Goal: Task Accomplishment & Management: Manage account settings

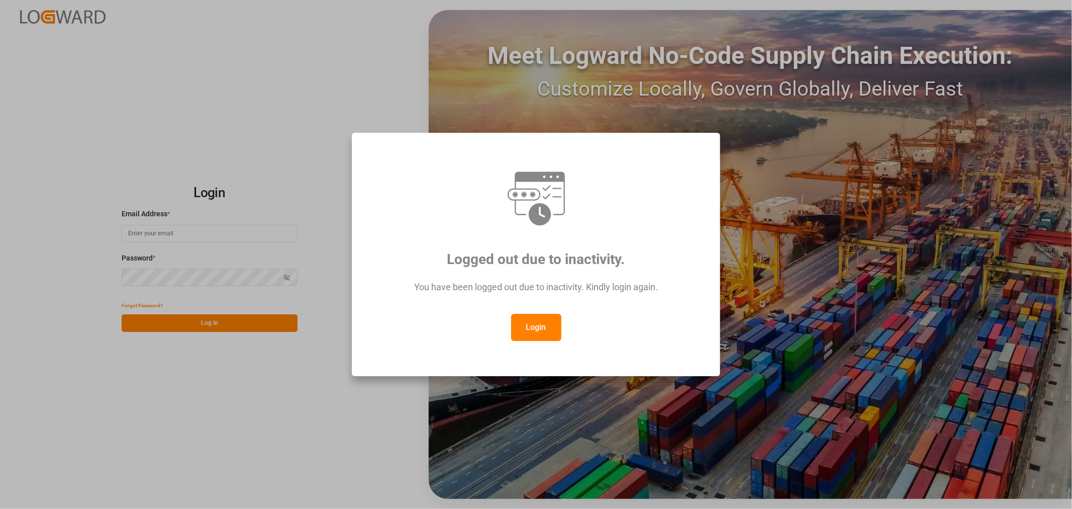
type input "[PERSON_NAME][EMAIL_ADDRESS][PERSON_NAME][DOMAIN_NAME]"
click at [530, 327] on button "Login" at bounding box center [536, 327] width 50 height 27
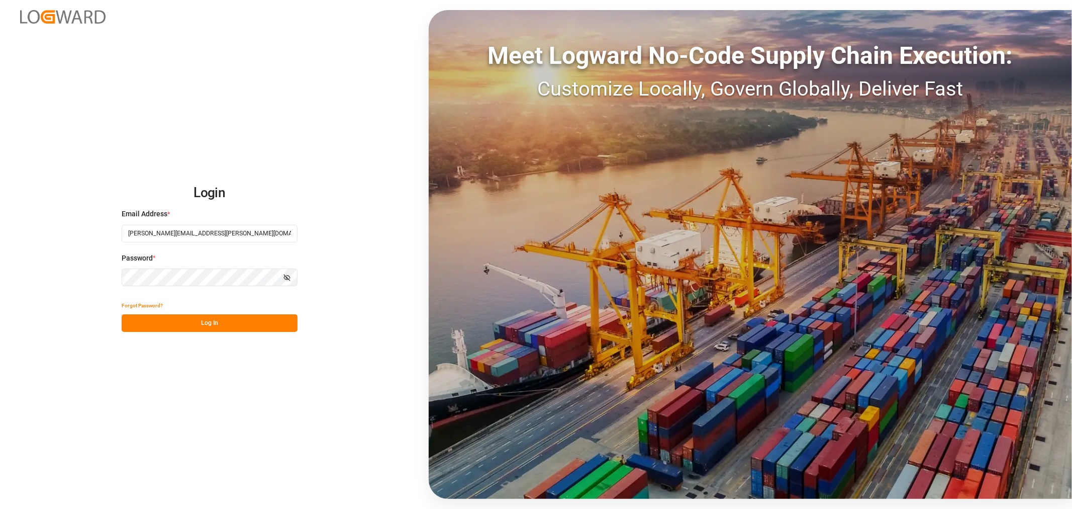
click at [178, 324] on button "Log In" at bounding box center [210, 323] width 176 height 18
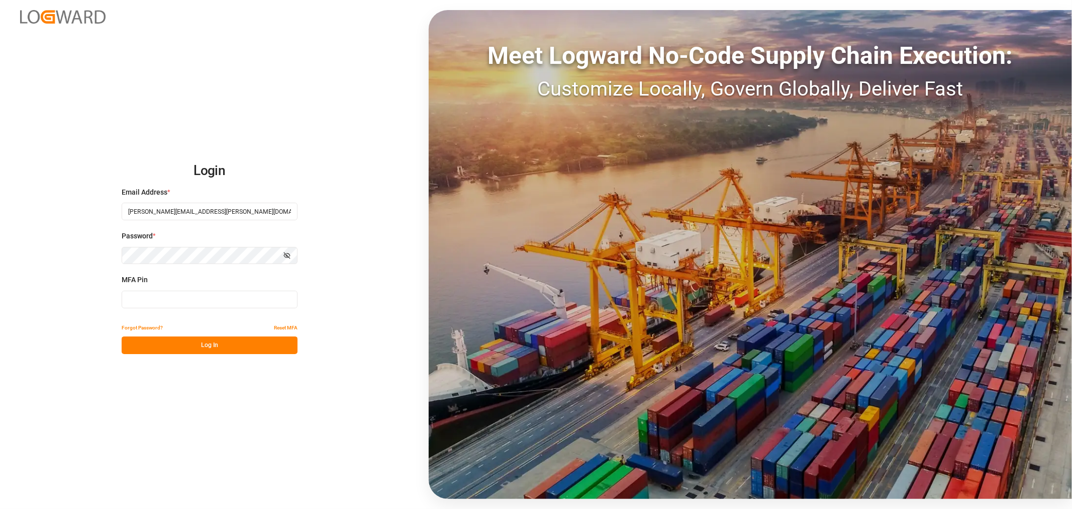
click at [183, 300] on input at bounding box center [210, 300] width 176 height 18
type input "740688"
click at [196, 345] on button "Log In" at bounding box center [210, 345] width 176 height 18
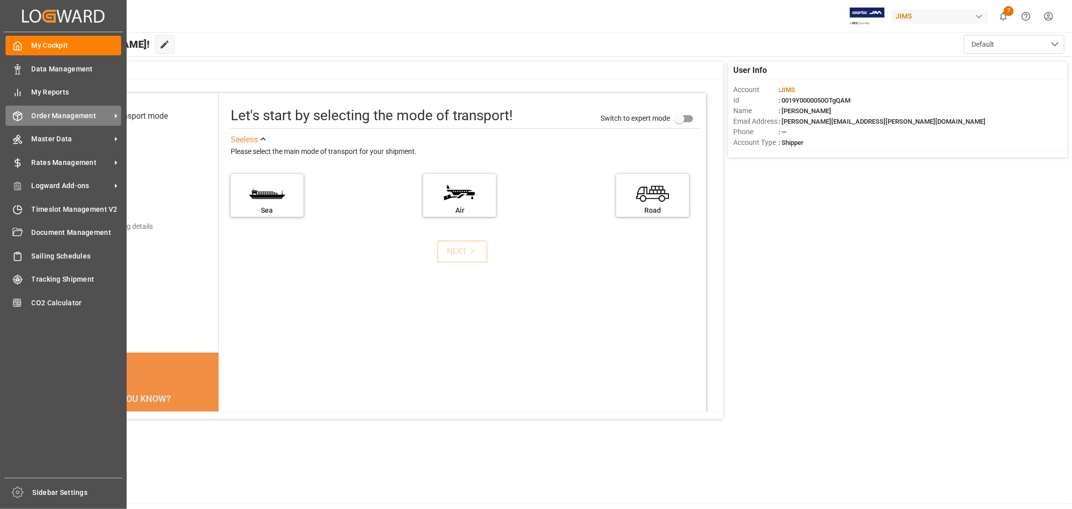
click at [56, 114] on span "Order Management" at bounding box center [71, 116] width 79 height 11
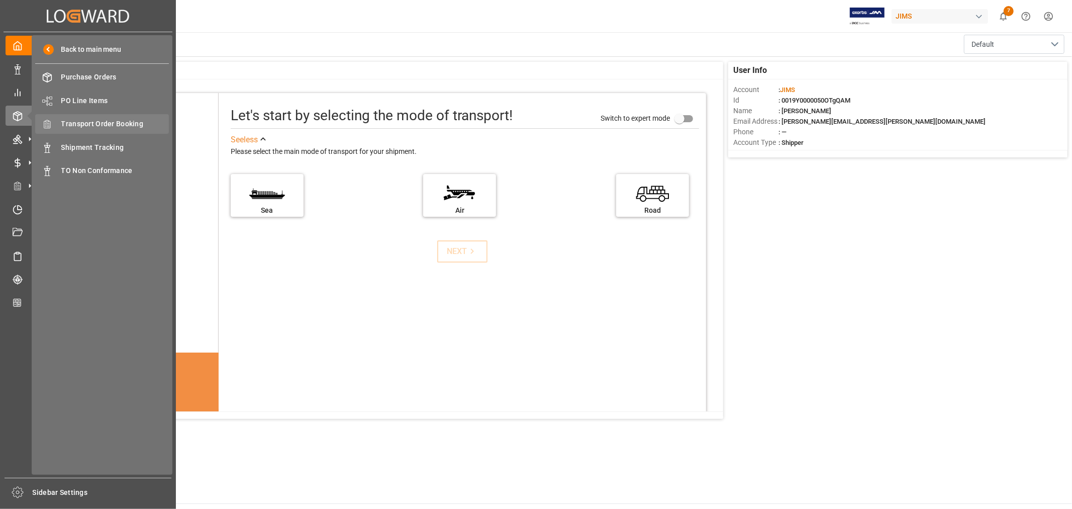
click at [125, 125] on span "Transport Order Booking" at bounding box center [115, 124] width 108 height 11
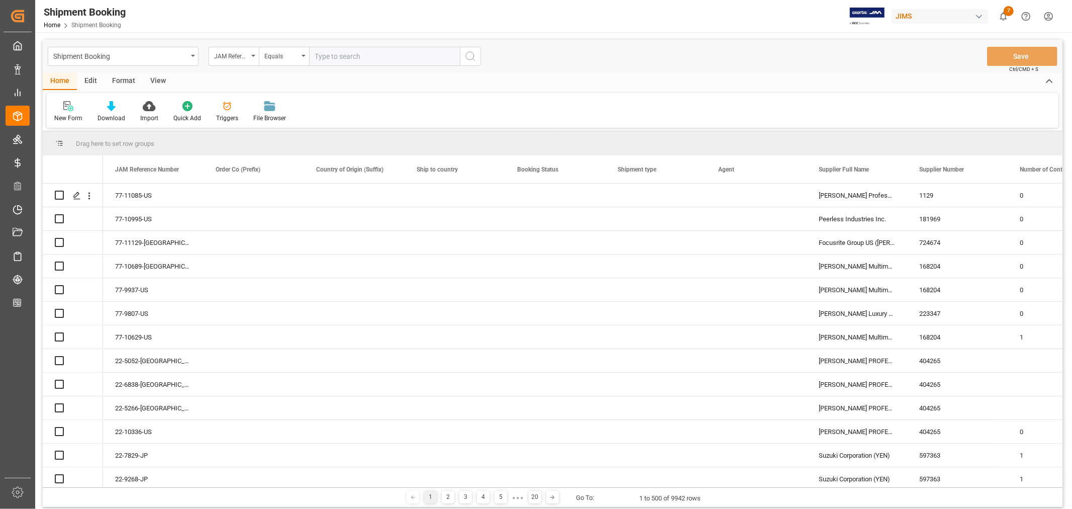
click at [322, 53] on input "text" at bounding box center [384, 56] width 151 height 19
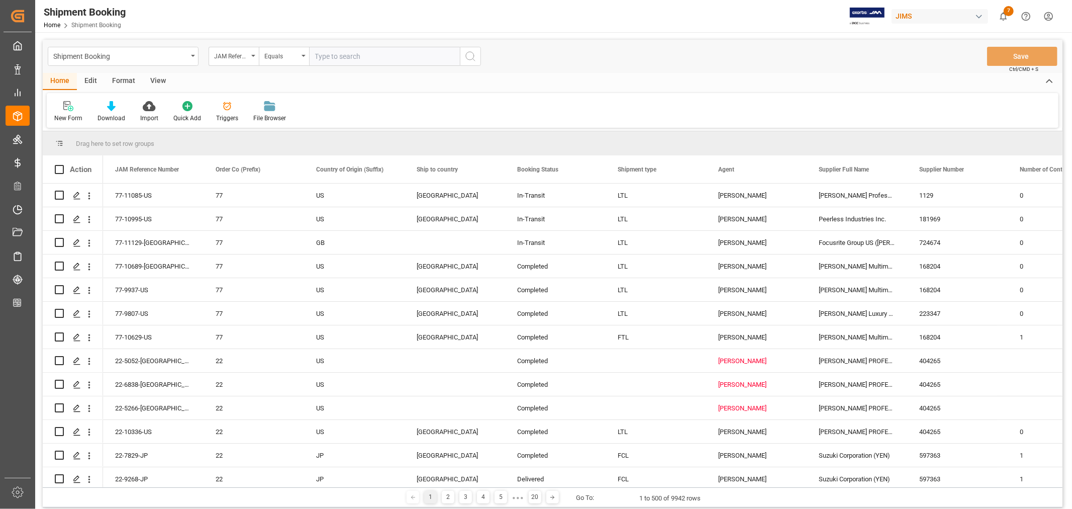
paste input "22-10622-VN"
type input "22-10622-VN"
click at [471, 56] on icon "search button" at bounding box center [470, 56] width 12 height 12
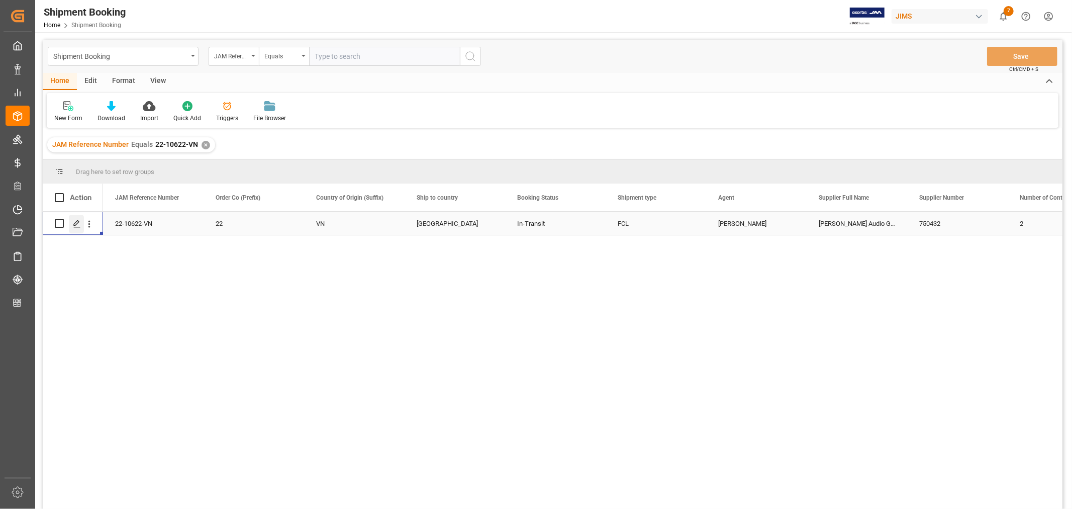
click at [76, 224] on polygon "Press SPACE to select this row." at bounding box center [76, 222] width 5 height 5
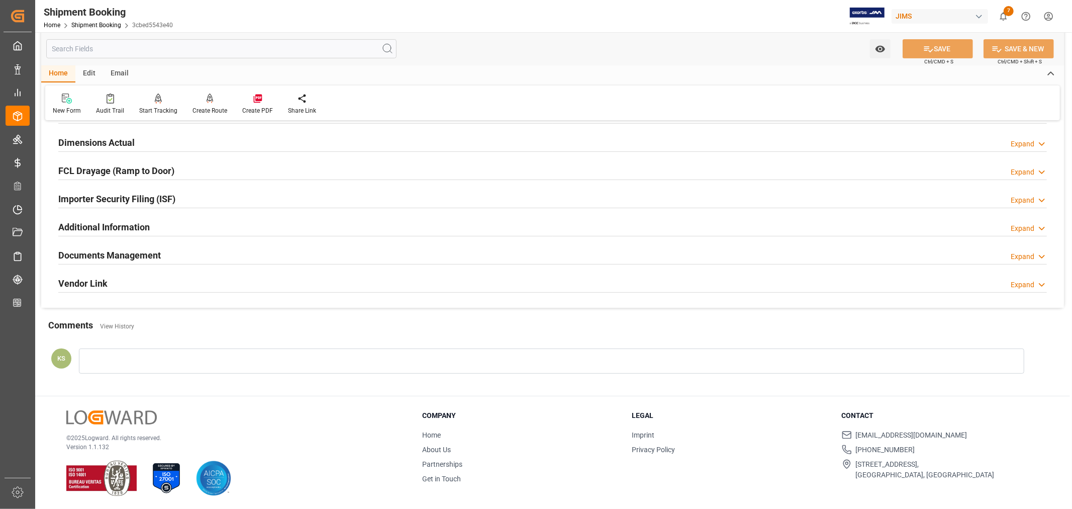
scroll to position [247, 0]
click at [378, 253] on div "Documents Management Expand" at bounding box center [552, 253] width 989 height 19
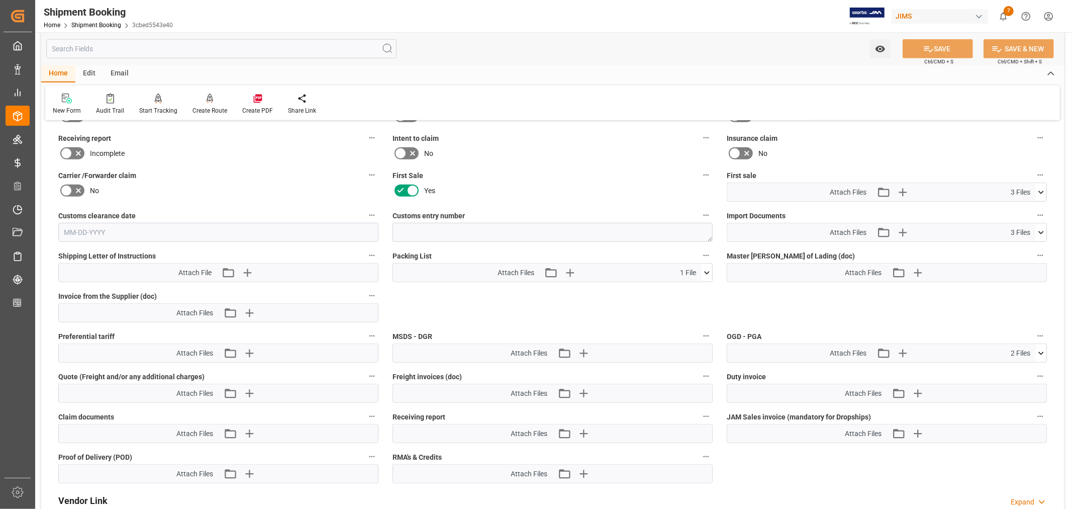
scroll to position [470, 0]
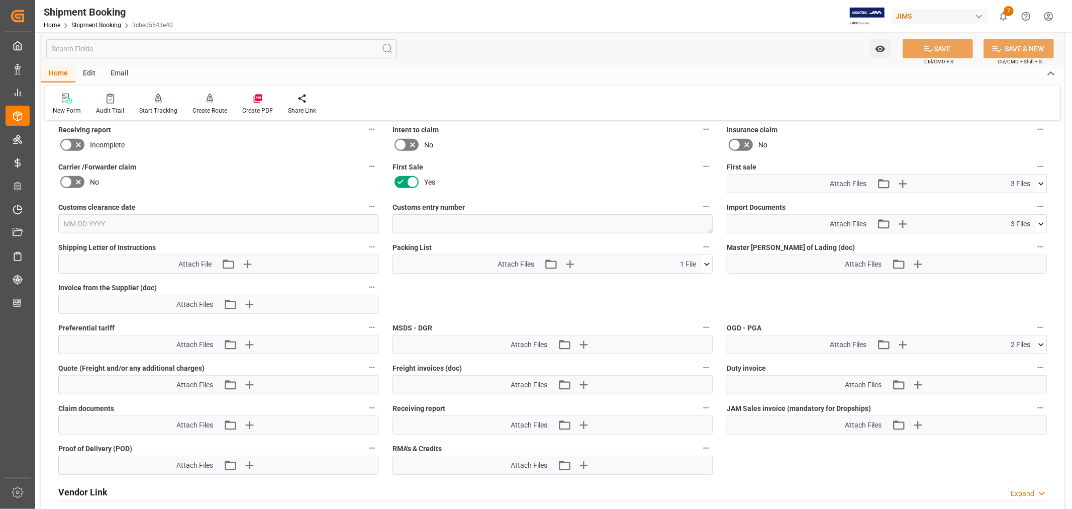
click at [1041, 180] on icon at bounding box center [1041, 183] width 11 height 11
click at [1041, 181] on icon at bounding box center [1041, 183] width 11 height 11
click at [1041, 222] on icon at bounding box center [1041, 223] width 6 height 3
click at [1041, 222] on icon at bounding box center [1041, 224] width 11 height 11
click at [1040, 179] on icon at bounding box center [1041, 183] width 11 height 11
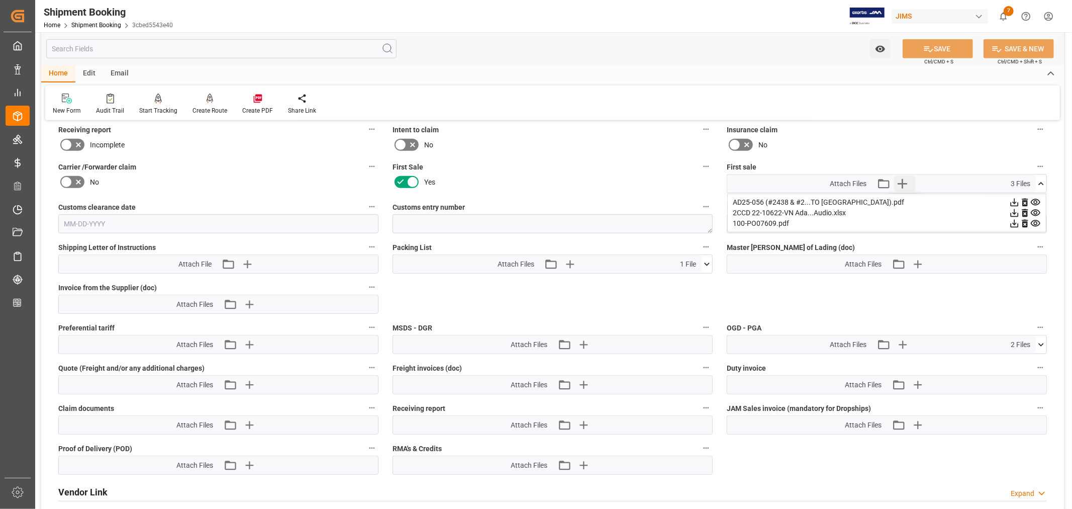
click at [903, 181] on icon "button" at bounding box center [903, 184] width 10 height 10
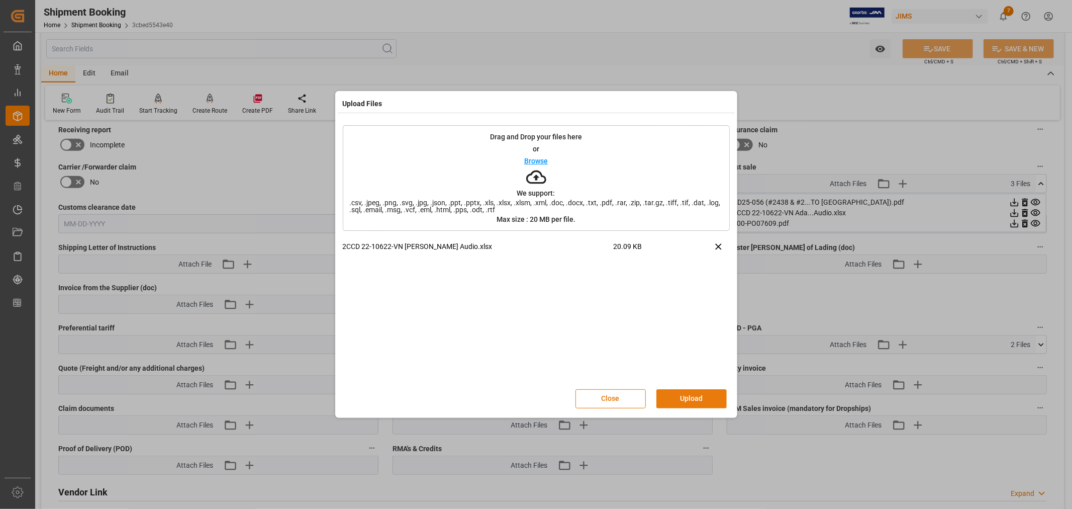
click at [680, 395] on button "Upload" at bounding box center [691, 398] width 70 height 19
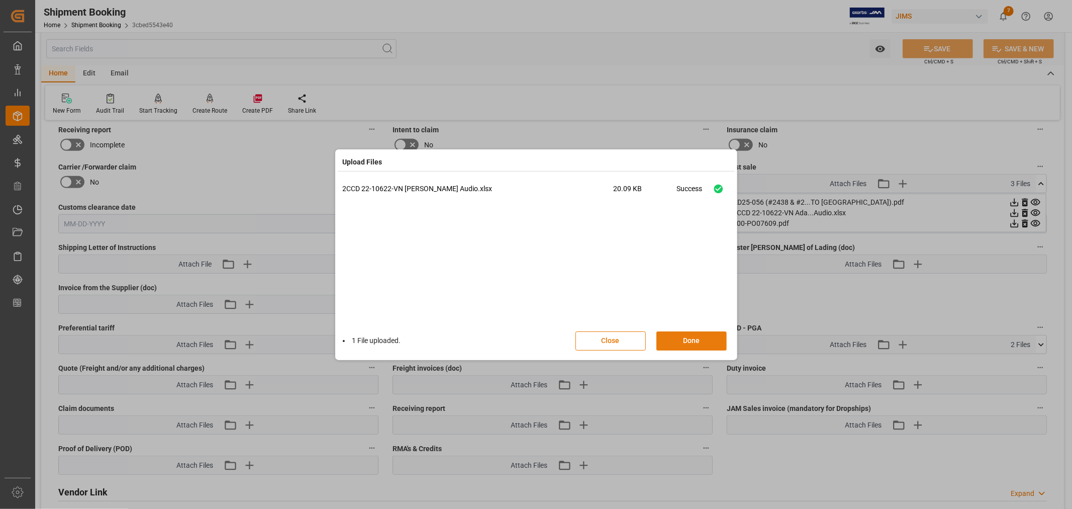
click at [689, 338] on button "Done" at bounding box center [691, 340] width 70 height 19
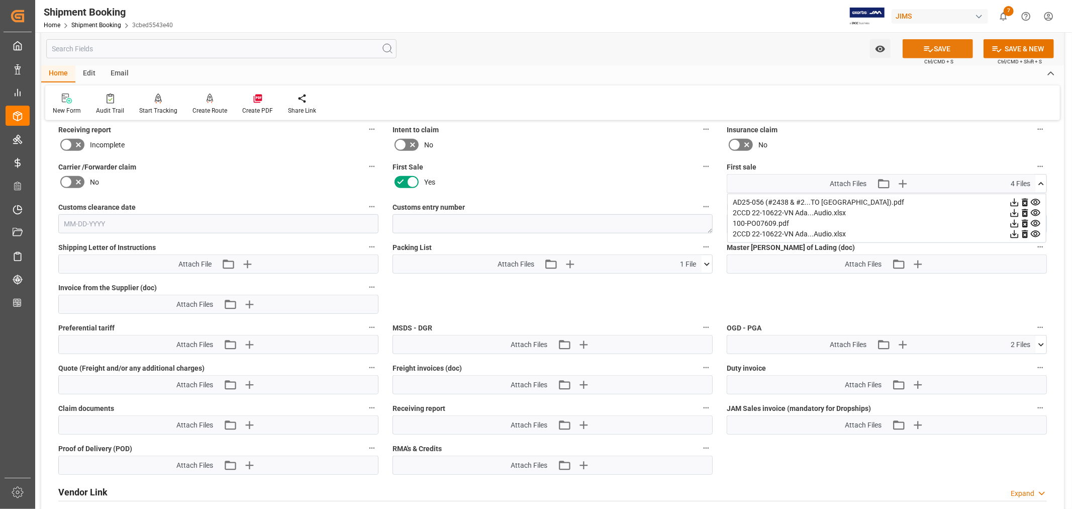
click at [947, 50] on button "SAVE" at bounding box center [938, 48] width 70 height 19
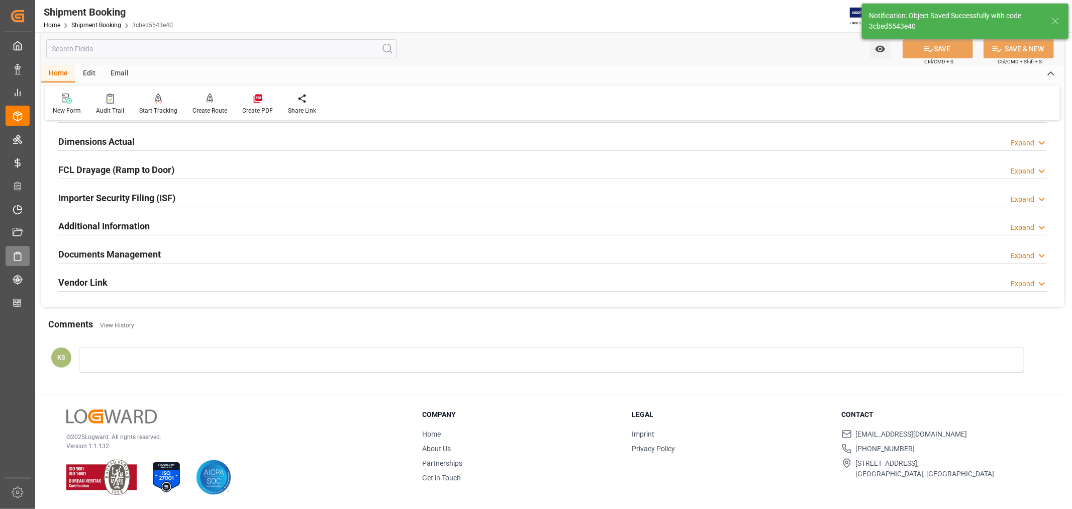
scroll to position [247, 0]
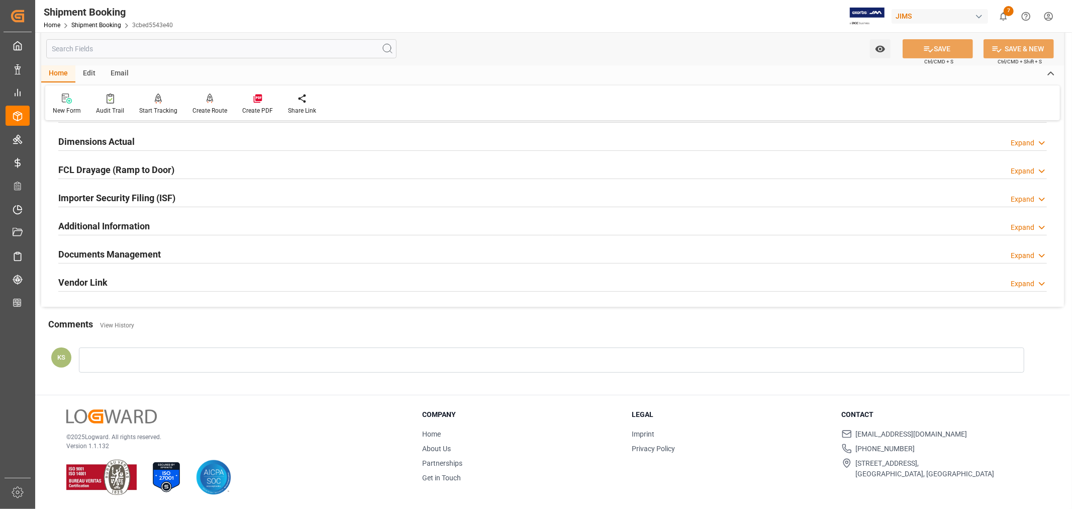
drag, startPoint x: 210, startPoint y: 252, endPoint x: 307, endPoint y: 259, distance: 97.3
click at [210, 252] on div "Documents Management Expand" at bounding box center [552, 253] width 989 height 19
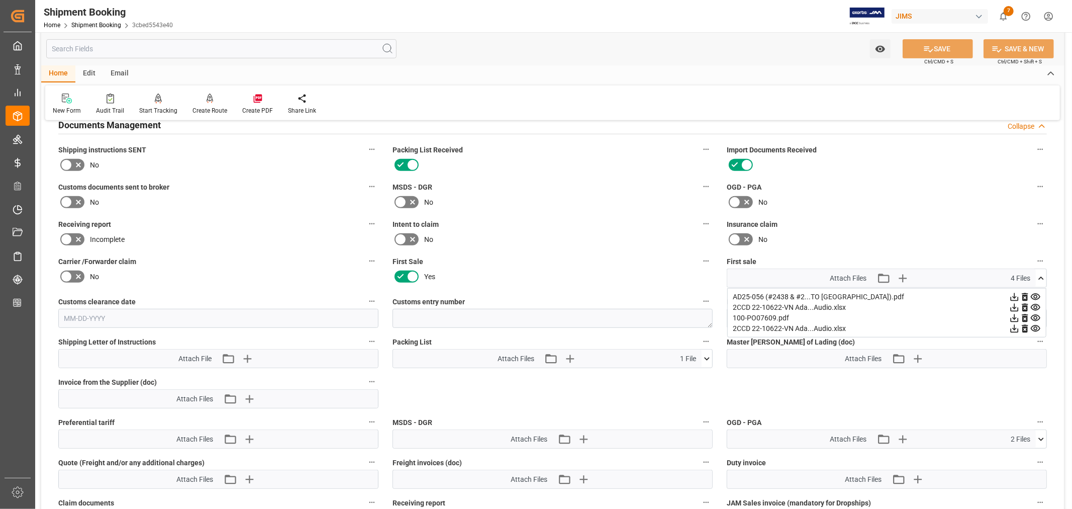
scroll to position [358, 0]
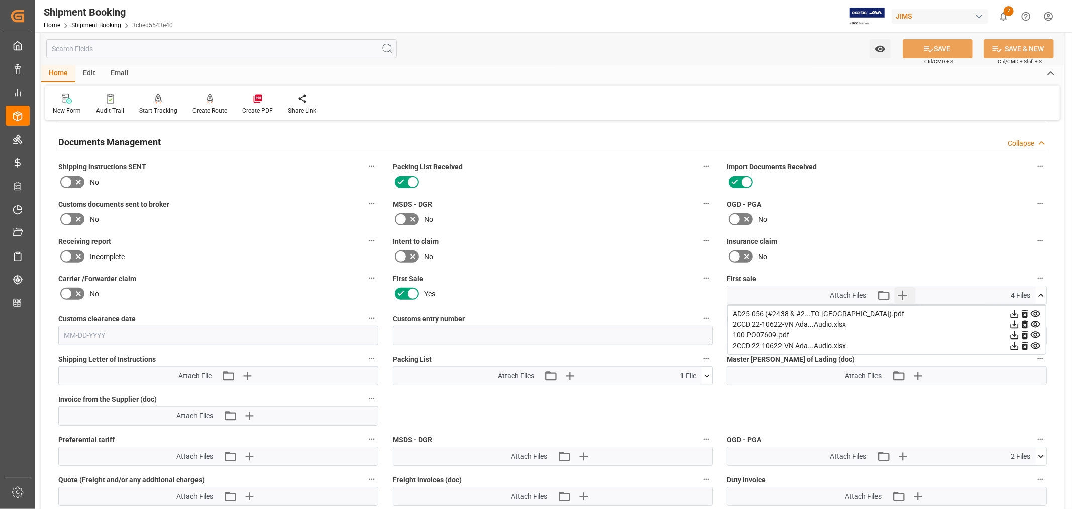
click at [900, 294] on icon "button" at bounding box center [902, 295] width 16 height 16
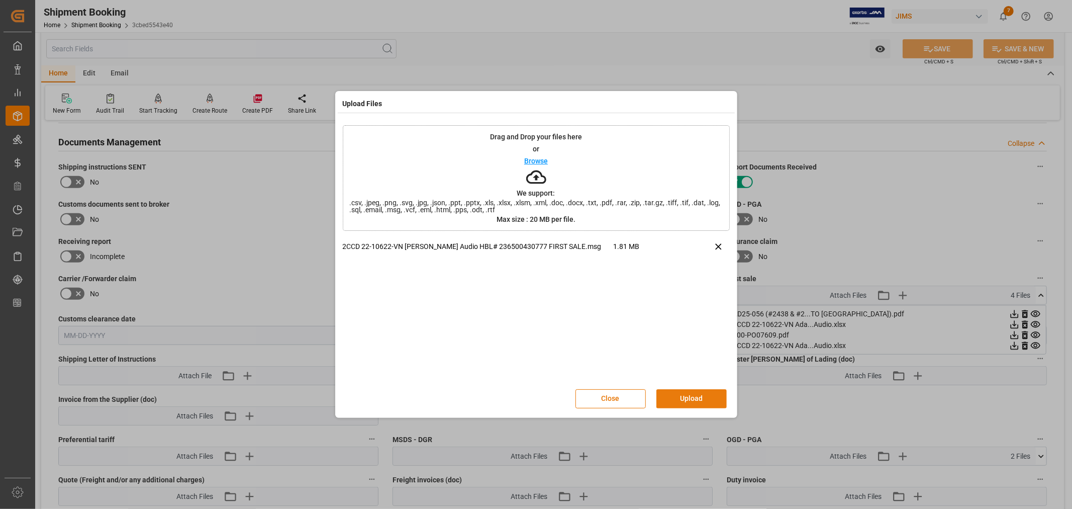
click at [686, 396] on button "Upload" at bounding box center [691, 398] width 70 height 19
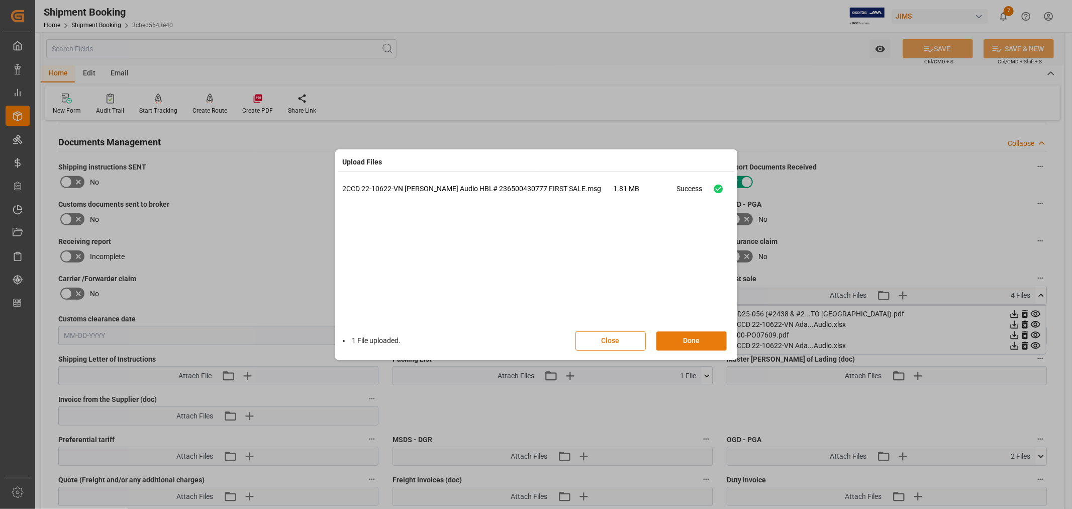
click at [687, 338] on button "Done" at bounding box center [691, 340] width 70 height 19
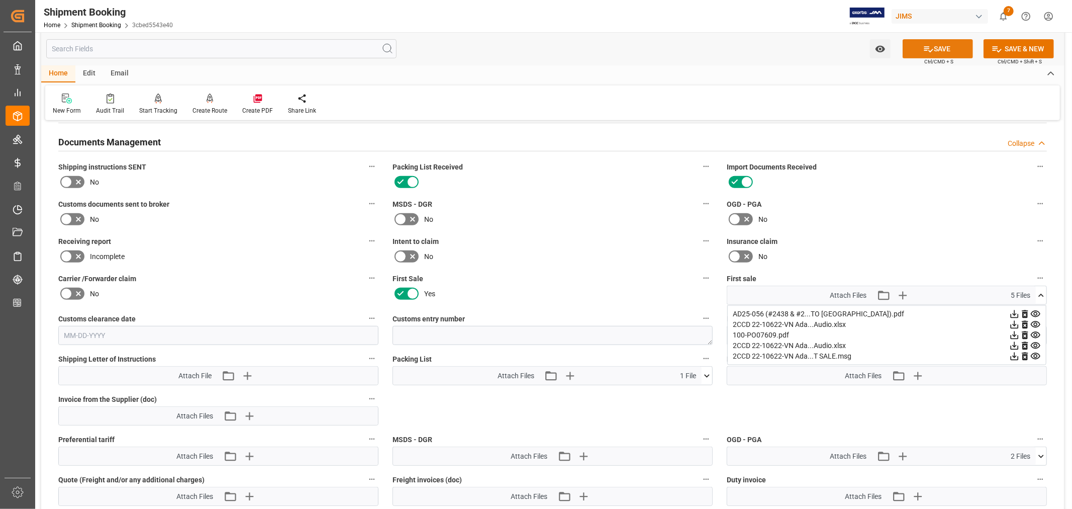
click at [925, 51] on icon at bounding box center [928, 49] width 11 height 11
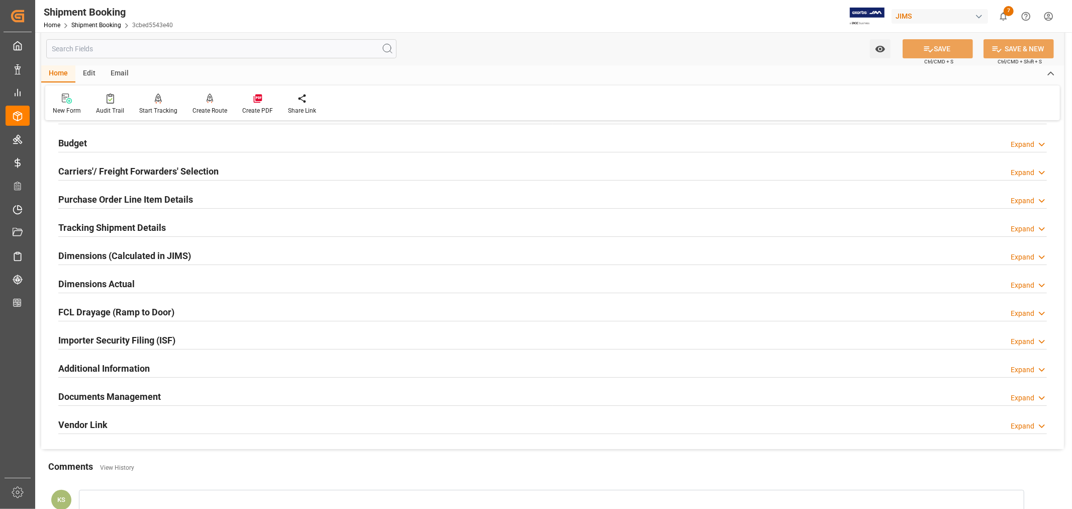
scroll to position [0, 0]
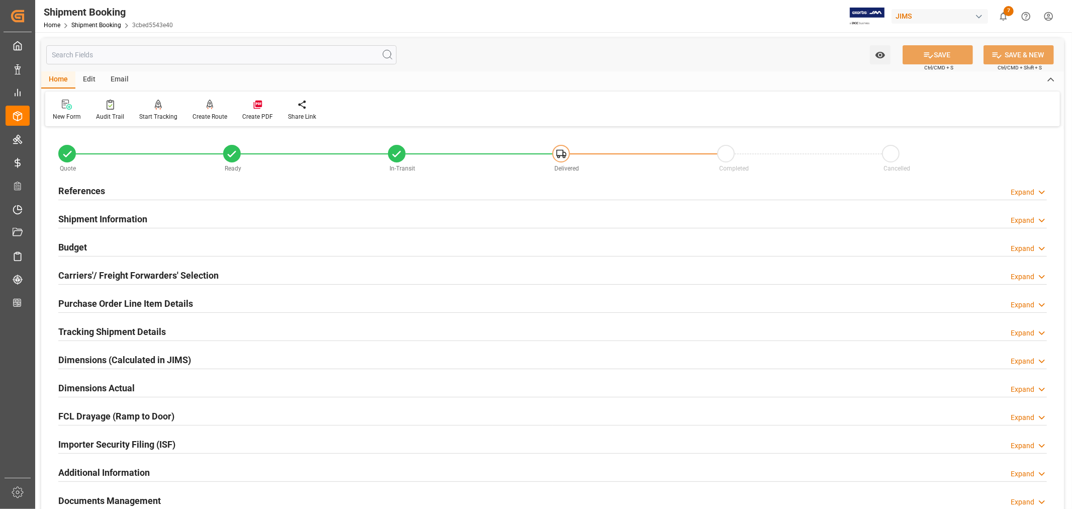
click at [99, 190] on h2 "References" at bounding box center [81, 191] width 47 height 14
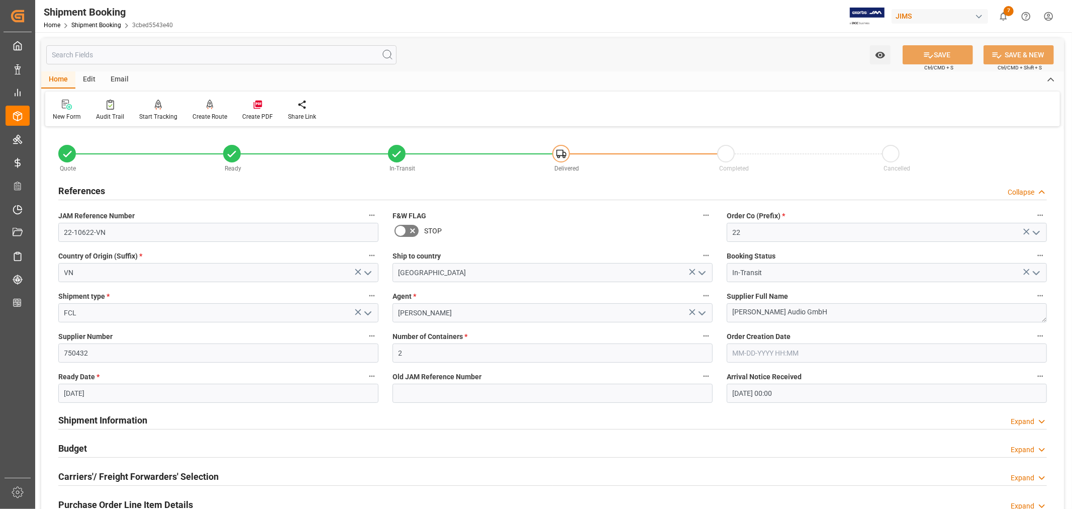
click at [99, 190] on h2 "References" at bounding box center [81, 191] width 47 height 14
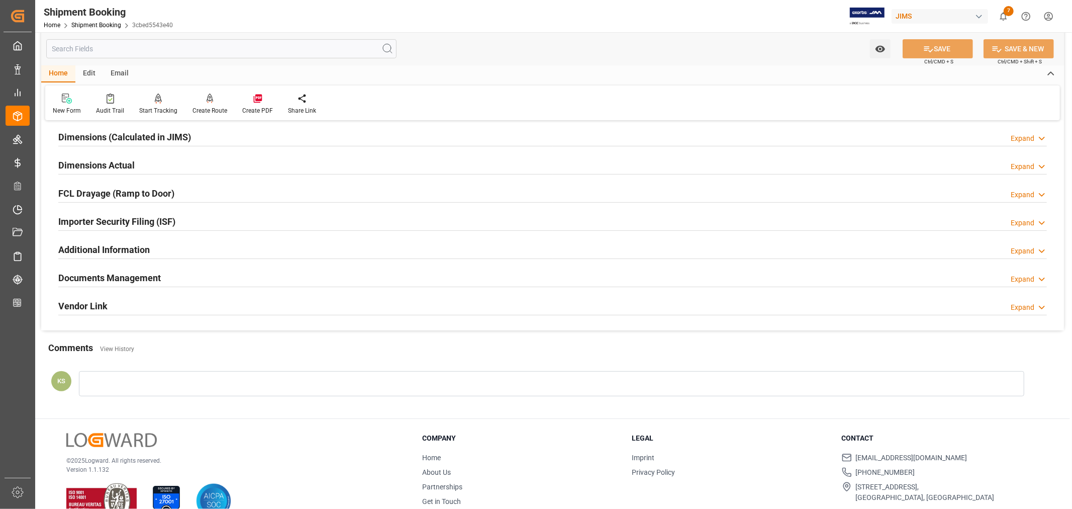
scroll to position [223, 0]
click at [128, 270] on h2 "Documents Management" at bounding box center [109, 277] width 103 height 14
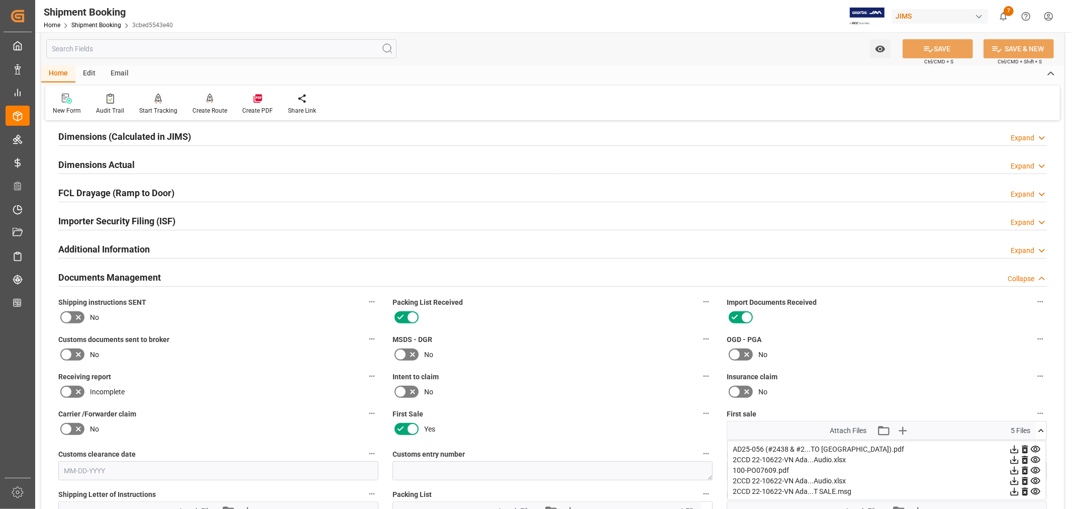
click at [67, 353] on icon at bounding box center [66, 354] width 6 height 5
click at [0, 0] on input "checkbox" at bounding box center [0, 0] width 0 height 0
click at [935, 47] on button "SAVE" at bounding box center [938, 48] width 70 height 19
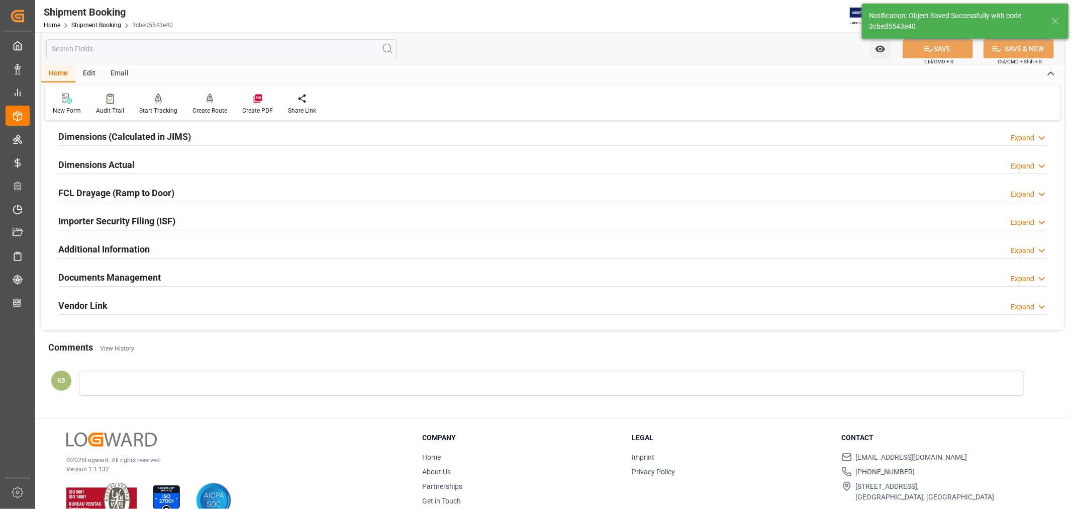
click at [101, 21] on div "Home Shipment Booking 3cbed5543e40" at bounding box center [108, 25] width 129 height 11
click at [94, 23] on link "Shipment Booking" at bounding box center [96, 25] width 50 height 7
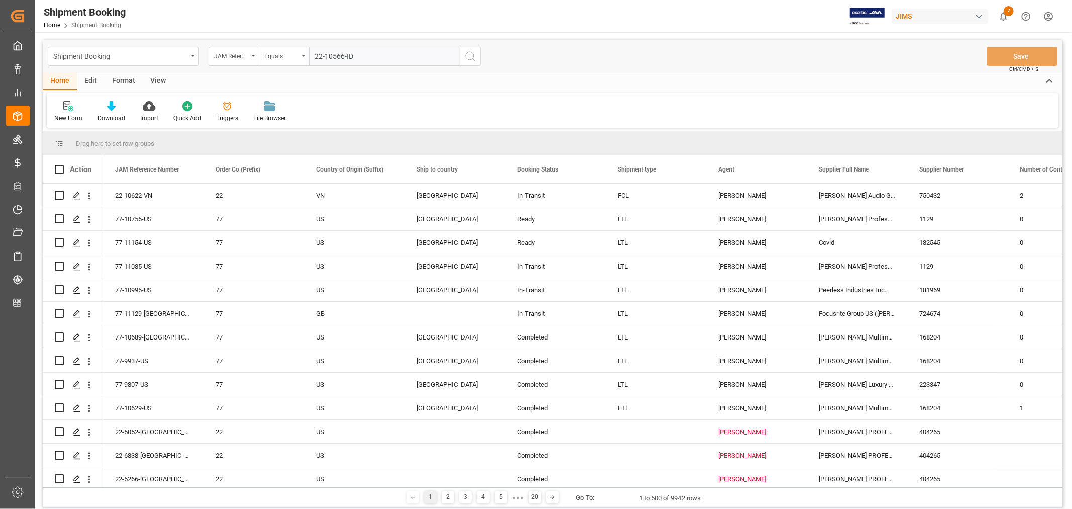
type input "22-10566-ID"
click at [470, 56] on icon "search button" at bounding box center [470, 56] width 12 height 12
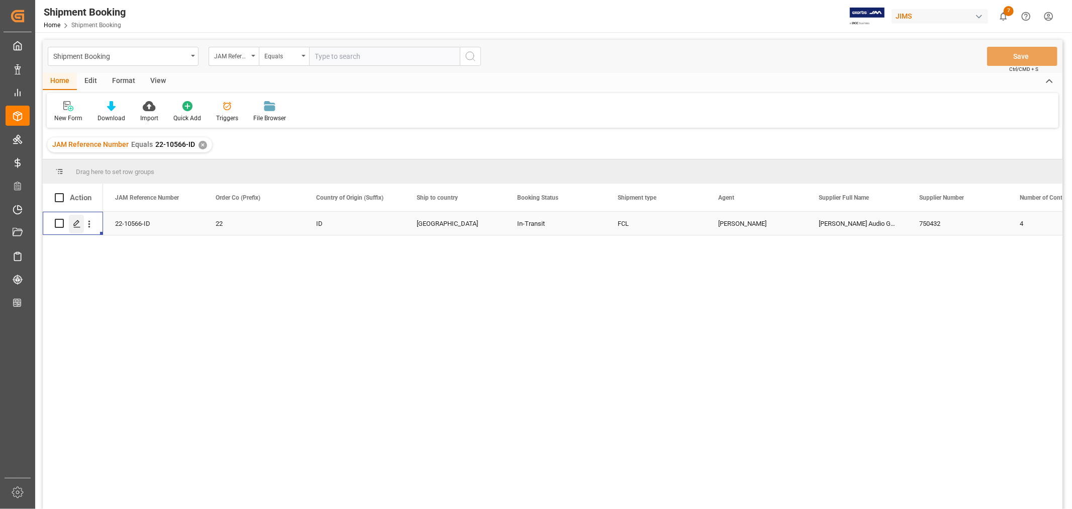
click at [75, 224] on icon "Press SPACE to select this row." at bounding box center [77, 224] width 8 height 8
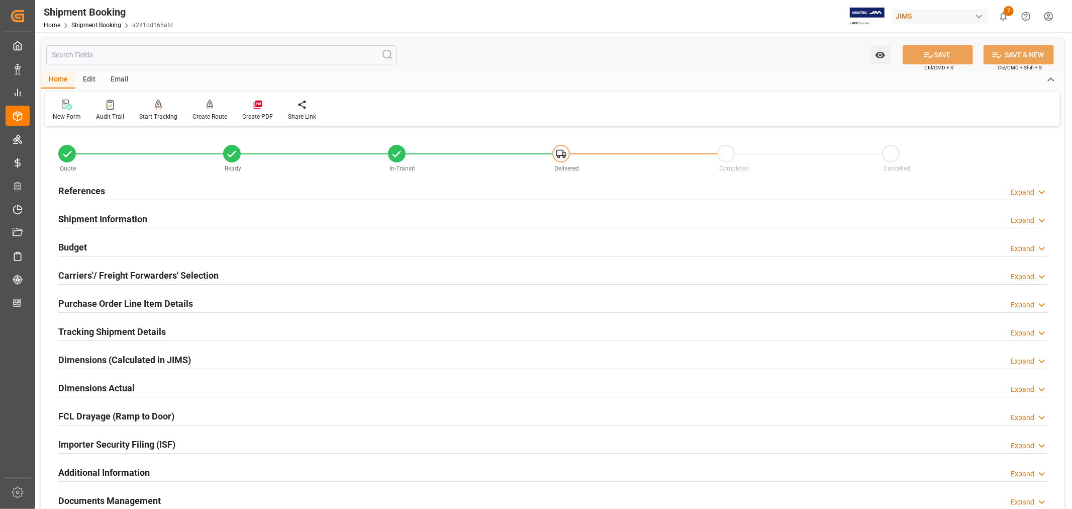
click at [84, 187] on h2 "References" at bounding box center [81, 191] width 47 height 14
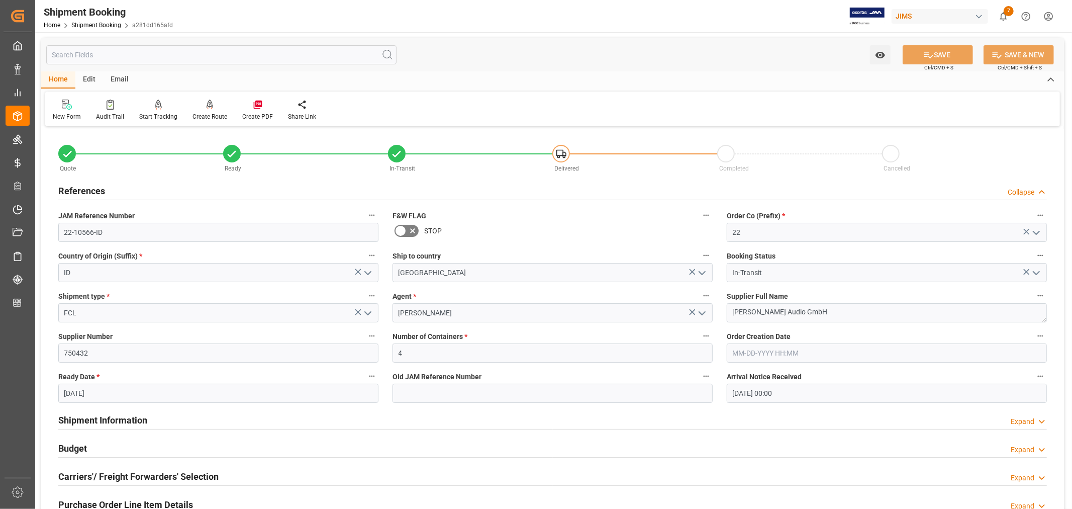
click at [84, 187] on h2 "References" at bounding box center [81, 191] width 47 height 14
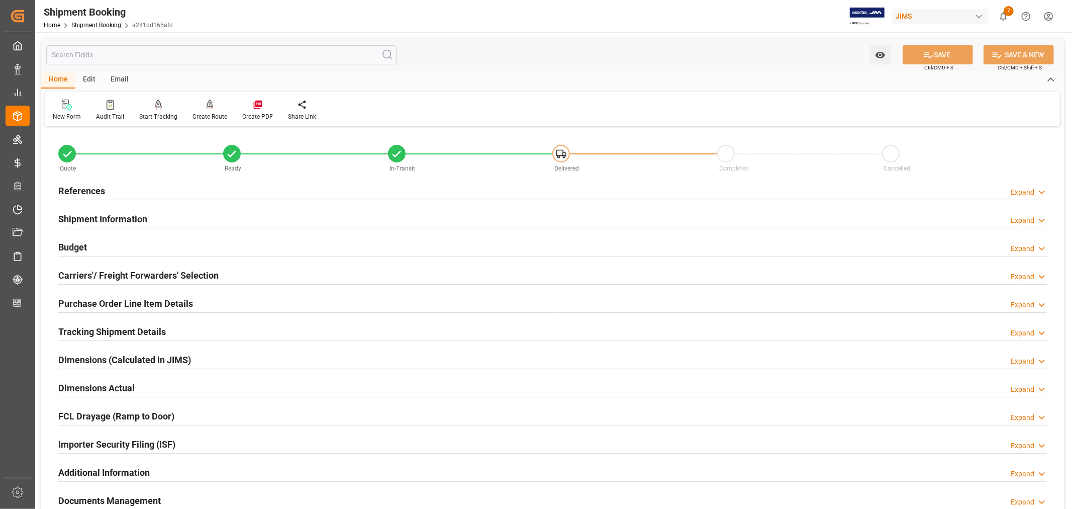
scroll to position [56, 0]
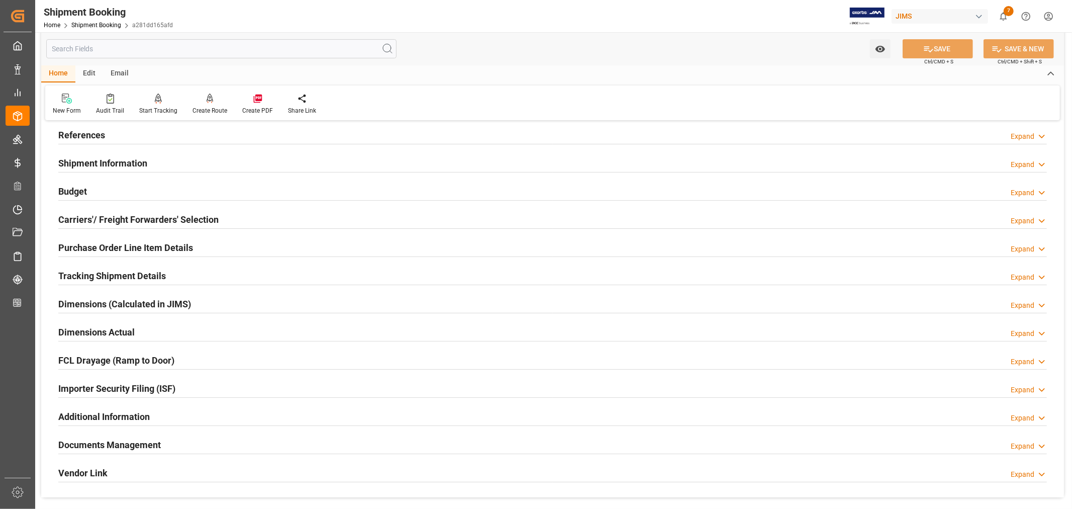
click at [77, 189] on h2 "Budget" at bounding box center [72, 191] width 29 height 14
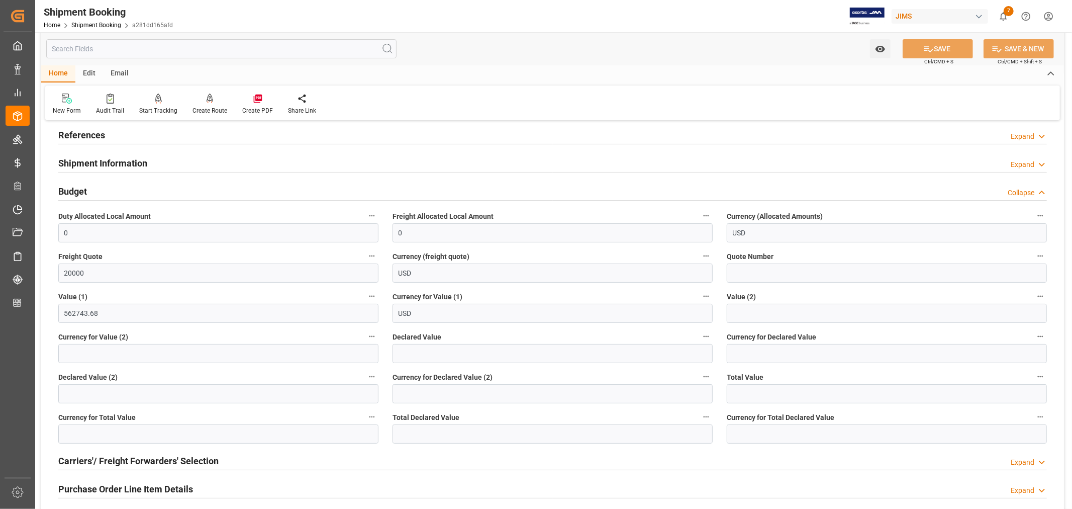
click at [77, 189] on h2 "Budget" at bounding box center [72, 191] width 29 height 14
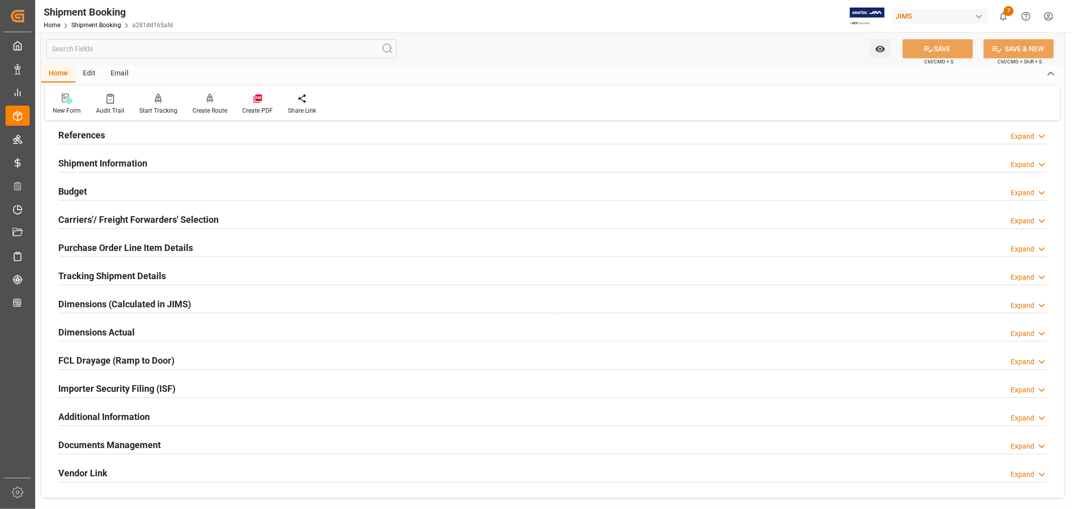
click at [88, 137] on h2 "References" at bounding box center [81, 135] width 47 height 14
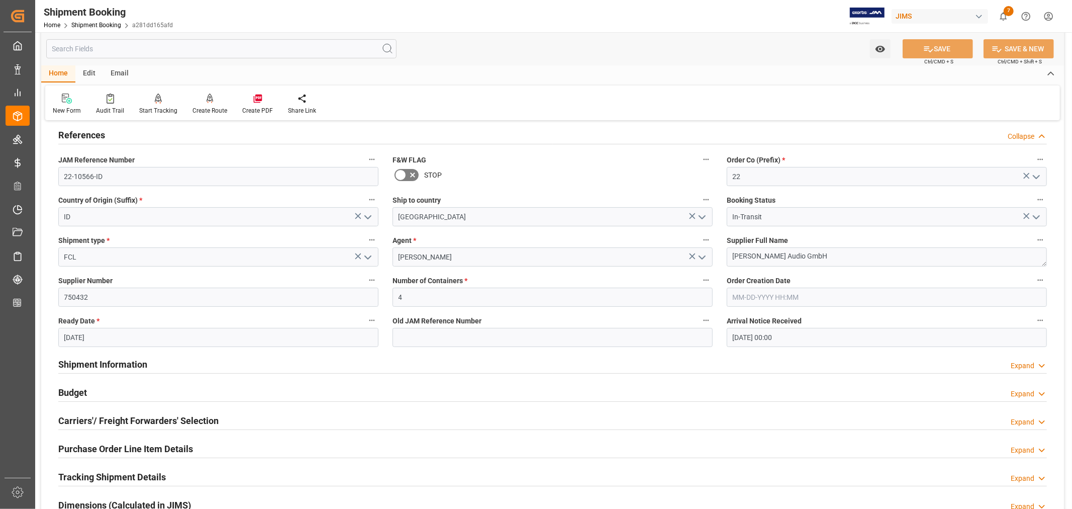
click at [88, 137] on h2 "References" at bounding box center [81, 135] width 47 height 14
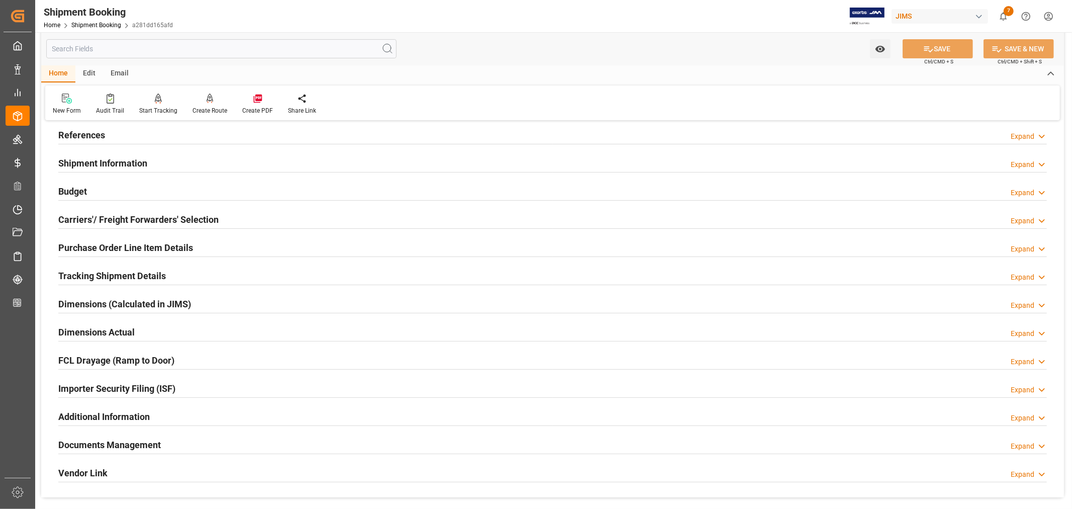
scroll to position [0, 0]
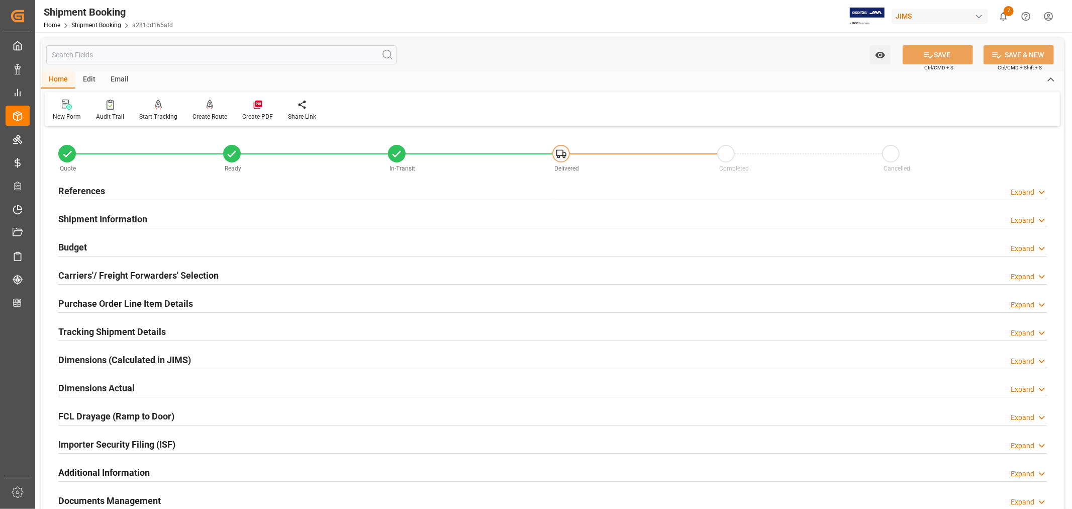
click at [78, 250] on h2 "Budget" at bounding box center [72, 247] width 29 height 14
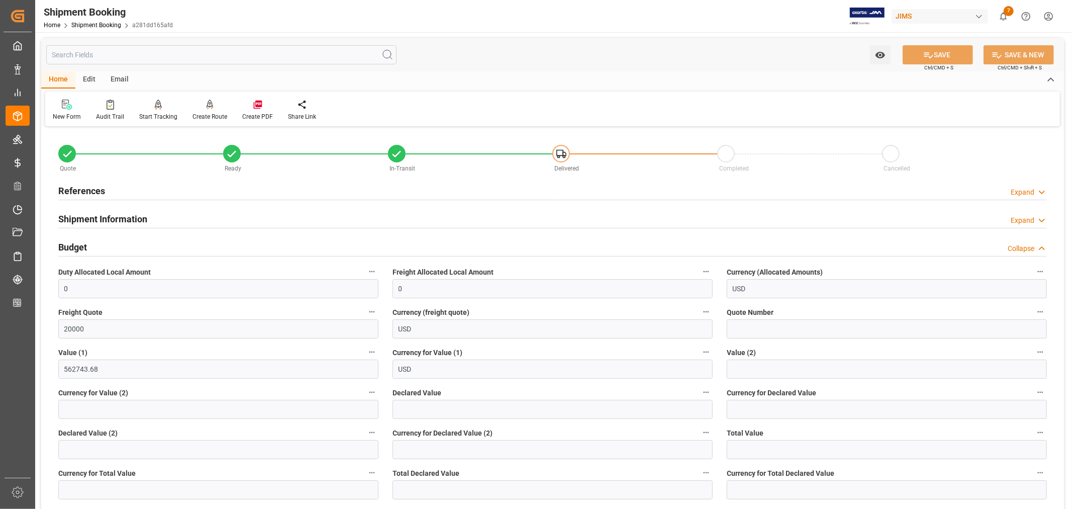
click at [84, 245] on h2 "Budget" at bounding box center [72, 247] width 29 height 14
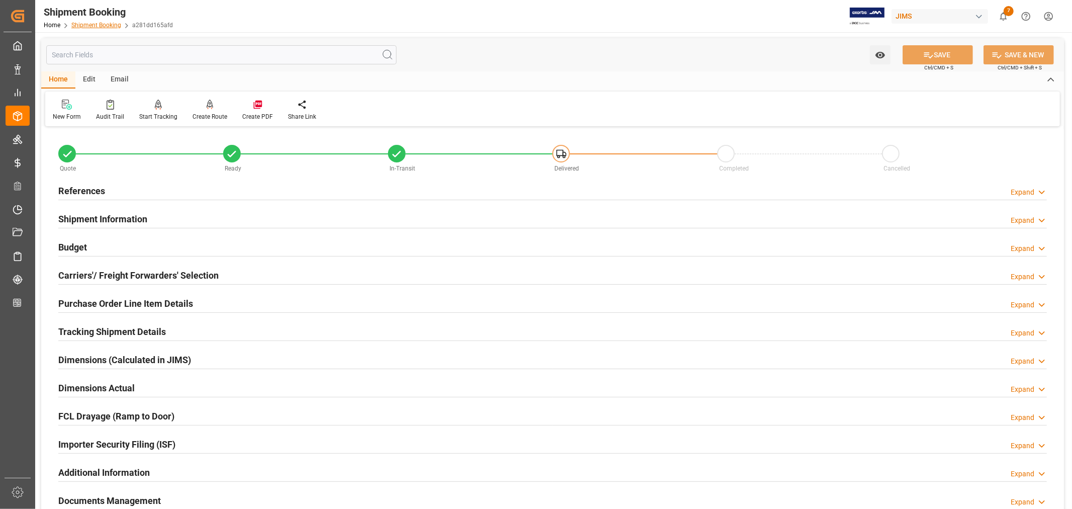
click at [97, 25] on link "Shipment Booking" at bounding box center [96, 25] width 50 height 7
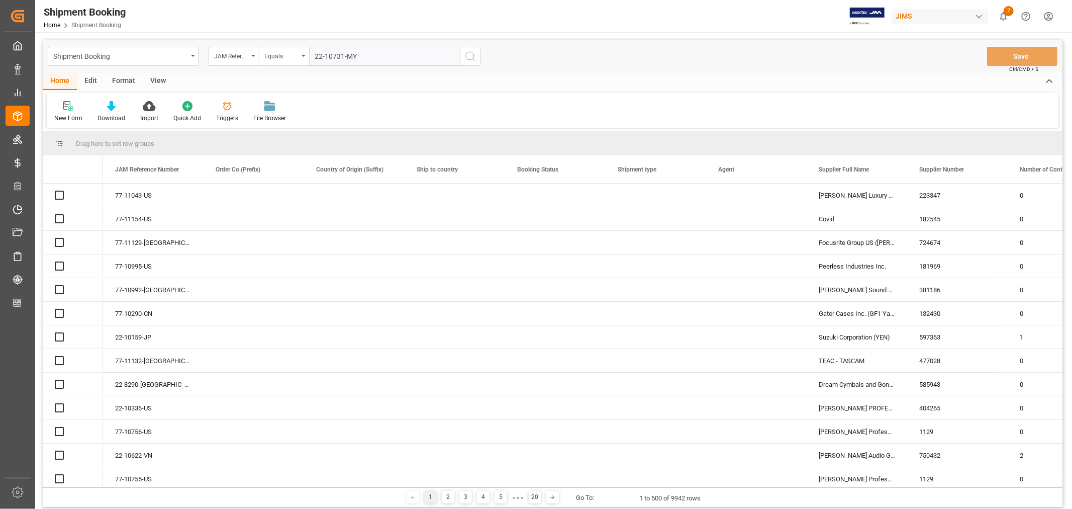
type input "22-10731-MY"
click at [469, 56] on icon "search button" at bounding box center [470, 56] width 12 height 12
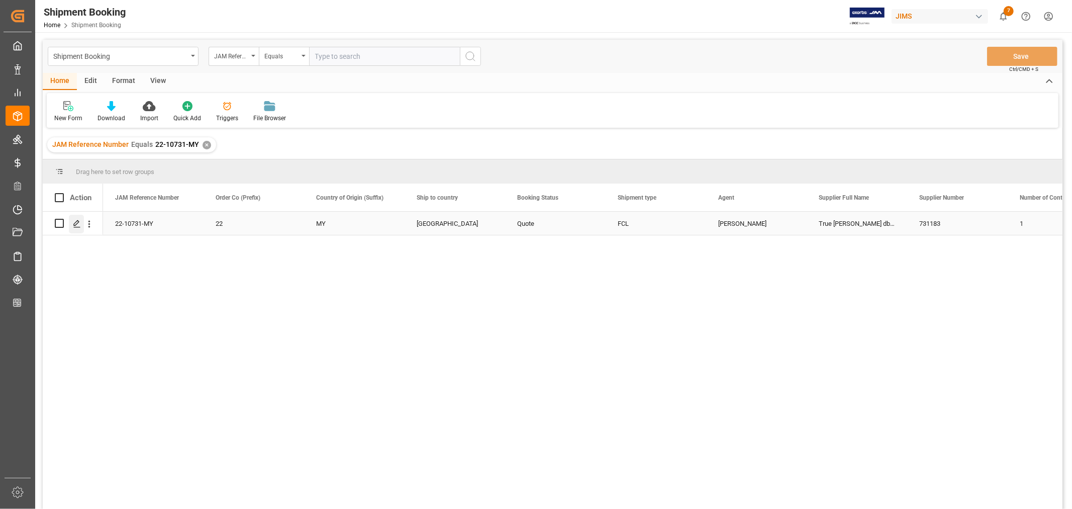
click at [77, 223] on polygon "Press SPACE to select this row." at bounding box center [76, 222] width 5 height 5
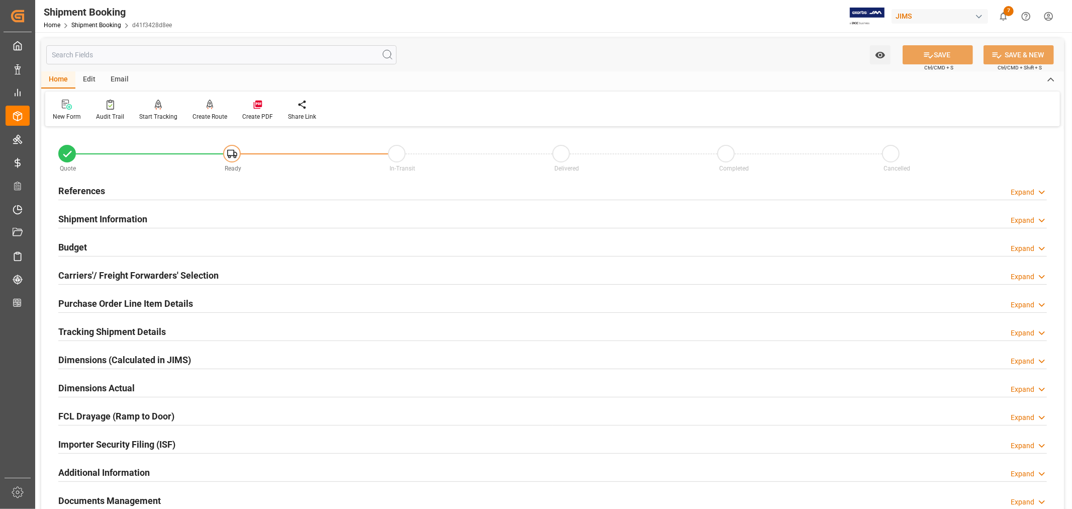
click at [123, 214] on h2 "Shipment Information" at bounding box center [102, 219] width 89 height 14
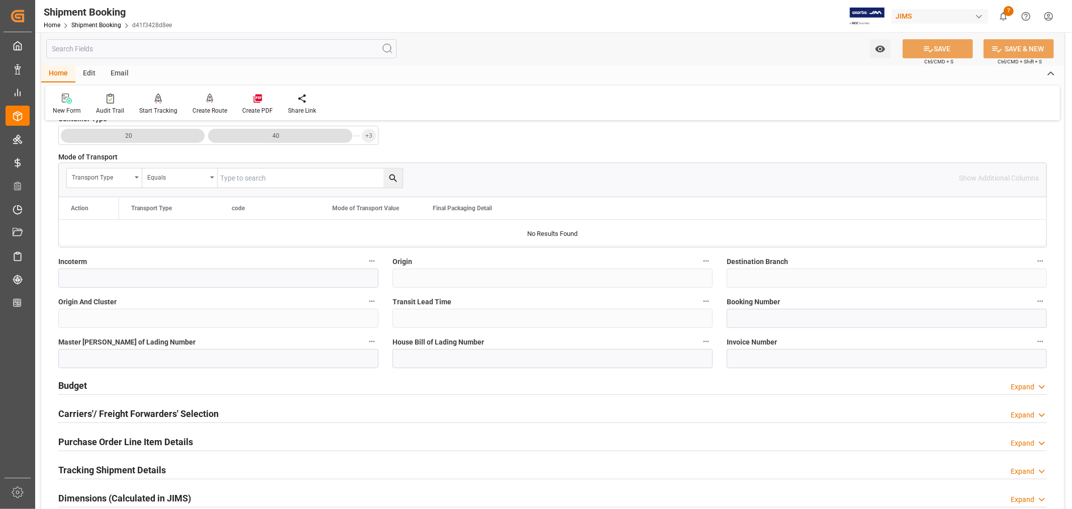
scroll to position [279, 0]
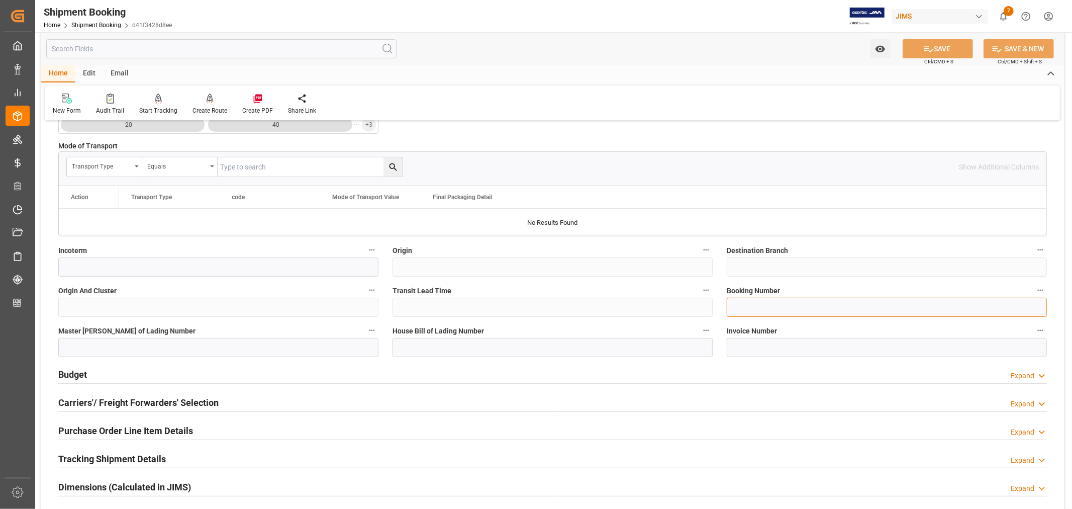
drag, startPoint x: 732, startPoint y: 309, endPoint x: 745, endPoint y: 312, distance: 13.5
click at [732, 309] on input at bounding box center [887, 307] width 320 height 19
paste input "090500212208"
type input "090500212208"
click at [405, 347] on input at bounding box center [553, 347] width 320 height 19
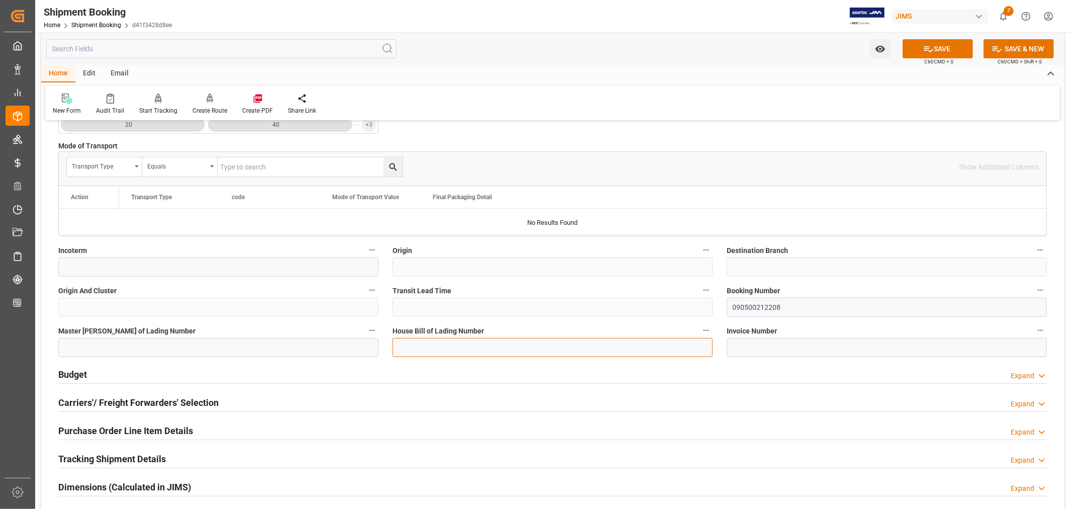
paste input "090500212208"
type input "090500212208"
click at [89, 345] on input at bounding box center [218, 347] width 320 height 19
paste input "090500212208"
type input "EGLV090500212208"
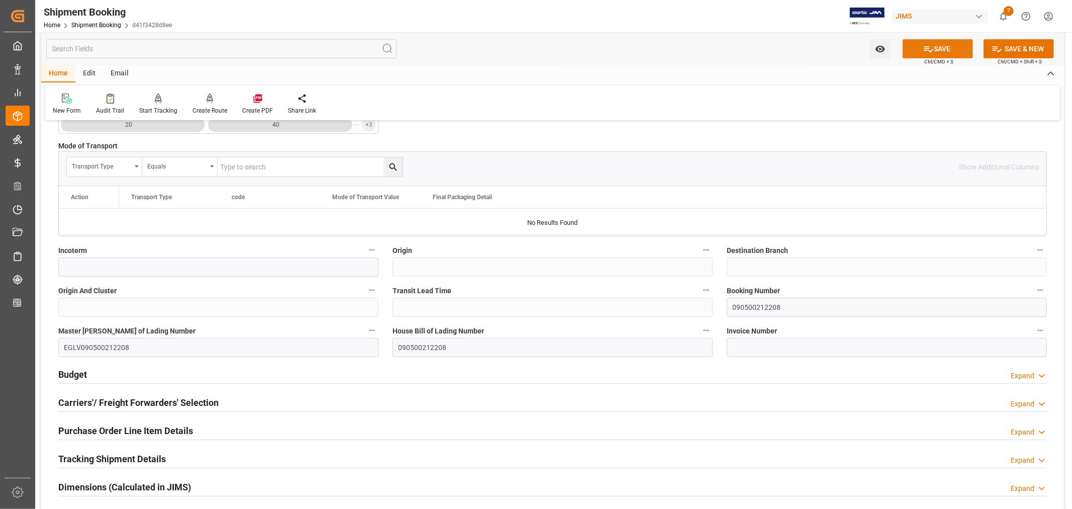
click at [945, 46] on button "SAVE" at bounding box center [938, 48] width 70 height 19
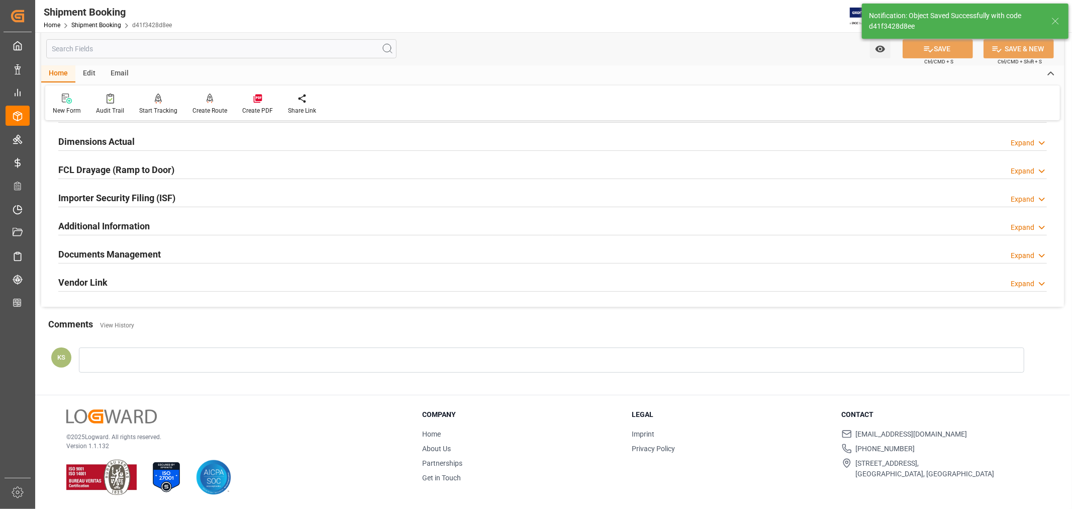
scroll to position [0, 0]
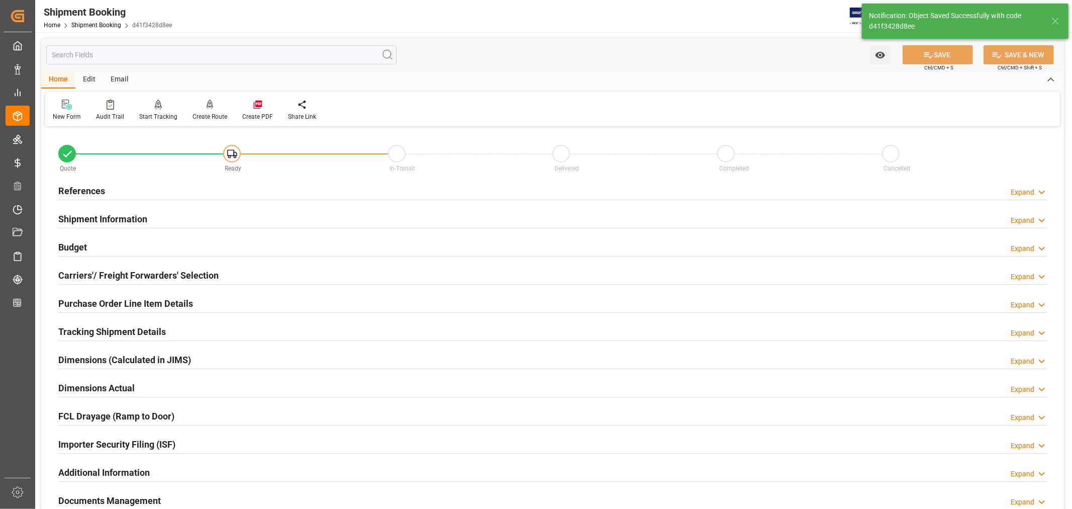
click at [146, 271] on h2 "Carriers'/ Freight Forwarders' Selection" at bounding box center [138, 275] width 160 height 14
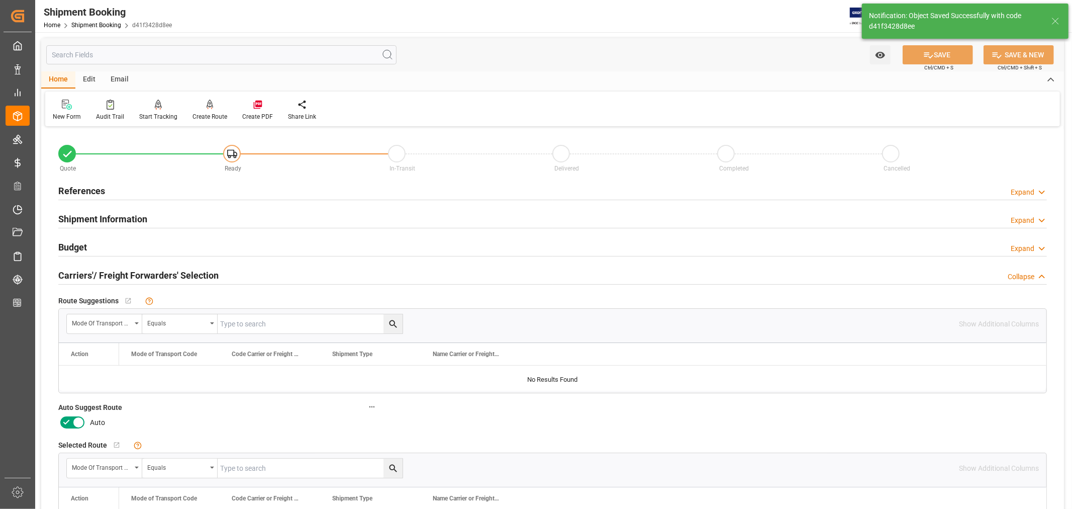
click at [77, 423] on icon at bounding box center [78, 422] width 5 height 5
click at [0, 0] on input "checkbox" at bounding box center [0, 0] width 0 height 0
click at [942, 57] on button "SAVE" at bounding box center [938, 54] width 70 height 19
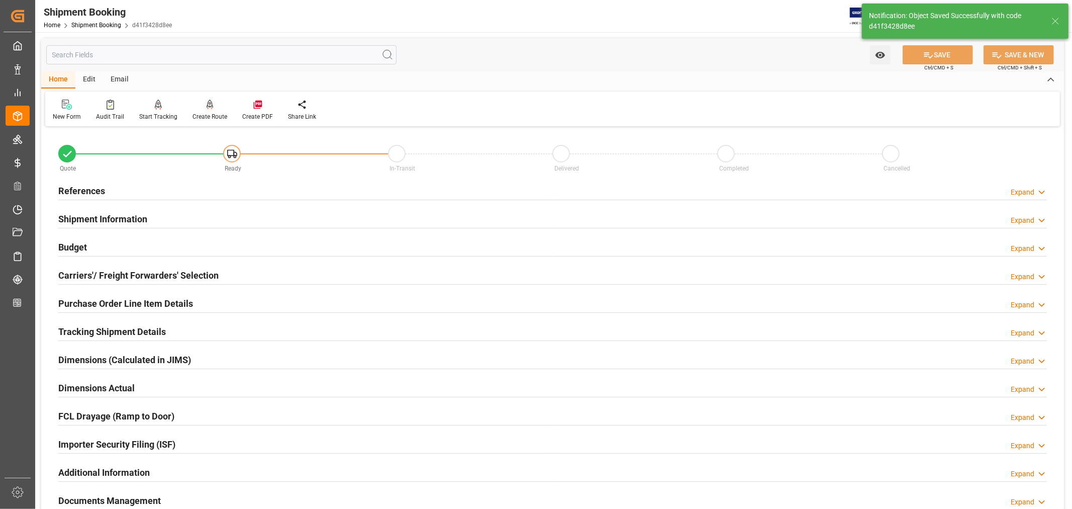
click at [209, 114] on div "Create Route" at bounding box center [210, 116] width 35 height 9
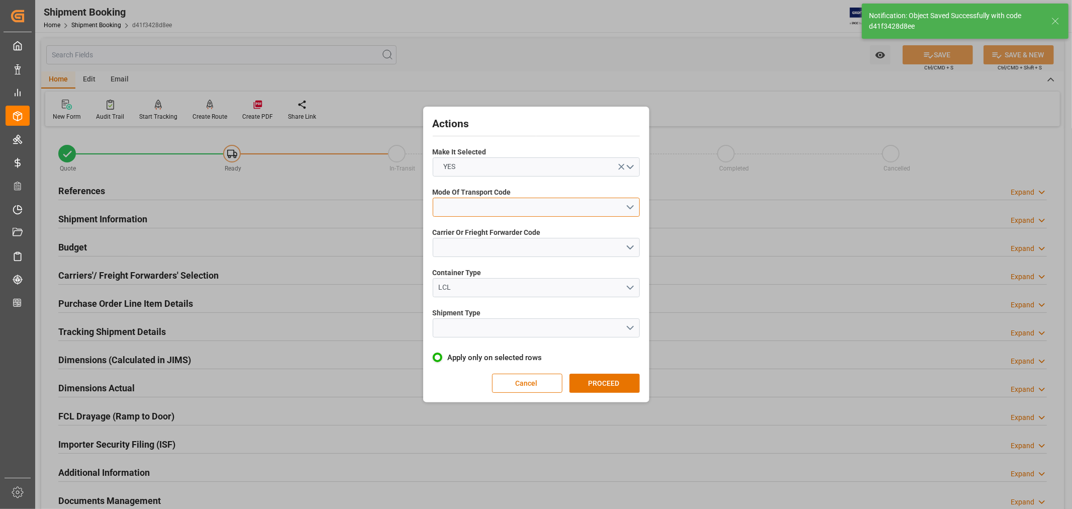
click at [478, 203] on button "open menu" at bounding box center [536, 207] width 207 height 19
click at [456, 208] on div "1- OCEAN" at bounding box center [536, 209] width 206 height 21
click at [454, 244] on button "open menu" at bounding box center [536, 247] width 207 height 19
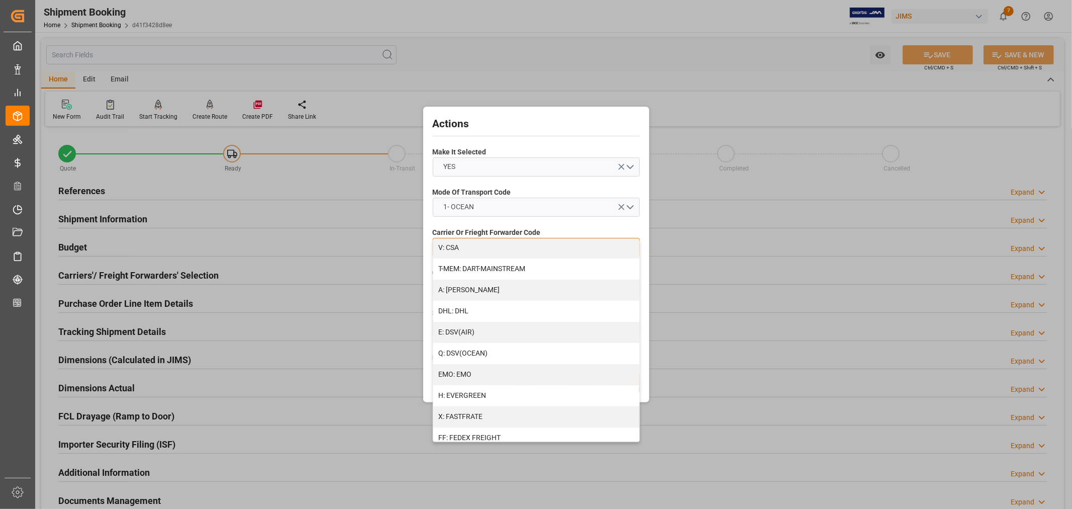
scroll to position [112, 0]
click at [459, 390] on div "H: EVERGREEN" at bounding box center [536, 391] width 206 height 21
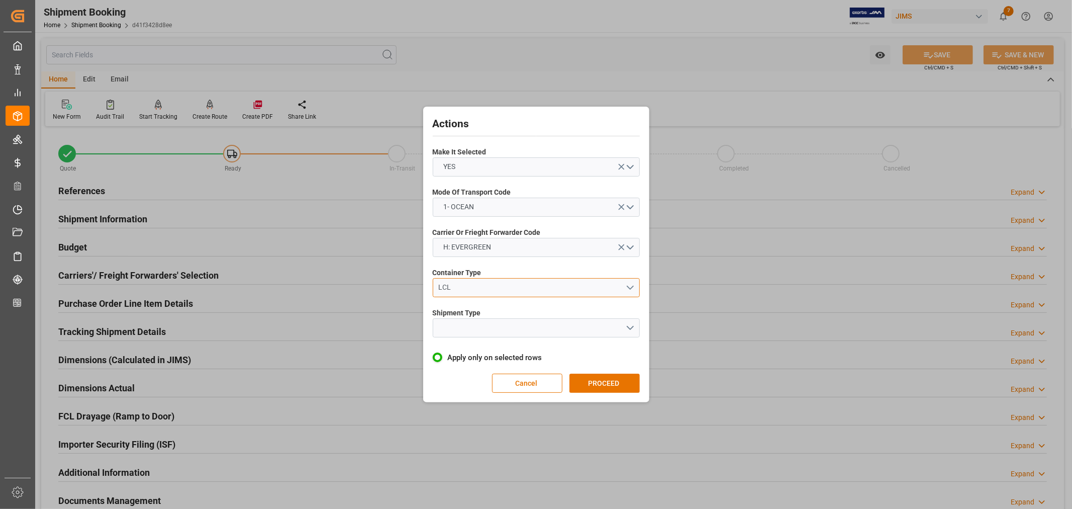
click at [460, 285] on div "LCL" at bounding box center [531, 287] width 187 height 11
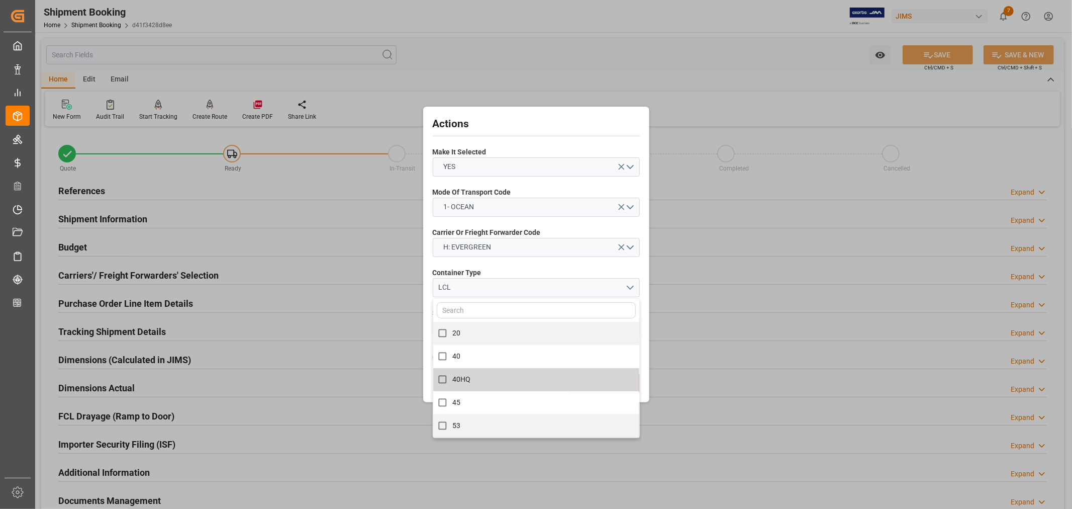
click at [455, 378] on span "40HQ" at bounding box center [461, 379] width 19 height 8
checkbox input "true"
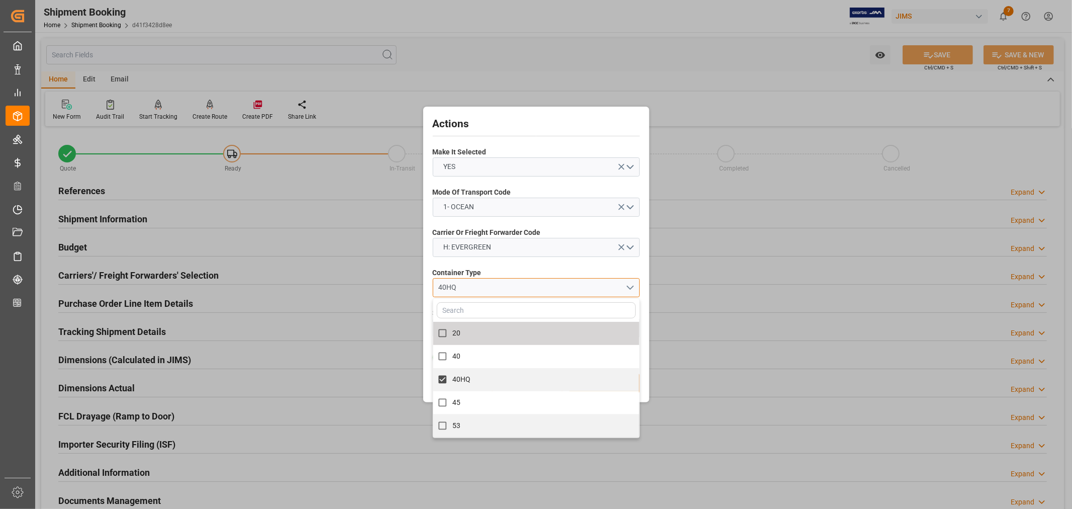
click at [483, 279] on button "40HQ" at bounding box center [536, 287] width 207 height 19
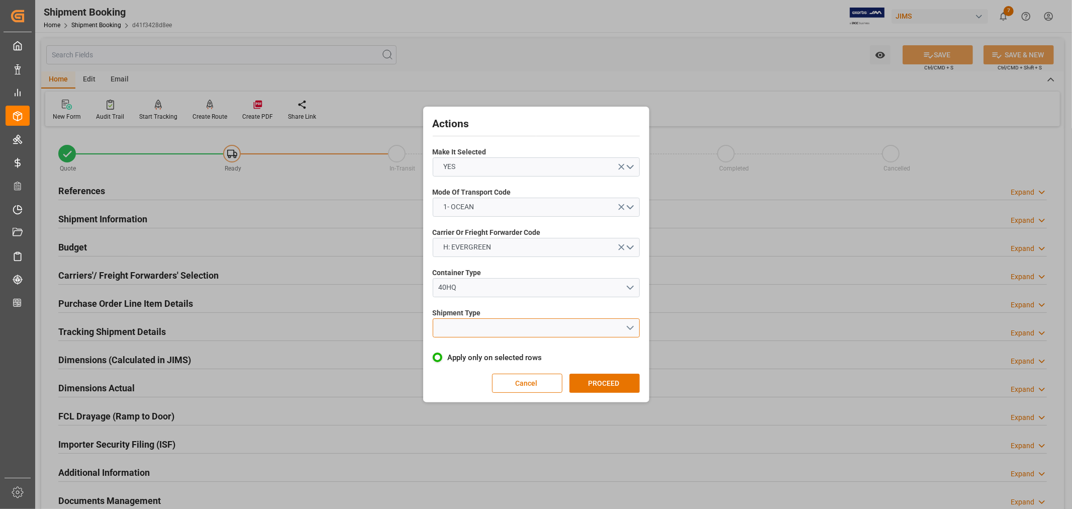
click at [471, 330] on button "open menu" at bounding box center [536, 327] width 207 height 19
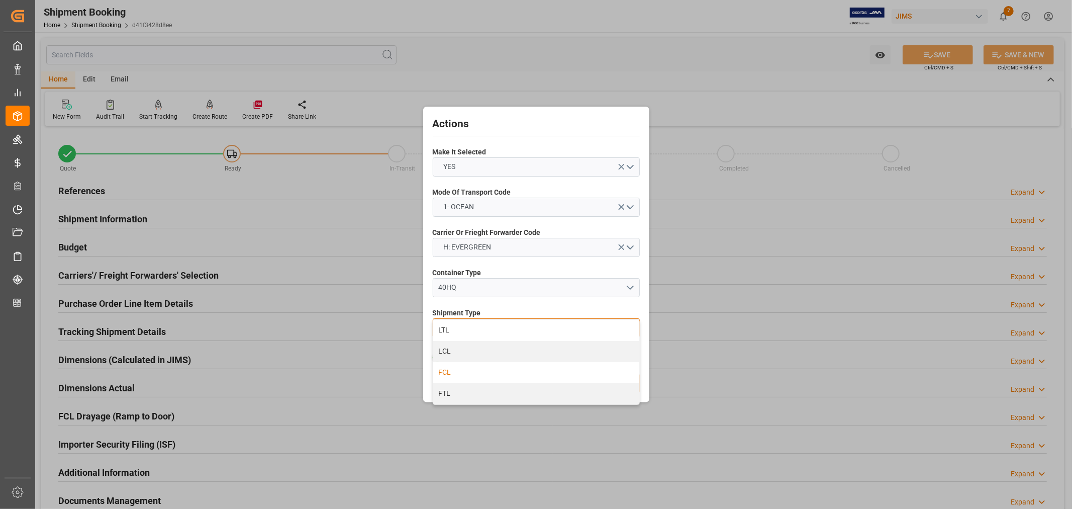
click at [450, 375] on div "FCL" at bounding box center [536, 372] width 206 height 21
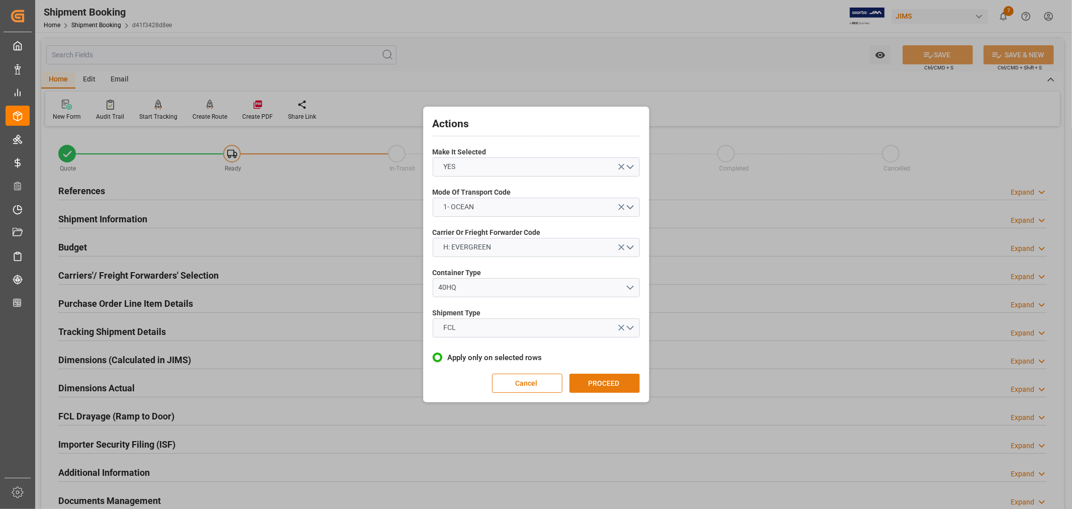
click at [594, 380] on button "PROCEED" at bounding box center [604, 382] width 70 height 19
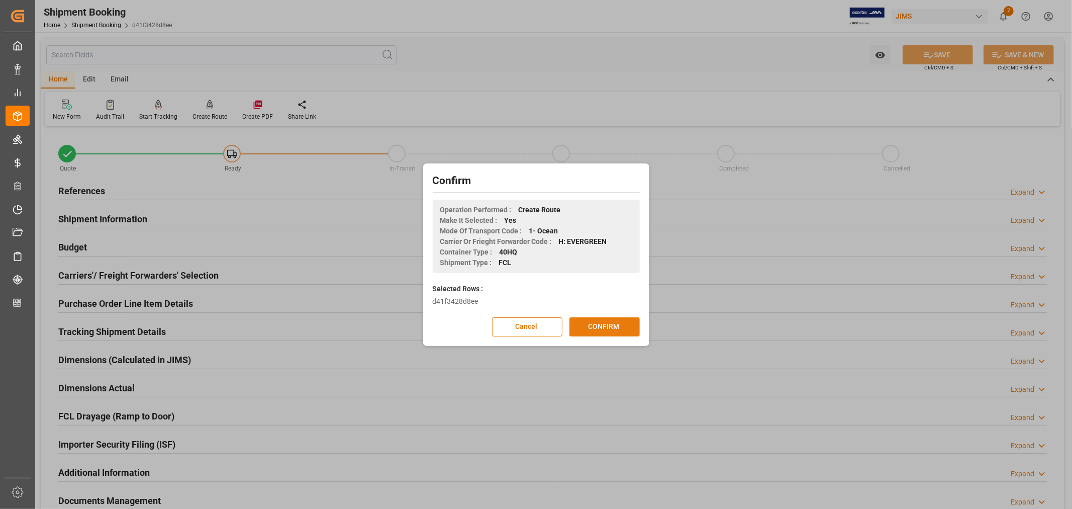
click at [600, 327] on button "CONFIRM" at bounding box center [604, 326] width 70 height 19
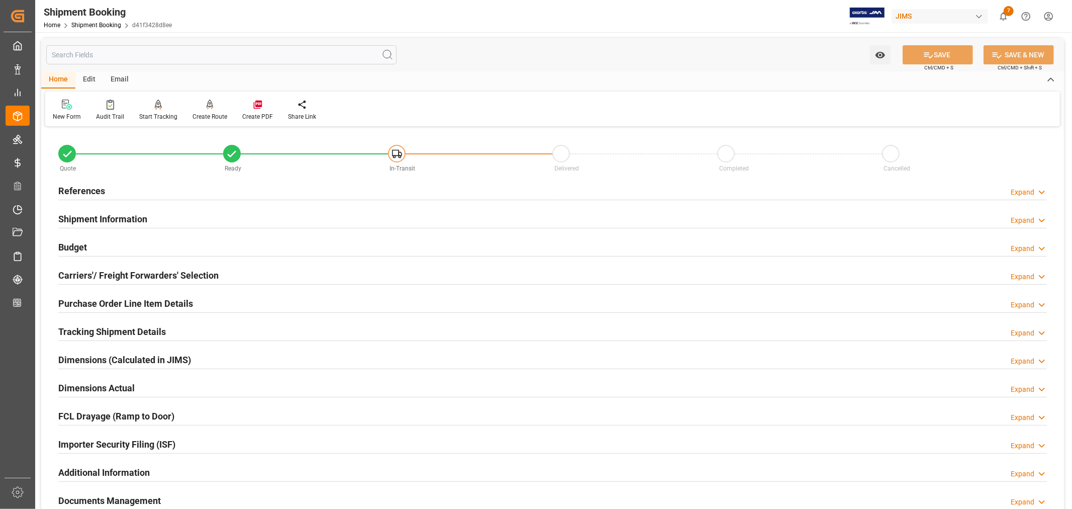
click at [147, 328] on h2 "Tracking Shipment Details" at bounding box center [112, 332] width 108 height 14
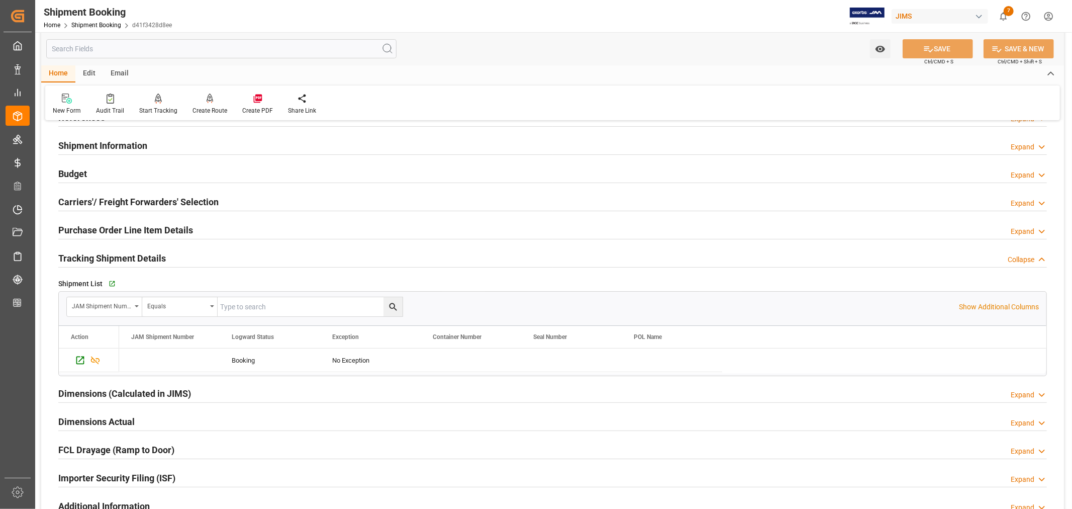
scroll to position [112, 0]
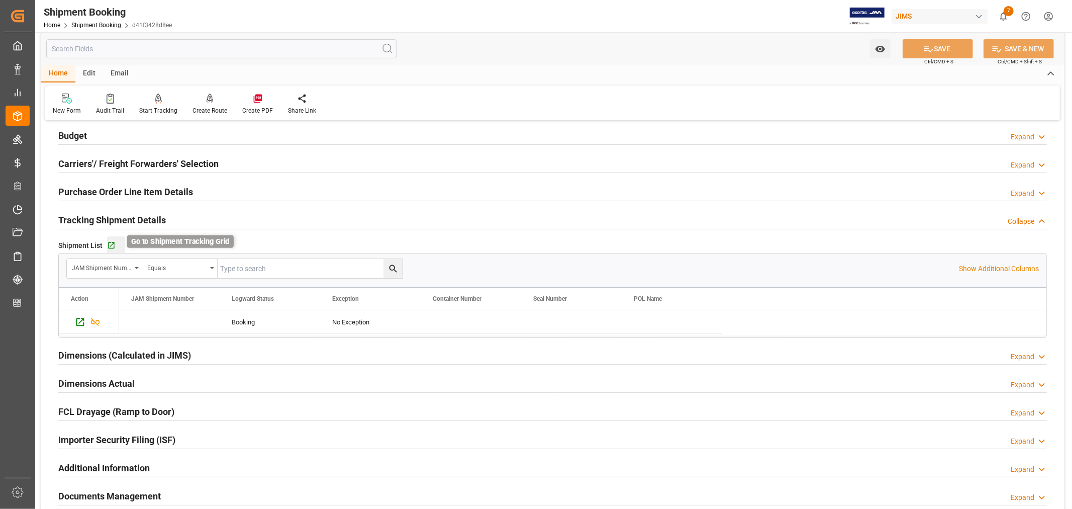
click at [113, 248] on icon "button" at bounding box center [111, 245] width 7 height 7
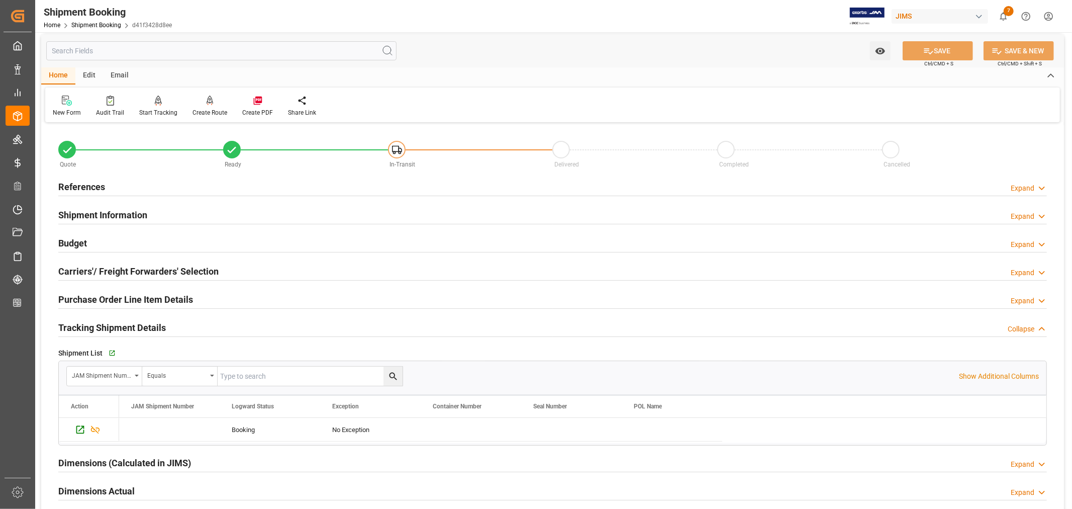
scroll to position [0, 0]
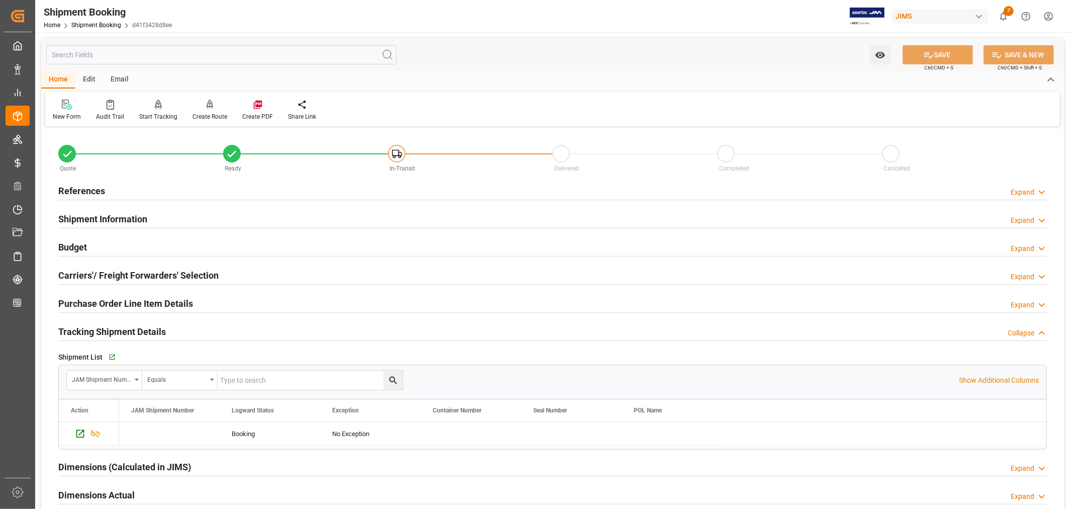
click at [82, 190] on h2 "References" at bounding box center [81, 191] width 47 height 14
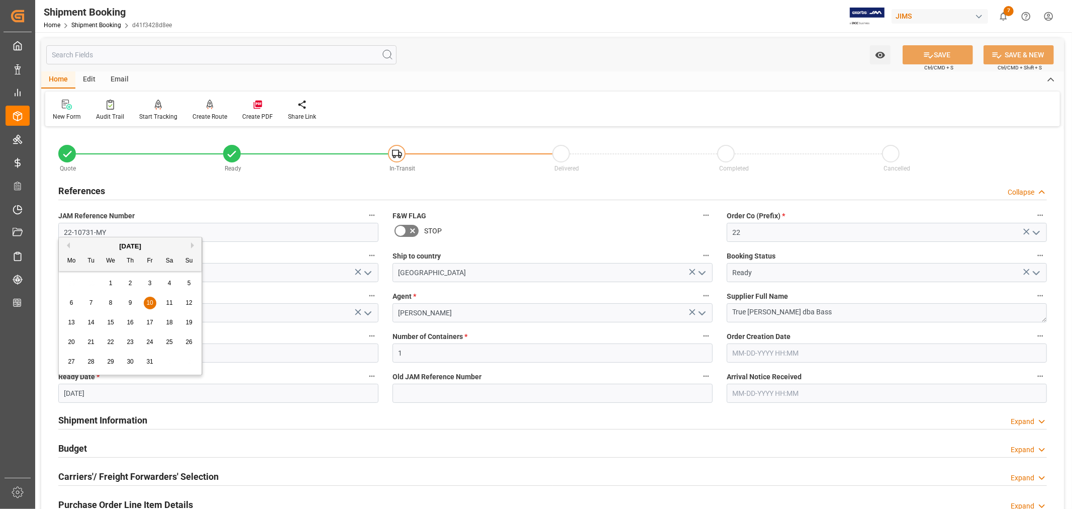
click at [109, 393] on input "[DATE]" at bounding box center [218, 393] width 320 height 19
click at [69, 245] on div "[DATE]" at bounding box center [130, 246] width 143 height 10
click at [68, 245] on button "Previous Month" at bounding box center [67, 245] width 6 height 6
click at [70, 360] on span "29" at bounding box center [71, 361] width 7 height 7
type input "[DATE]"
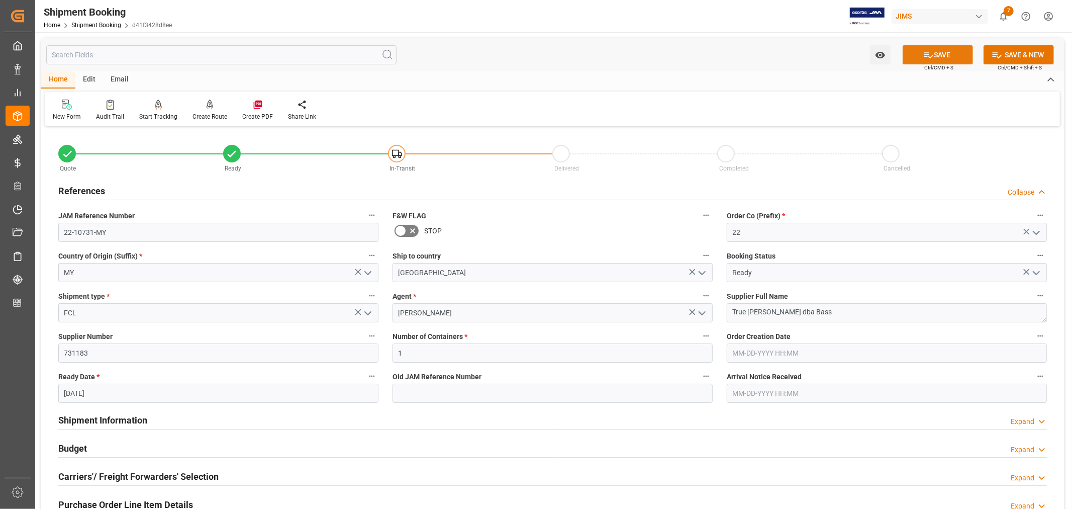
click at [933, 56] on button "SAVE" at bounding box center [938, 54] width 70 height 19
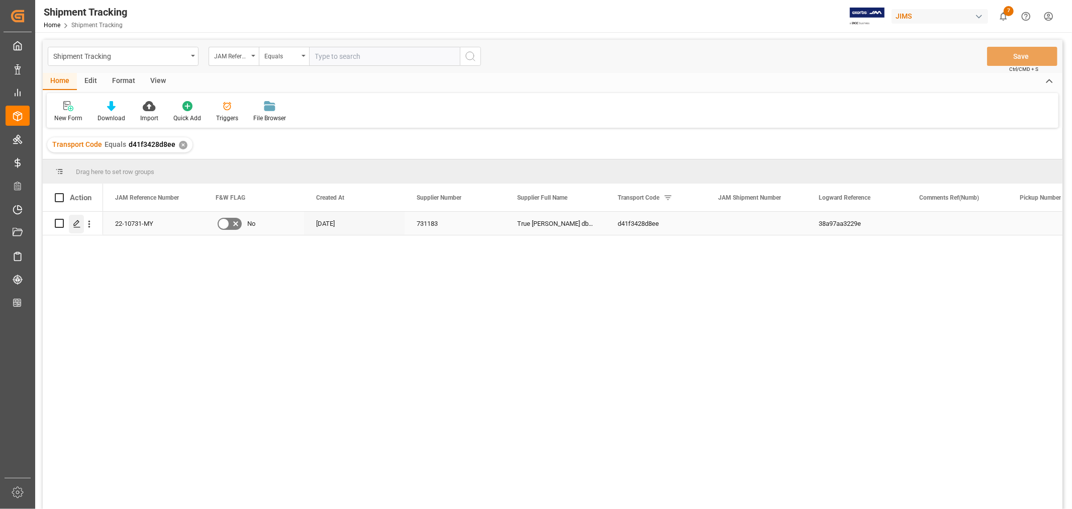
click at [76, 225] on icon "Press SPACE to select this row." at bounding box center [77, 224] width 8 height 8
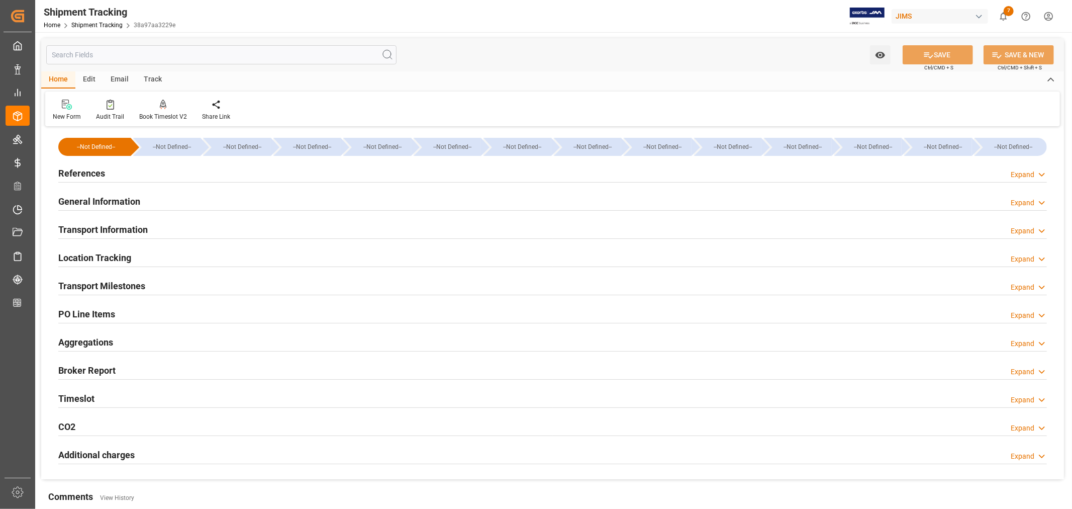
click at [131, 279] on h2 "Transport Milestones" at bounding box center [101, 286] width 87 height 14
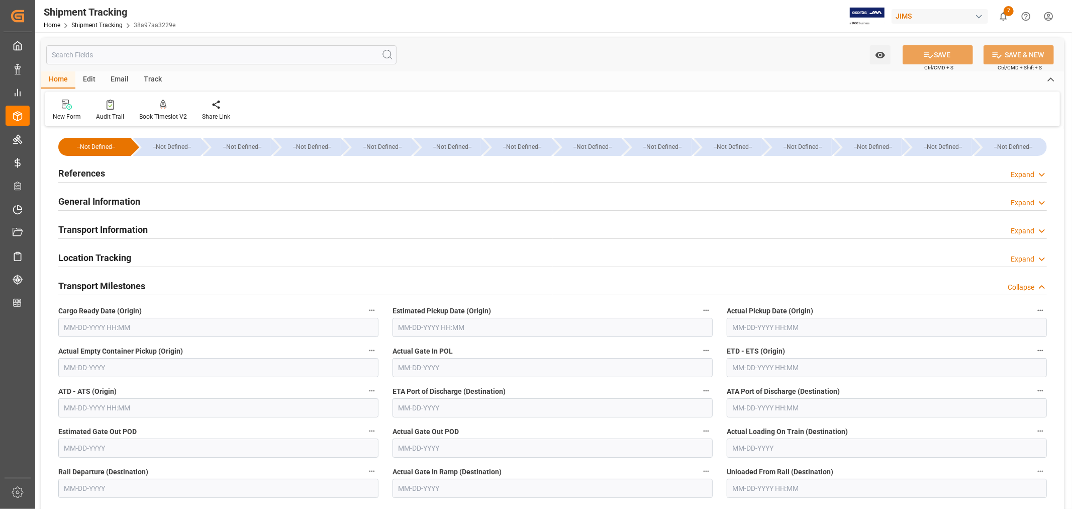
click at [132, 328] on input "text" at bounding box center [218, 327] width 320 height 19
click at [84, 355] on div "[DATE]" at bounding box center [130, 351] width 143 height 10
click at [193, 350] on button "Next Month" at bounding box center [194, 350] width 6 height 6
click at [68, 352] on button "Previous Month" at bounding box center [67, 350] width 6 height 6
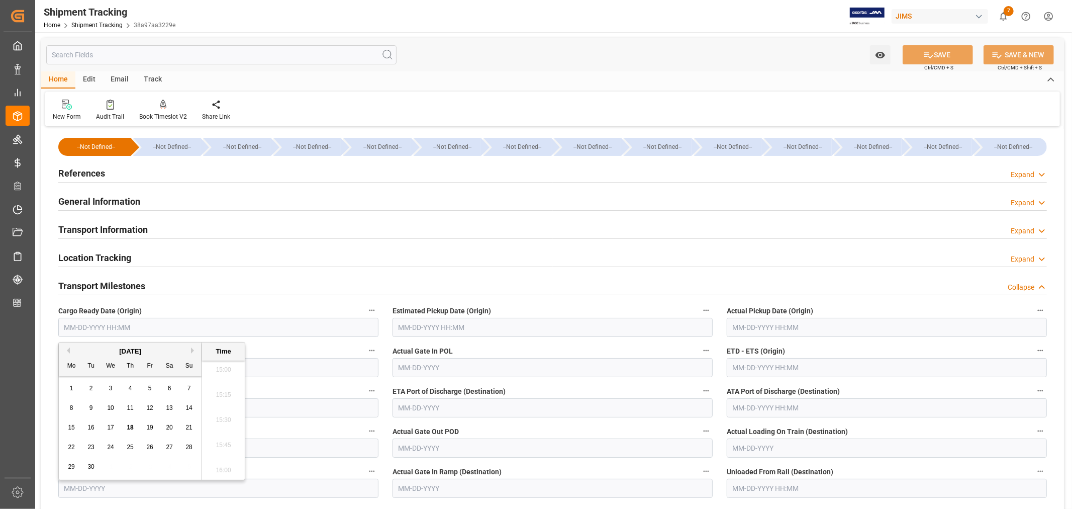
click at [69, 466] on span "29" at bounding box center [71, 466] width 7 height 7
type input "09-29-2025 00:00"
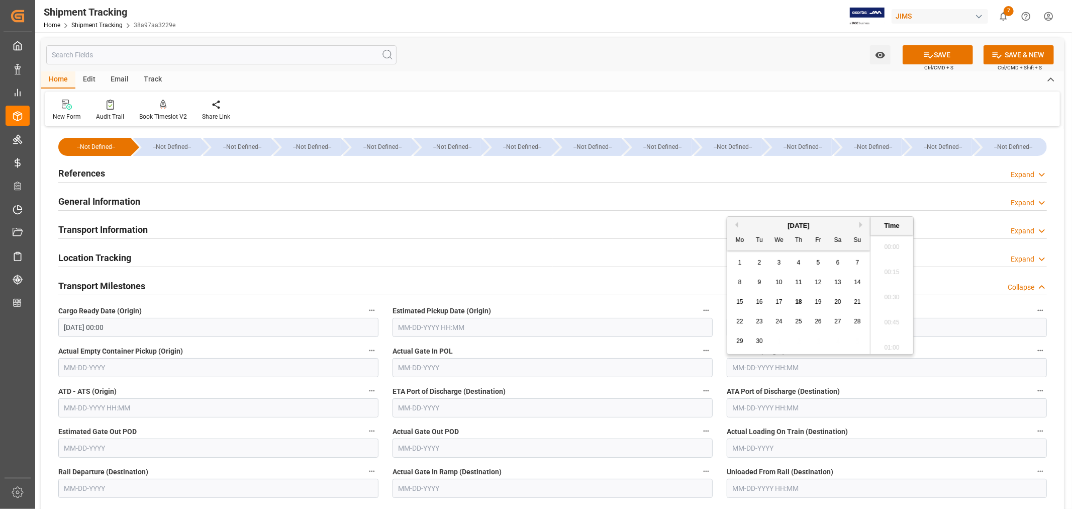
click at [754, 369] on input "text" at bounding box center [887, 367] width 320 height 19
click at [863, 218] on button "Next Month" at bounding box center [863, 220] width 6 height 6
click at [818, 259] on span "3" at bounding box center [819, 257] width 4 height 7
type input "[DATE] 00:00"
click at [430, 406] on input "text" at bounding box center [553, 407] width 320 height 19
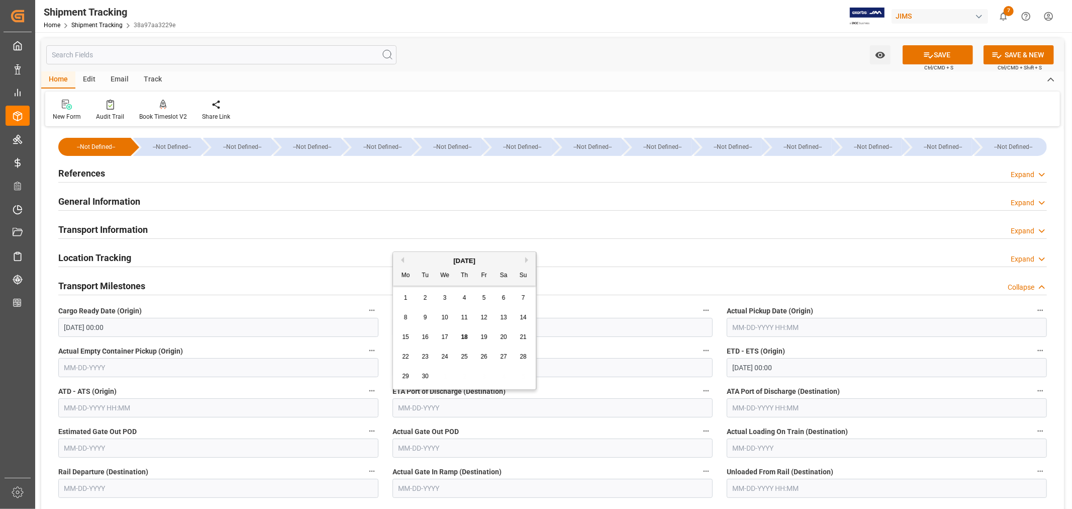
click at [528, 260] on button "Next Month" at bounding box center [528, 260] width 6 height 6
click at [406, 335] on span "10" at bounding box center [405, 336] width 7 height 7
type input "[DATE]"
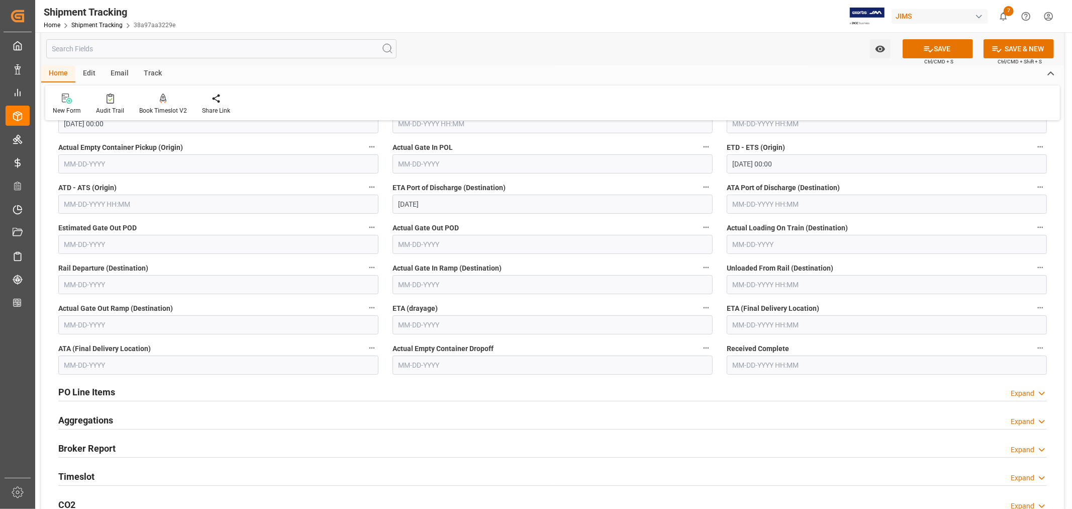
scroll to position [223, 0]
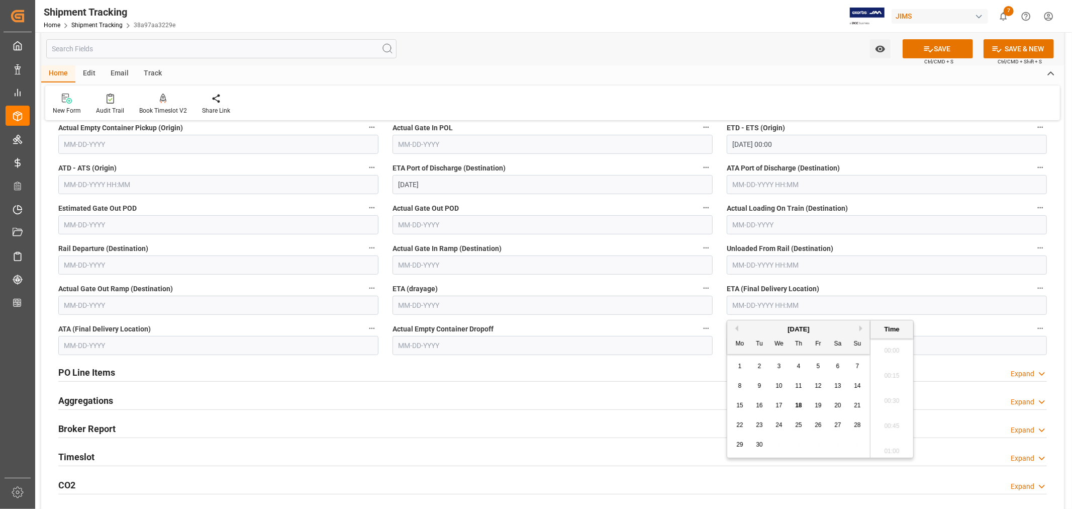
click at [757, 304] on input "text" at bounding box center [887, 305] width 320 height 19
click at [754, 332] on div "September 2025" at bounding box center [798, 329] width 143 height 10
click at [861, 328] on button "Next Month" at bounding box center [863, 328] width 6 height 6
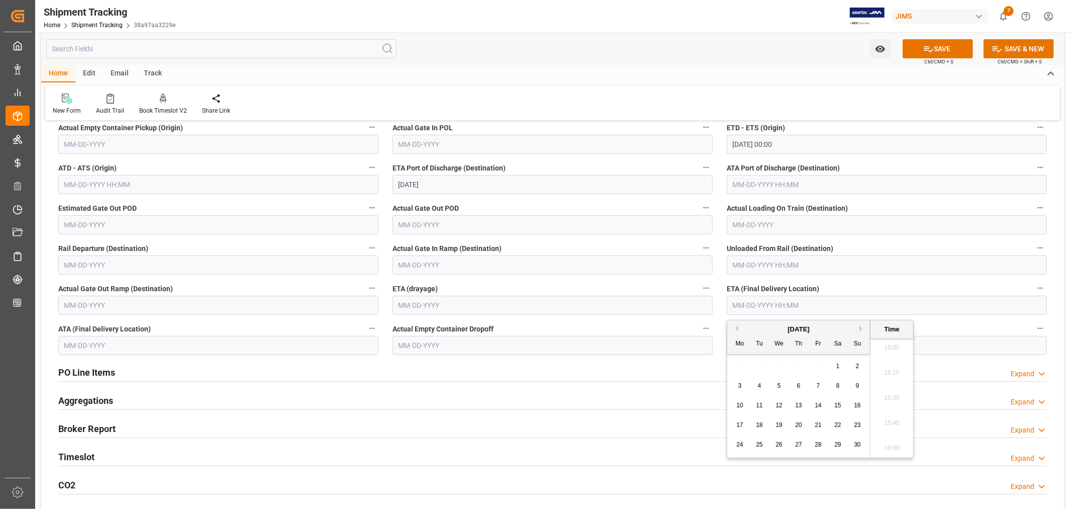
click at [798, 446] on span "27" at bounding box center [798, 444] width 7 height 7
type input "11-27-2025 00:00"
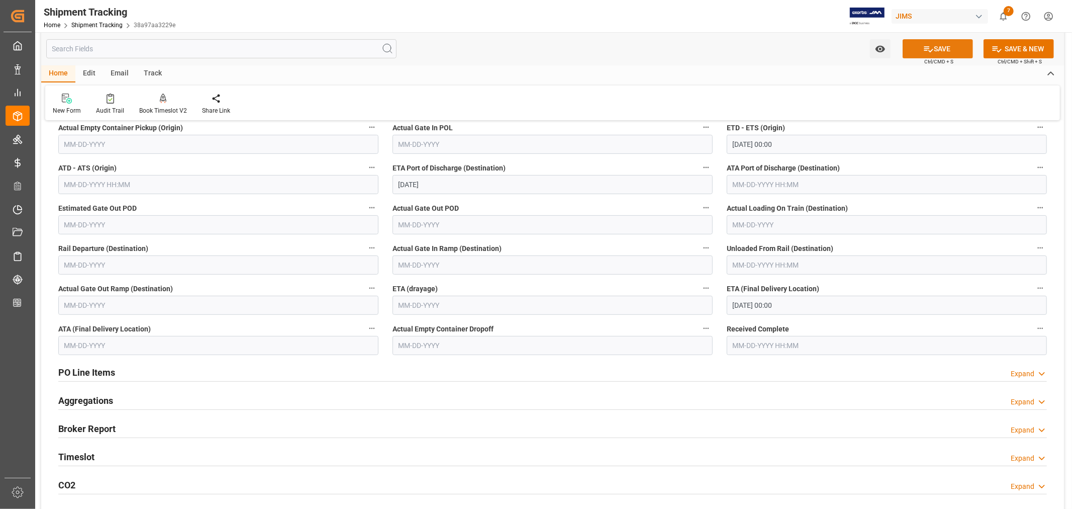
click at [941, 51] on button "SAVE" at bounding box center [938, 48] width 70 height 19
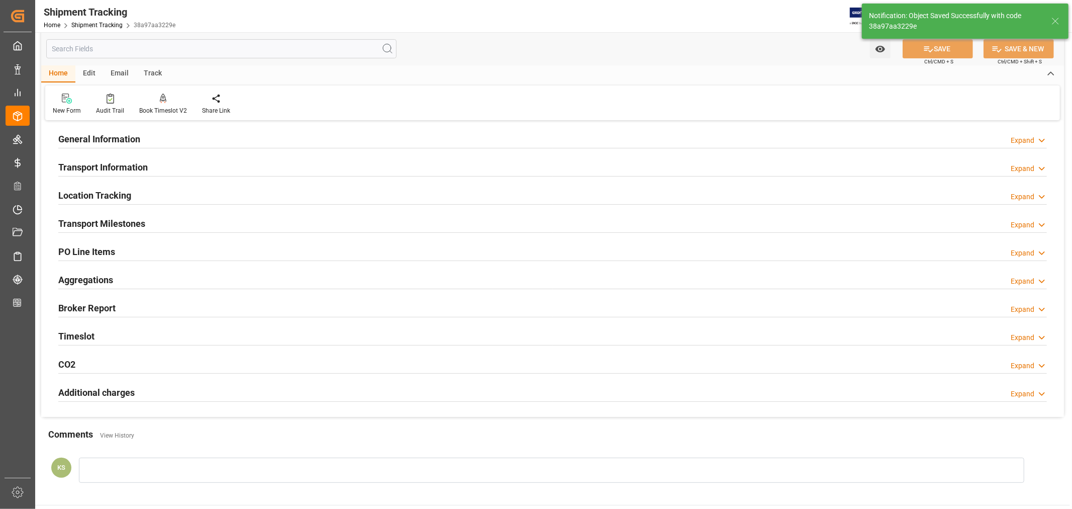
scroll to position [6, 0]
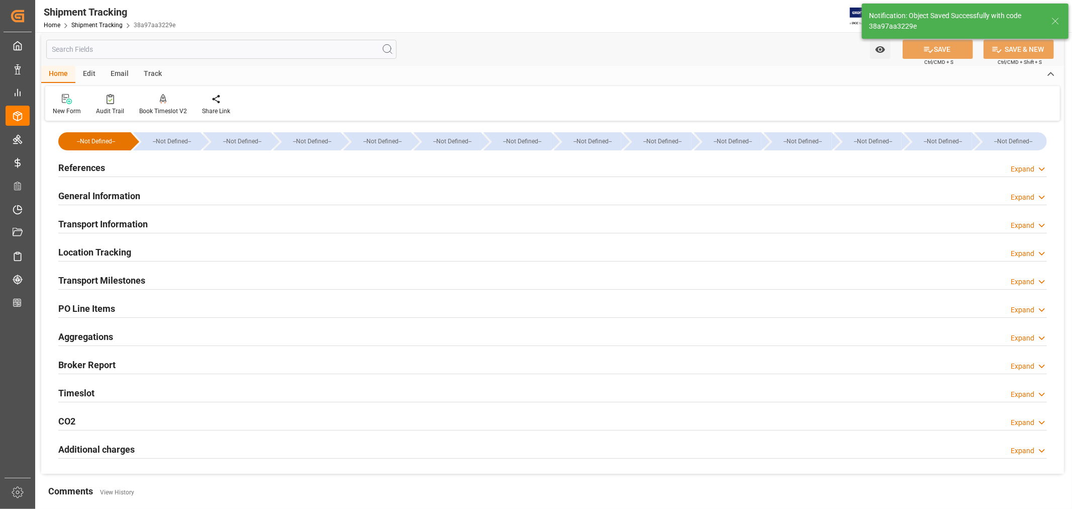
click at [140, 277] on h2 "Transport Milestones" at bounding box center [101, 280] width 87 height 14
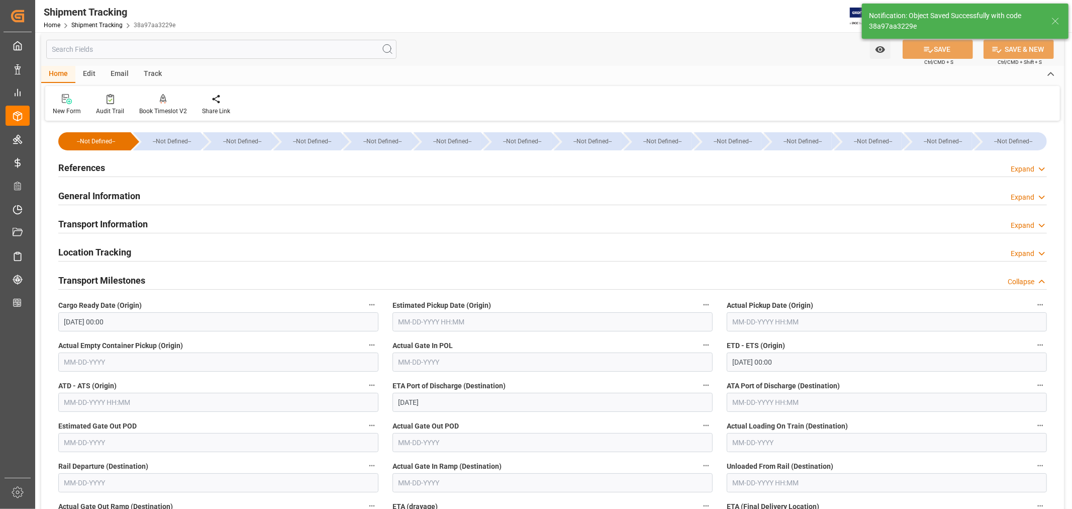
click at [140, 277] on h2 "Transport Milestones" at bounding box center [101, 280] width 87 height 14
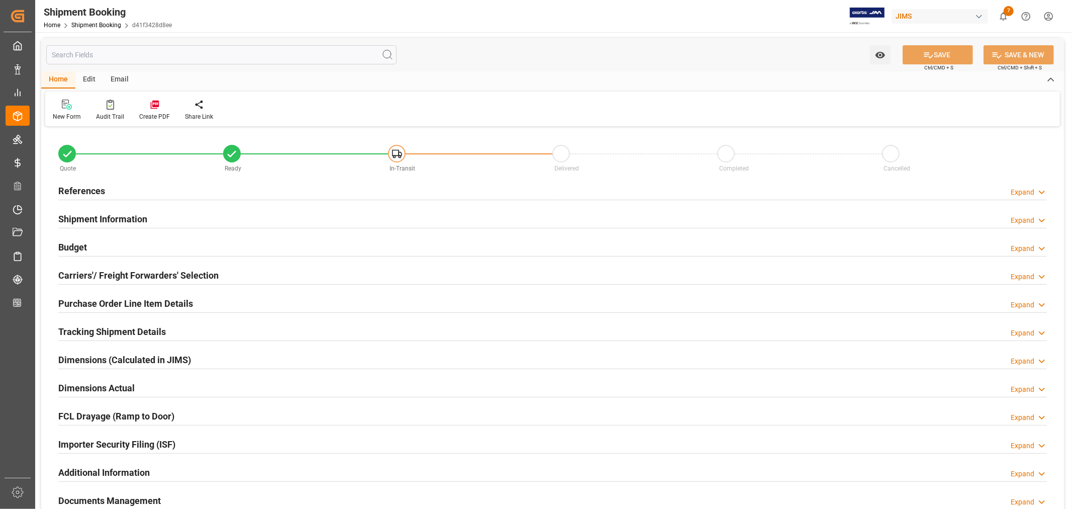
type input "1"
click at [89, 189] on h2 "References" at bounding box center [81, 191] width 47 height 14
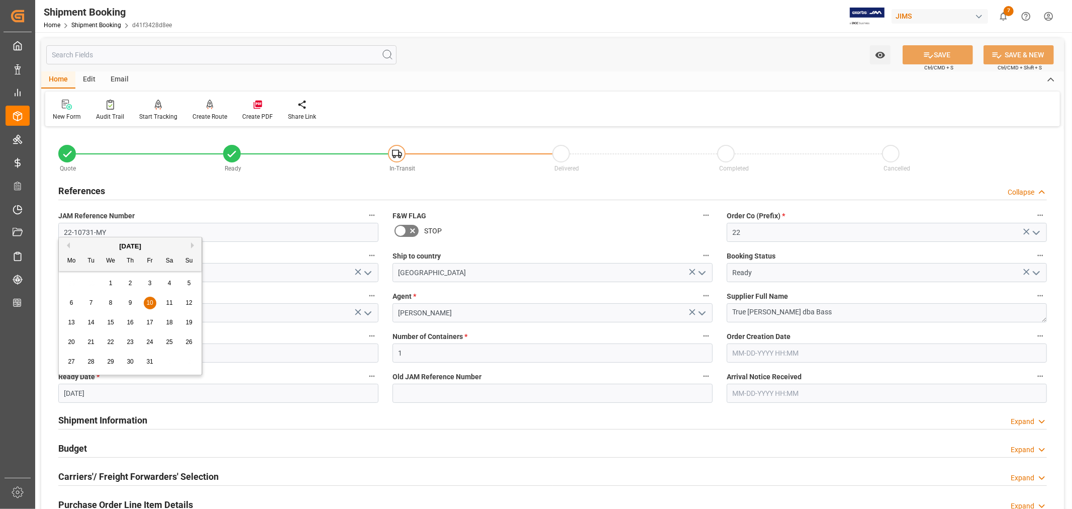
click at [106, 394] on input "10-10-2025" at bounding box center [218, 393] width 320 height 19
click at [68, 245] on button "Previous Month" at bounding box center [67, 245] width 6 height 6
click at [71, 363] on span "29" at bounding box center [71, 361] width 7 height 7
type input "09-29-2025"
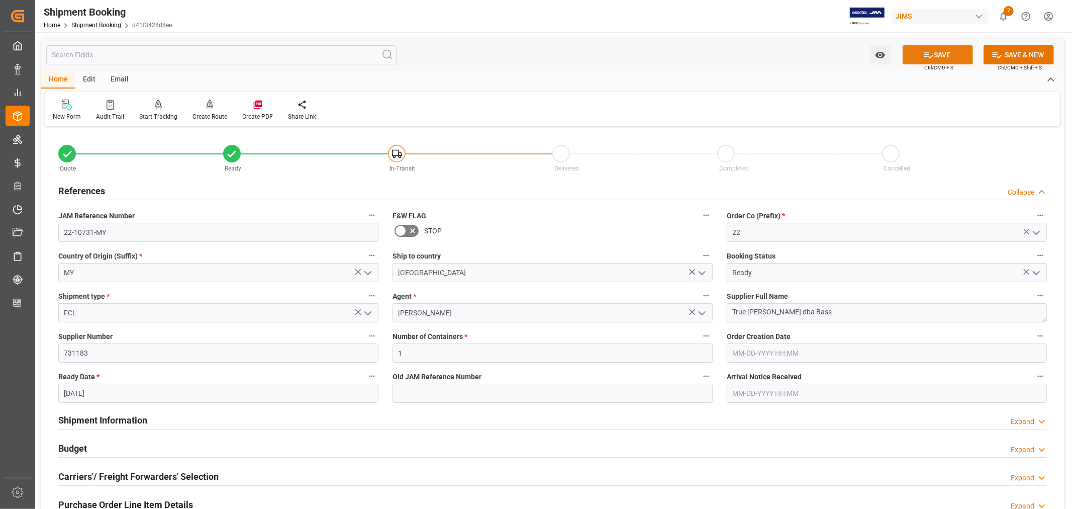
click at [934, 56] on button "SAVE" at bounding box center [938, 54] width 70 height 19
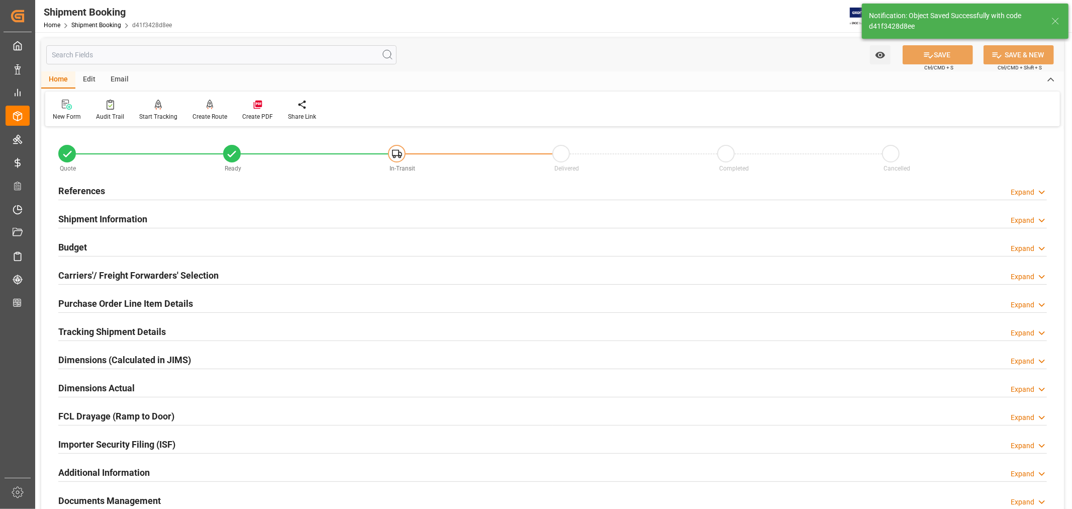
click at [145, 330] on h2 "Tracking Shipment Details" at bounding box center [112, 332] width 108 height 14
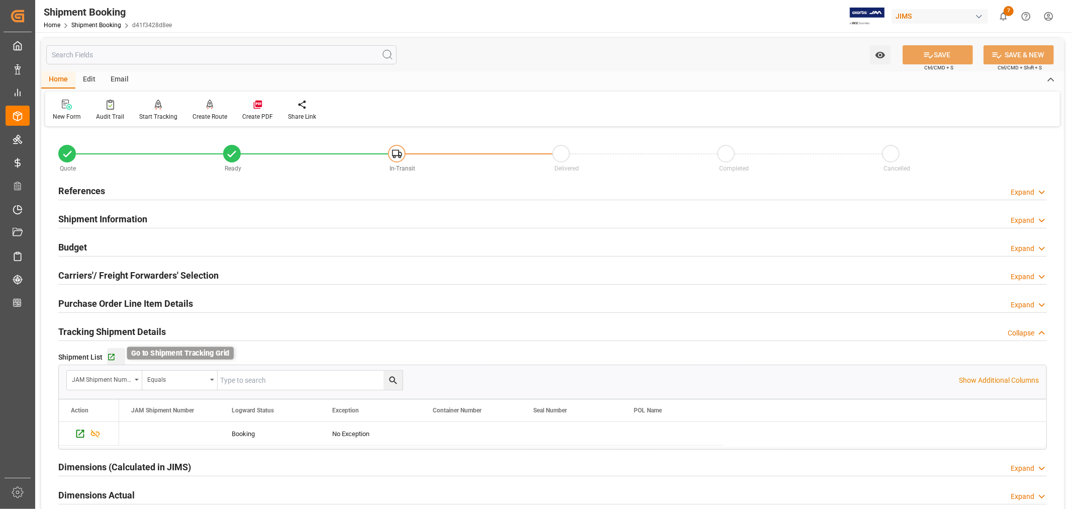
click at [111, 358] on icon "button" at bounding box center [111, 357] width 9 height 9
click at [100, 328] on h2 "Tracking Shipment Details" at bounding box center [112, 332] width 108 height 14
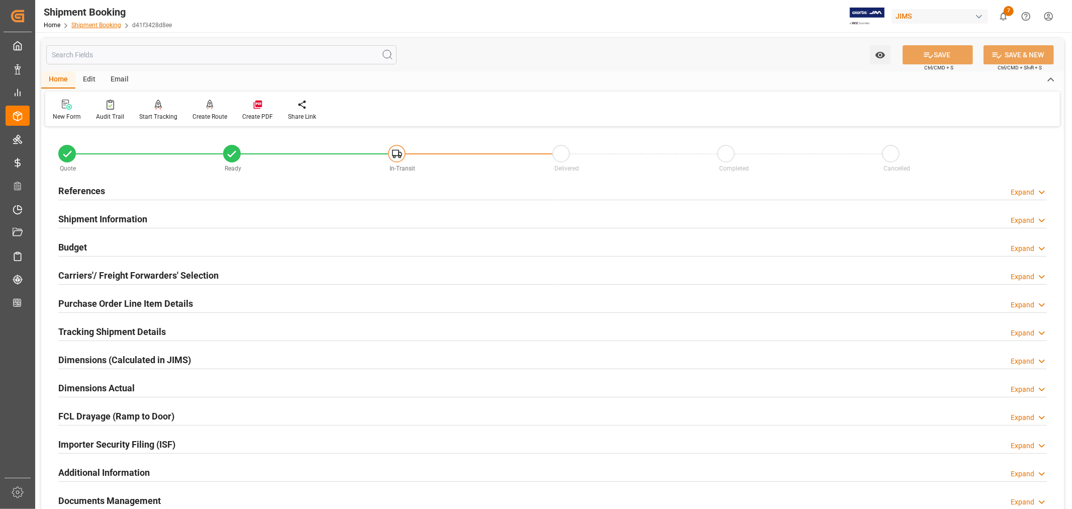
click at [91, 22] on link "Shipment Booking" at bounding box center [96, 25] width 50 height 7
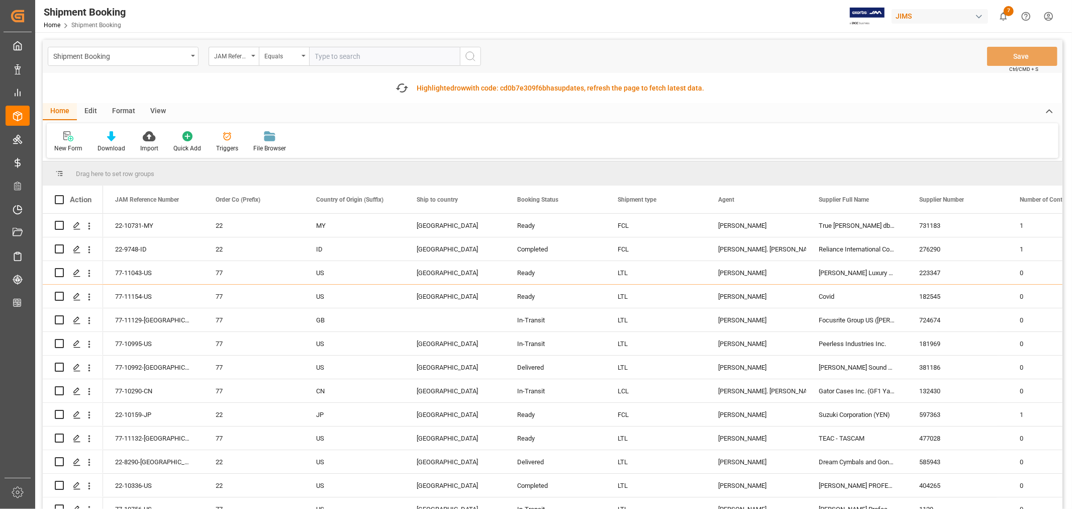
paste input "22-10566-ID"
type input "22-10566-ID"
click at [470, 56] on icon "search button" at bounding box center [470, 56] width 12 height 12
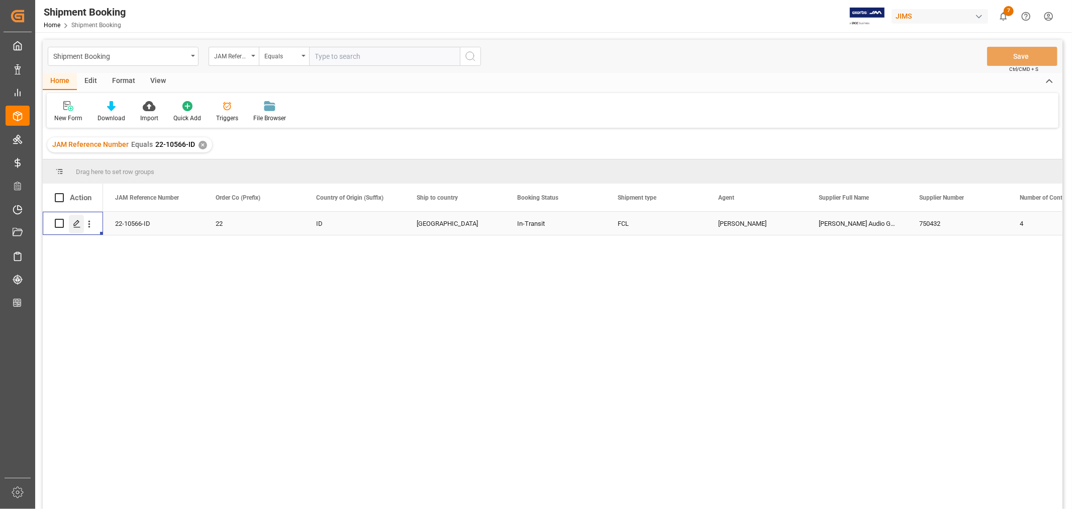
click at [76, 221] on polygon "Press SPACE to select this row." at bounding box center [76, 222] width 5 height 5
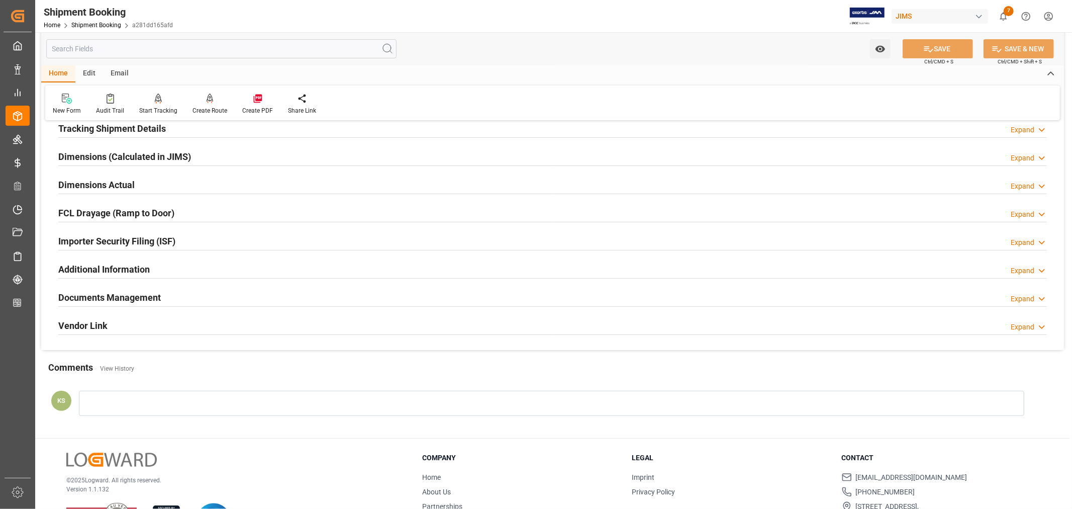
scroll to position [223, 0]
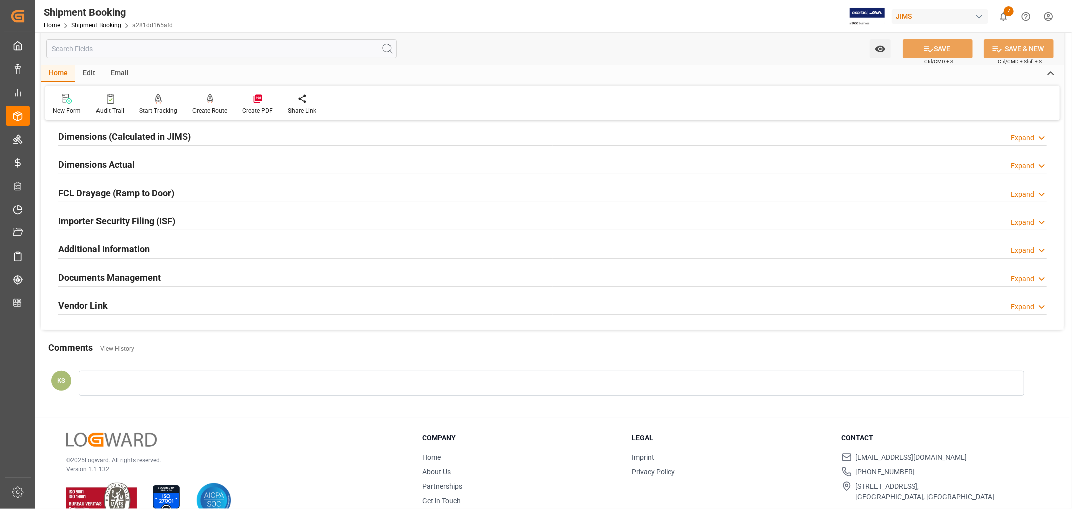
click at [115, 271] on h2 "Documents Management" at bounding box center [109, 277] width 103 height 14
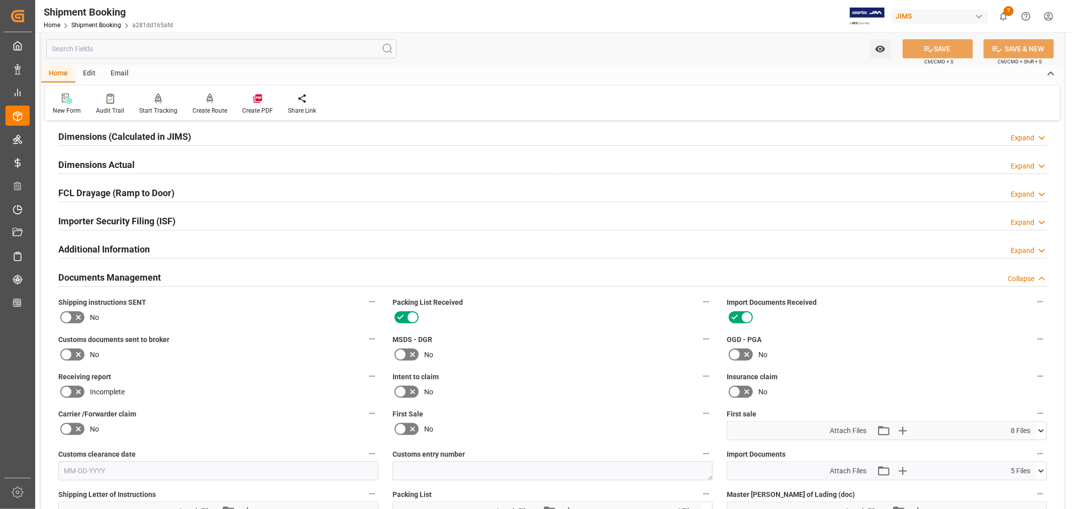
click at [402, 425] on icon at bounding box center [401, 429] width 12 height 12
click at [0, 0] on input "checkbox" at bounding box center [0, 0] width 0 height 0
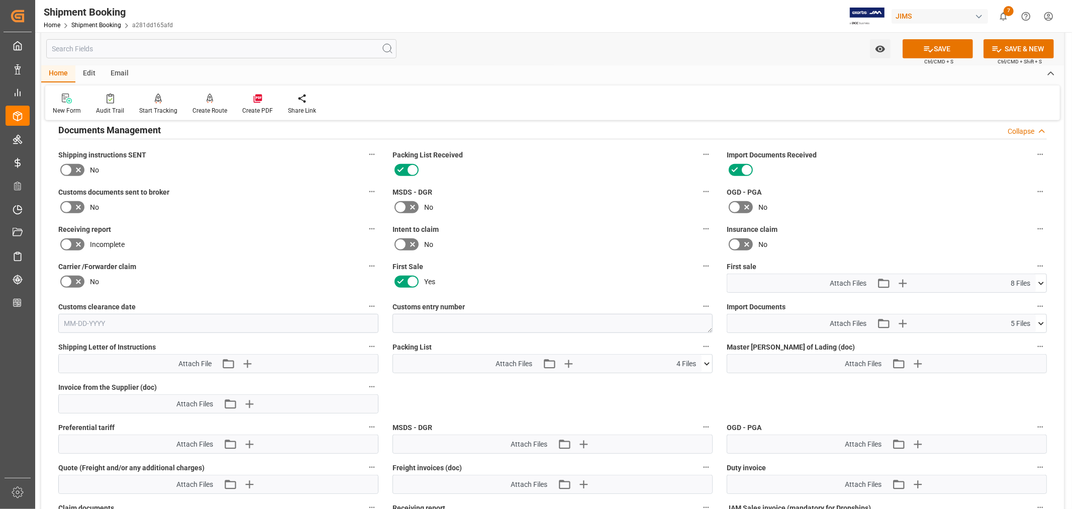
scroll to position [391, 0]
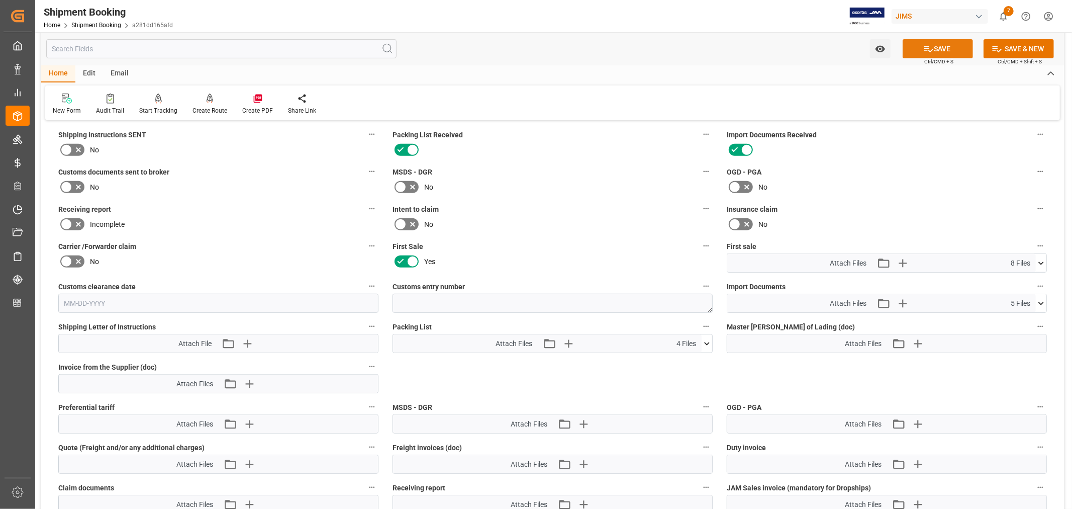
click at [937, 48] on button "SAVE" at bounding box center [938, 48] width 70 height 19
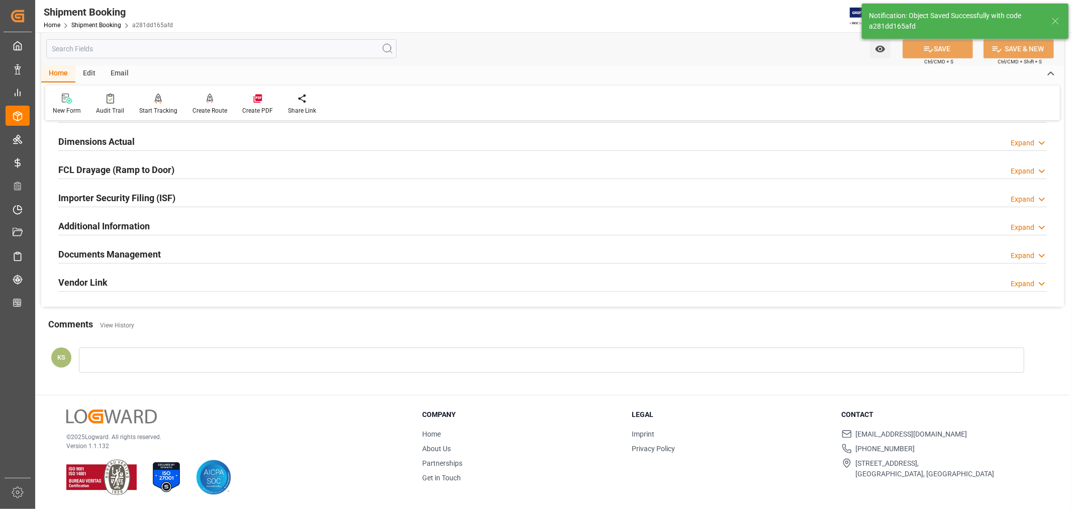
scroll to position [247, 0]
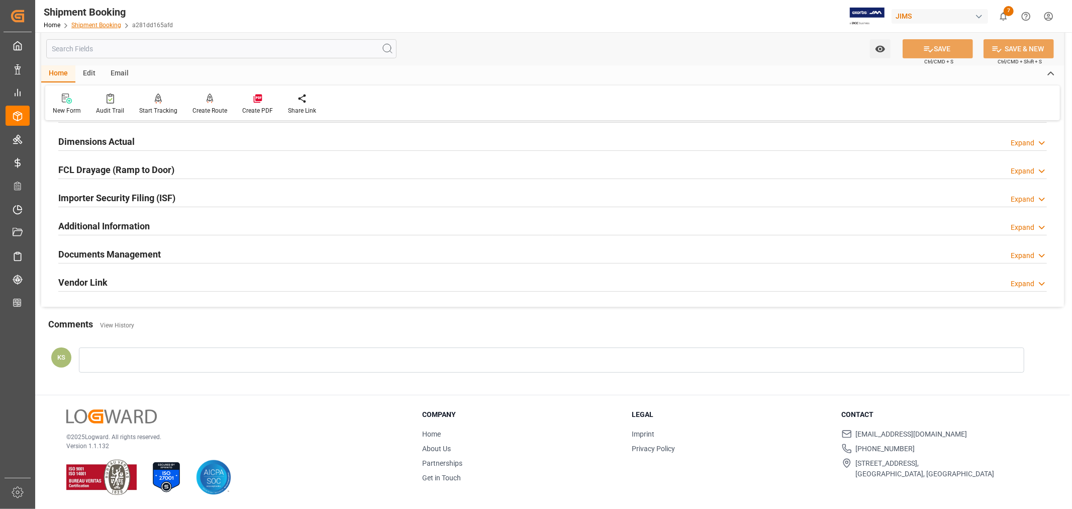
click at [96, 24] on link "Shipment Booking" at bounding box center [96, 25] width 50 height 7
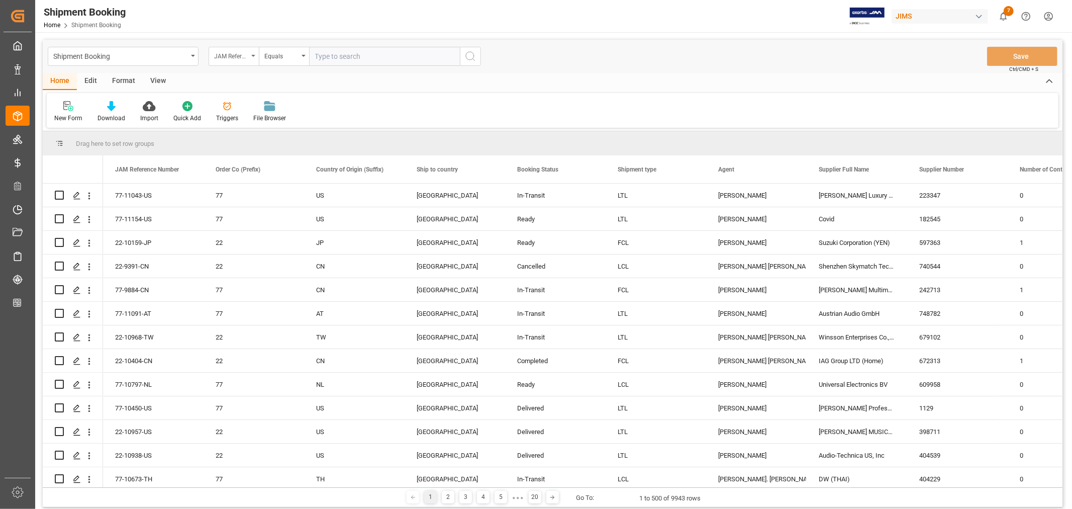
click at [254, 56] on icon "open menu" at bounding box center [253, 56] width 4 height 2
type input "book"
click at [249, 123] on div "Booking Number" at bounding box center [284, 123] width 150 height 21
click at [323, 55] on input "text" at bounding box center [384, 56] width 151 height 19
paste input "236500449401"
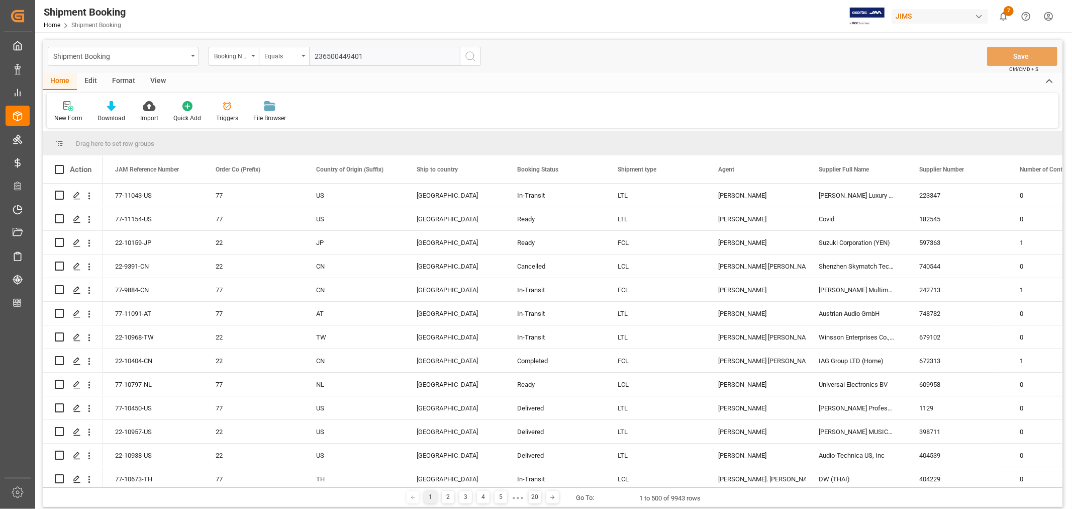
type input "236500449401"
click at [469, 53] on icon "search button" at bounding box center [470, 56] width 12 height 12
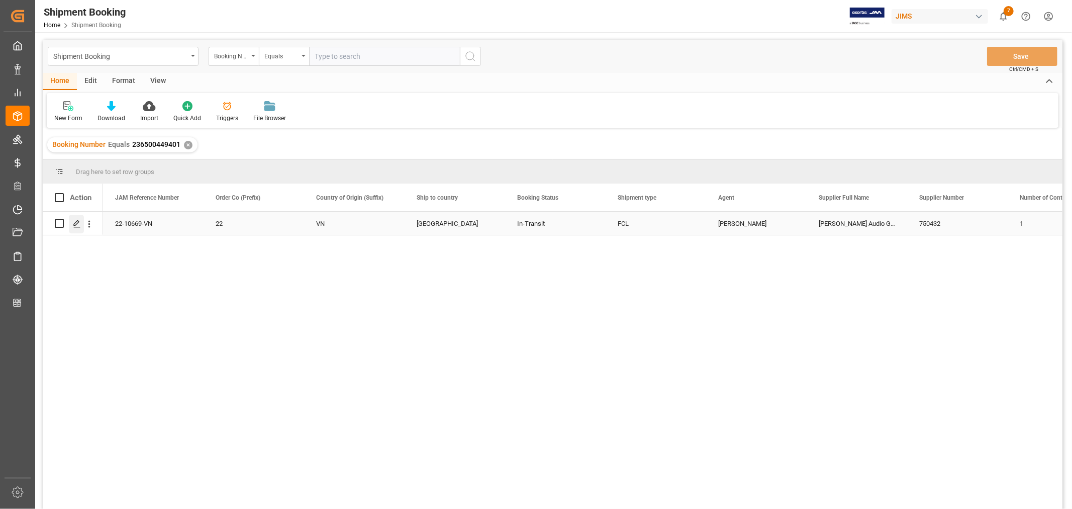
click at [73, 222] on icon "Press SPACE to select this row." at bounding box center [77, 224] width 8 height 8
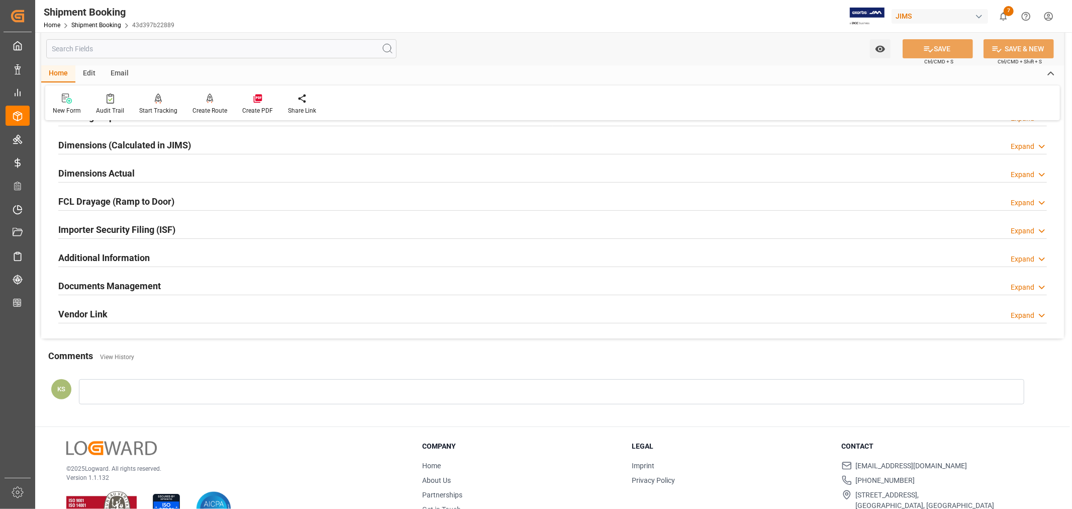
scroll to position [247, 0]
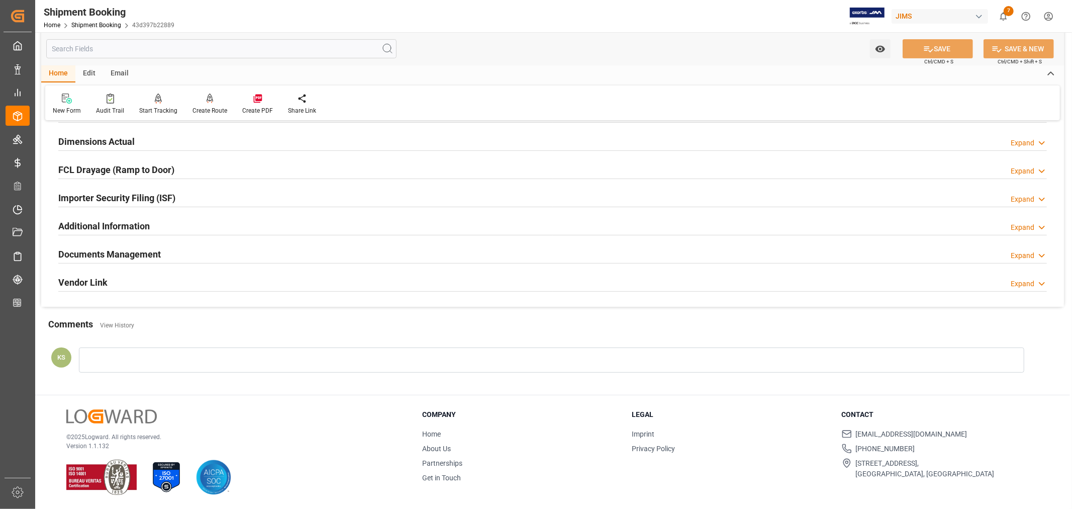
click at [203, 200] on div "Importer Security Filing (ISF) Expand" at bounding box center [552, 196] width 989 height 19
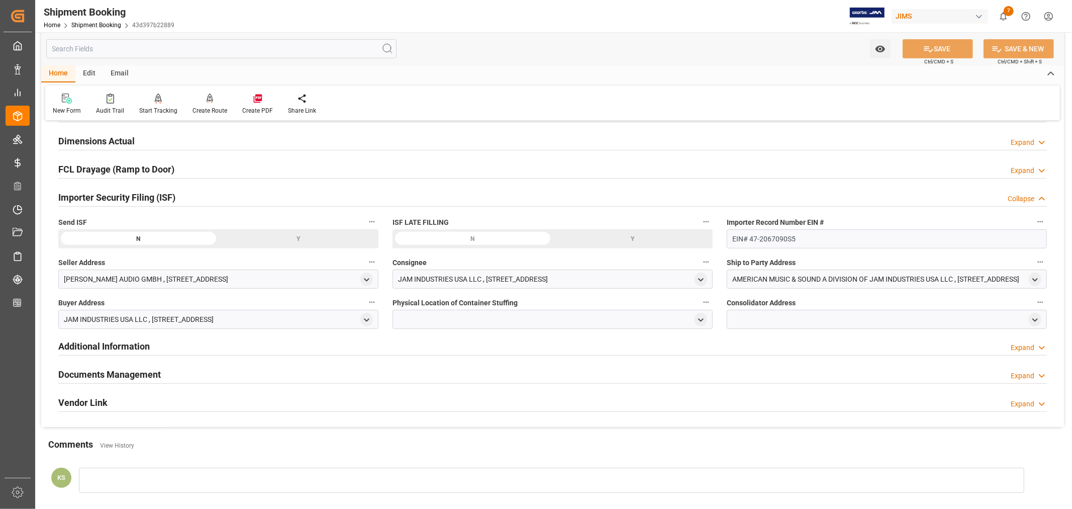
click at [203, 200] on div "Importer Security Filing (ISF) Collapse" at bounding box center [552, 196] width 989 height 19
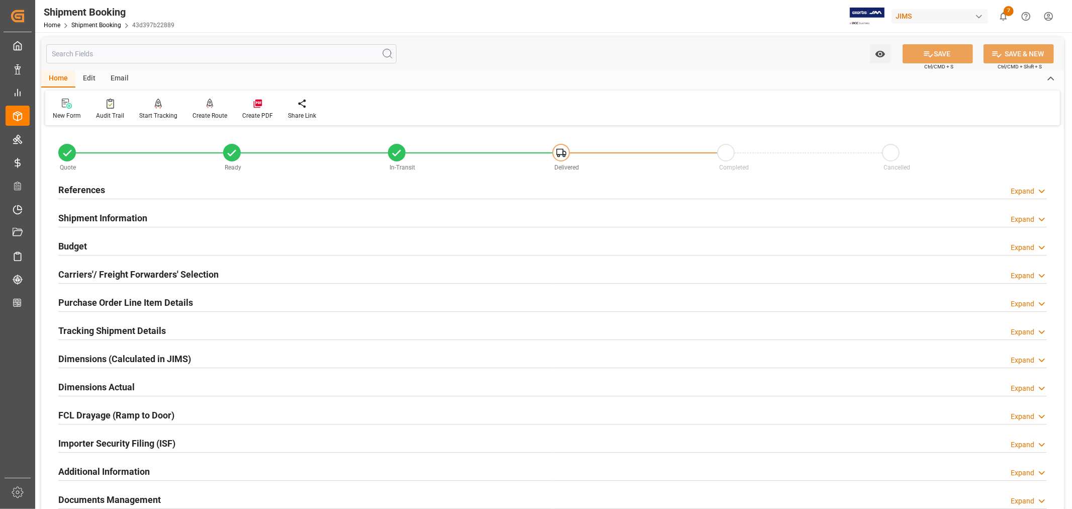
scroll to position [0, 0]
click at [122, 299] on h2 "Purchase Order Line Item Details" at bounding box center [125, 304] width 135 height 14
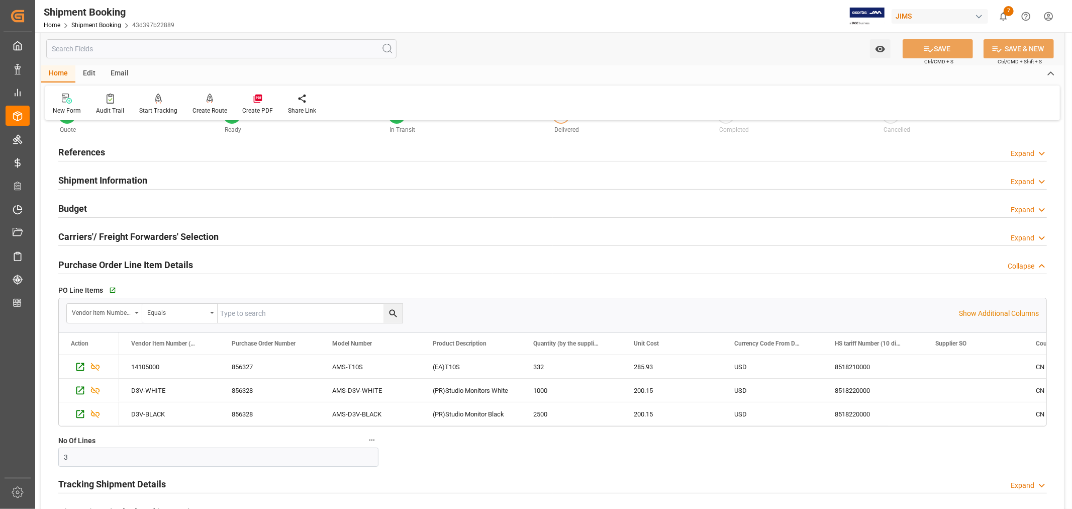
scroll to position [56, 0]
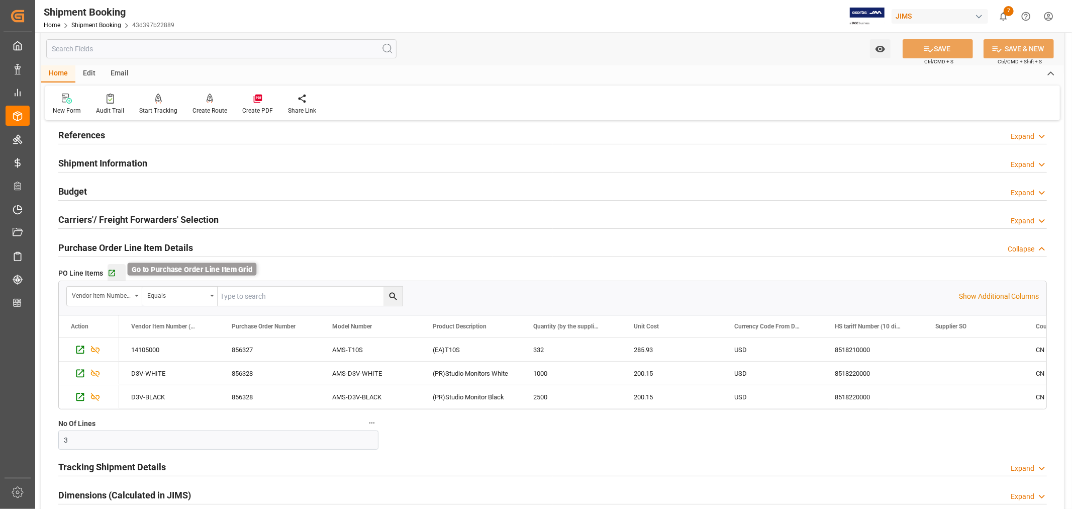
click at [113, 272] on icon "button" at bounding box center [112, 273] width 9 height 9
click at [103, 239] on div "Purchase Order Line Item Details" at bounding box center [125, 246] width 135 height 19
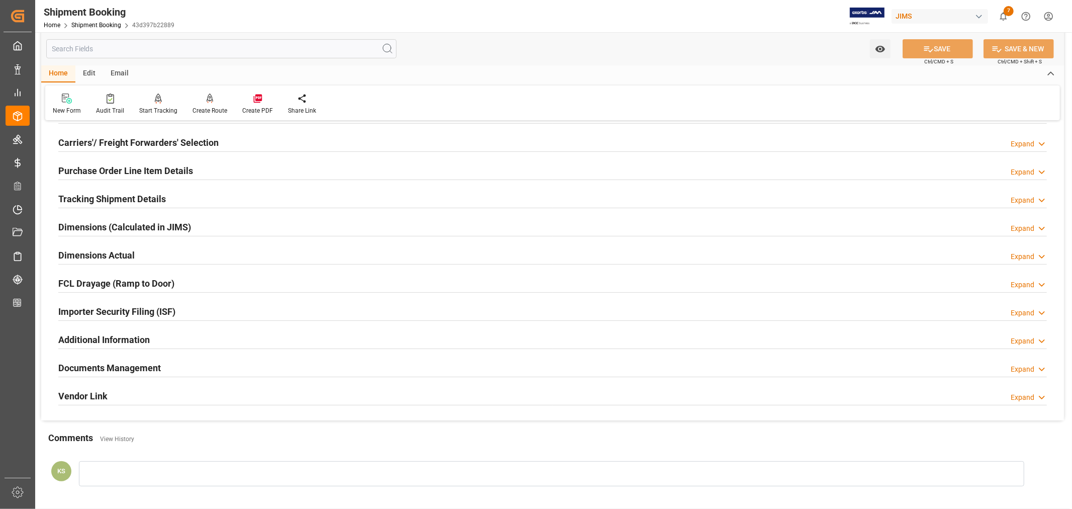
scroll to position [167, 0]
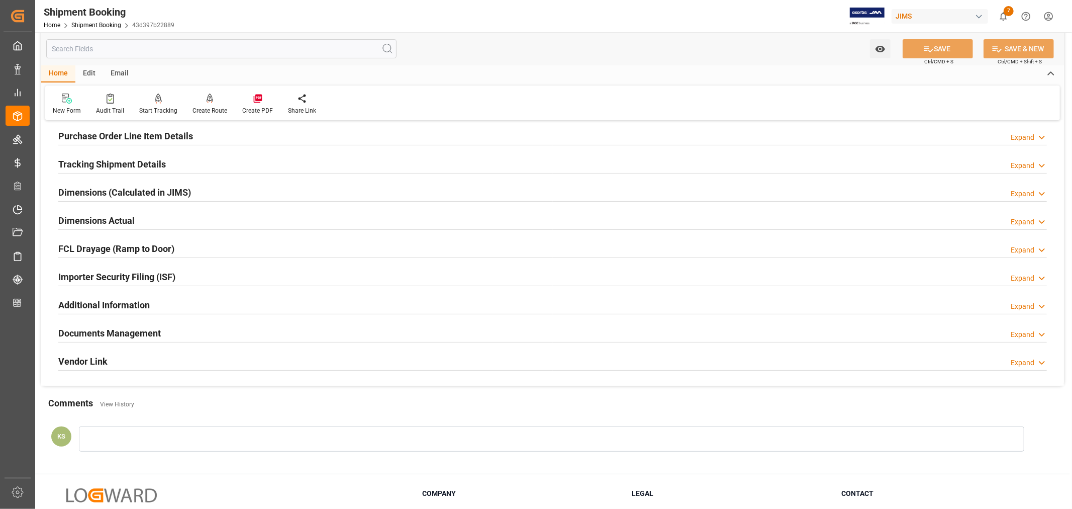
click at [193, 275] on div "Importer Security Filing (ISF) Expand" at bounding box center [552, 275] width 989 height 19
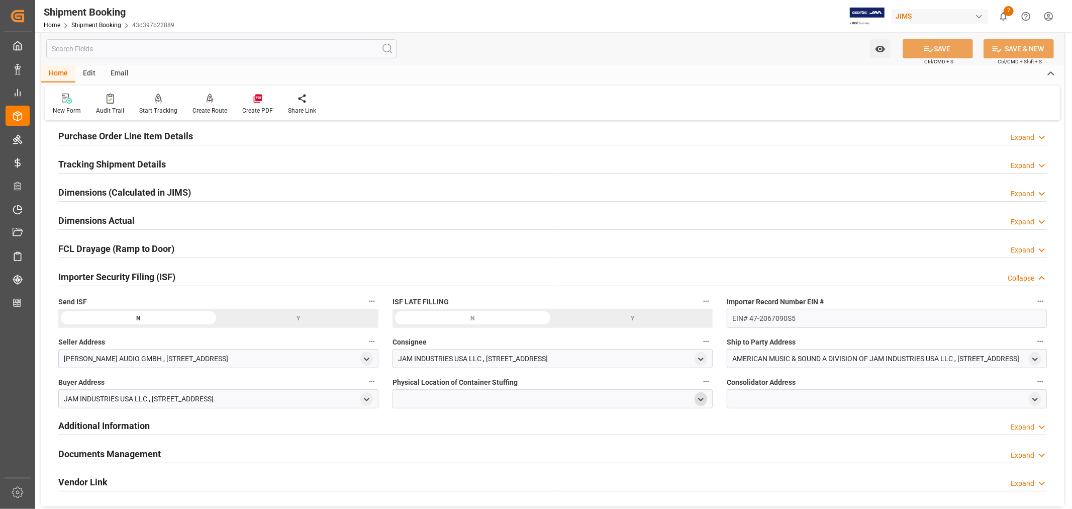
click at [702, 398] on polyline "open menu" at bounding box center [701, 399] width 5 height 2
click at [429, 430] on input at bounding box center [537, 428] width 275 height 19
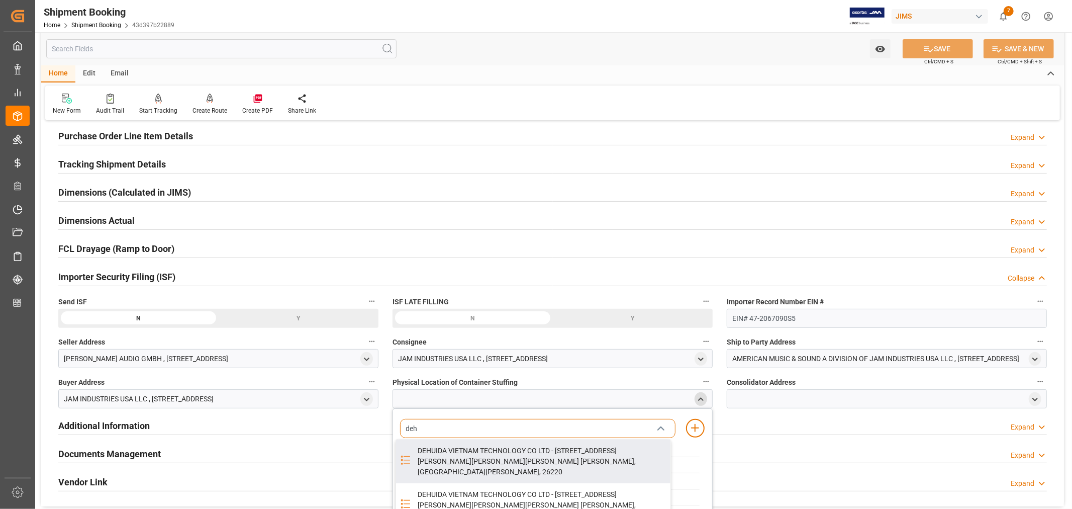
type input "deh"
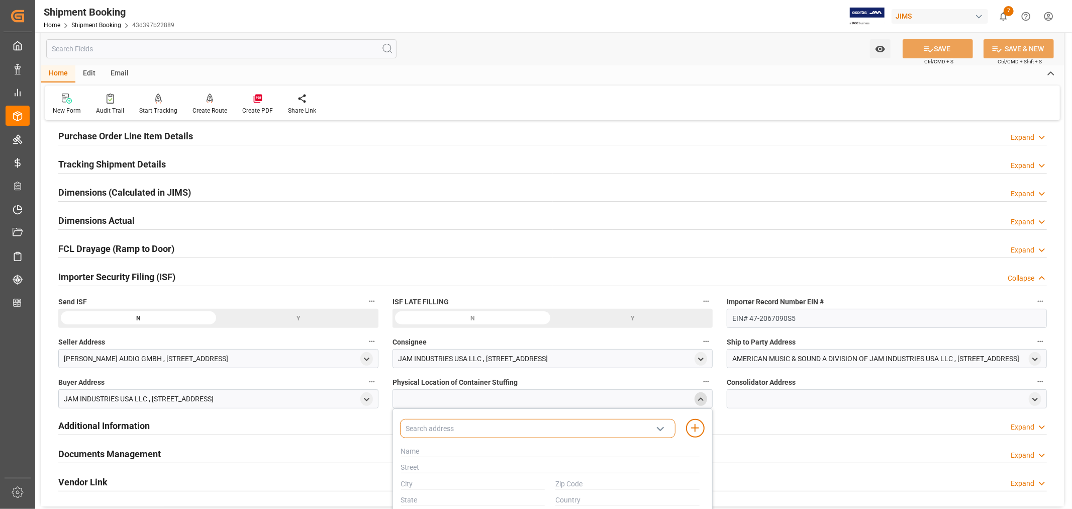
click at [449, 426] on input at bounding box center [537, 428] width 275 height 19
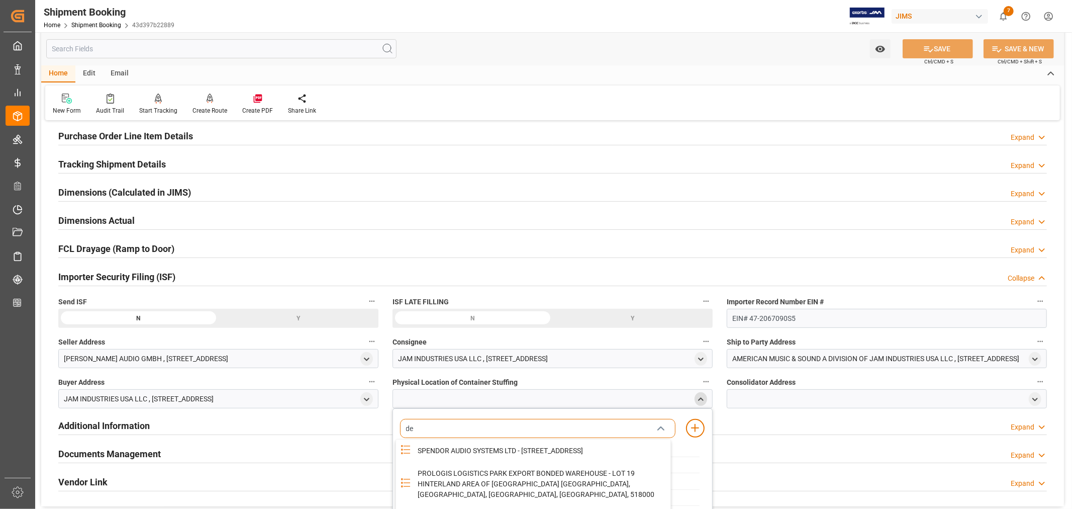
type input "deh"
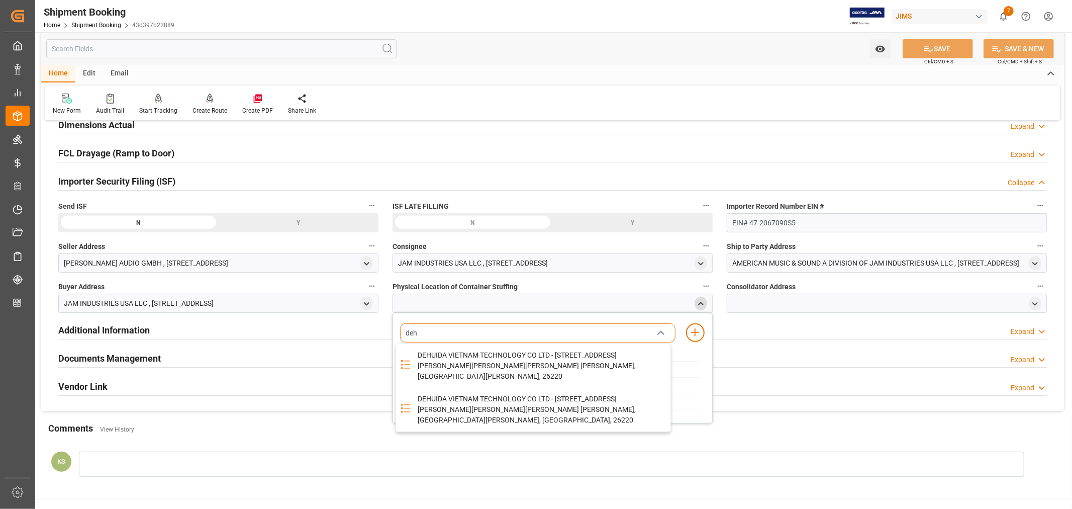
scroll to position [279, 0]
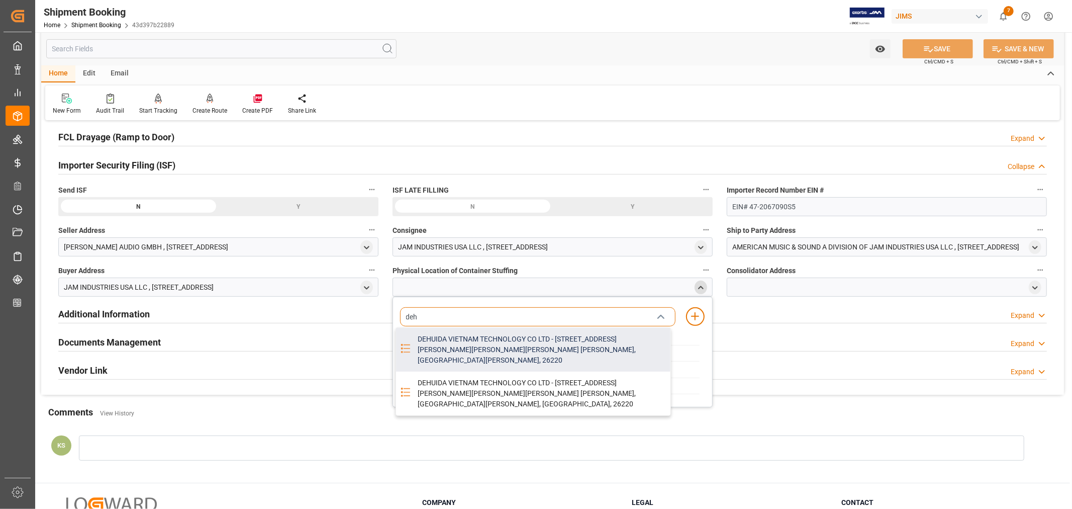
click at [516, 349] on div "DEHUIDA VIETNAM TECHNOLOGY CO LTD - NO 01 LOT NO 13 NOI HOANG INDUSTRIAL PARK T…" at bounding box center [541, 350] width 259 height 44
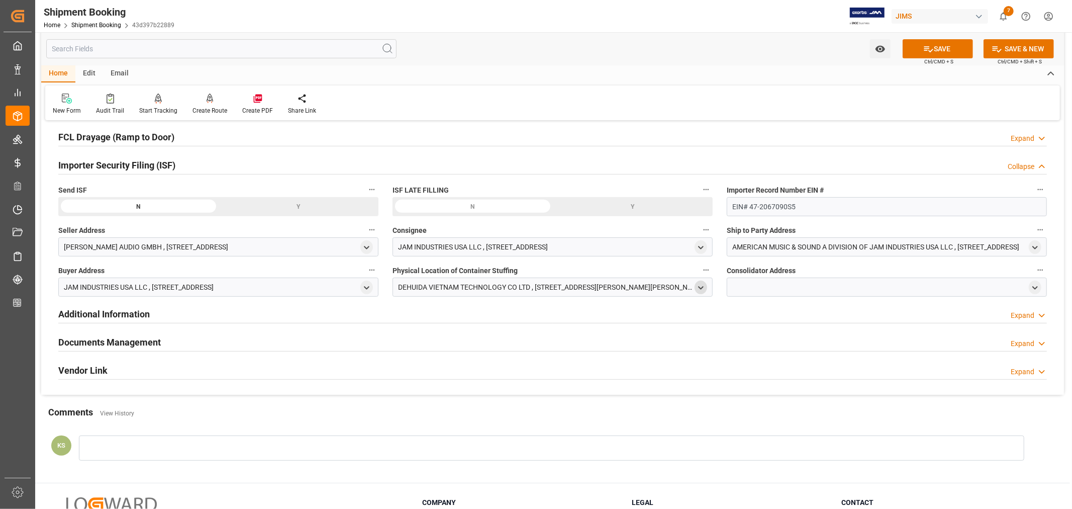
click at [705, 285] on div "open menu" at bounding box center [701, 287] width 13 height 14
click at [702, 288] on polyline "open menu" at bounding box center [701, 288] width 5 height 2
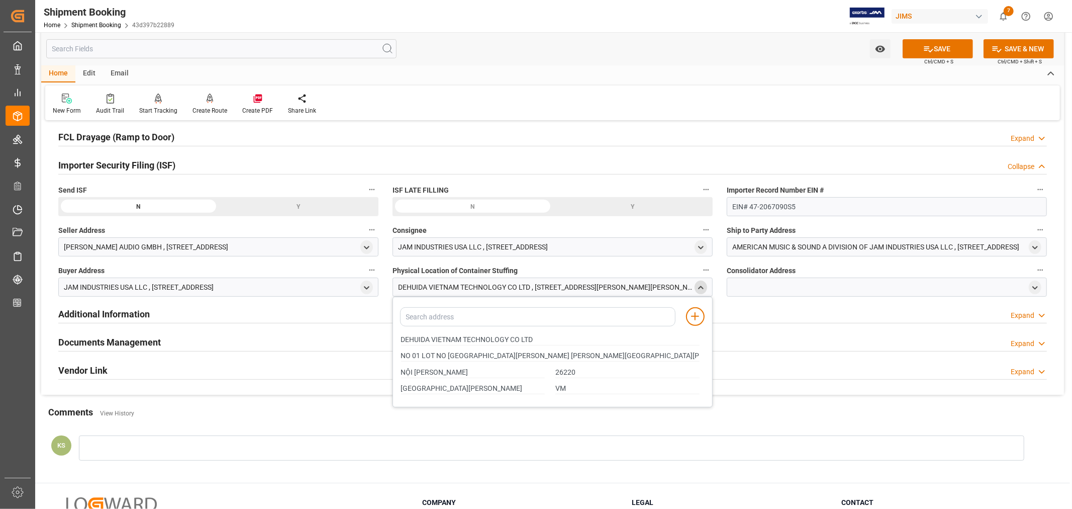
click at [702, 288] on icon "close menu" at bounding box center [701, 287] width 9 height 9
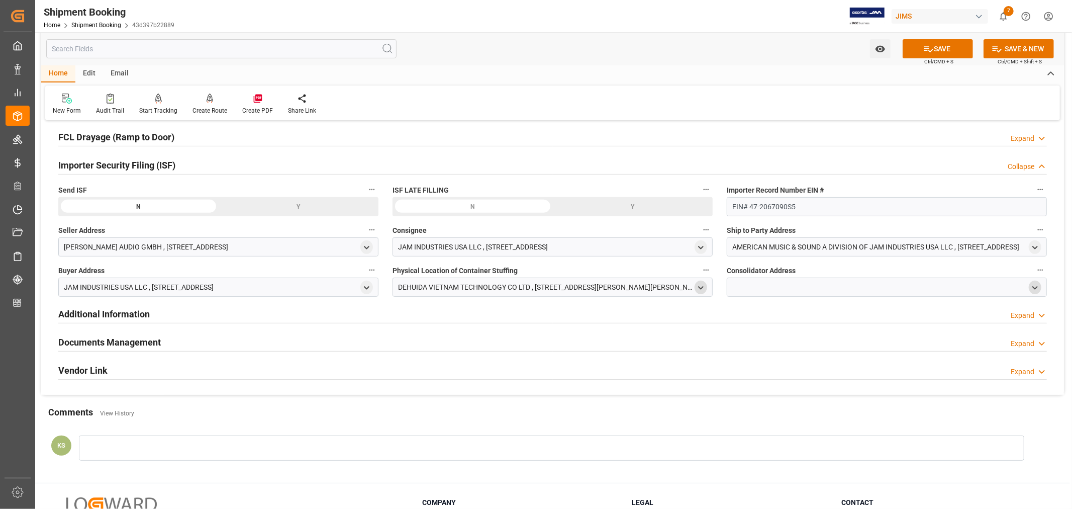
click at [1039, 288] on div "open menu" at bounding box center [1035, 287] width 13 height 14
click at [1032, 285] on icon "open menu" at bounding box center [1035, 287] width 9 height 9
click at [787, 317] on input at bounding box center [871, 316] width 275 height 19
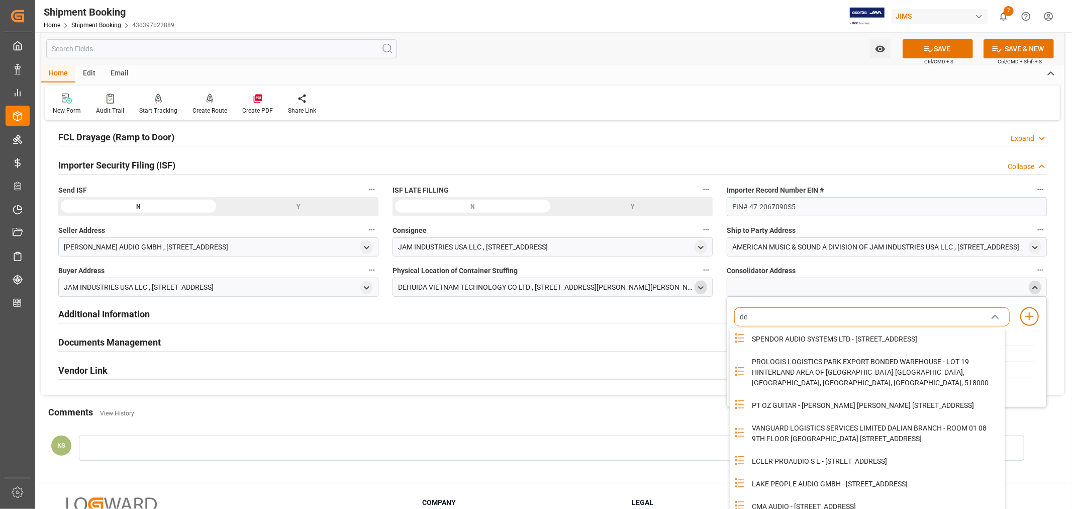
type input "deh"
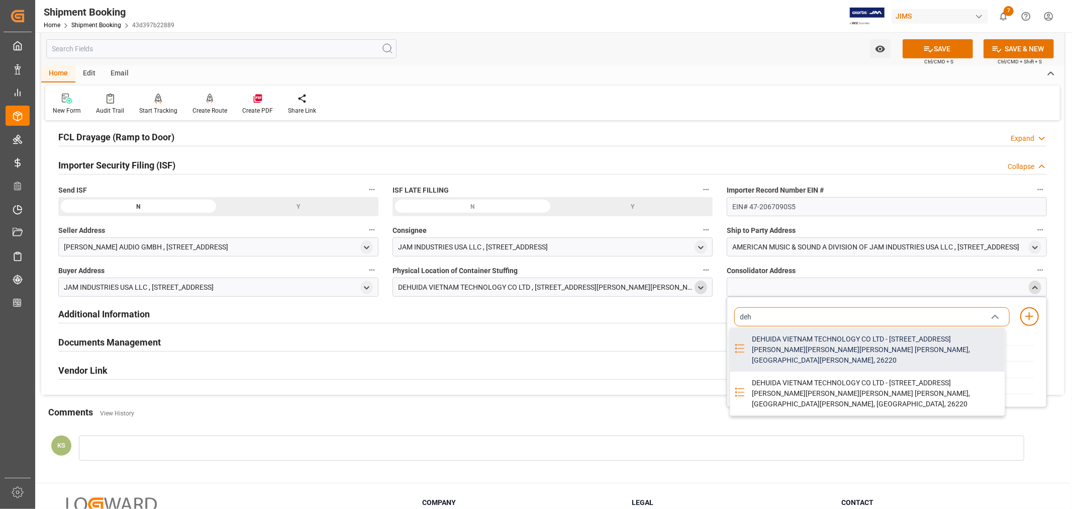
click at [813, 347] on div "DEHUIDA VIETNAM TECHNOLOGY CO LTD - NO 01 LOT NO 13 NOI HOANG INDUSTRIAL PARK T…" at bounding box center [875, 350] width 259 height 44
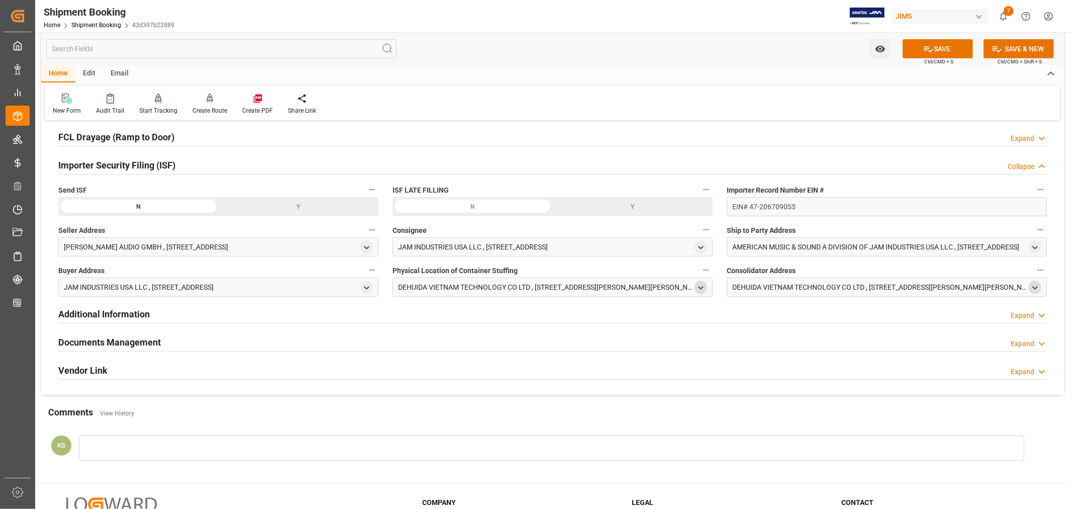
click at [1034, 287] on icon "open menu" at bounding box center [1035, 287] width 9 height 9
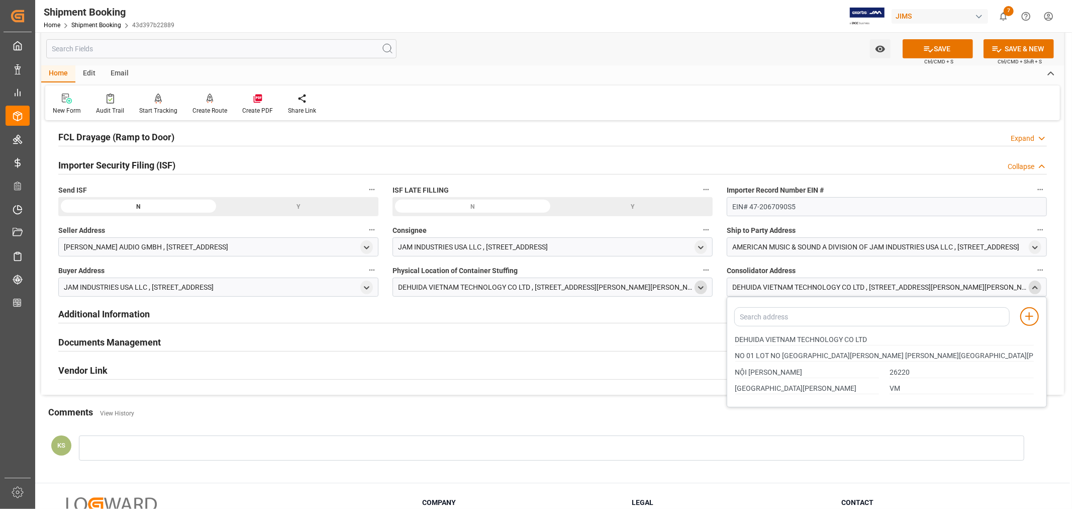
click at [1034, 287] on icon "close menu" at bounding box center [1035, 287] width 9 height 9
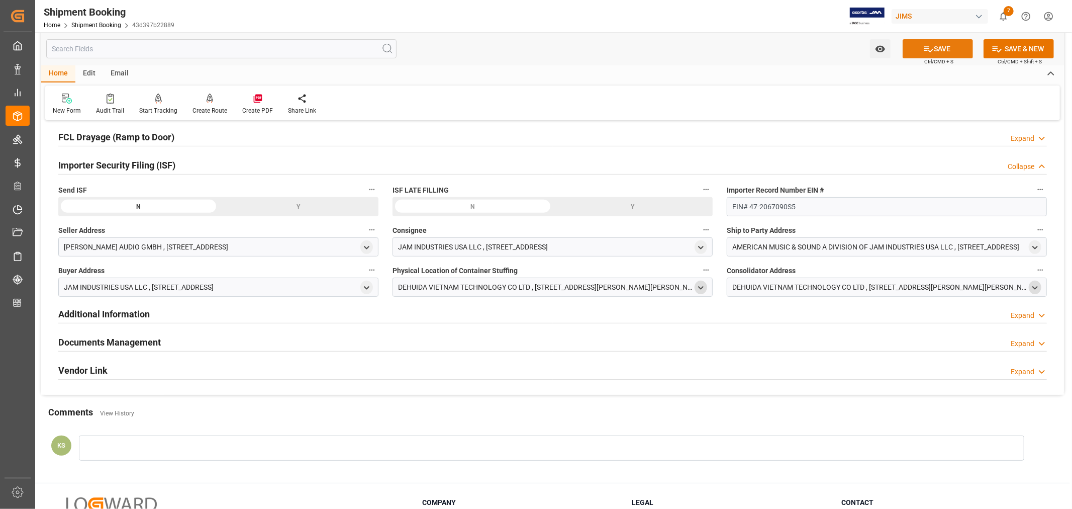
click at [943, 49] on button "SAVE" at bounding box center [938, 48] width 70 height 19
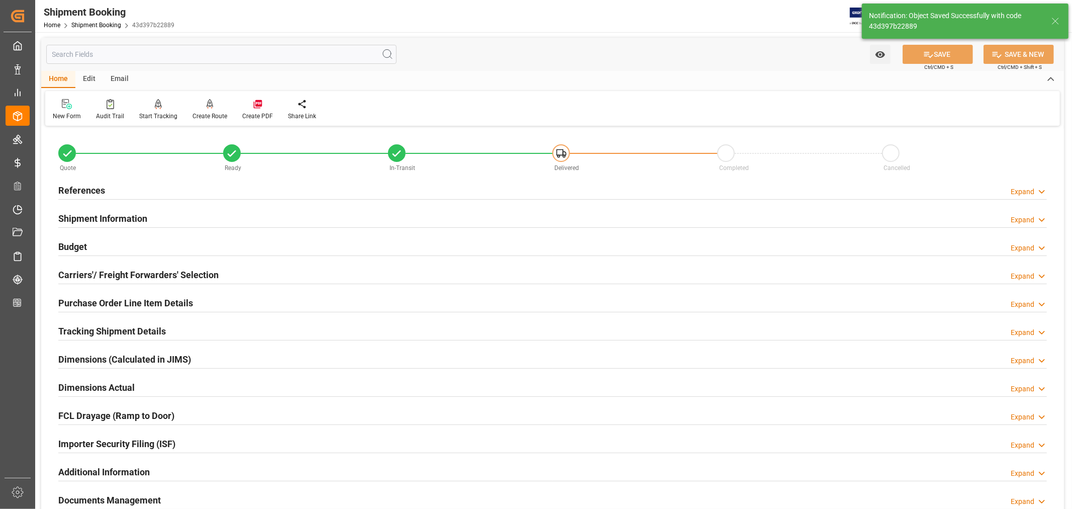
scroll to position [0, 0]
click at [104, 213] on h2 "Shipment Information" at bounding box center [102, 219] width 89 height 14
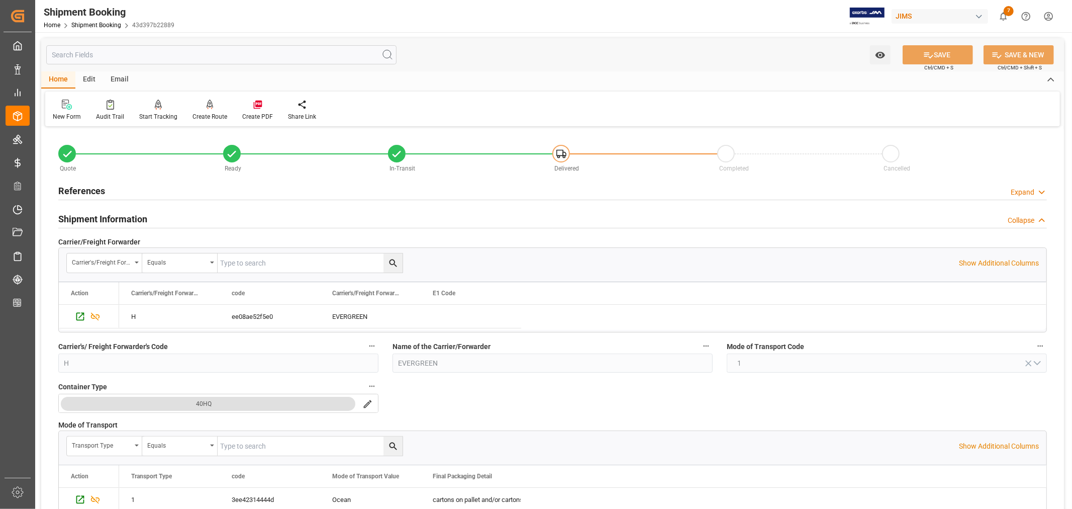
click at [104, 213] on h2 "Shipment Information" at bounding box center [102, 219] width 89 height 14
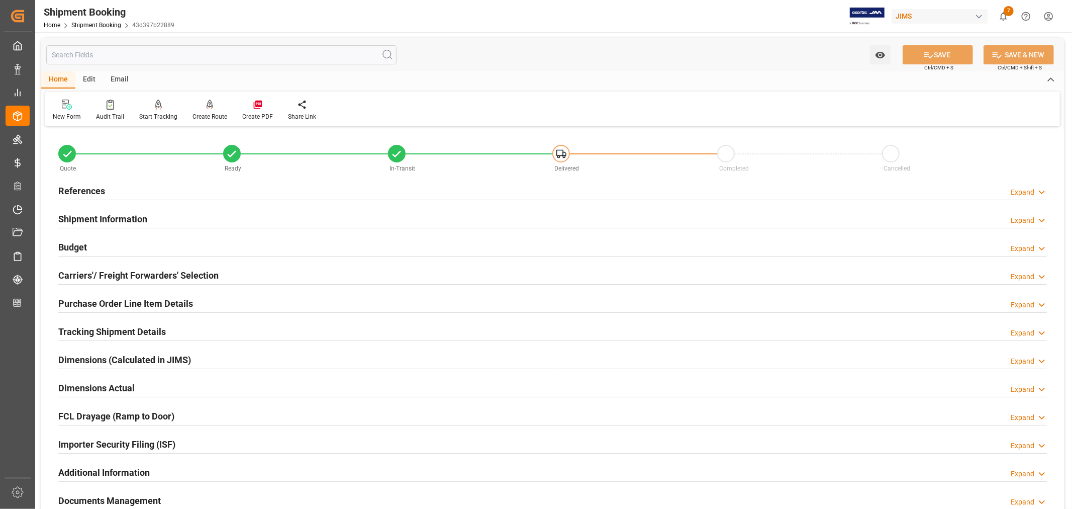
click at [110, 273] on h2 "Carriers'/ Freight Forwarders' Selection" at bounding box center [138, 275] width 160 height 14
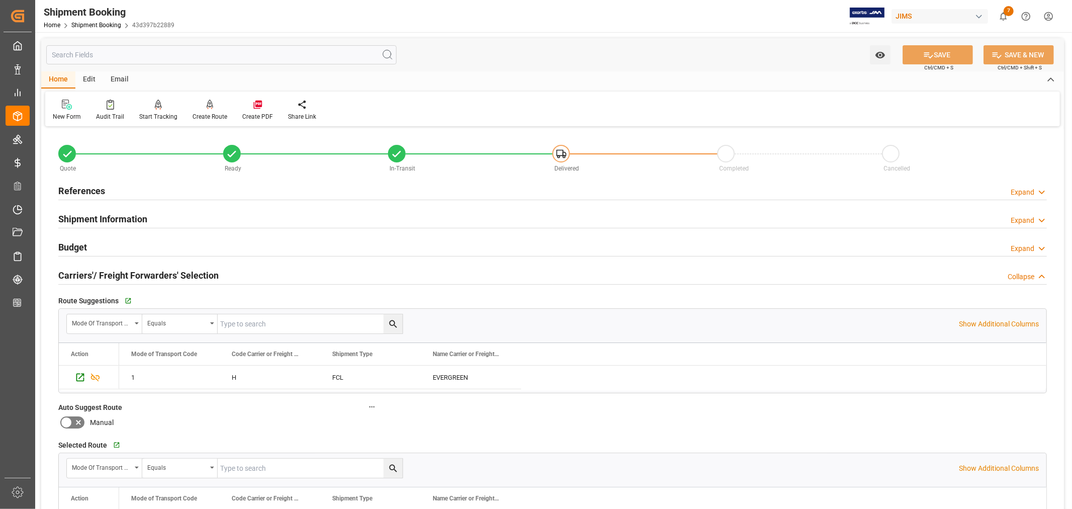
click at [110, 273] on h2 "Carriers'/ Freight Forwarders' Selection" at bounding box center [138, 275] width 160 height 14
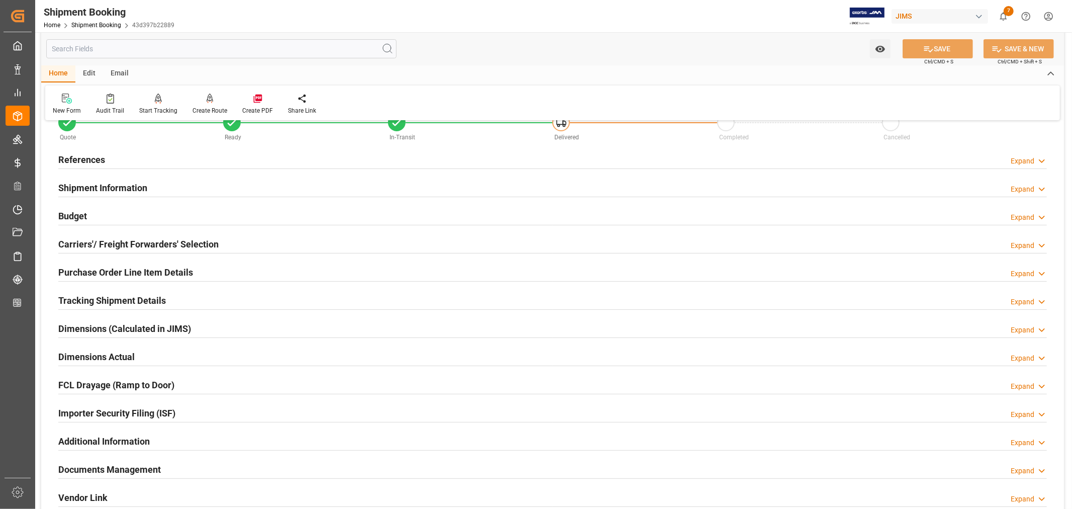
scroll to position [56, 0]
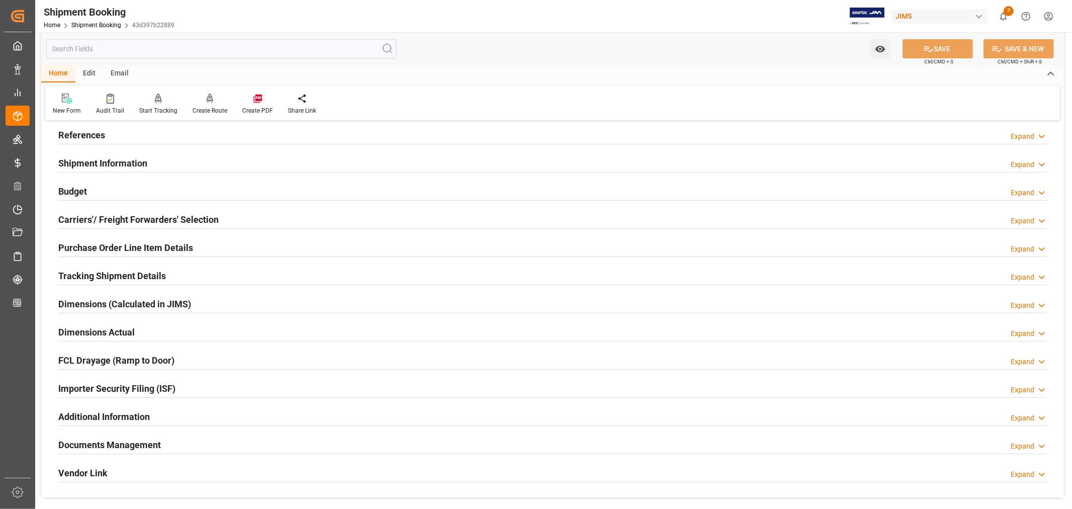
click at [114, 244] on h2 "Purchase Order Line Item Details" at bounding box center [125, 248] width 135 height 14
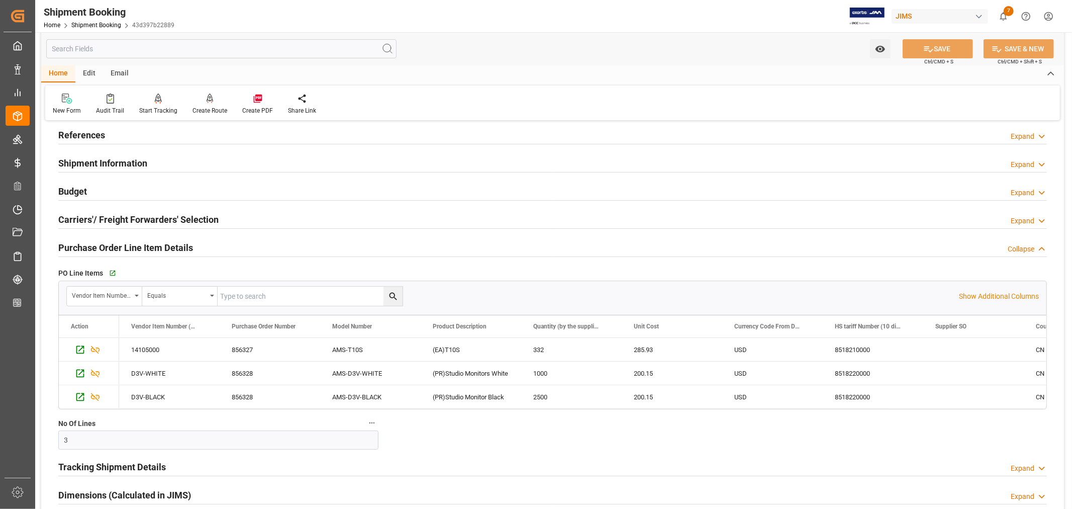
click at [114, 244] on h2 "Purchase Order Line Item Details" at bounding box center [125, 248] width 135 height 14
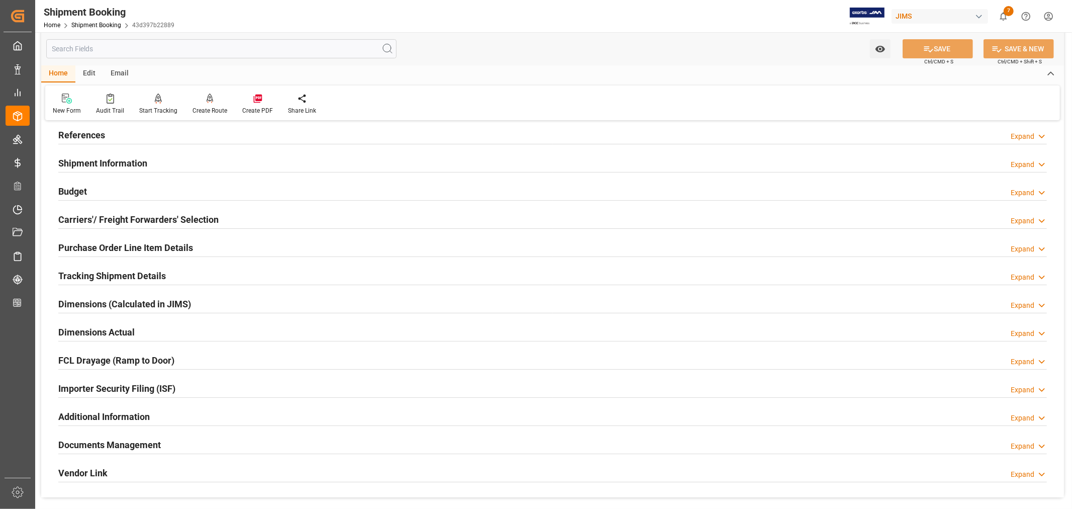
click at [161, 382] on h2 "Importer Security Filing (ISF)" at bounding box center [116, 389] width 117 height 14
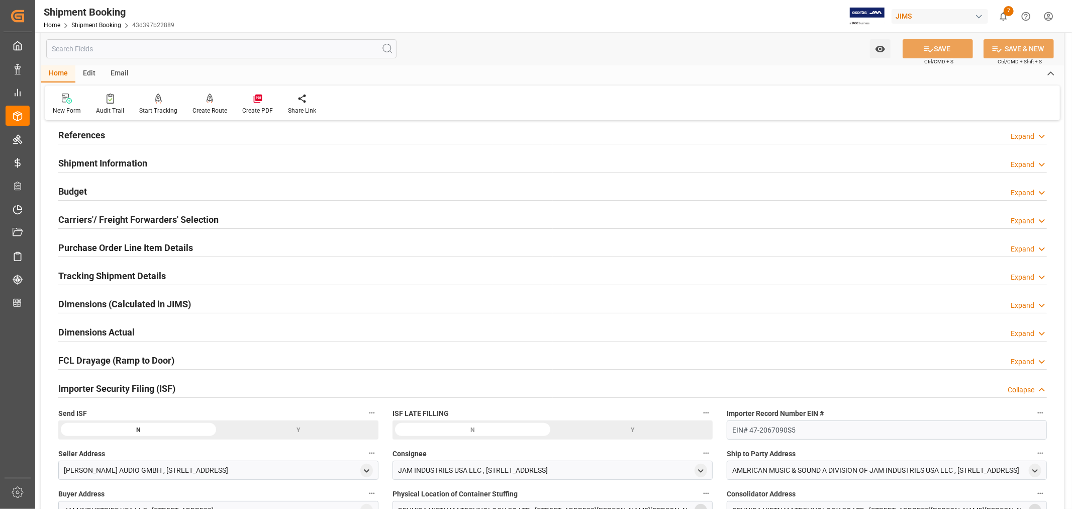
click at [296, 425] on div "Y" at bounding box center [299, 429] width 160 height 19
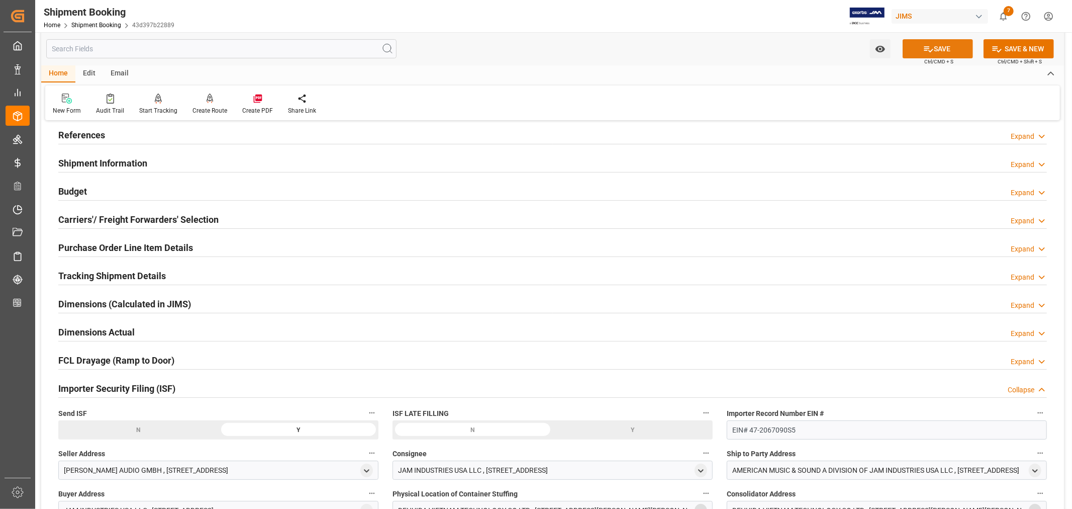
click at [940, 49] on button "SAVE" at bounding box center [938, 48] width 70 height 19
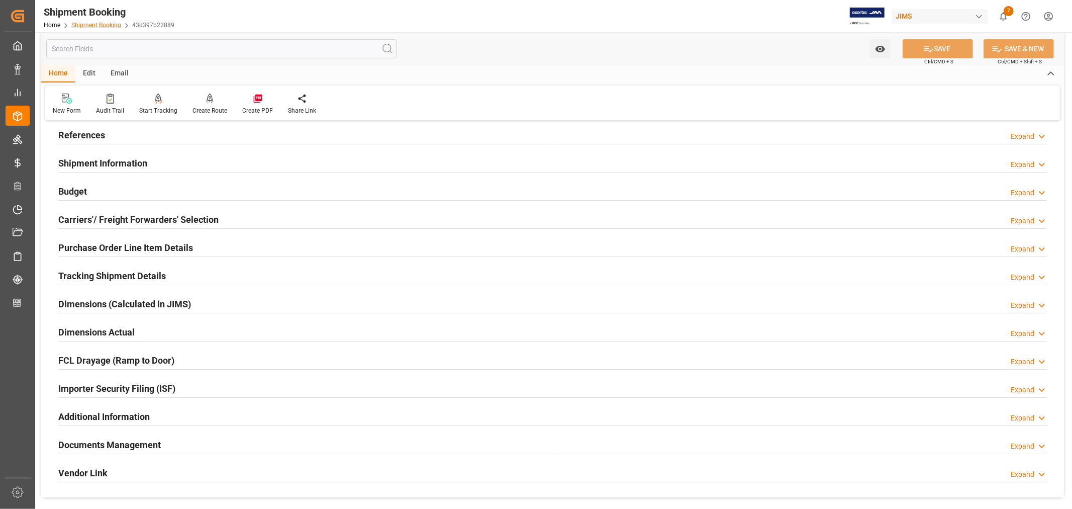
click at [86, 24] on link "Shipment Booking" at bounding box center [96, 25] width 50 height 7
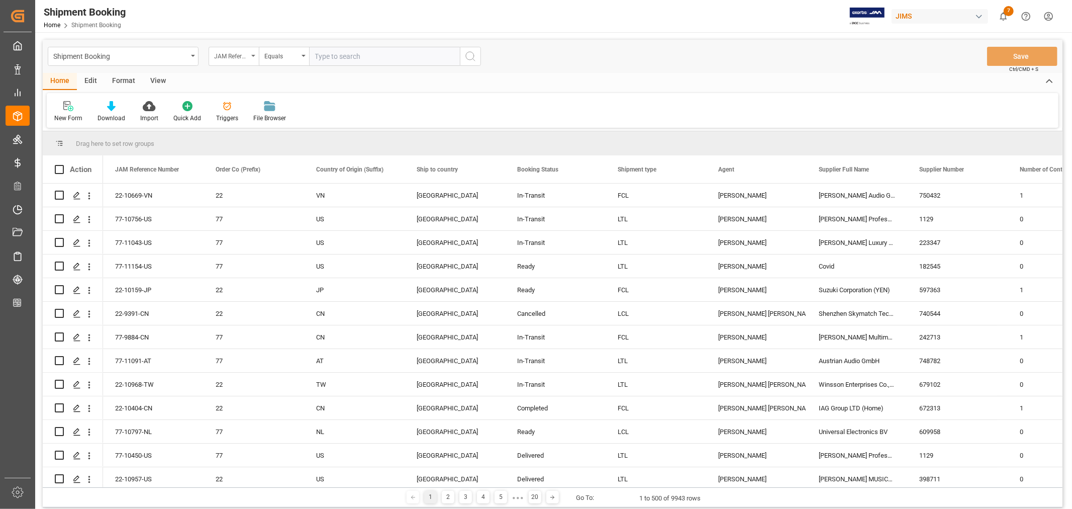
click at [253, 55] on icon "open menu" at bounding box center [253, 56] width 4 height 2
type input "book"
click at [254, 124] on div "Booking Number" at bounding box center [284, 123] width 150 height 21
click at [312, 54] on input "text" at bounding box center [384, 56] width 151 height 19
paste input "144500225329"
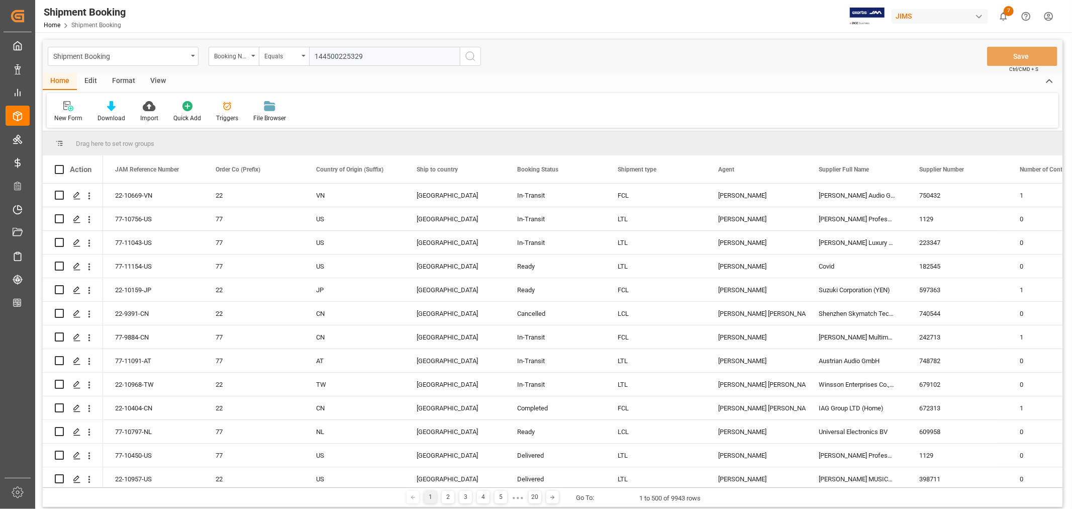
type input "144500225329"
click at [470, 54] on icon "search button" at bounding box center [470, 56] width 12 height 12
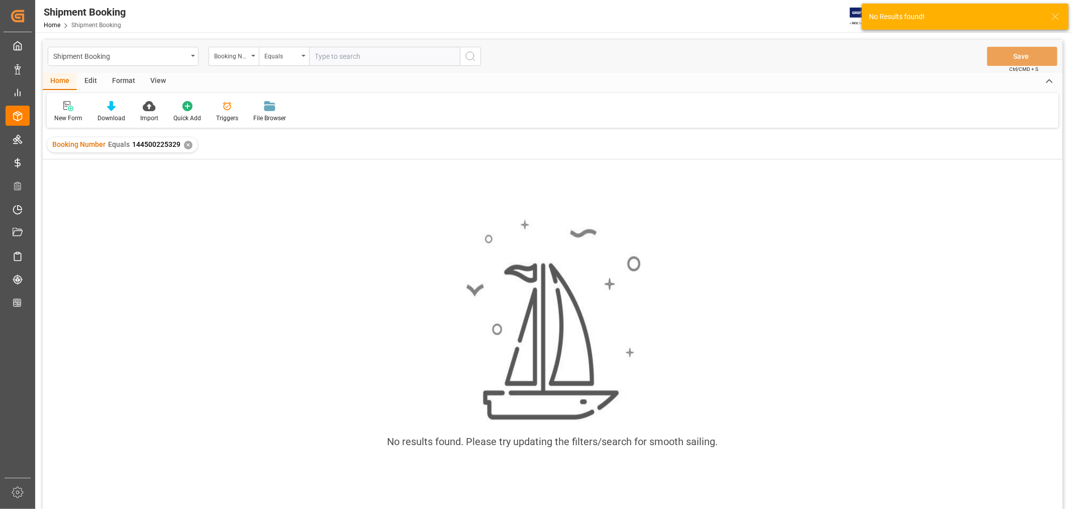
click at [189, 146] on div "✕" at bounding box center [188, 145] width 9 height 9
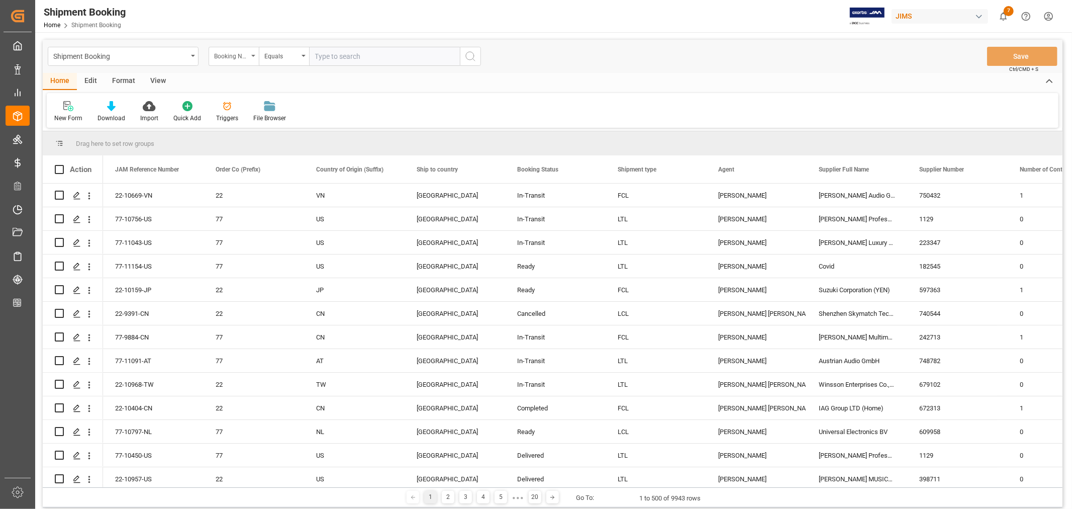
click at [253, 56] on icon "open menu" at bounding box center [253, 56] width 4 height 2
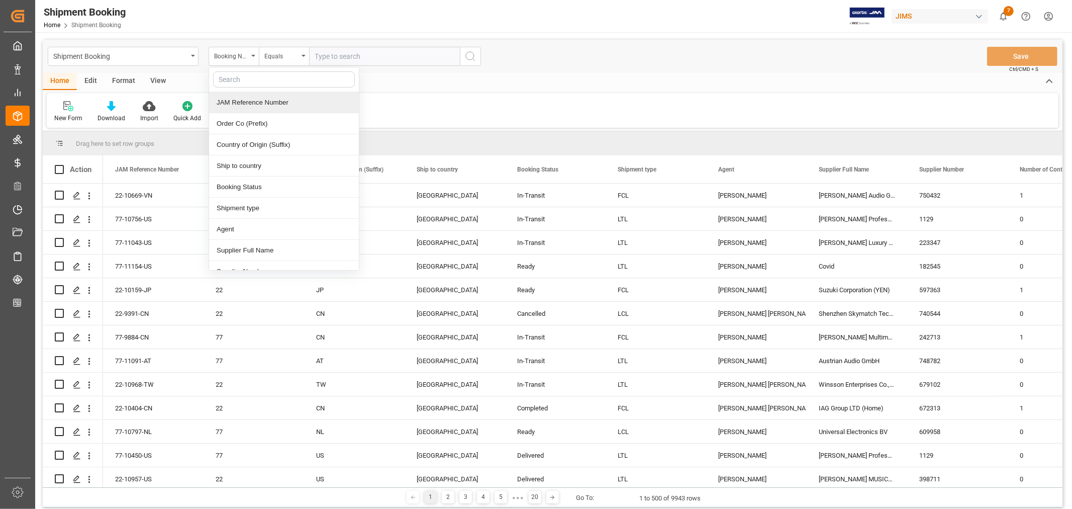
click at [238, 104] on div "JAM Reference Number" at bounding box center [284, 102] width 150 height 21
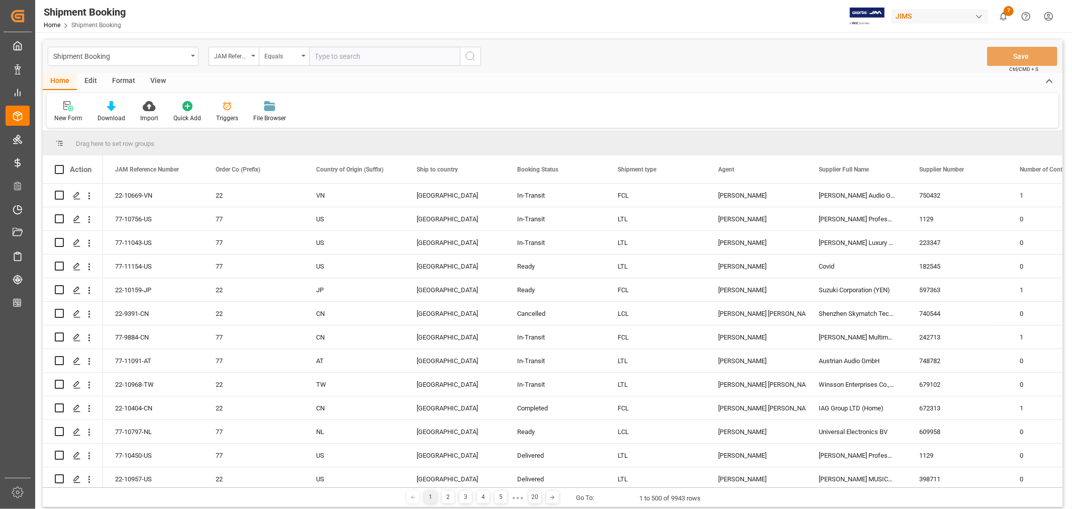
click at [314, 54] on input "text" at bounding box center [384, 56] width 151 height 19
paste input "22-9338-CN"
type input "22-9338-CN"
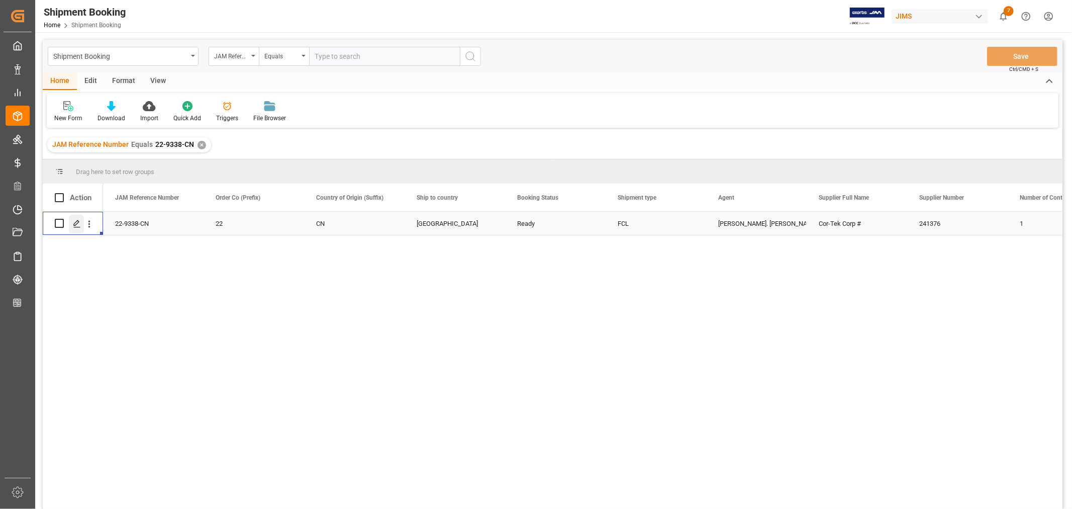
click at [76, 223] on icon "Press SPACE to select this row." at bounding box center [77, 224] width 8 height 8
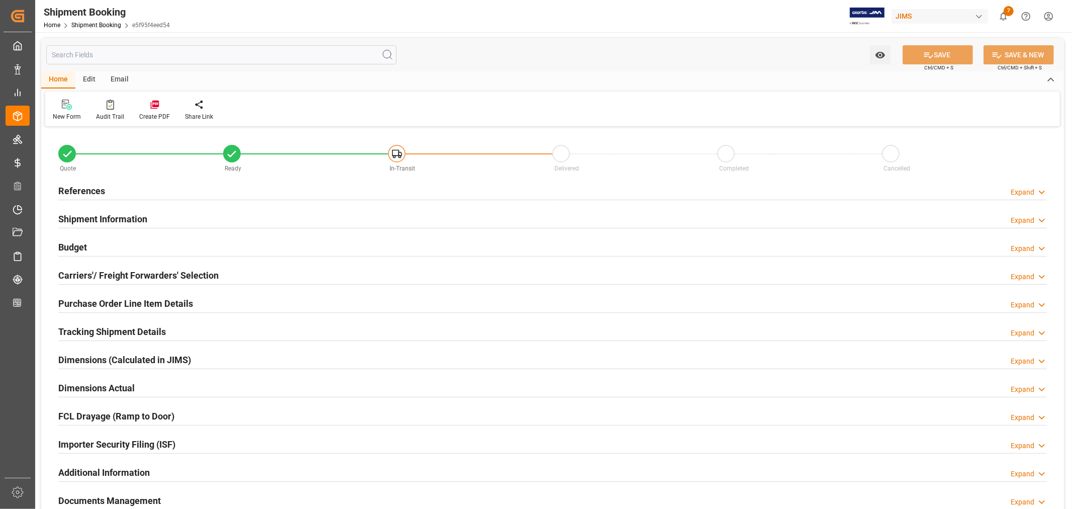
type input "30"
click at [118, 303] on h2 "Purchase Order Line Item Details" at bounding box center [125, 304] width 135 height 14
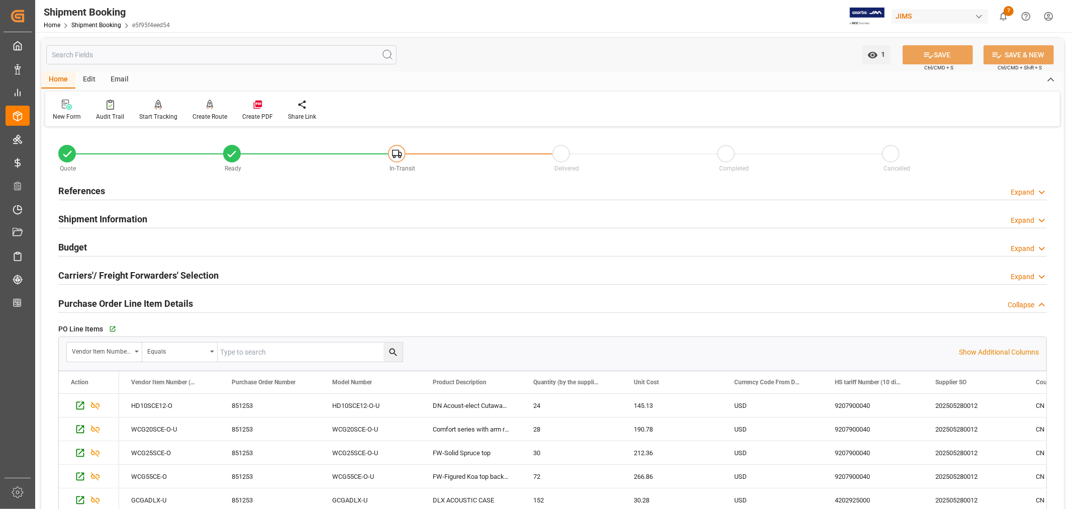
click at [118, 303] on h2 "Purchase Order Line Item Details" at bounding box center [125, 304] width 135 height 14
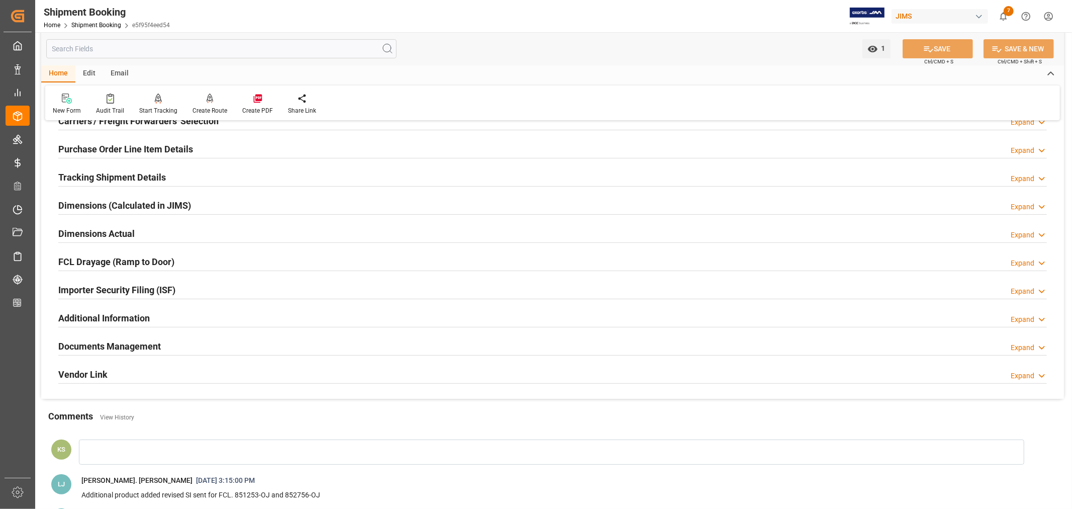
scroll to position [167, 0]
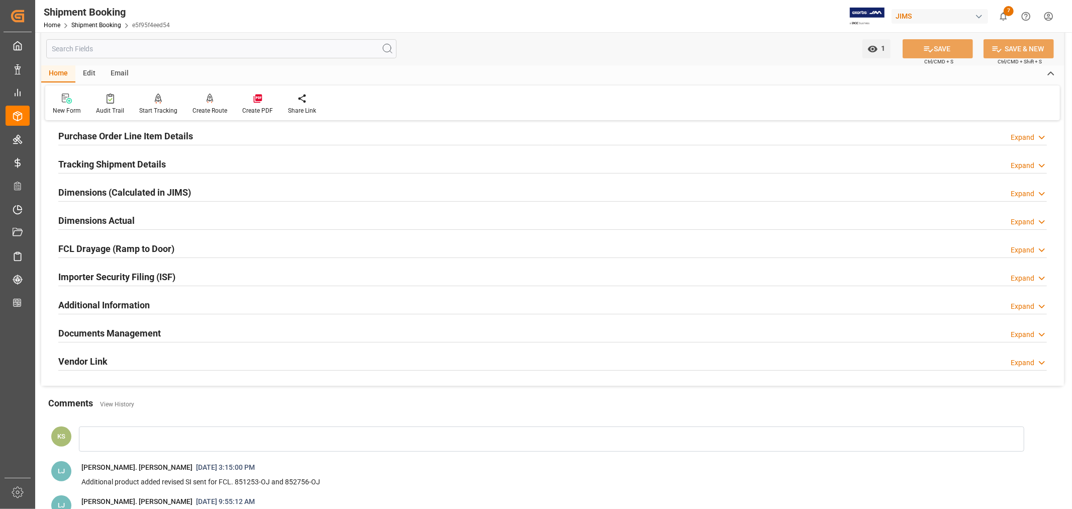
click at [202, 277] on div "Importer Security Filing (ISF) Expand" at bounding box center [552, 275] width 989 height 19
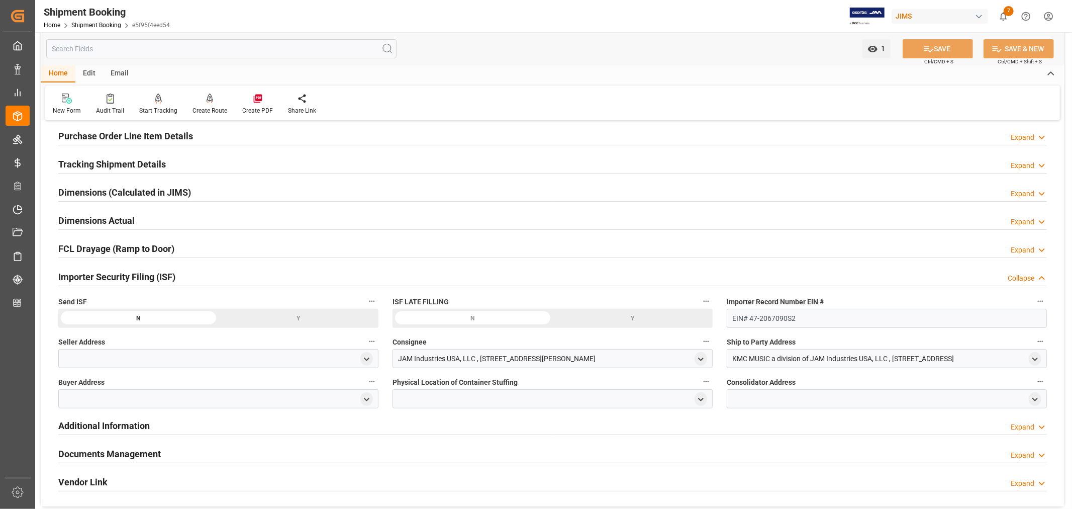
click at [202, 277] on div "Importer Security Filing (ISF) Collapse" at bounding box center [552, 275] width 989 height 19
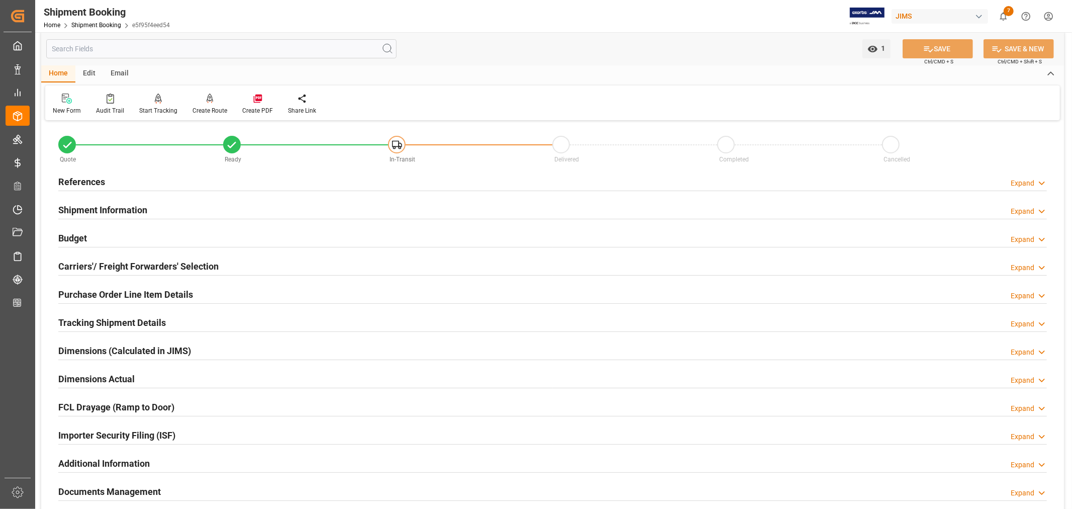
scroll to position [0, 0]
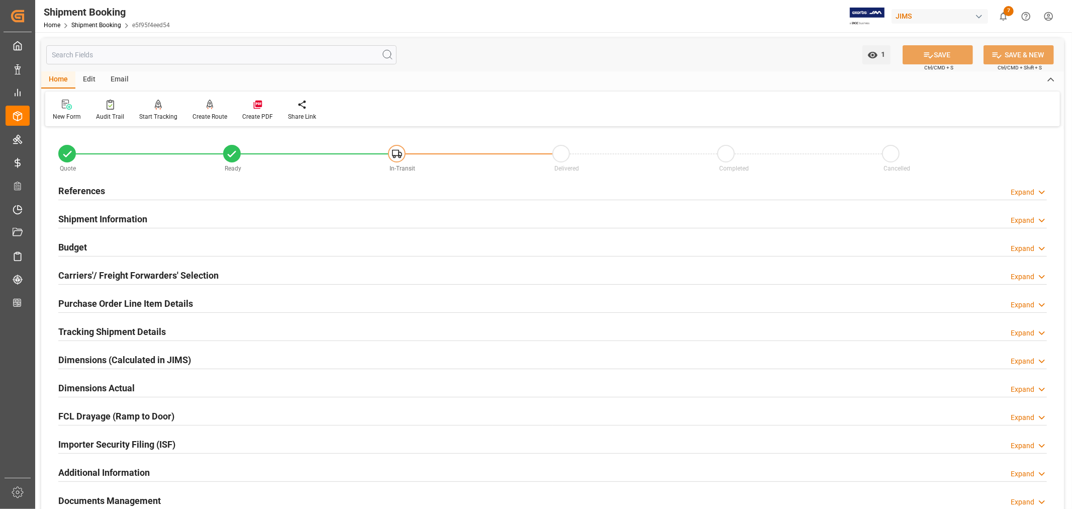
click at [137, 215] on h2 "Shipment Information" at bounding box center [102, 219] width 89 height 14
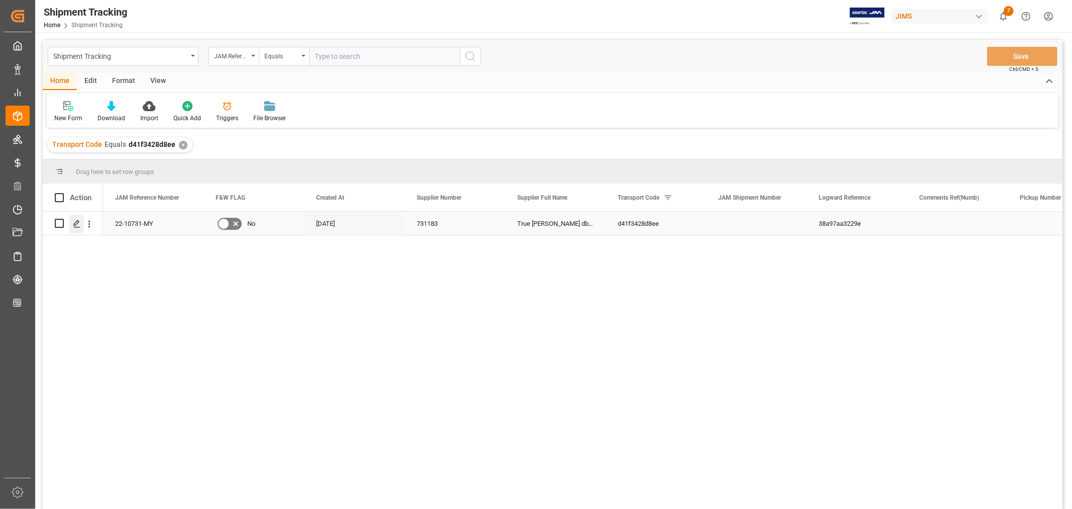
click at [74, 226] on icon "Press SPACE to select this row." at bounding box center [77, 224] width 8 height 8
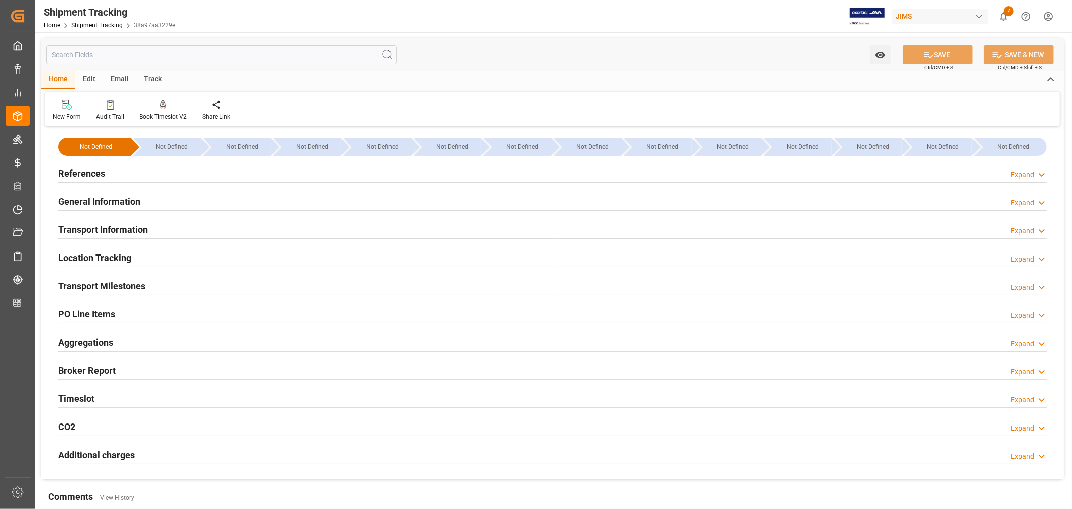
type input "[DATE] 00:00"
type input "[DATE]"
type input "[DATE] 00:00"
click at [112, 284] on h2 "Transport Milestones" at bounding box center [101, 286] width 87 height 14
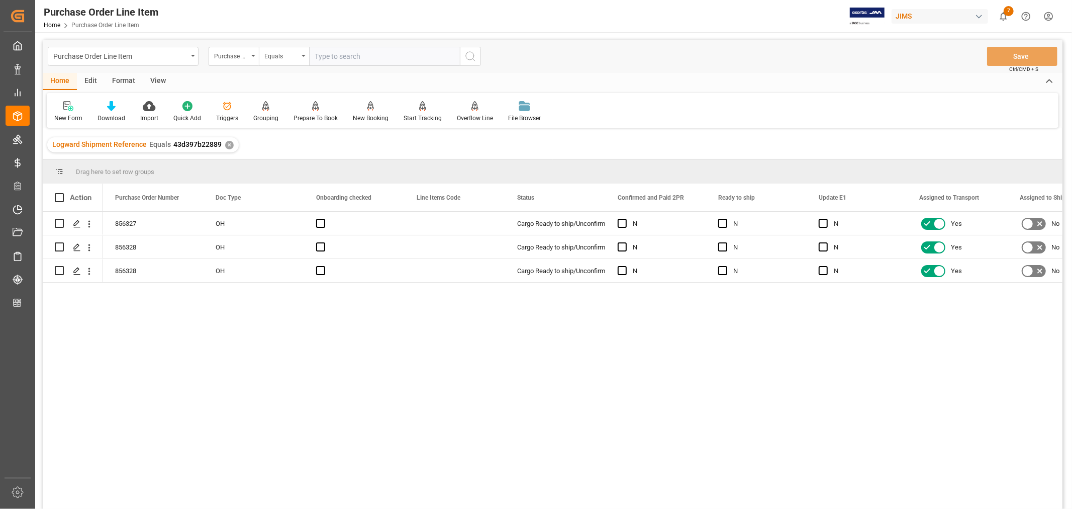
click at [154, 79] on div "View" at bounding box center [158, 81] width 31 height 17
click at [71, 117] on div "Default" at bounding box center [64, 118] width 20 height 9
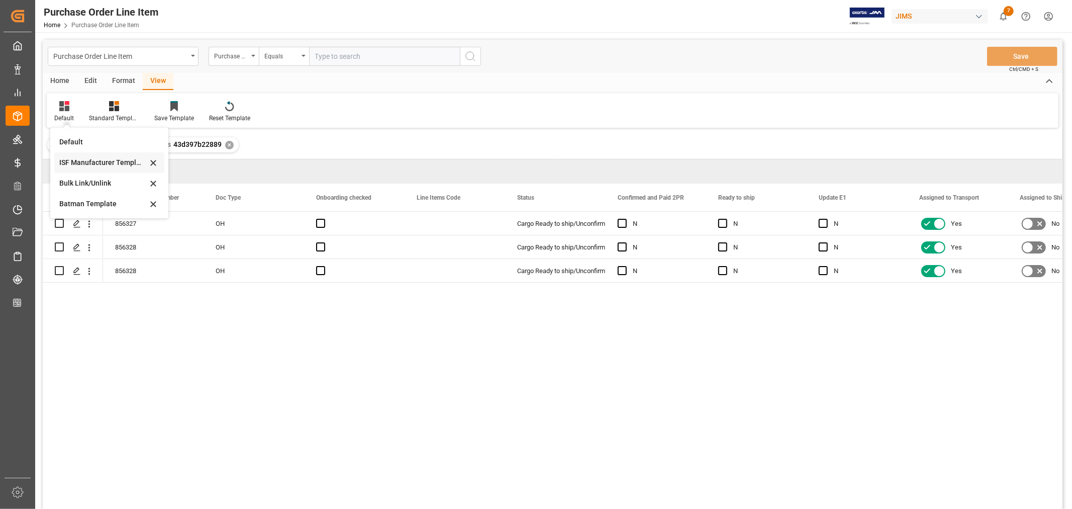
click at [87, 161] on div "ISF Manufacturer Template" at bounding box center [103, 162] width 88 height 11
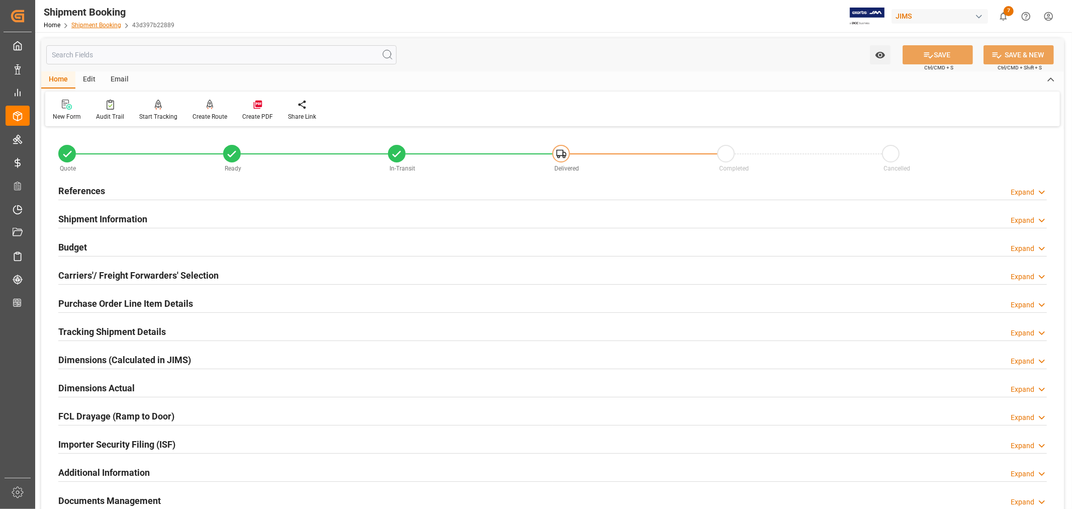
click at [94, 26] on link "Shipment Booking" at bounding box center [96, 25] width 50 height 7
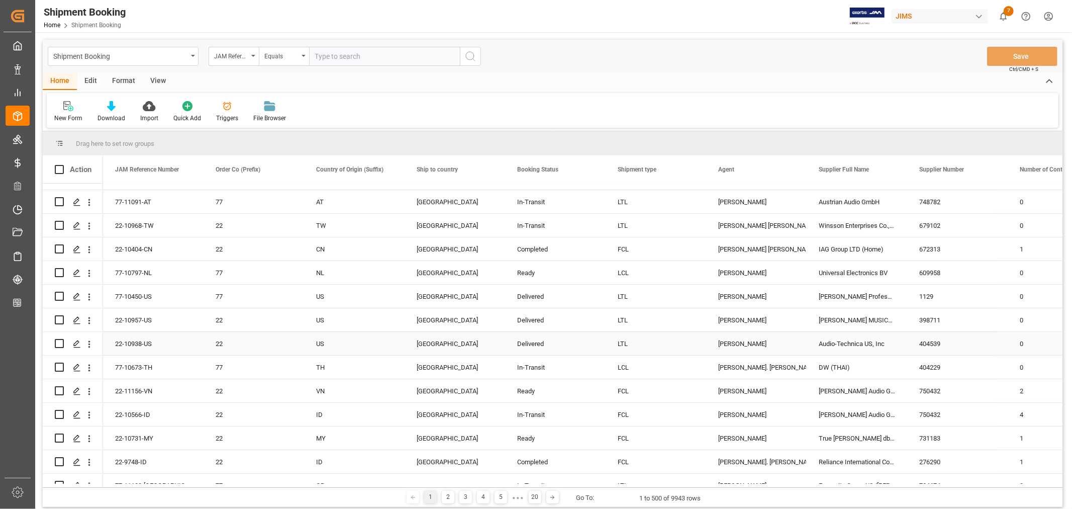
scroll to position [167, 0]
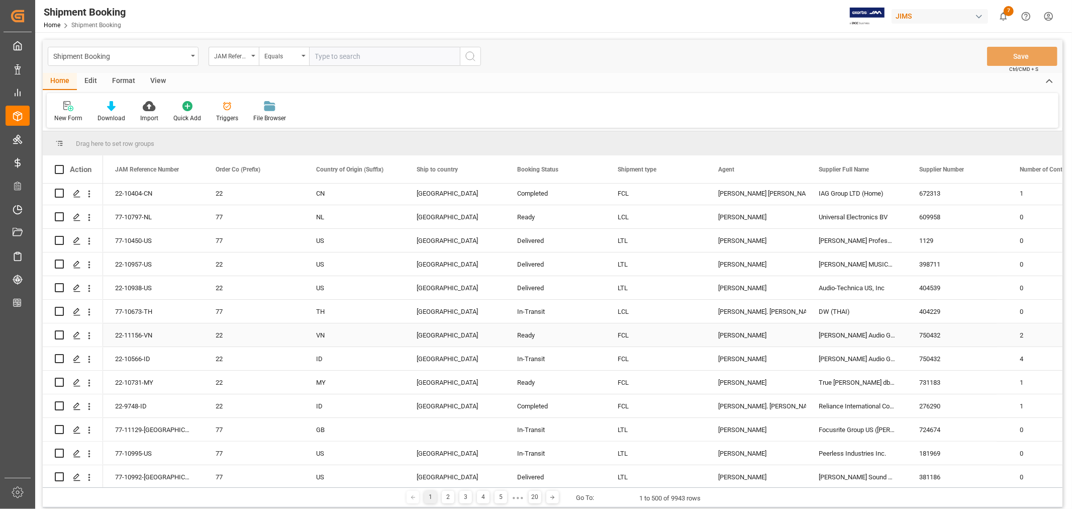
click at [740, 333] on div "Kevin Schofield" at bounding box center [756, 335] width 76 height 23
click at [76, 333] on polygon "Press SPACE to select this row." at bounding box center [76, 334] width 5 height 5
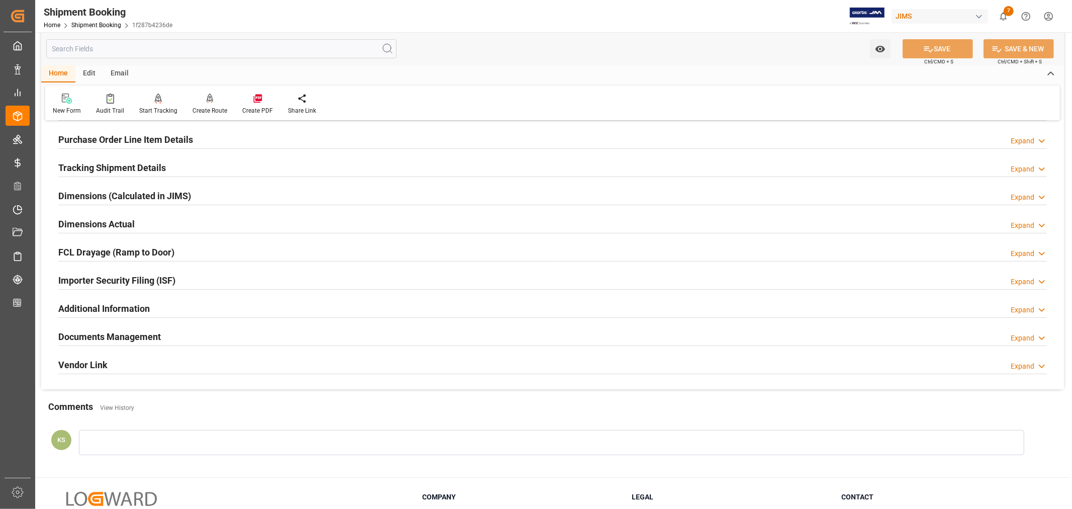
scroll to position [223, 0]
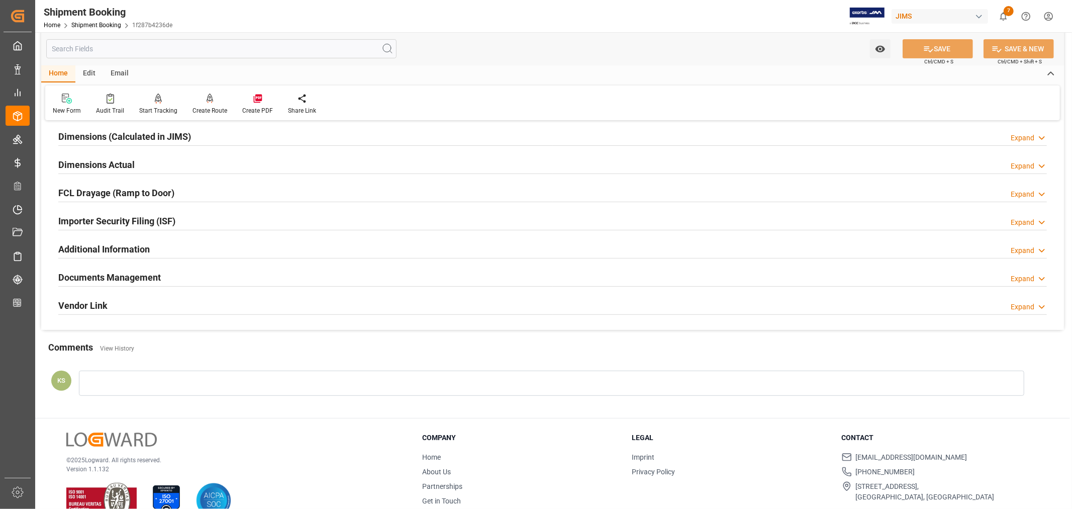
click at [232, 220] on div "Importer Security Filing (ISF) Expand" at bounding box center [552, 220] width 989 height 19
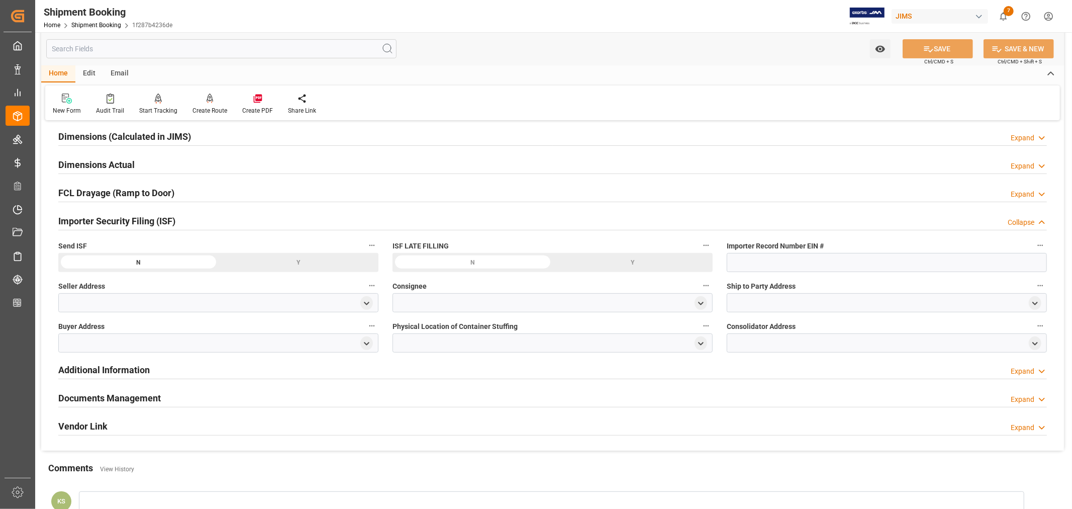
click at [232, 220] on div "Importer Security Filing (ISF) Collapse" at bounding box center [552, 220] width 989 height 19
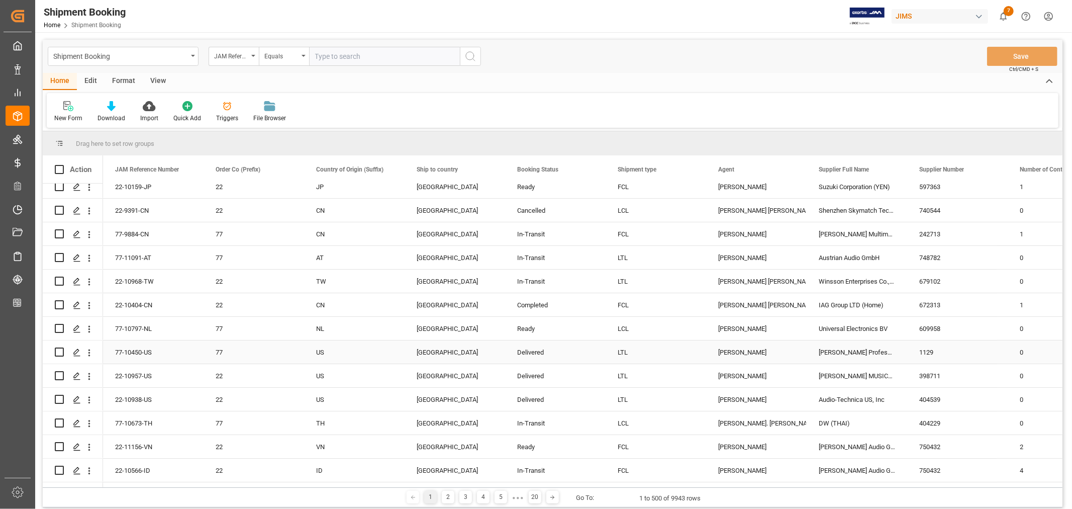
scroll to position [112, 0]
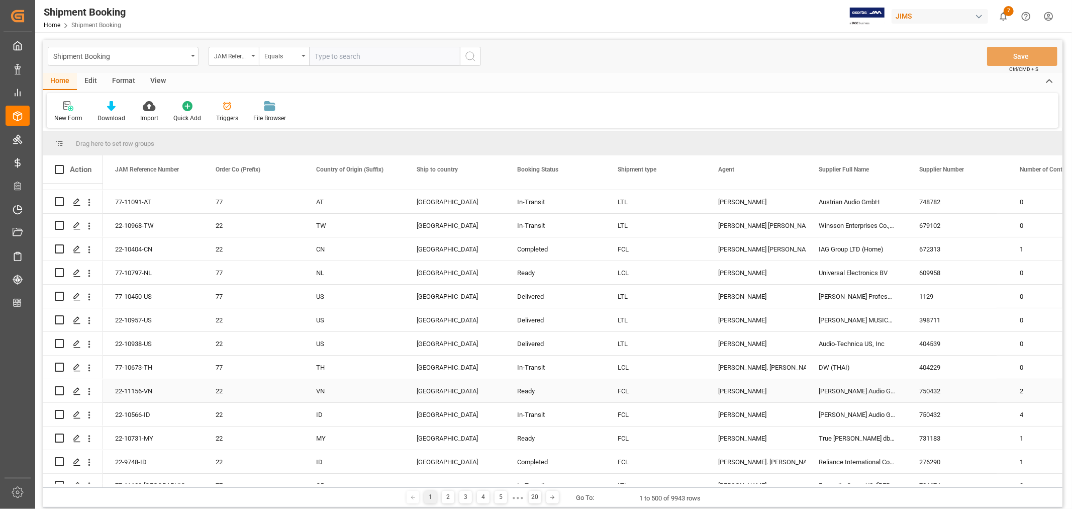
click at [833, 390] on div "ADAM Audio GmbH" at bounding box center [857, 390] width 101 height 23
click at [891, 170] on span at bounding box center [890, 169] width 9 height 9
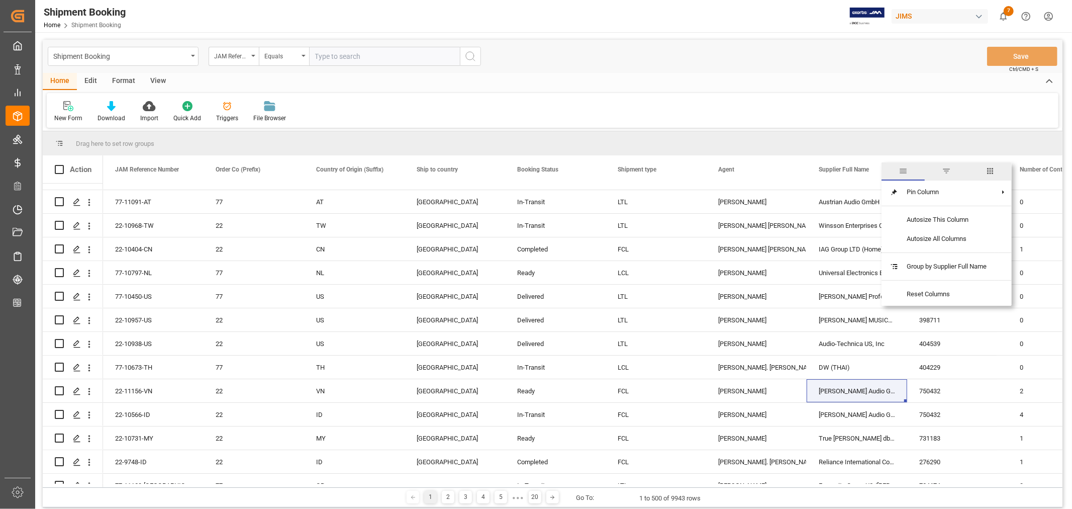
click at [951, 171] on span "filter" at bounding box center [946, 170] width 9 height 9
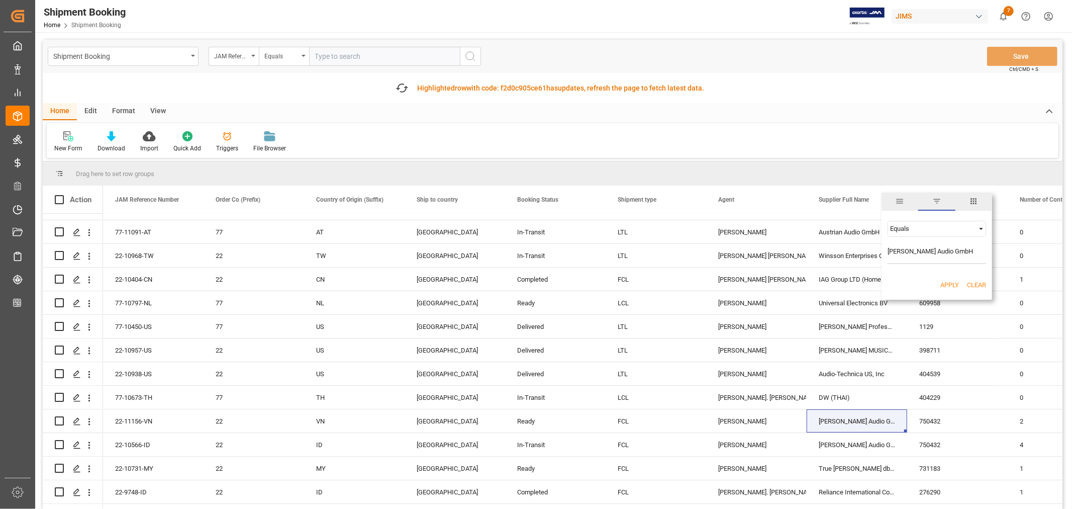
type input "ADAM Audio GmbH"
click at [947, 283] on button "Apply" at bounding box center [949, 285] width 19 height 10
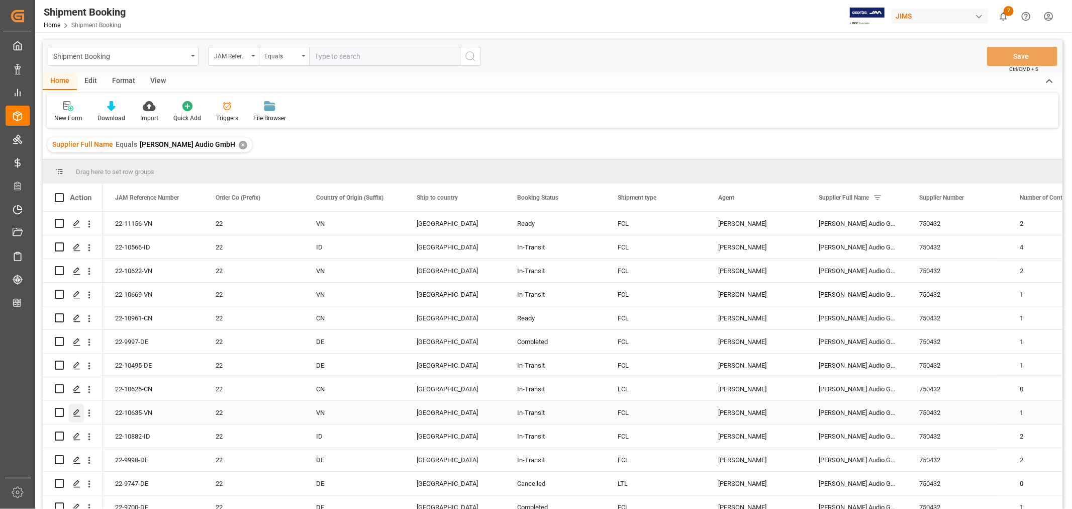
click at [78, 413] on icon "Press SPACE to select this row." at bounding box center [77, 413] width 8 height 8
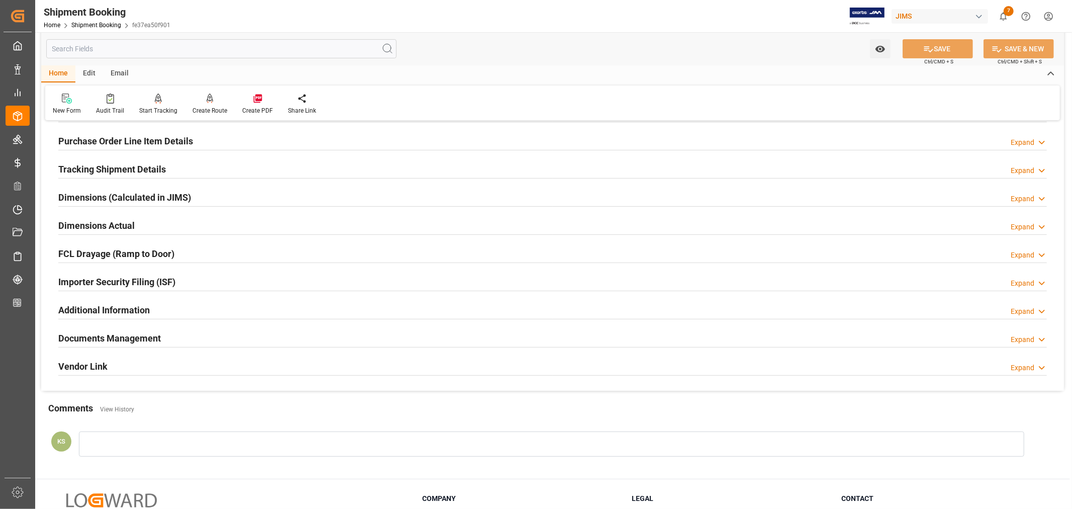
scroll to position [223, 0]
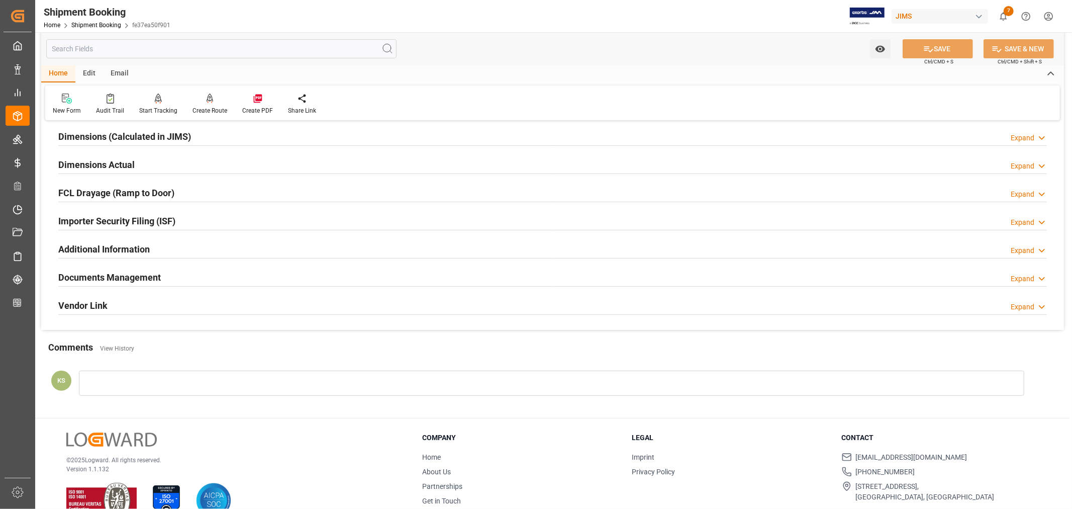
click at [253, 218] on div "Importer Security Filing (ISF) Expand" at bounding box center [552, 220] width 989 height 19
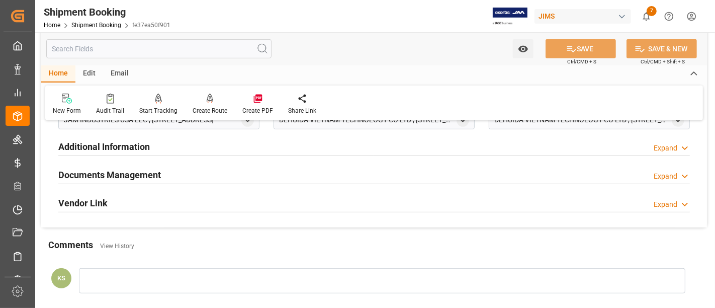
scroll to position [391, 0]
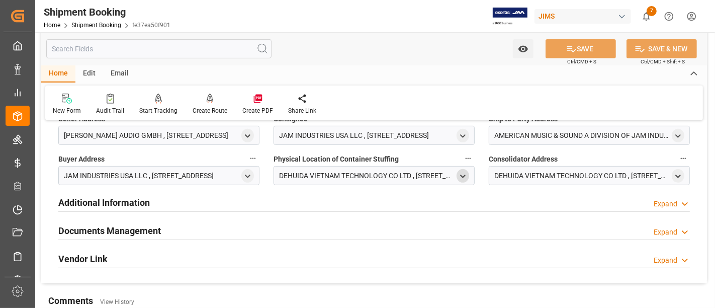
click at [463, 175] on icon "open menu" at bounding box center [462, 176] width 9 height 9
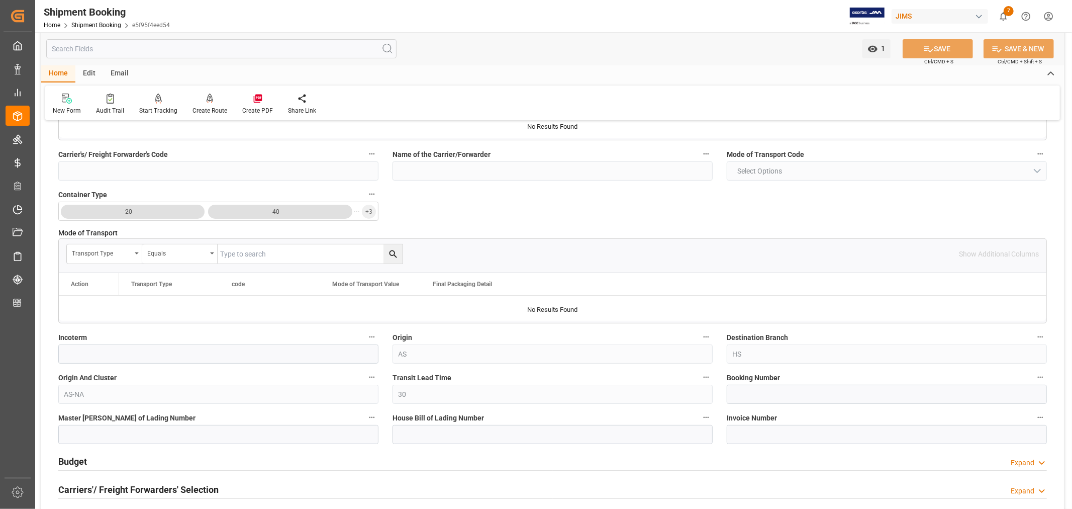
scroll to position [223, 0]
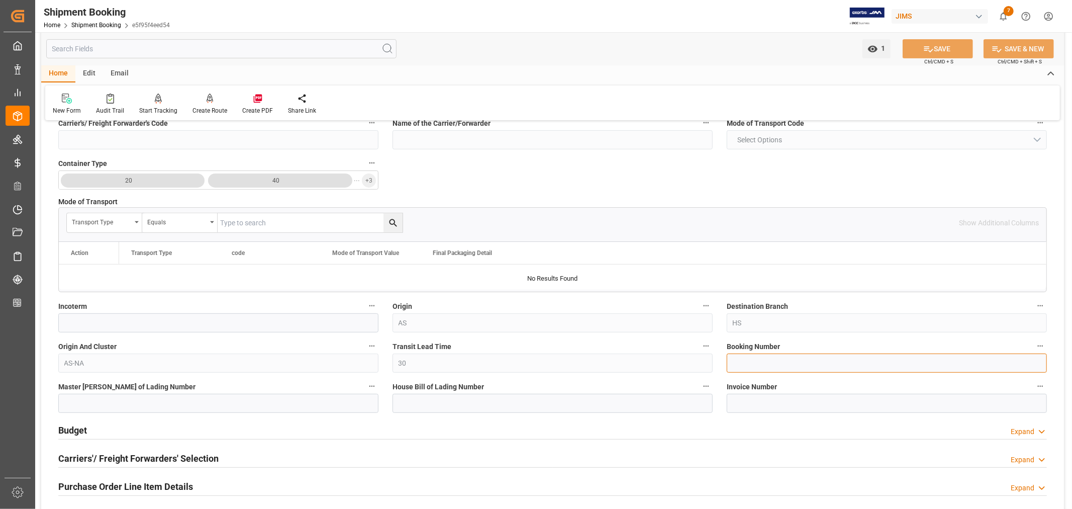
click at [731, 362] on input at bounding box center [887, 362] width 320 height 19
paste input "144500225329"
type input "144500225329"
click at [401, 403] on input at bounding box center [553, 403] width 320 height 19
paste input "144500225329"
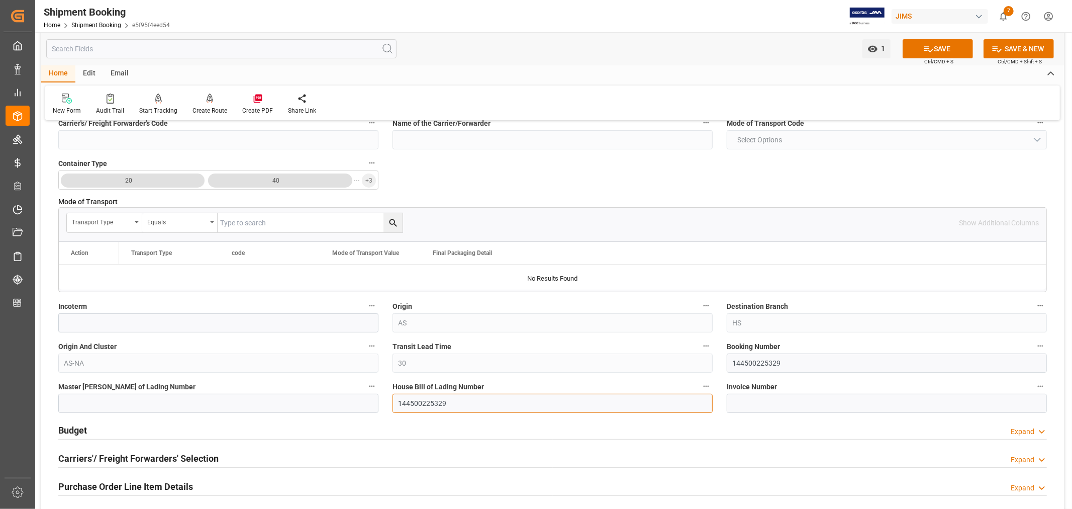
type input "144500225329"
click at [77, 401] on input at bounding box center [218, 403] width 320 height 19
paste input "144500225329"
type input "EGLV144500225329"
click at [931, 45] on icon at bounding box center [928, 49] width 11 height 11
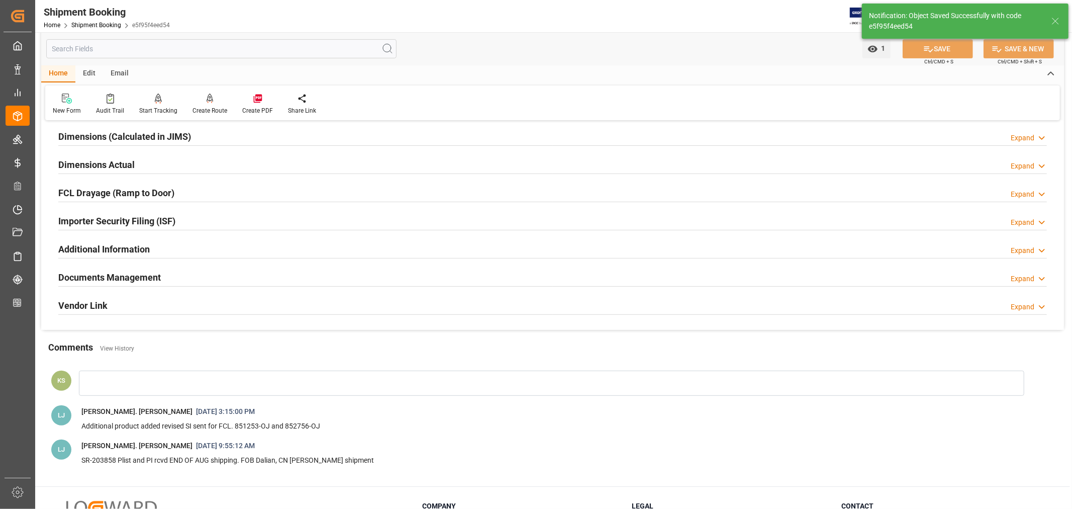
scroll to position [0, 0]
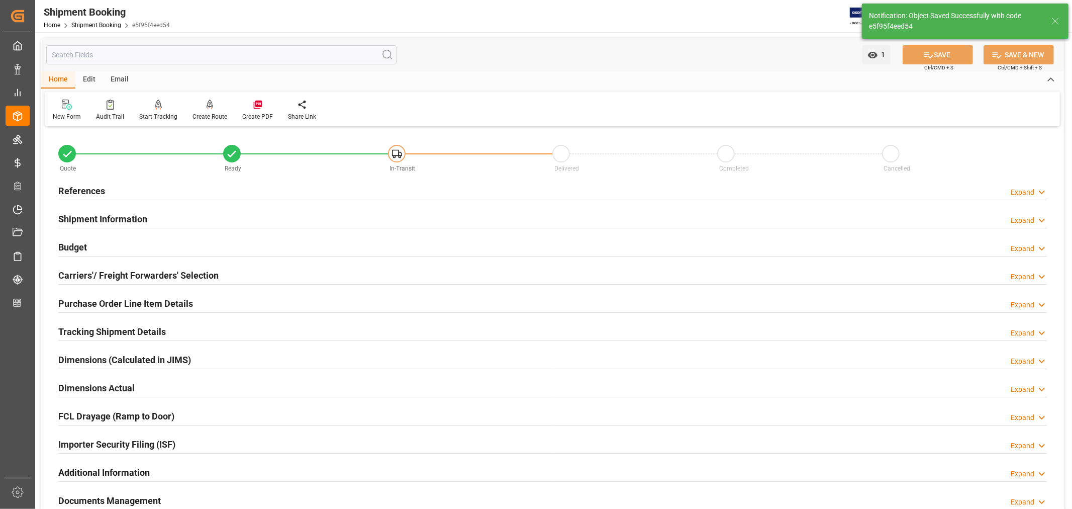
click at [140, 272] on h2 "Carriers'/ Freight Forwarders' Selection" at bounding box center [138, 275] width 160 height 14
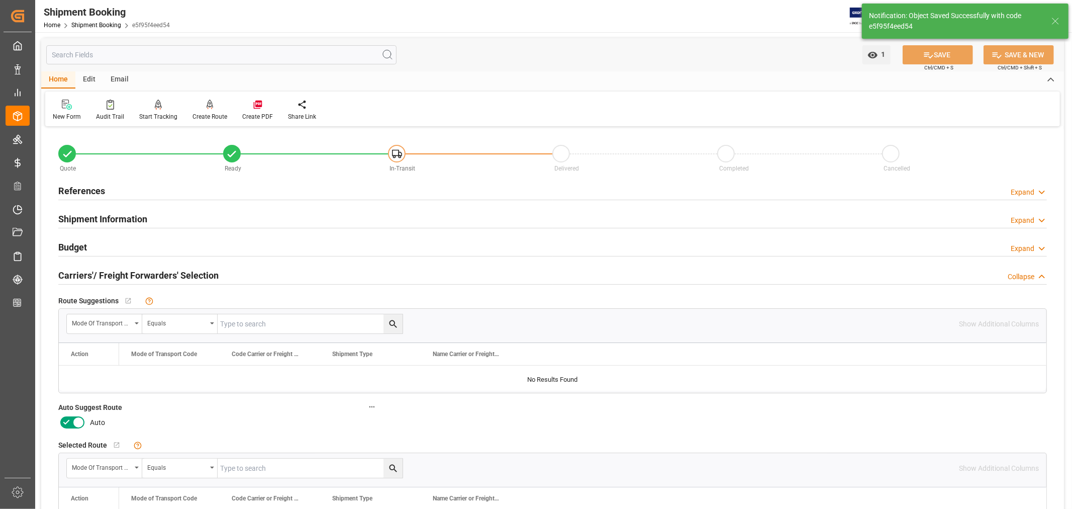
click at [80, 419] on icon at bounding box center [78, 422] width 12 height 12
click at [0, 0] on input "checkbox" at bounding box center [0, 0] width 0 height 0
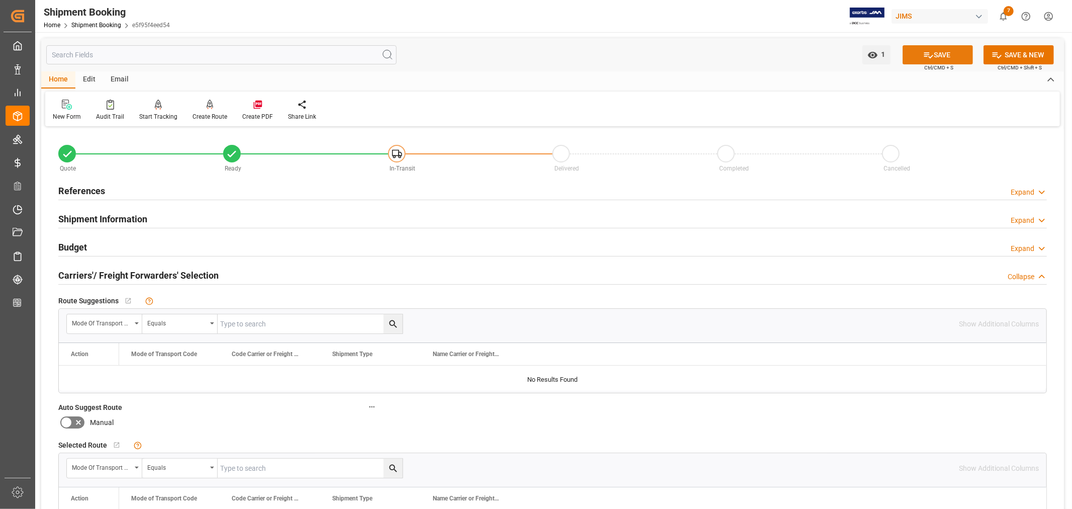
click at [938, 56] on button "SAVE" at bounding box center [938, 54] width 70 height 19
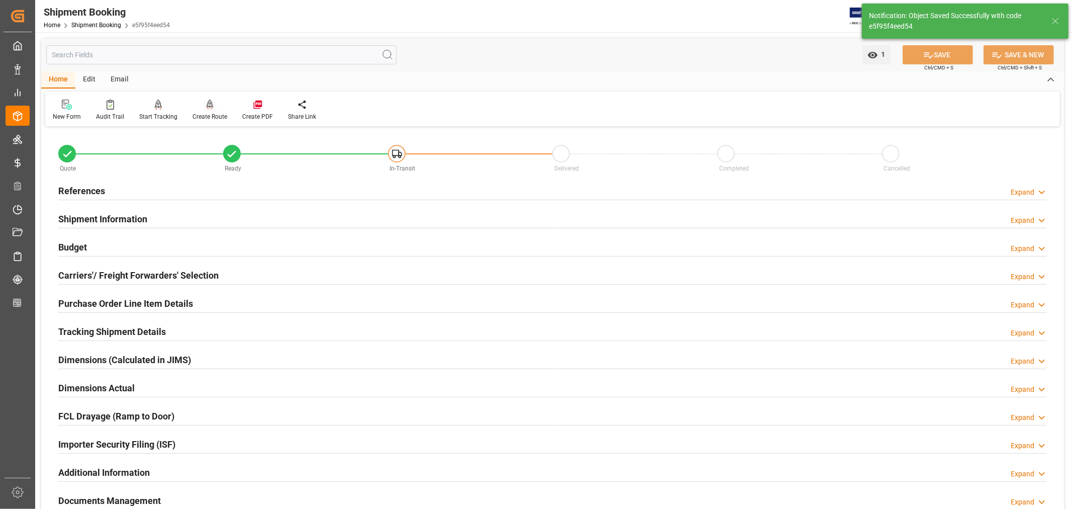
click at [212, 113] on div "Create Route" at bounding box center [210, 116] width 35 height 9
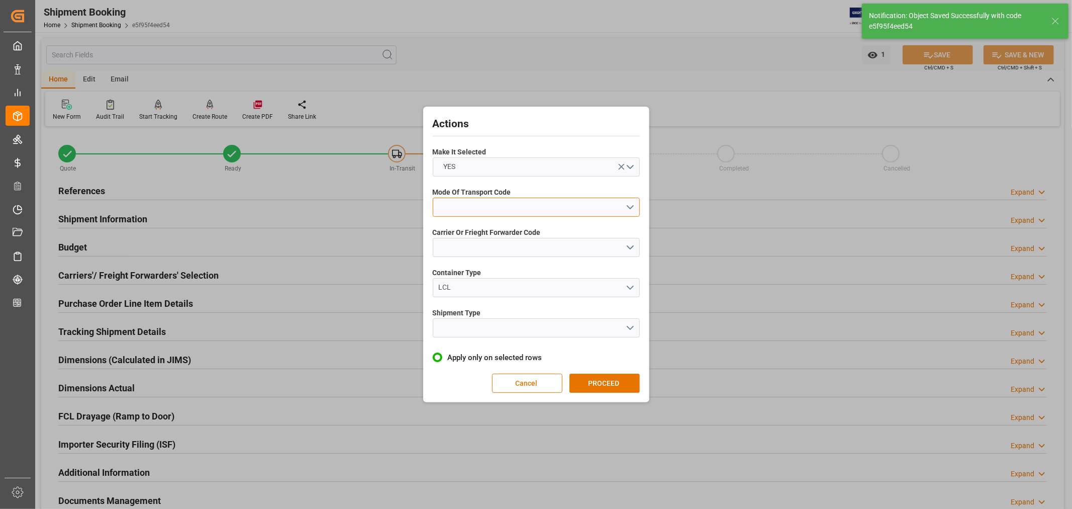
click at [486, 205] on button "open menu" at bounding box center [536, 207] width 207 height 19
click at [464, 210] on div "1- OCEAN" at bounding box center [536, 209] width 206 height 21
click at [461, 243] on button "open menu" at bounding box center [536, 247] width 207 height 19
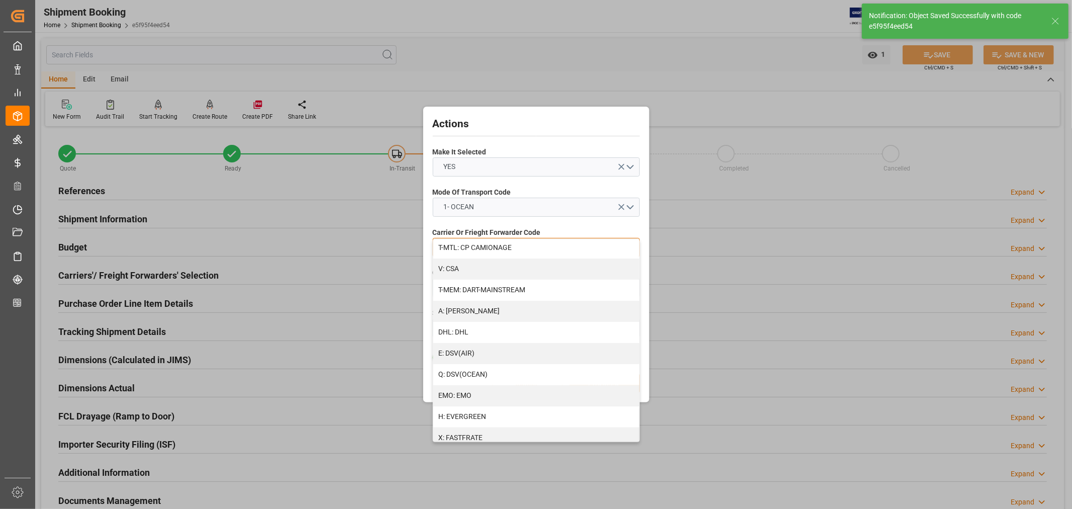
scroll to position [112, 0]
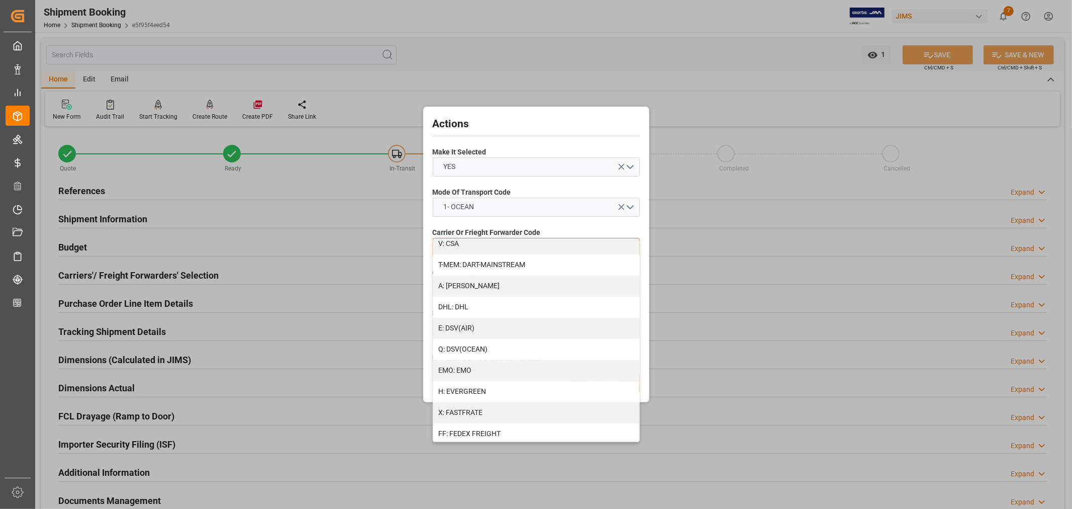
click at [462, 389] on div "H: EVERGREEN" at bounding box center [536, 391] width 206 height 21
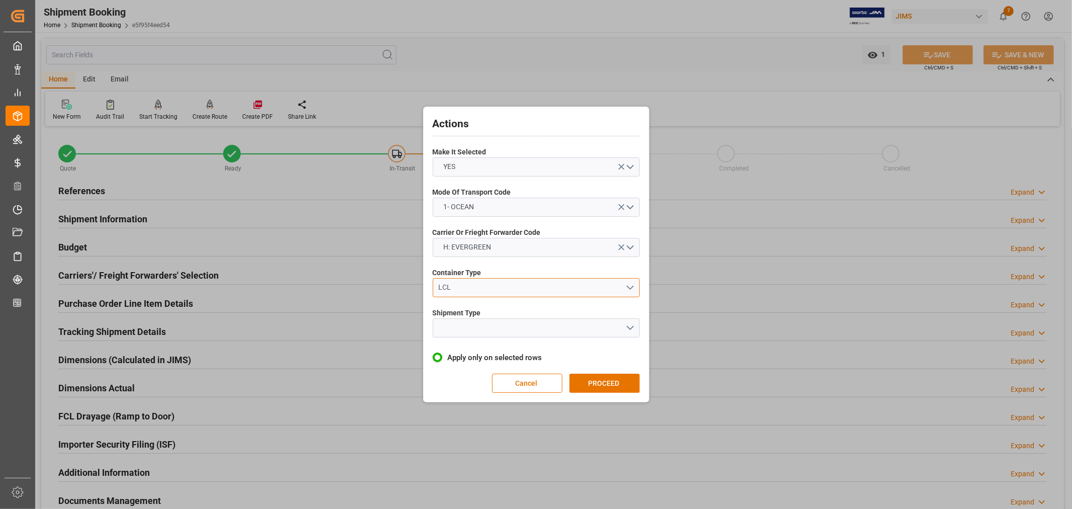
click at [460, 288] on div "LCL" at bounding box center [531, 287] width 187 height 11
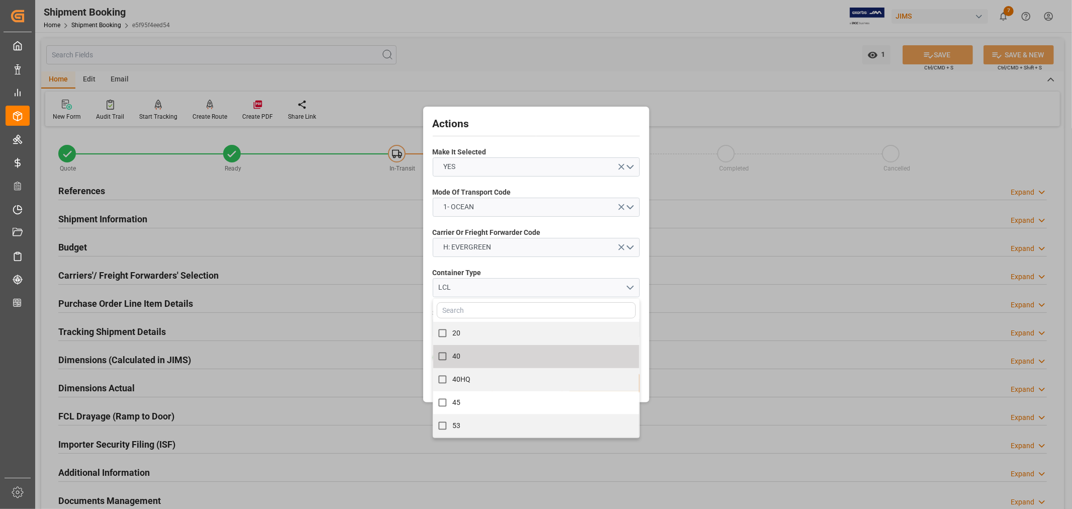
click at [459, 356] on span "40" at bounding box center [456, 356] width 8 height 8
checkbox input "true"
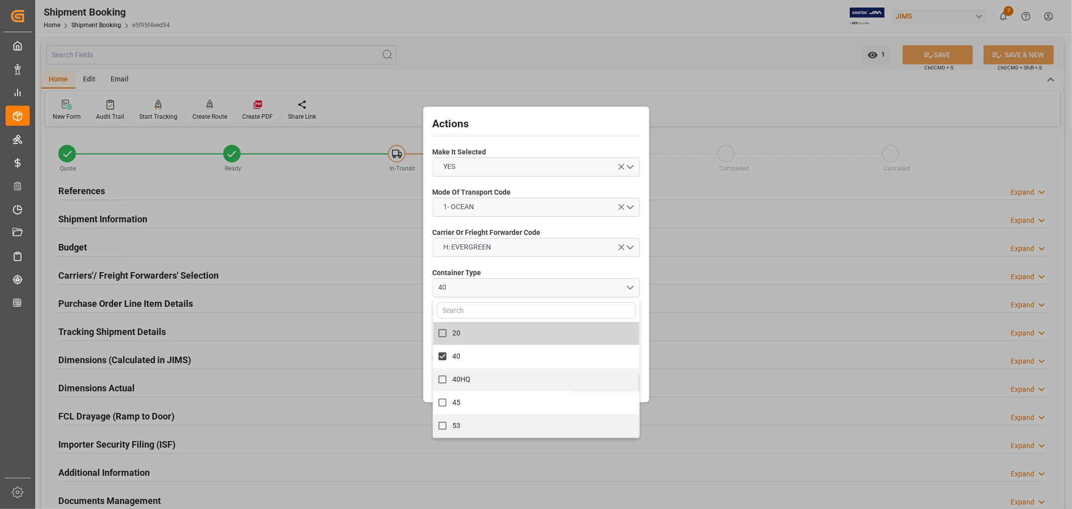
click at [486, 277] on label "Container Type" at bounding box center [536, 272] width 207 height 11
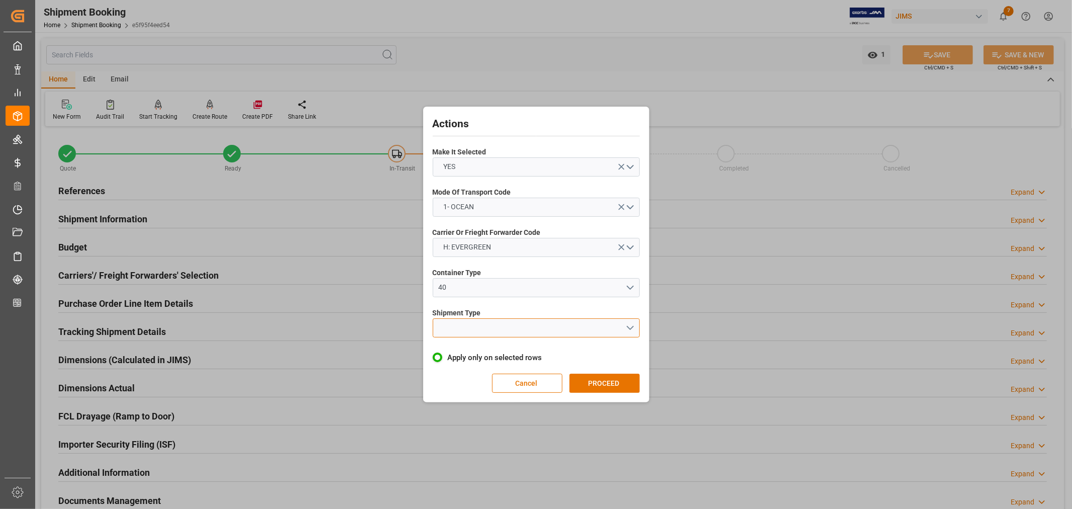
click at [475, 333] on button "open menu" at bounding box center [536, 327] width 207 height 19
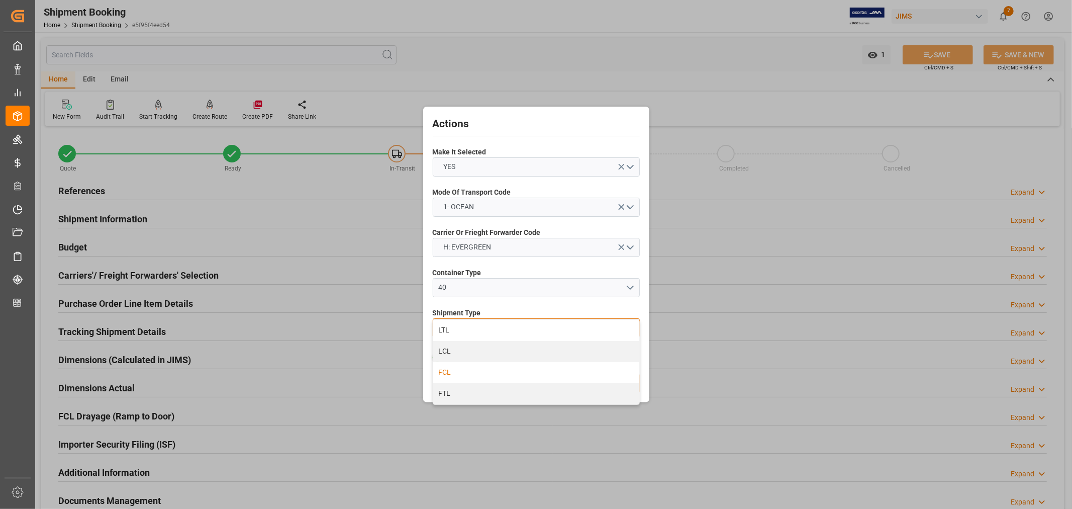
click at [449, 367] on div "FCL" at bounding box center [536, 372] width 206 height 21
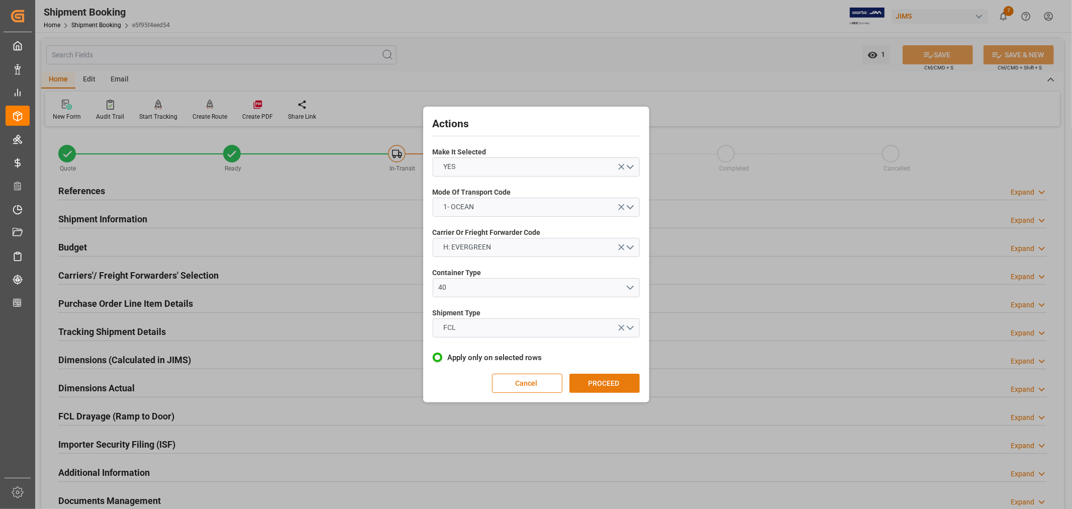
click at [603, 381] on button "PROCEED" at bounding box center [604, 382] width 70 height 19
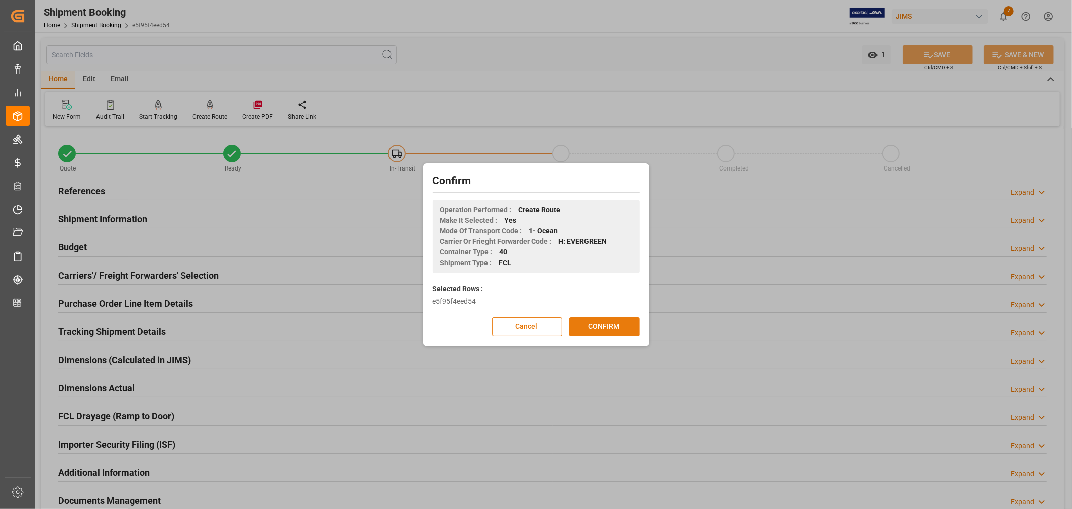
click at [601, 325] on button "CONFIRM" at bounding box center [604, 326] width 70 height 19
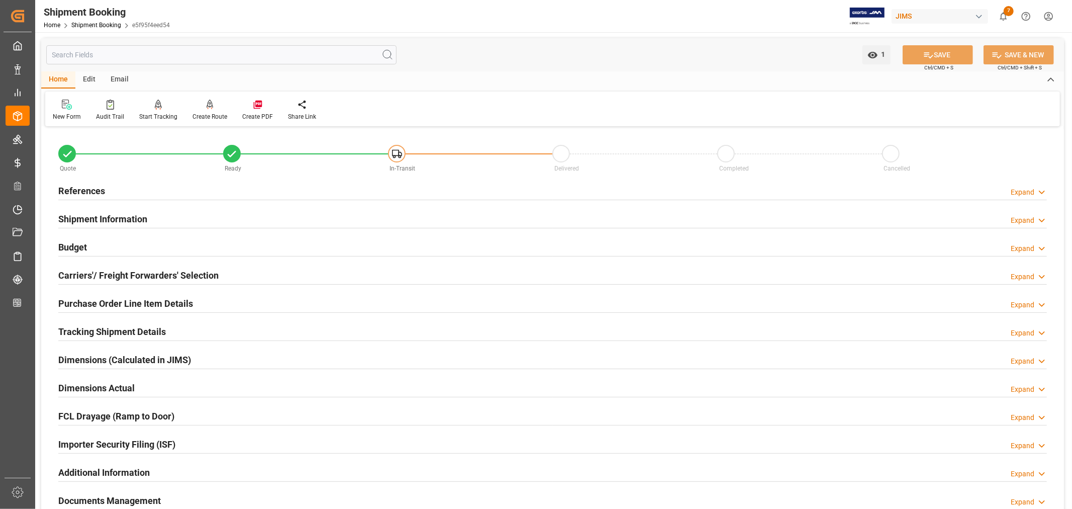
click at [83, 188] on h2 "References" at bounding box center [81, 191] width 47 height 14
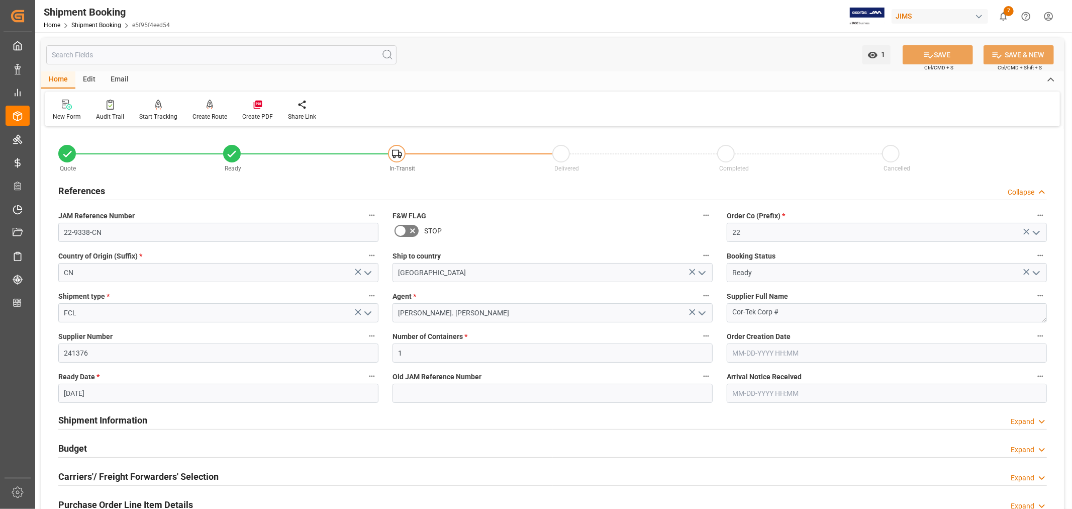
click at [83, 188] on h2 "References" at bounding box center [81, 191] width 47 height 14
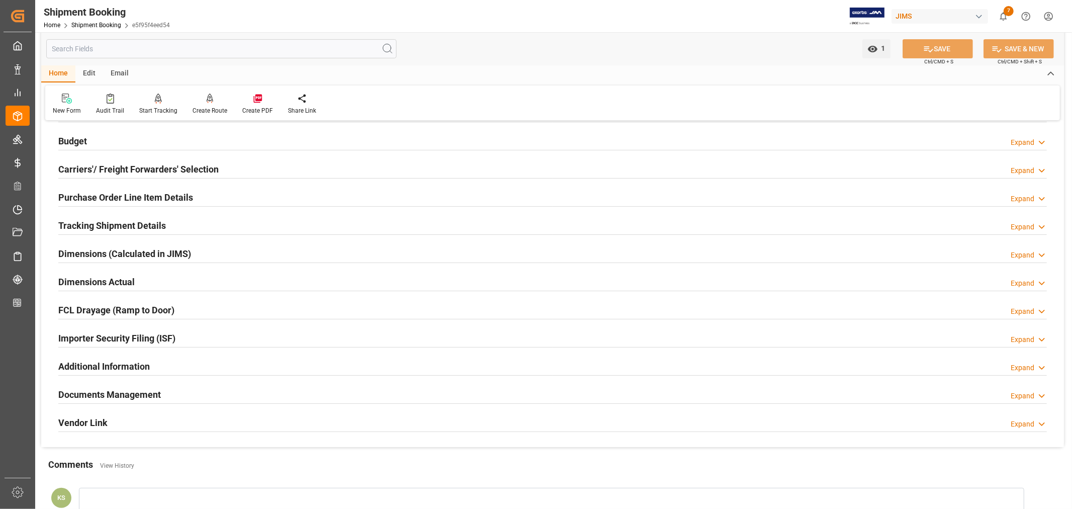
scroll to position [167, 0]
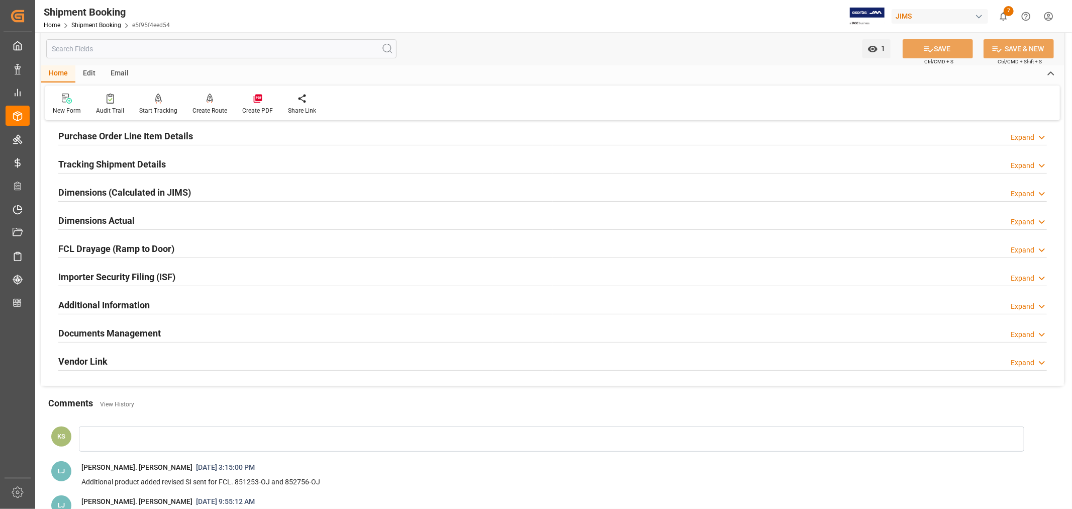
click at [198, 277] on div "Importer Security Filing (ISF) Expand" at bounding box center [552, 275] width 989 height 19
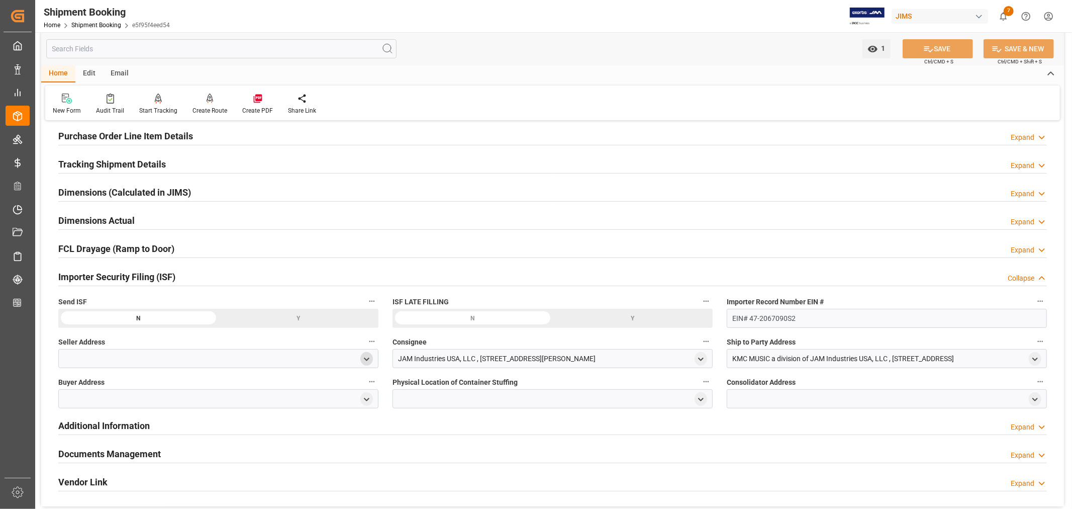
click at [363, 358] on icon "open menu" at bounding box center [366, 359] width 9 height 9
click at [129, 385] on input at bounding box center [203, 387] width 275 height 19
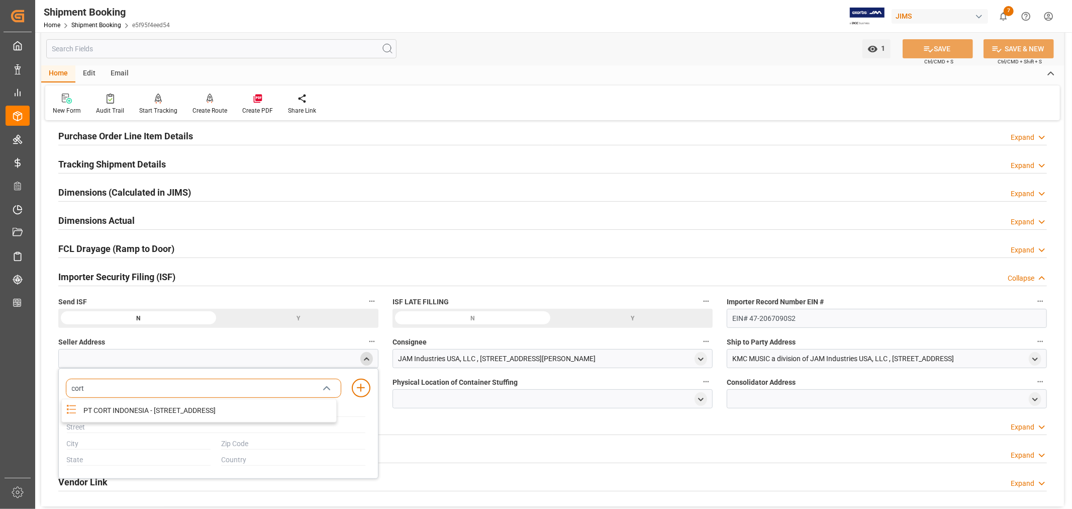
type input "cor"
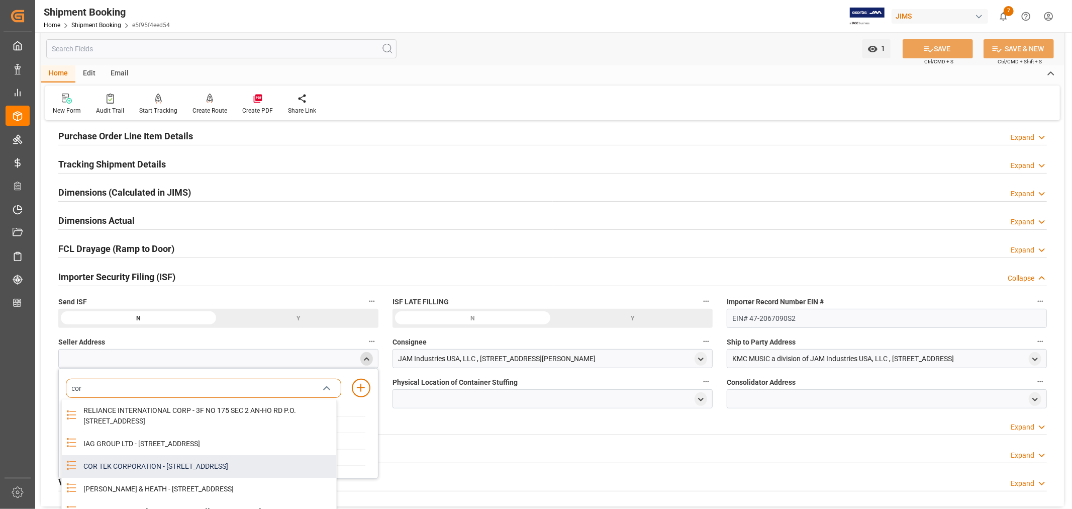
click at [157, 478] on div "COR TEK CORPORATION - 59 HWAGOK RO 61 GIL, GANGSEO GU, SEOUL, KR, 07590" at bounding box center [206, 466] width 259 height 23
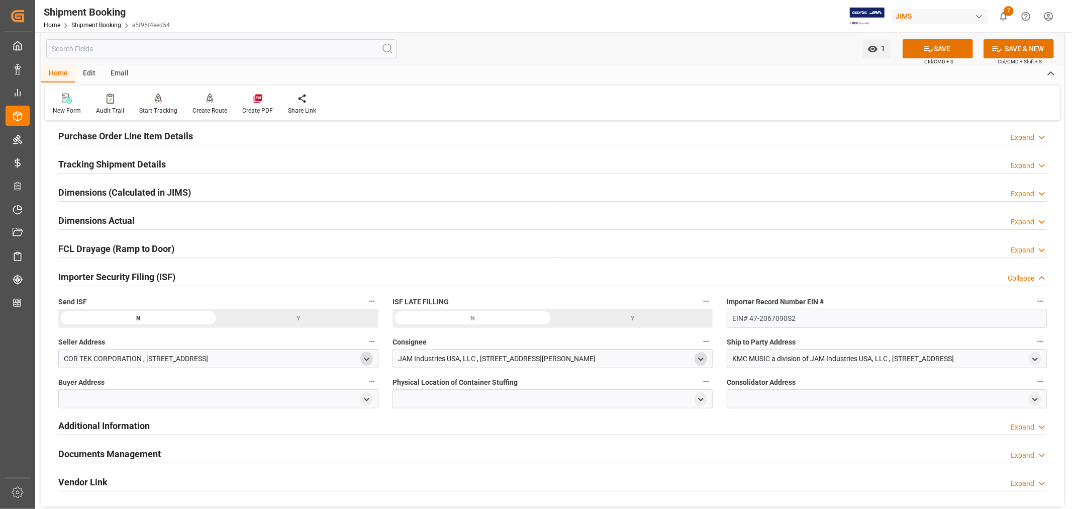
click at [702, 358] on polyline "open menu" at bounding box center [701, 359] width 5 height 2
click at [503, 393] on input at bounding box center [537, 387] width 275 height 19
type input "jam"
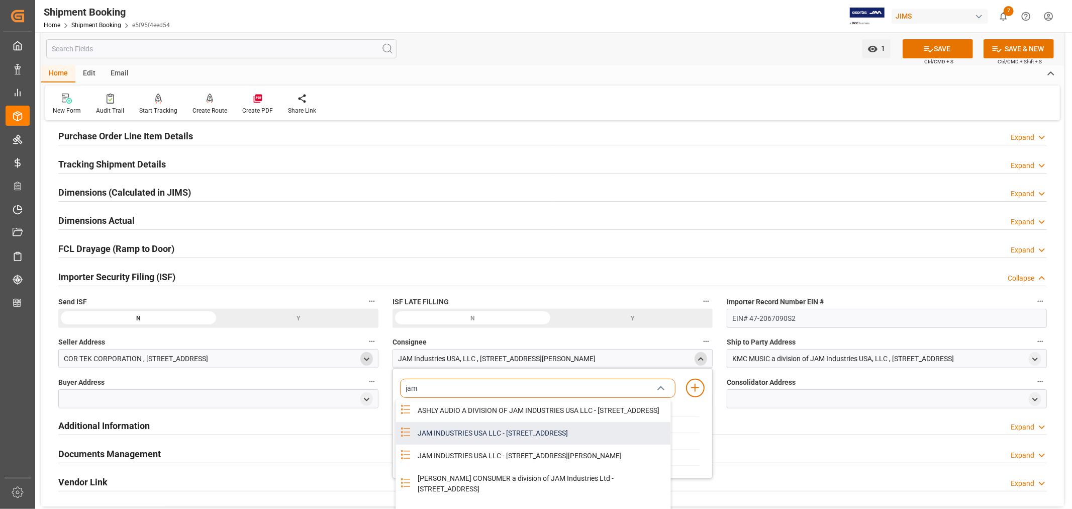
click at [518, 438] on div "JAM INDUSTRIES USA LLC - 154 WOODLAWN RD, BERLIN, CT, US, 06037" at bounding box center [541, 433] width 259 height 23
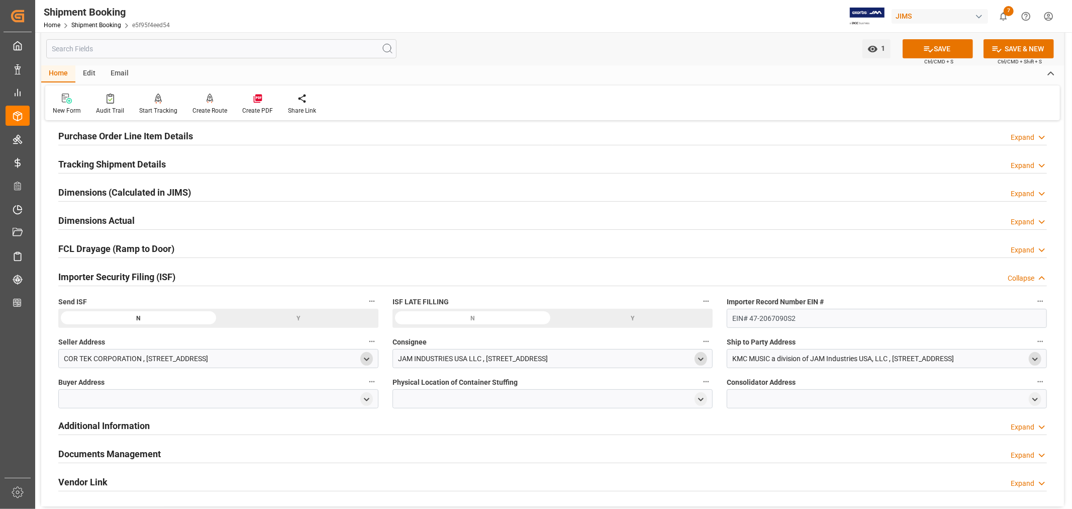
click at [1036, 358] on polyline "open menu" at bounding box center [1035, 359] width 5 height 2
click at [823, 389] on input at bounding box center [871, 387] width 275 height 19
type input "kmc"
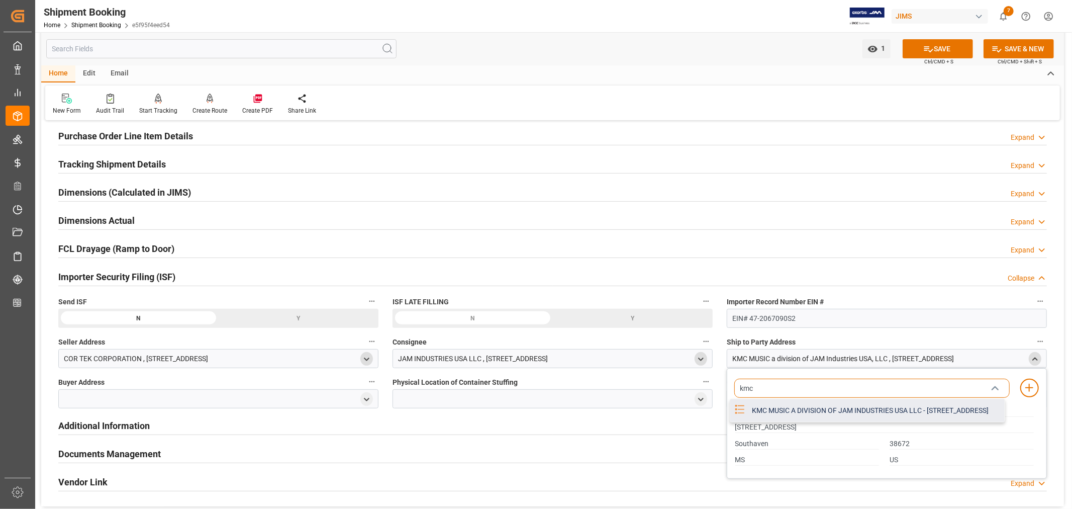
click at [820, 418] on div "KMC MUSIC A DIVISION OF JAM INDUSTRIES USA LLC - 4325 EXECUTIVE DR SUITE 100, S…" at bounding box center [875, 410] width 259 height 23
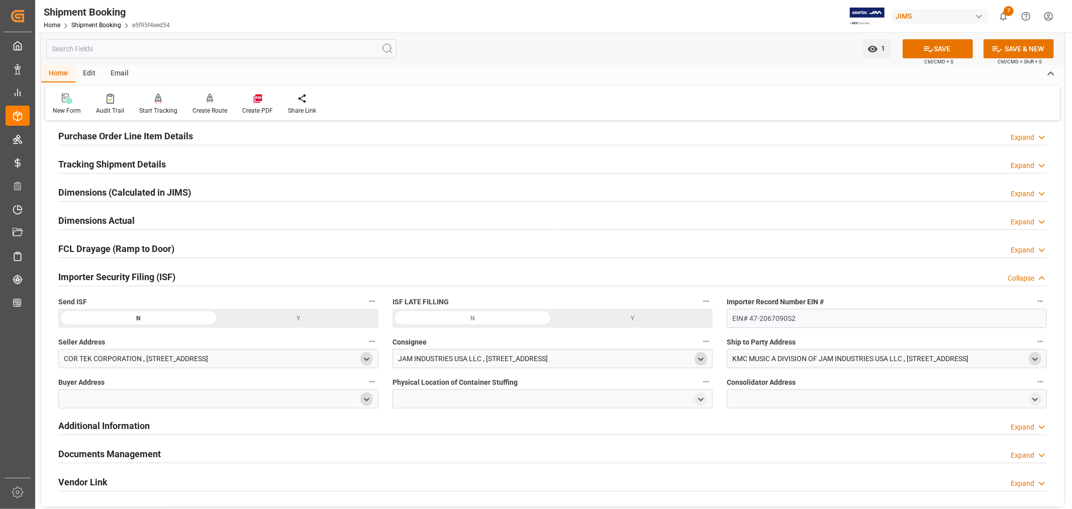
click at [367, 400] on icon "open menu" at bounding box center [366, 399] width 9 height 9
click at [233, 430] on input at bounding box center [203, 428] width 275 height 19
type input "jam"
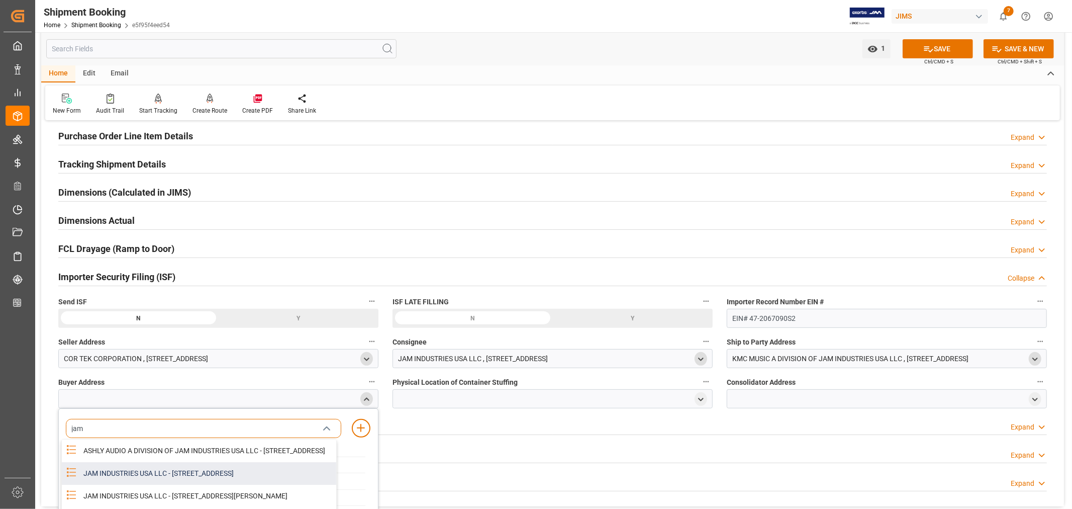
click at [224, 483] on div "JAM INDUSTRIES USA LLC - 154 WOODLAWN RD, BERLIN, CT, US, 06037" at bounding box center [206, 473] width 259 height 23
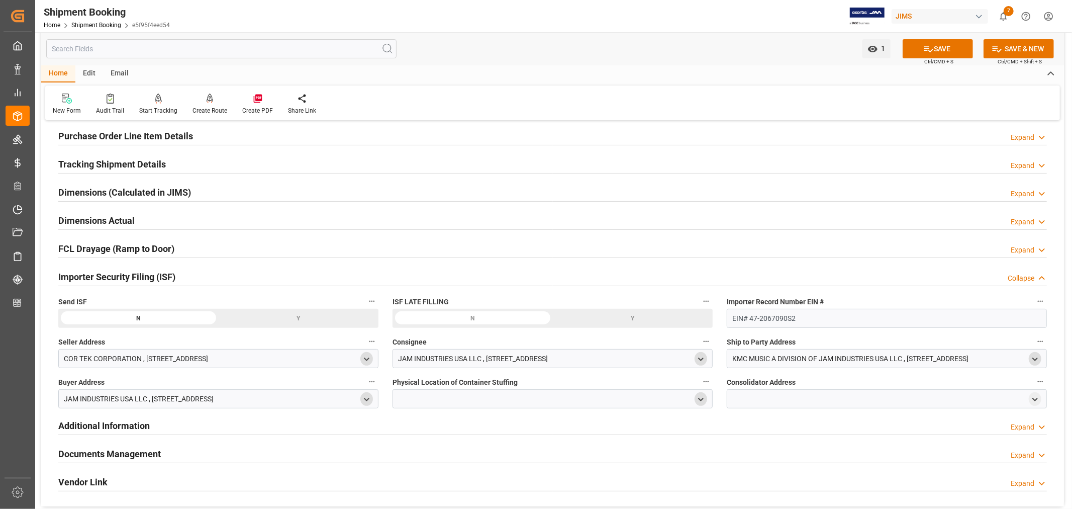
click at [698, 398] on icon "open menu" at bounding box center [701, 399] width 9 height 9
click at [479, 432] on input at bounding box center [537, 428] width 275 height 19
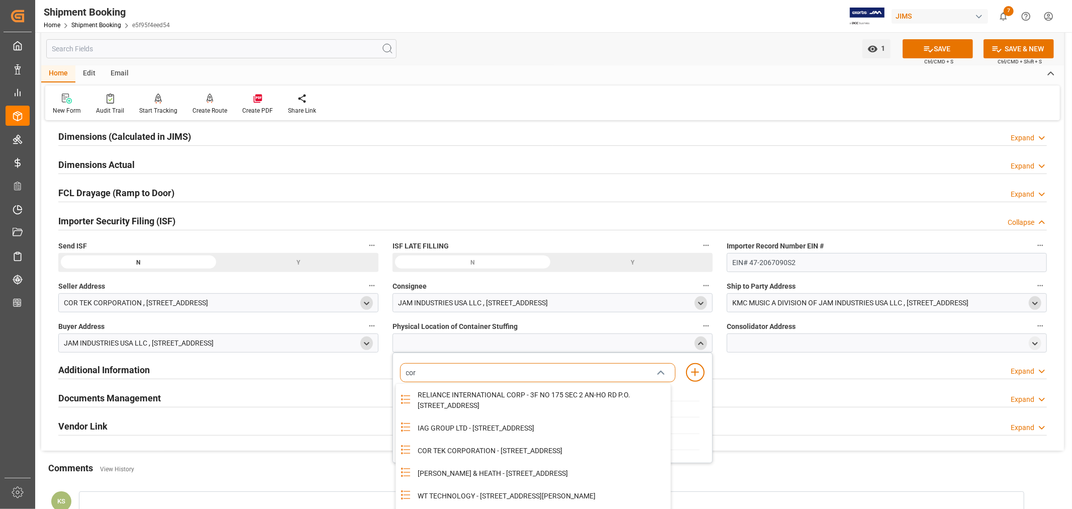
scroll to position [279, 0]
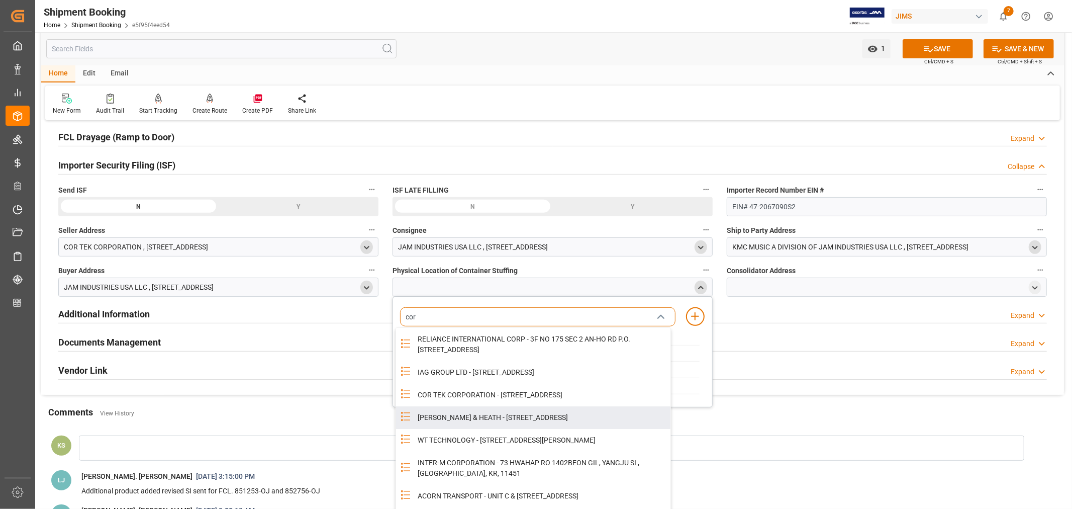
type input "cor"
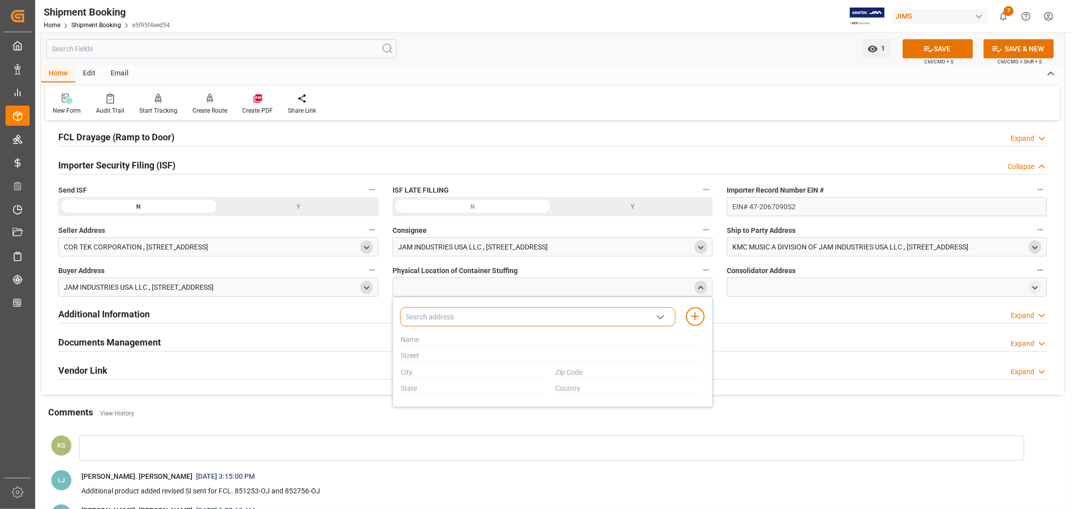
click at [448, 318] on input at bounding box center [537, 316] width 275 height 19
type input "cor"
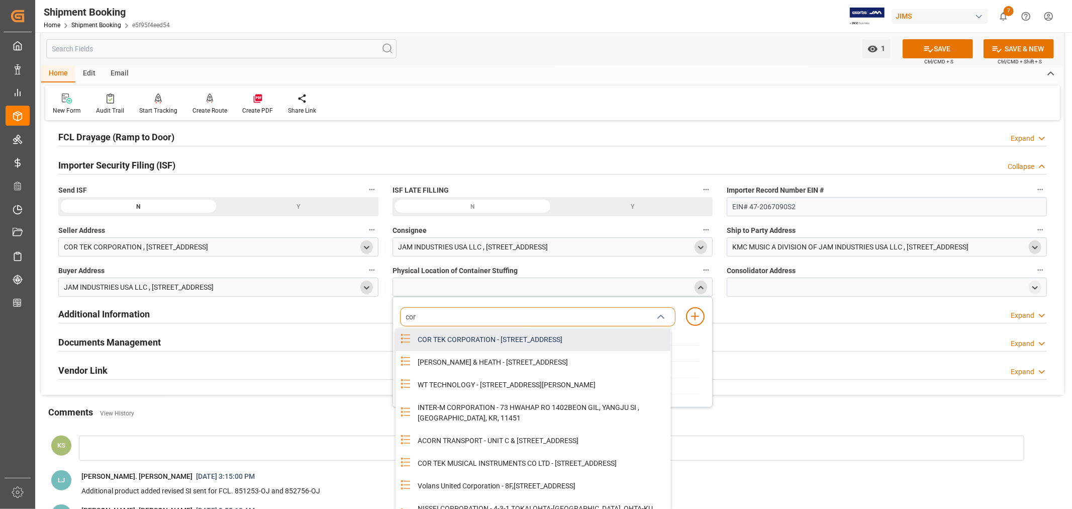
scroll to position [140, 0]
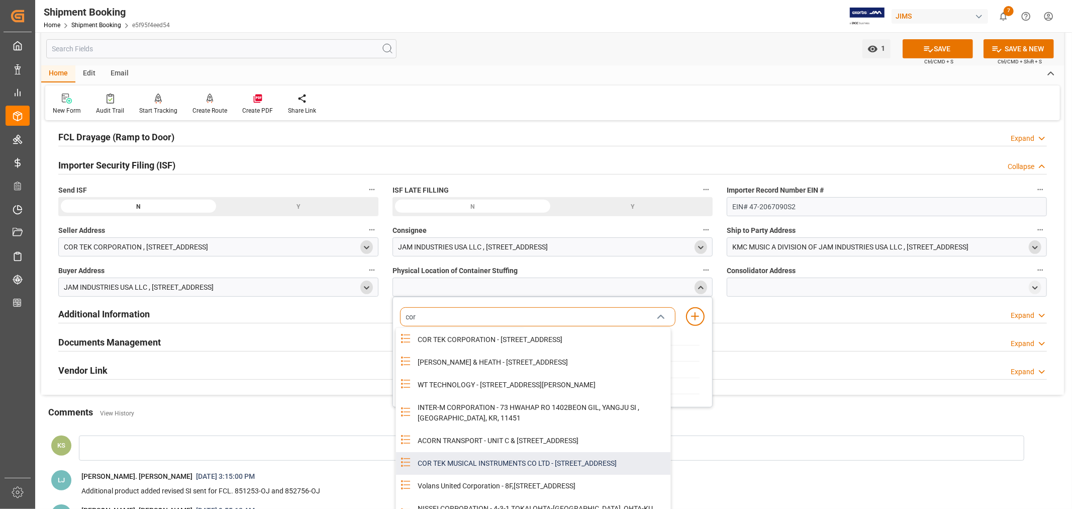
click at [477, 452] on div "COR TEK MUSICAL INSTRUMENTS CO LTD - NO 1 HANZHENG RD, DALIAN, LIAONING, CN, 11…" at bounding box center [541, 463] width 259 height 23
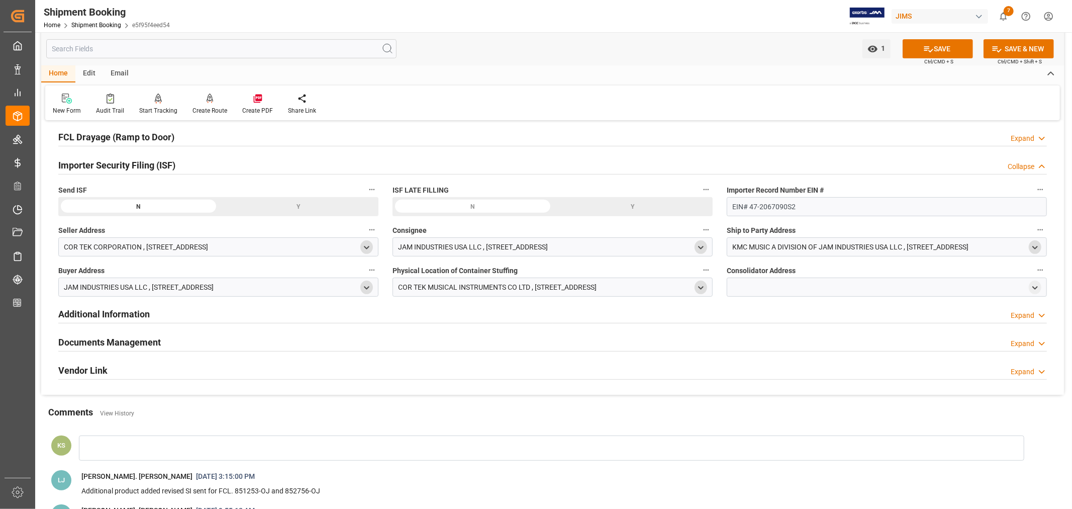
click at [699, 287] on polyline "open menu" at bounding box center [701, 288] width 5 height 2
click at [699, 286] on icon "close menu" at bounding box center [701, 287] width 9 height 9
click at [699, 284] on icon "open menu" at bounding box center [701, 287] width 9 height 9
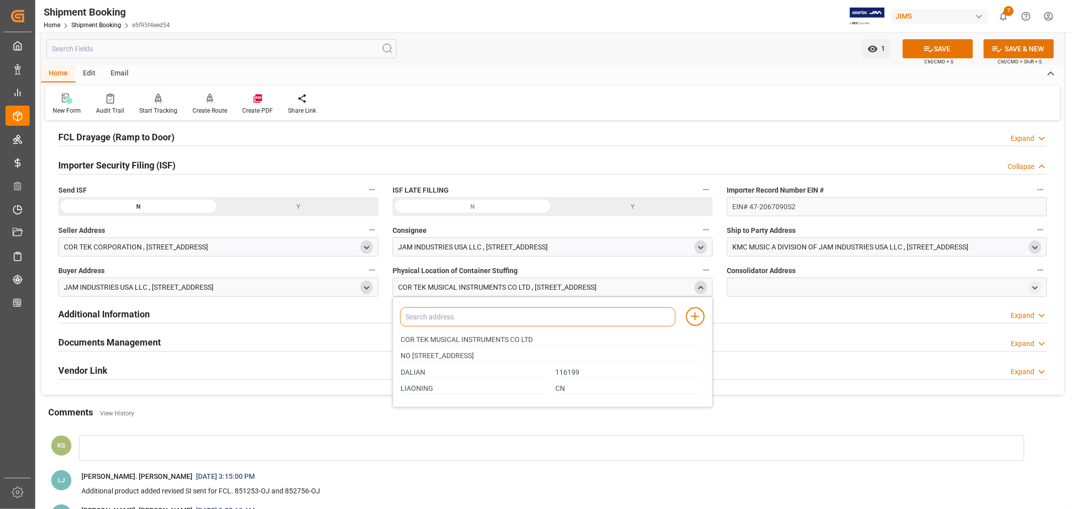
click at [500, 319] on input at bounding box center [537, 316] width 275 height 19
type input "cor"
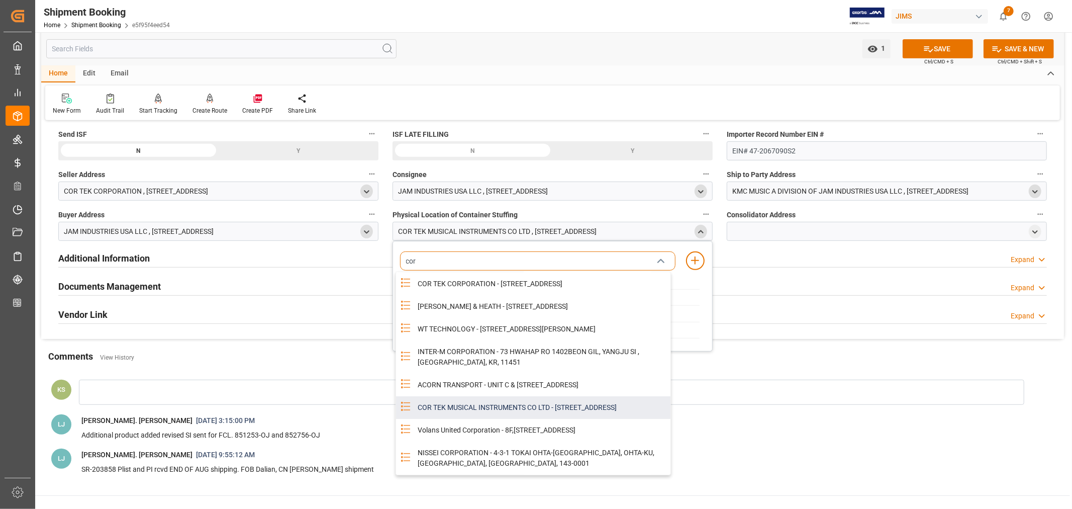
scroll to position [391, 0]
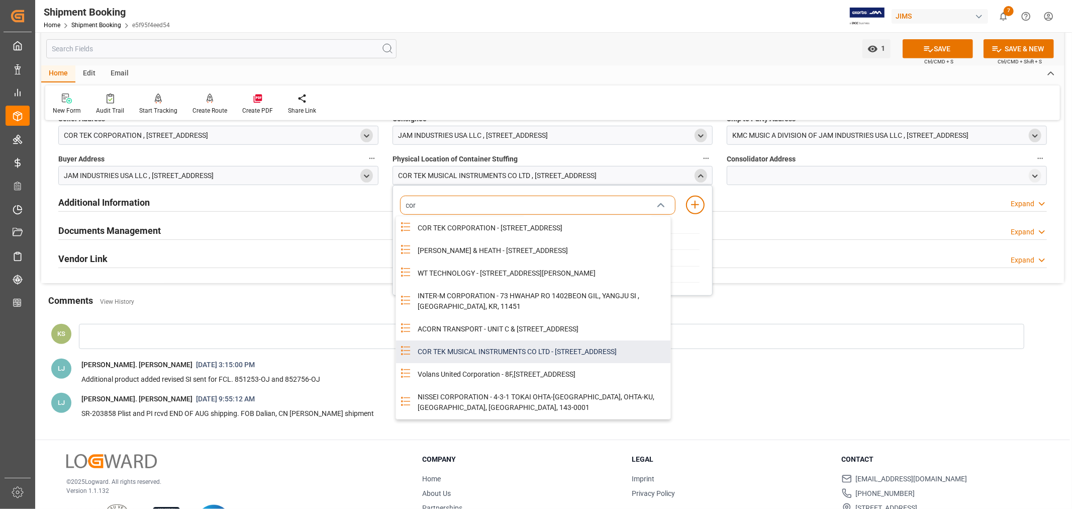
click at [497, 340] on div "COR TEK MUSICAL INSTRUMENTS CO LTD - NO 1 HANZHENG RD, DALIAN, LIAONING, CN, 11…" at bounding box center [541, 351] width 259 height 23
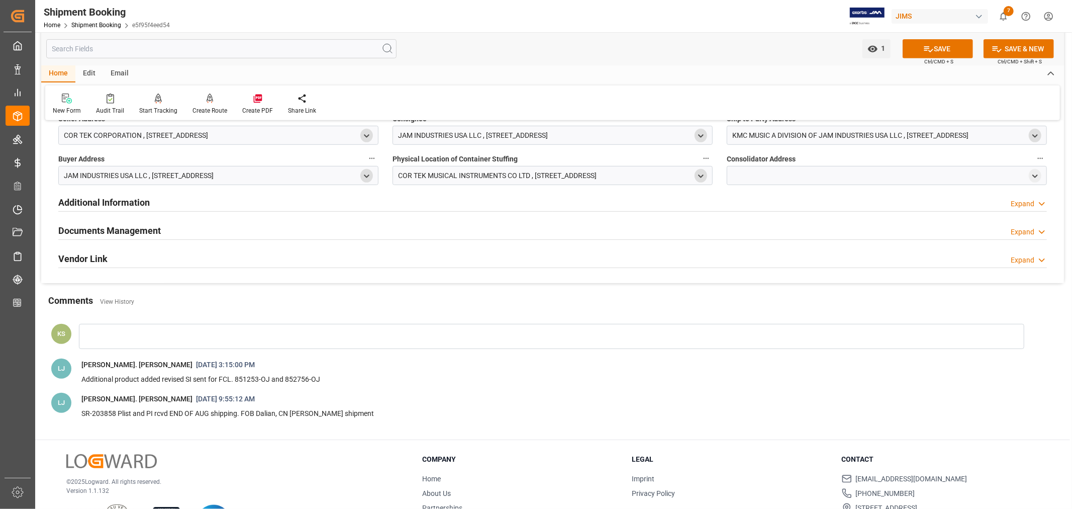
click at [702, 175] on polyline "open menu" at bounding box center [701, 176] width 5 height 2
click at [702, 175] on polyline "close menu" at bounding box center [701, 175] width 5 height 2
click at [1036, 176] on polyline "open menu" at bounding box center [1035, 176] width 5 height 2
click at [778, 204] on input at bounding box center [871, 205] width 275 height 19
click at [787, 205] on input at bounding box center [871, 205] width 275 height 19
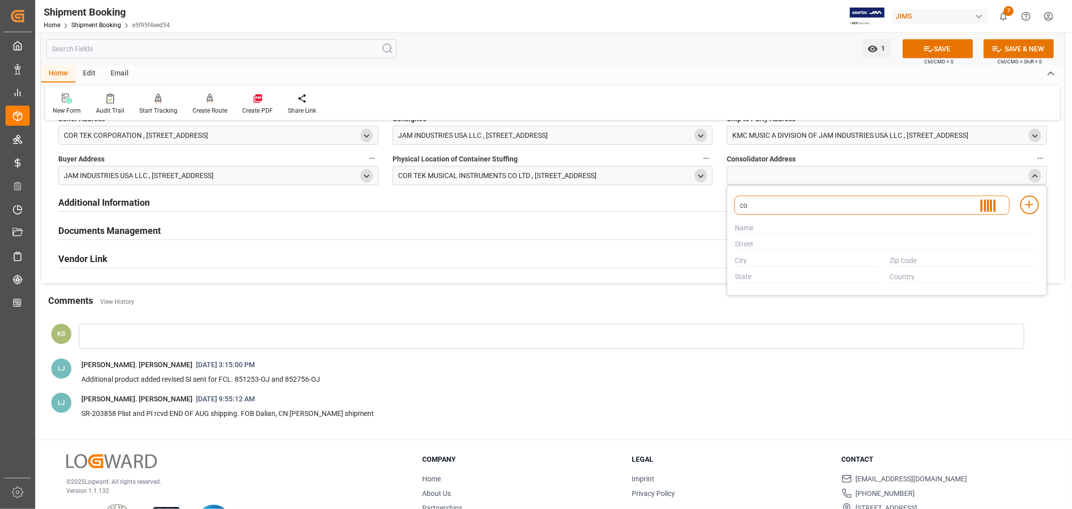
type input "cor"
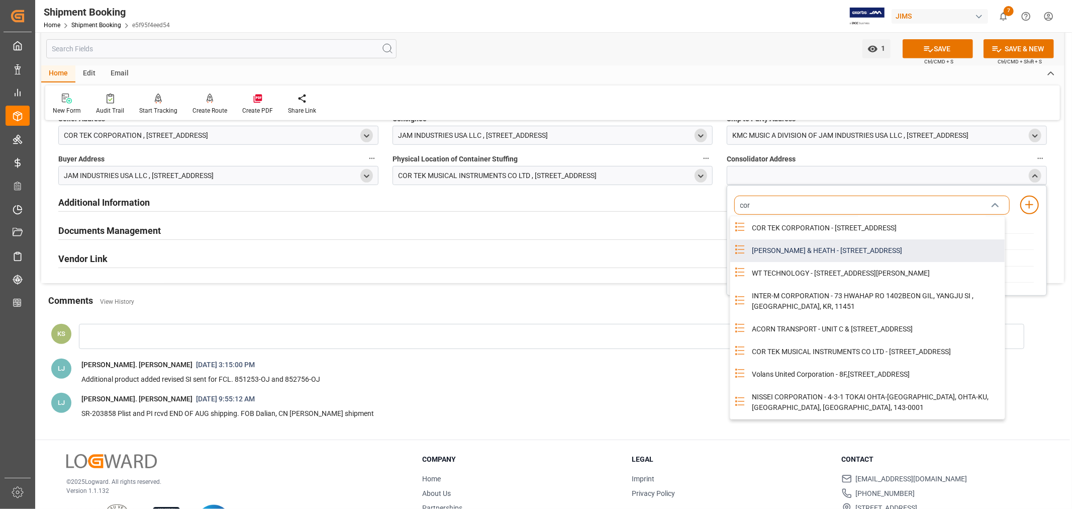
scroll to position [140, 0]
click at [816, 340] on div "COR TEK MUSICAL INSTRUMENTS CO LTD - NO 1 HANZHENG RD, DALIAN, LIAONING, CN, 11…" at bounding box center [875, 351] width 259 height 23
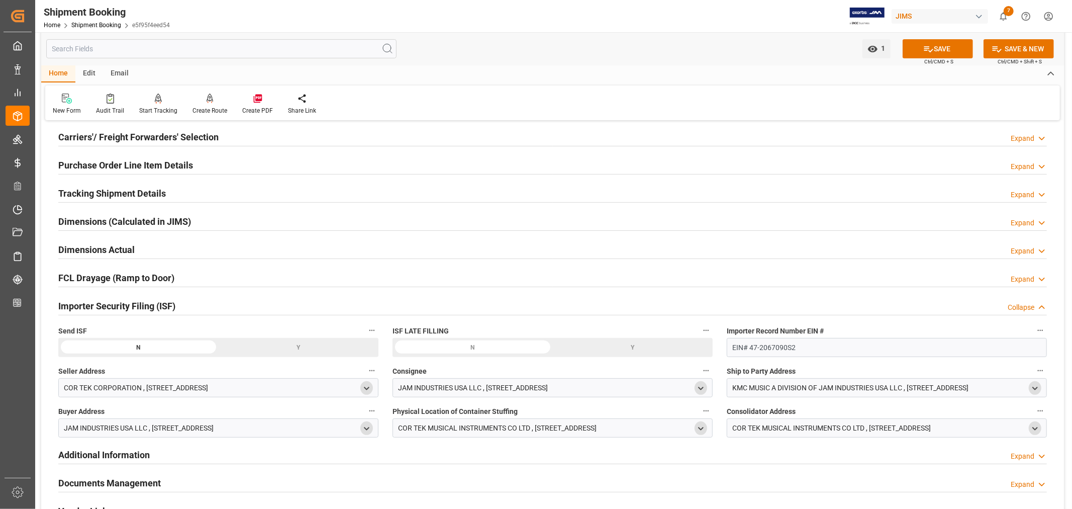
scroll to position [112, 0]
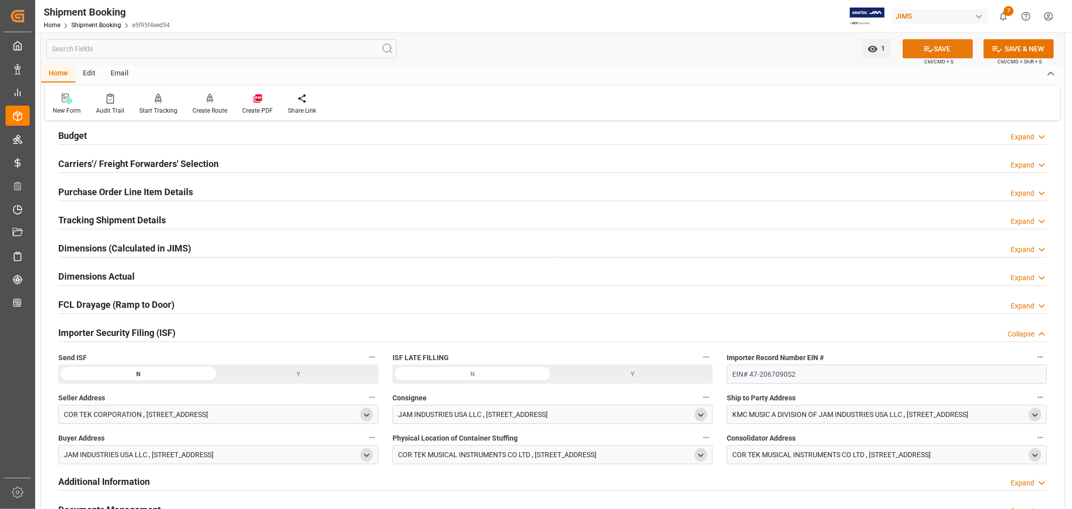
click at [936, 49] on button "SAVE" at bounding box center [938, 48] width 70 height 19
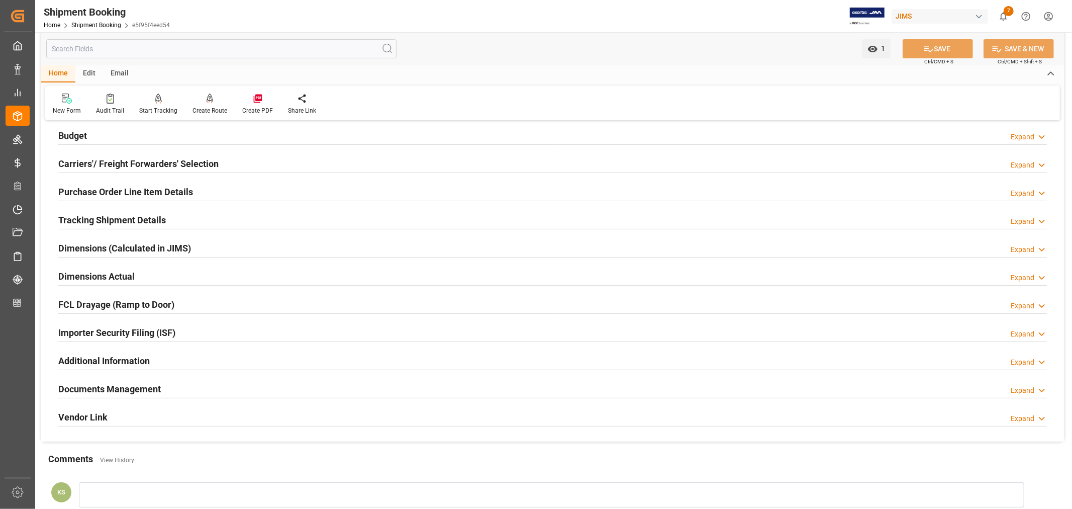
click at [141, 192] on h2 "Purchase Order Line Item Details" at bounding box center [125, 192] width 135 height 14
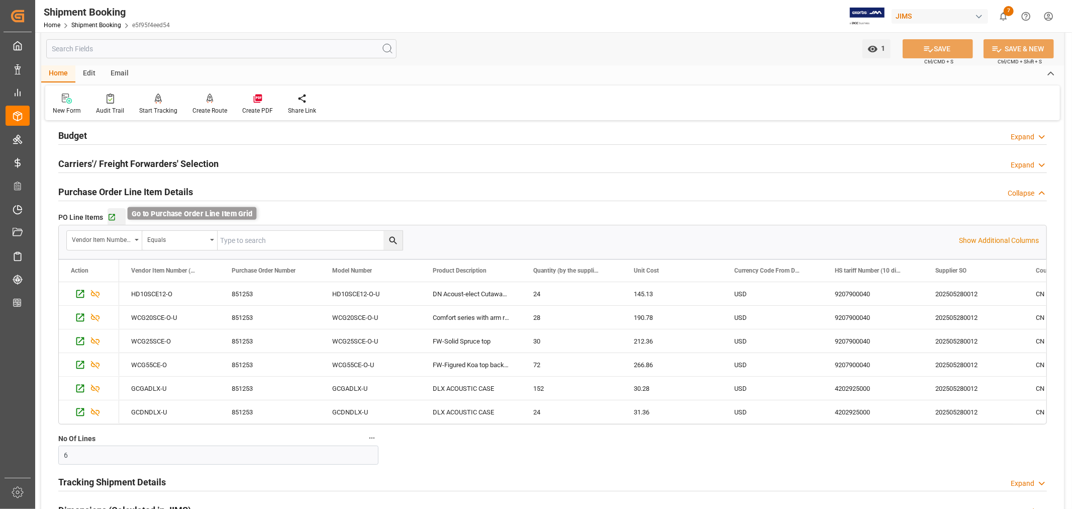
click at [113, 217] on icon "button" at bounding box center [112, 217] width 9 height 9
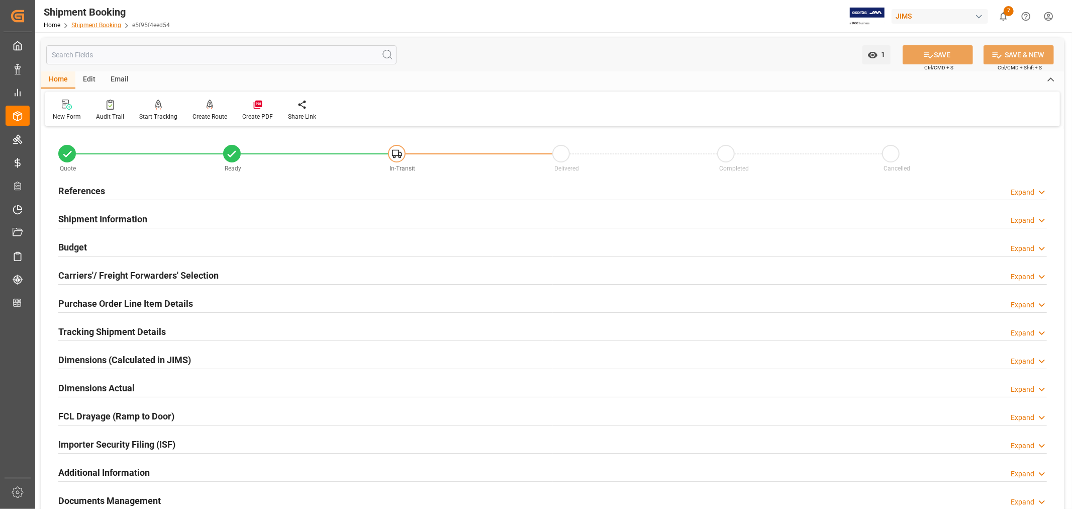
click at [93, 25] on link "Shipment Booking" at bounding box center [96, 25] width 50 height 7
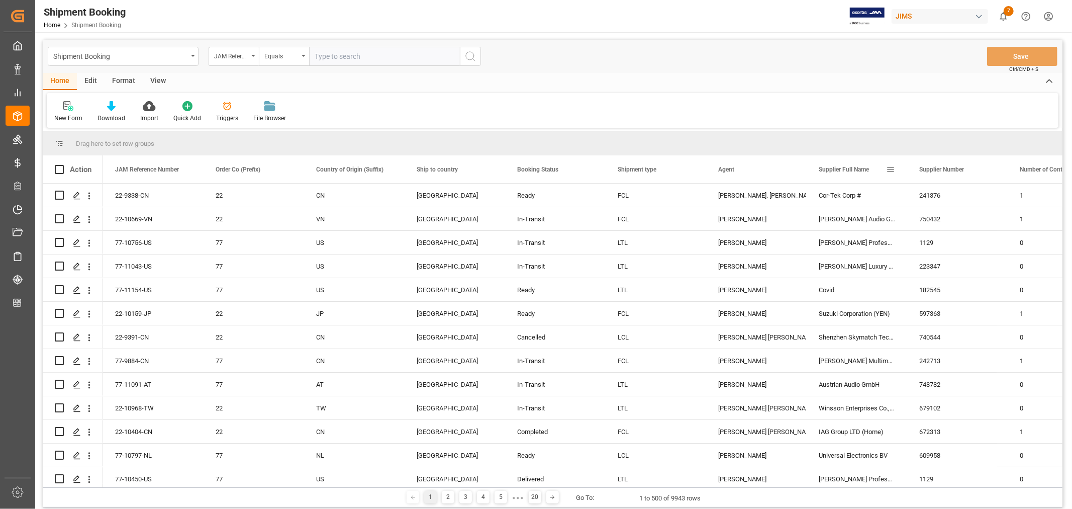
click at [893, 169] on span at bounding box center [890, 169] width 9 height 9
click at [949, 171] on span "filter" at bounding box center [946, 170] width 9 height 9
type input "Cor-Tek Corp #"
click at [946, 252] on button "Apply" at bounding box center [949, 255] width 19 height 10
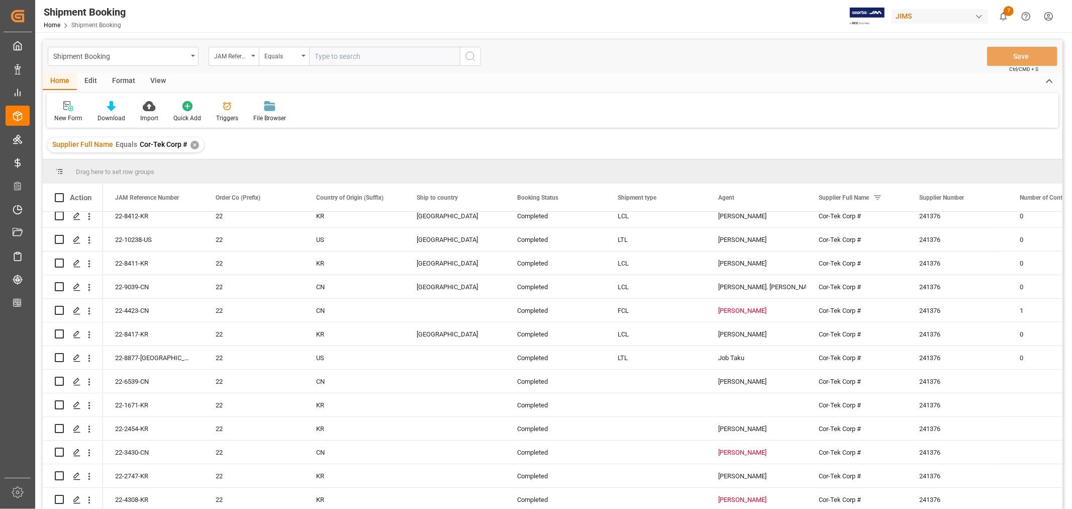
scroll to position [474, 0]
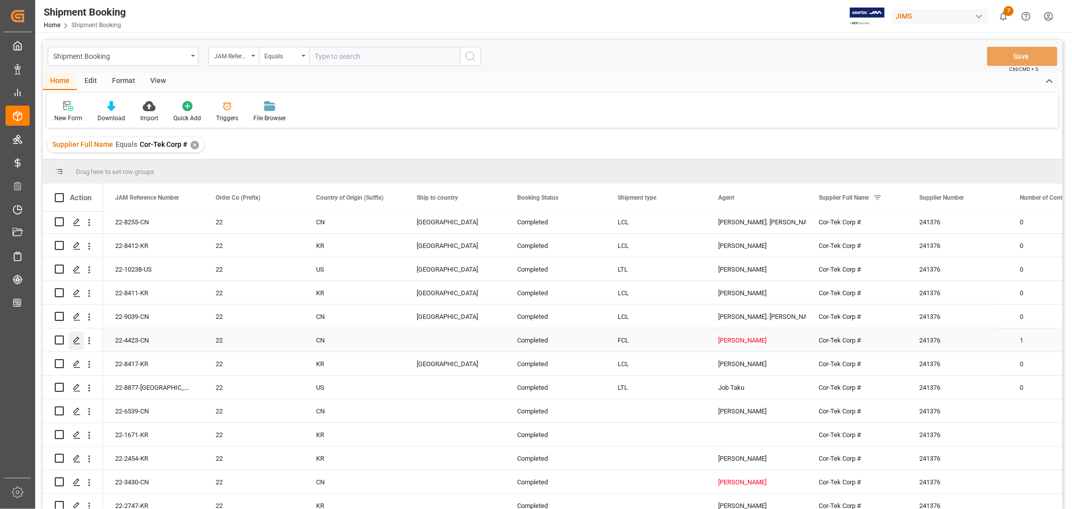
click at [78, 340] on icon "Press SPACE to select this row." at bounding box center [77, 340] width 8 height 8
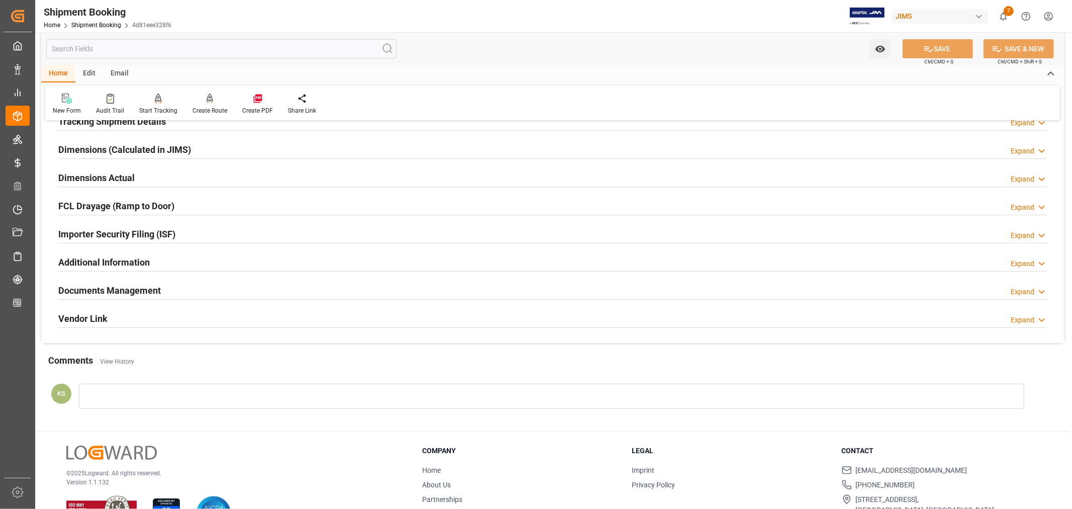
scroll to position [223, 0]
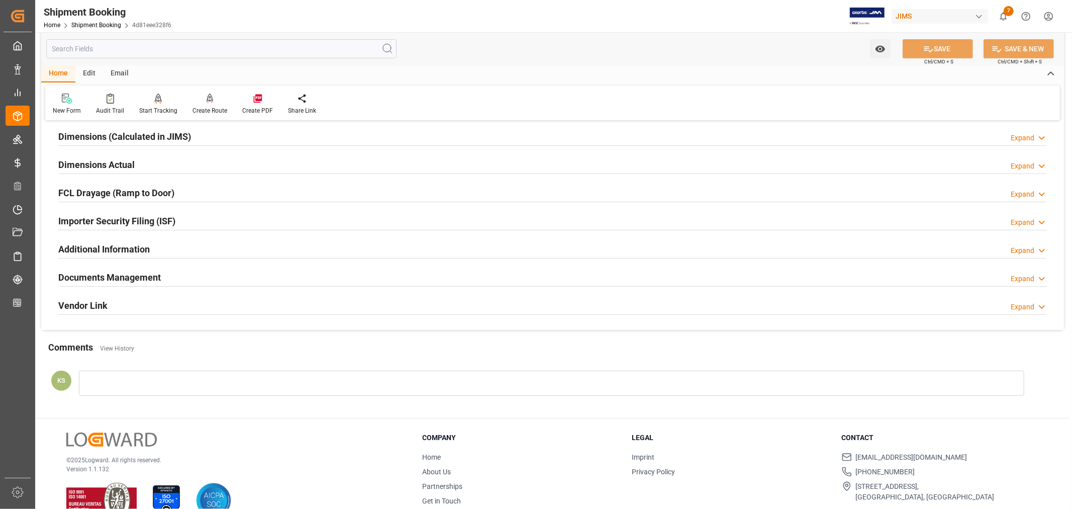
click at [196, 215] on div "Importer Security Filing (ISF) Expand" at bounding box center [552, 220] width 989 height 19
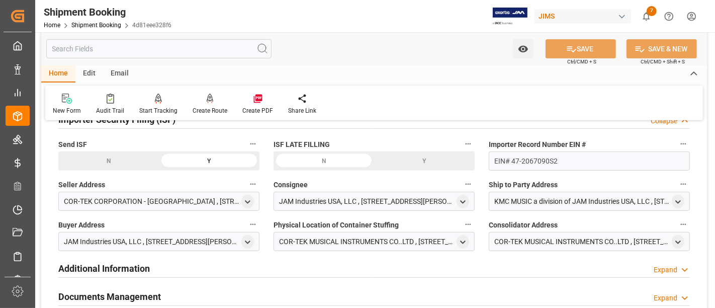
scroll to position [335, 0]
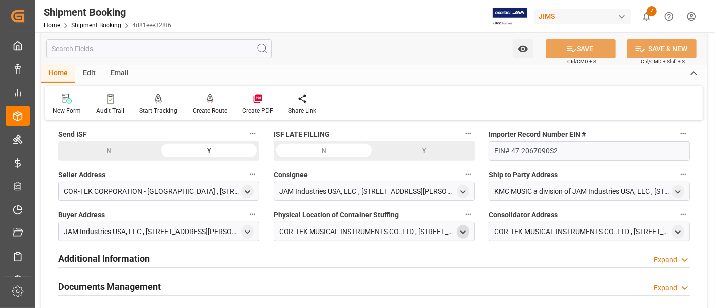
click at [464, 230] on icon "open menu" at bounding box center [462, 232] width 9 height 9
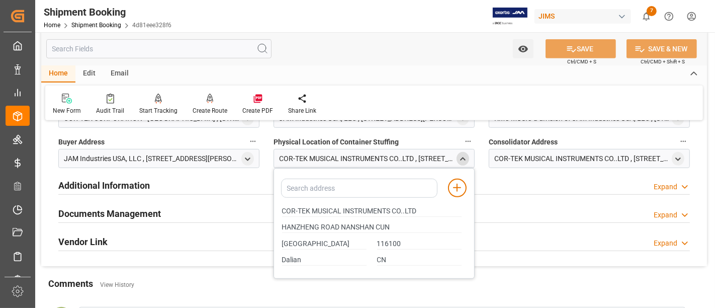
scroll to position [391, 0]
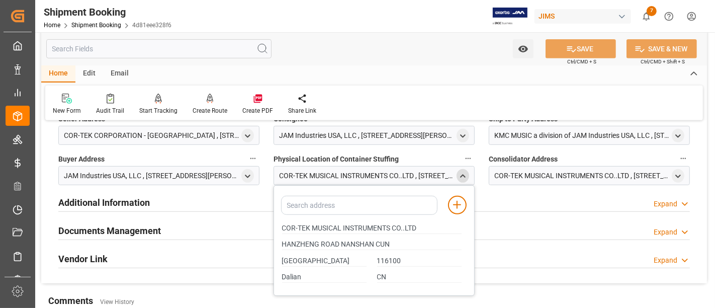
click at [462, 174] on polyline "close menu" at bounding box center [462, 175] width 5 height 2
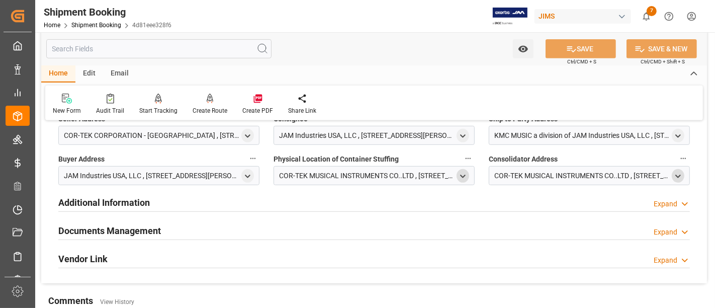
click at [681, 174] on icon "open menu" at bounding box center [678, 176] width 9 height 9
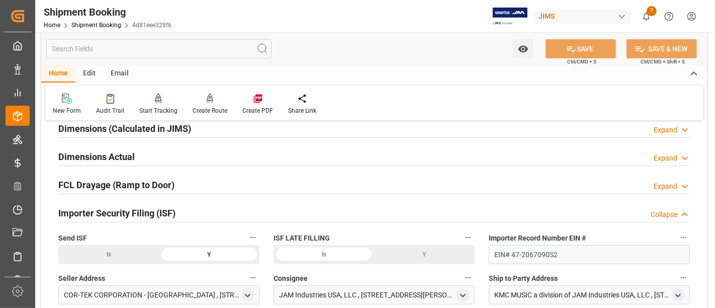
scroll to position [223, 0]
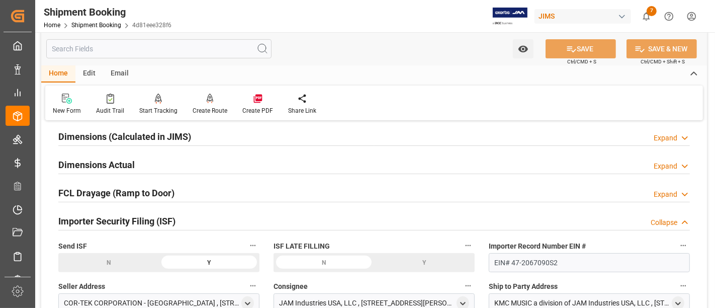
click at [171, 217] on h2 "Importer Security Filing (ISF)" at bounding box center [116, 221] width 117 height 14
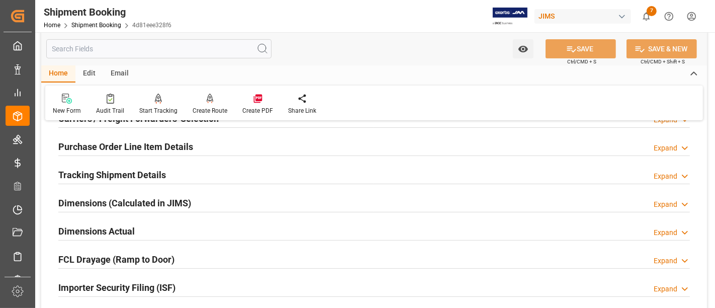
scroll to position [167, 0]
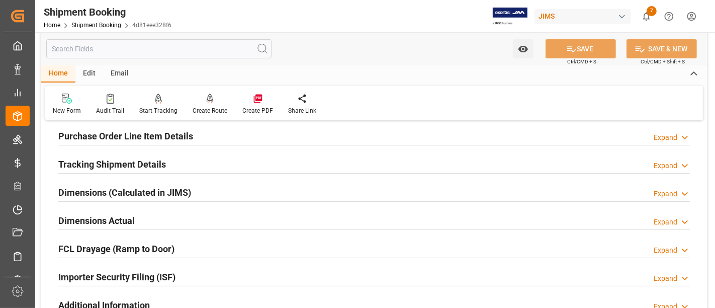
click at [123, 132] on h2 "Purchase Order Line Item Details" at bounding box center [125, 136] width 135 height 14
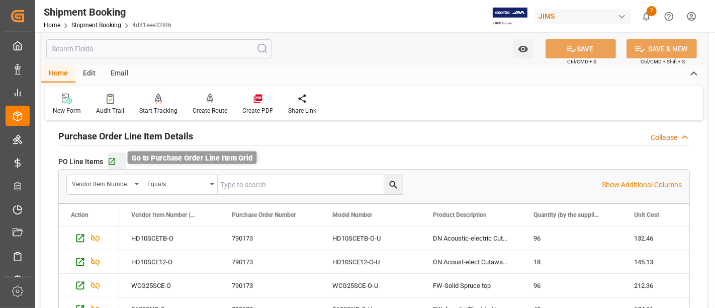
click at [110, 160] on icon "button" at bounding box center [112, 161] width 7 height 7
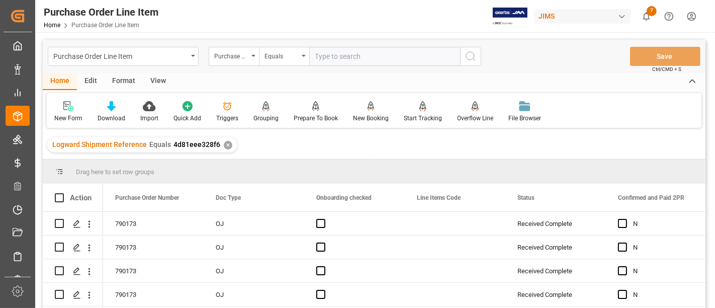
drag, startPoint x: 159, startPoint y: 83, endPoint x: 93, endPoint y: 96, distance: 67.1
click at [155, 83] on div "View" at bounding box center [158, 81] width 31 height 17
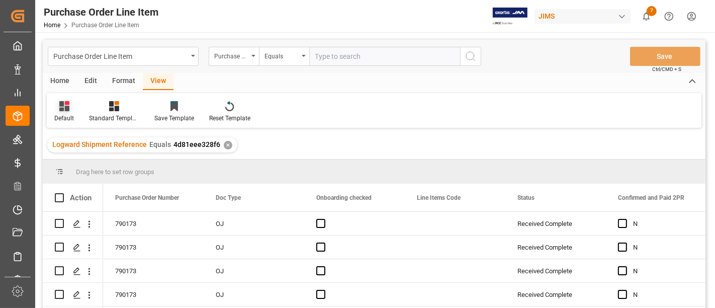
click at [69, 113] on div "Default" at bounding box center [64, 112] width 35 height 22
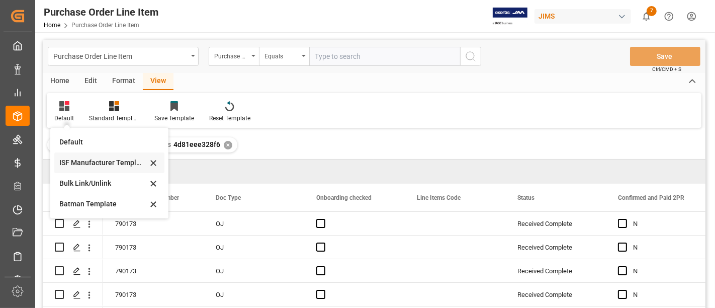
click at [80, 158] on div "ISF Manufacturer Template" at bounding box center [103, 162] width 88 height 11
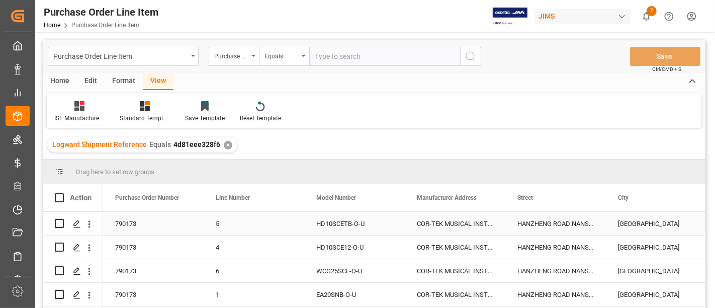
click at [439, 221] on div "COR-TEK MUSICAL INSTRUMENTS CO..LTD" at bounding box center [455, 223] width 101 height 23
click at [558, 223] on div "HANZHENG ROAD NANSHAN CUN" at bounding box center [555, 223] width 101 height 23
click at [629, 222] on div "Jinzhou" at bounding box center [656, 223] width 101 height 23
click at [551, 222] on div "HANZHENG ROAD NANSHAN CUN" at bounding box center [555, 223] width 101 height 23
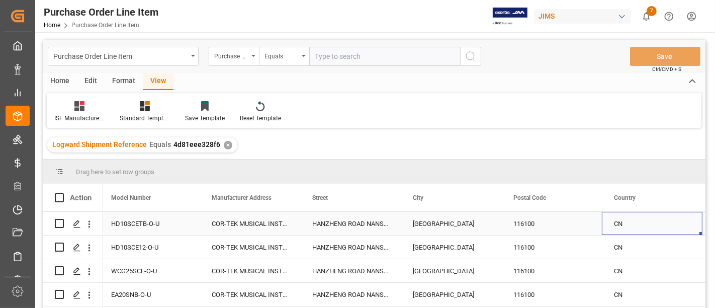
scroll to position [0, 306]
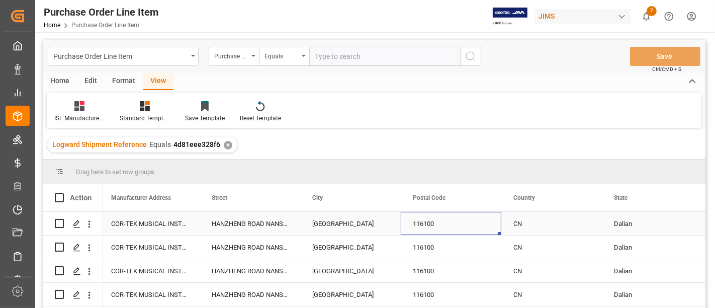
click at [423, 222] on div "116100" at bounding box center [451, 223] width 101 height 23
click at [518, 222] on div "CN" at bounding box center [551, 223] width 101 height 23
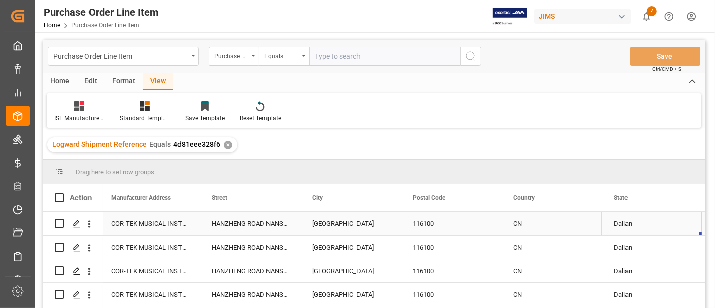
click at [626, 222] on div "Dalian" at bounding box center [652, 223] width 101 height 23
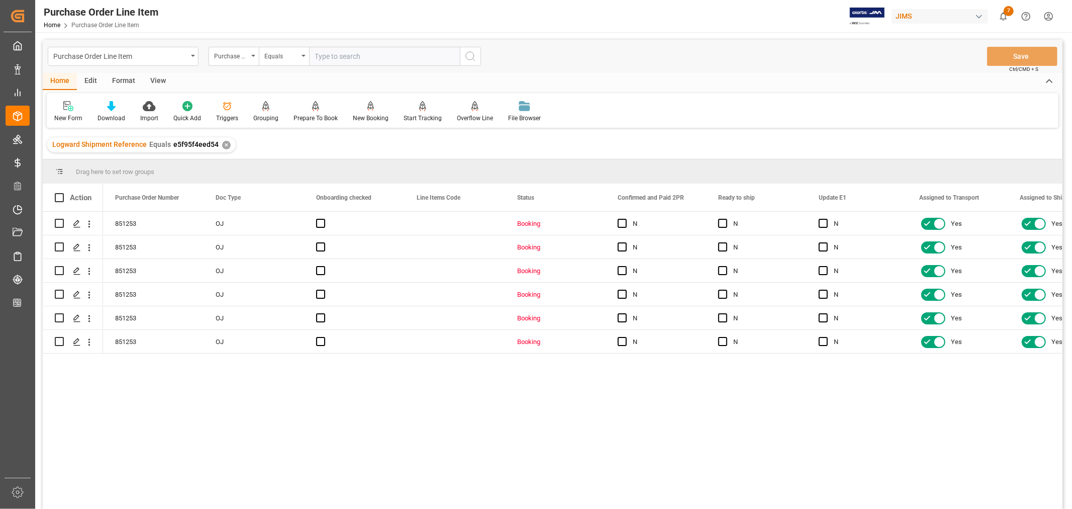
click at [159, 82] on div "View" at bounding box center [158, 81] width 31 height 17
click at [61, 115] on div "Default" at bounding box center [64, 118] width 20 height 9
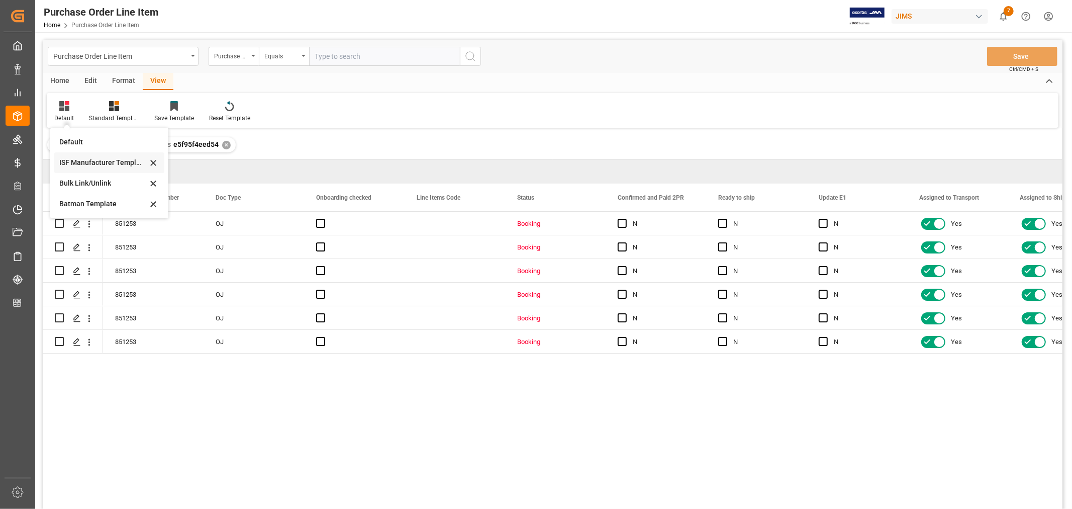
click at [90, 162] on div "ISF Manufacturer Template" at bounding box center [103, 162] width 88 height 11
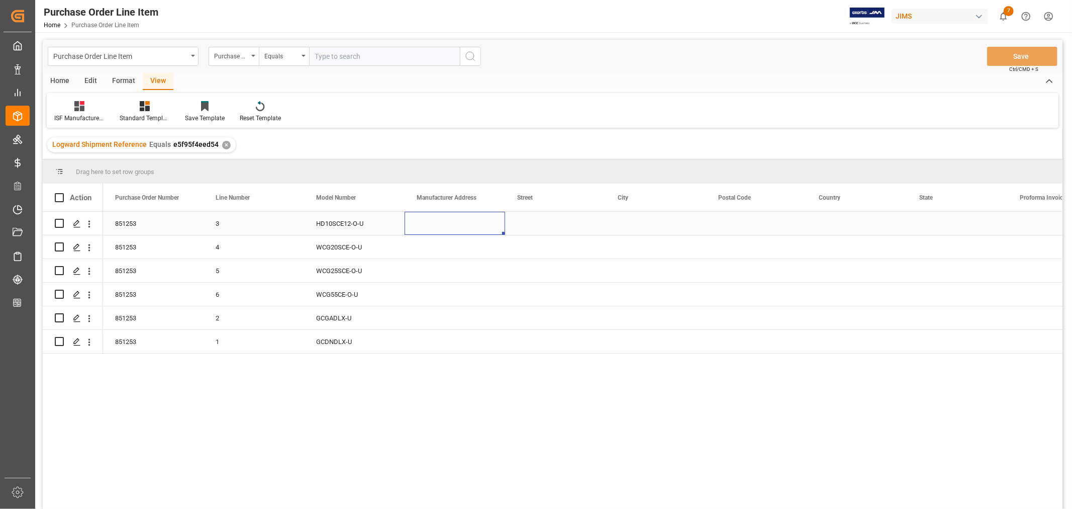
click at [436, 220] on div "Press SPACE to select this row." at bounding box center [455, 223] width 101 height 23
click at [418, 227] on input "Press SPACE to select this row." at bounding box center [455, 229] width 84 height 19
paste input "COR-TEK MUSICAL INSTRUMENTS CO..LTD"
type input "COR-TEK MUSICAL INSTRUMENTS CO..LTD"
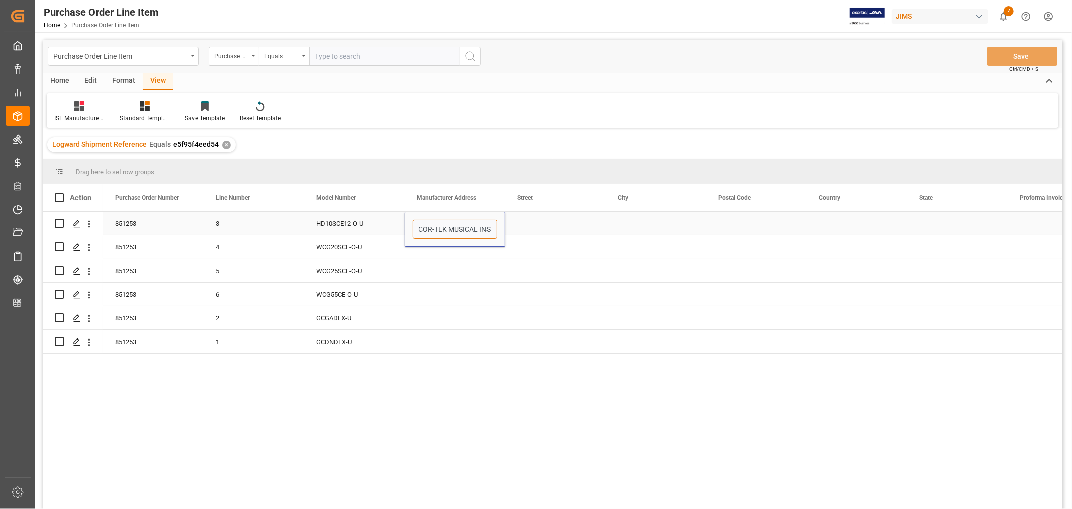
scroll to position [0, 62]
click at [528, 222] on div "Press SPACE to select this row." at bounding box center [555, 223] width 101 height 23
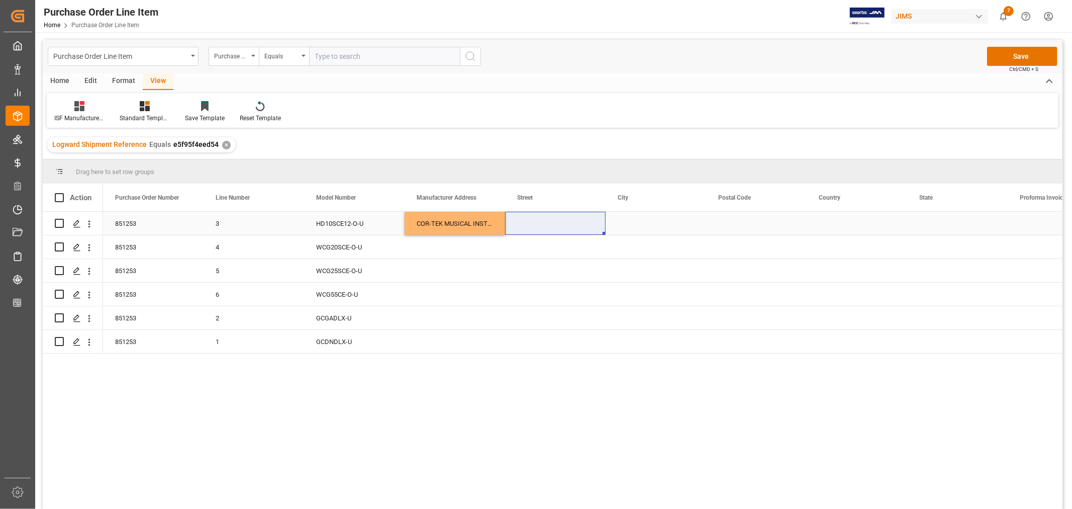
click at [535, 223] on div "Press SPACE to select this row." at bounding box center [555, 223] width 101 height 23
click at [516, 229] on input "Press SPACE to select this row." at bounding box center [555, 229] width 84 height 19
paste input "HANZHENG ROAD NANSHAN CUN"
type input "HANZHENG ROAD NANSHAN CUN"
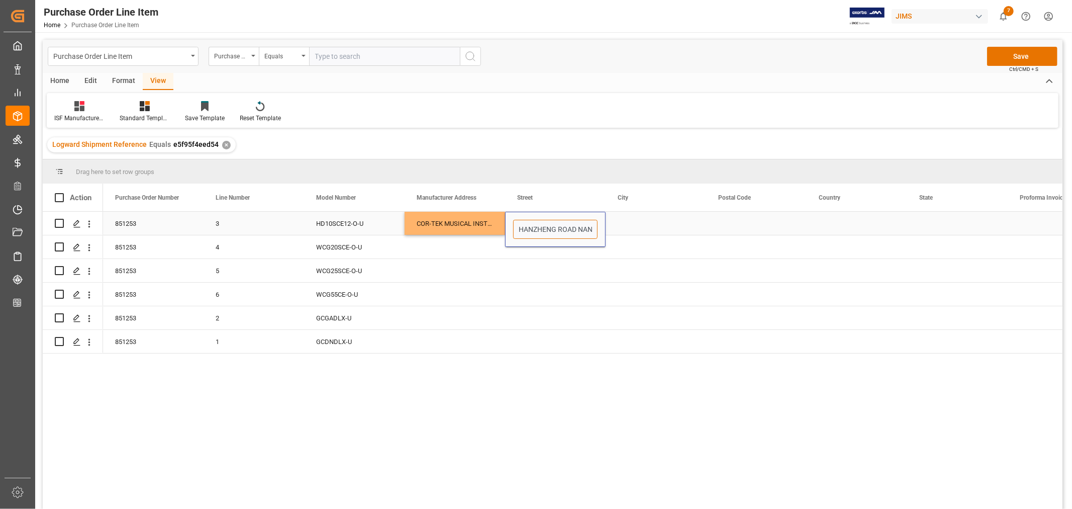
scroll to position [0, 36]
click at [638, 224] on div "Press SPACE to select this row." at bounding box center [656, 223] width 101 height 23
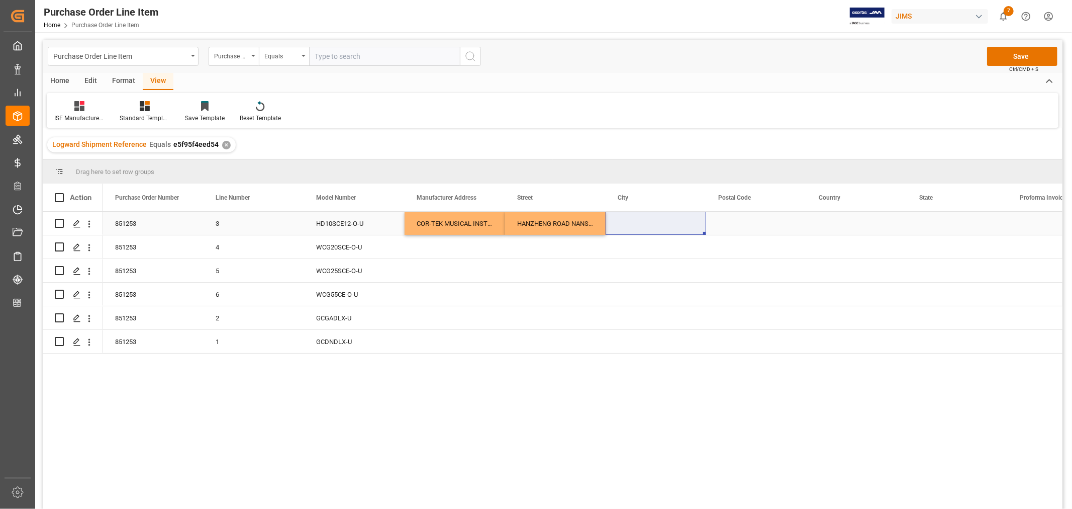
click at [629, 225] on div "Press SPACE to select this row." at bounding box center [656, 223] width 101 height 23
click at [619, 226] on input "Press SPACE to select this row." at bounding box center [656, 229] width 84 height 19
paste input "[GEOGRAPHIC_DATA]"
type input "[GEOGRAPHIC_DATA]"
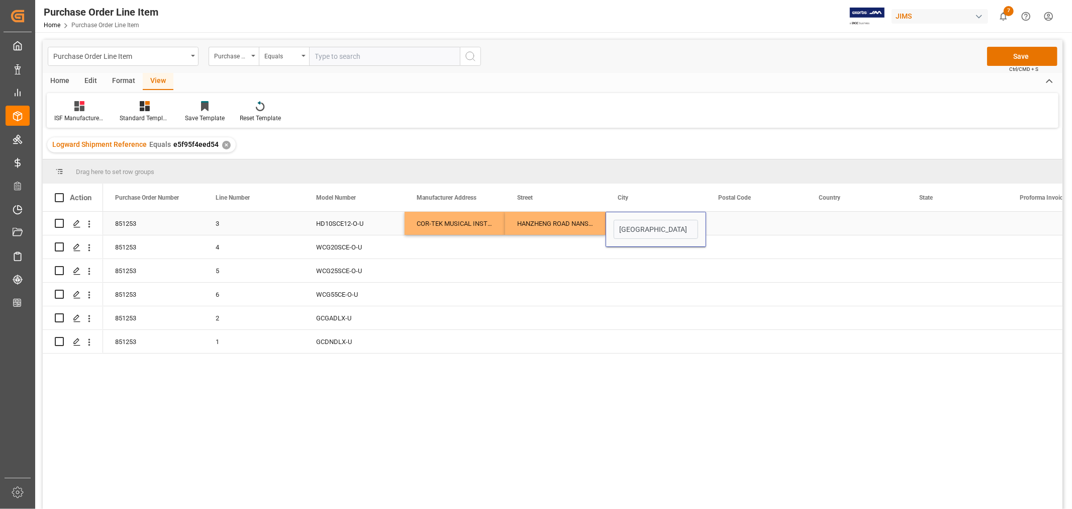
click at [717, 223] on div "Press SPACE to select this row." at bounding box center [756, 223] width 101 height 23
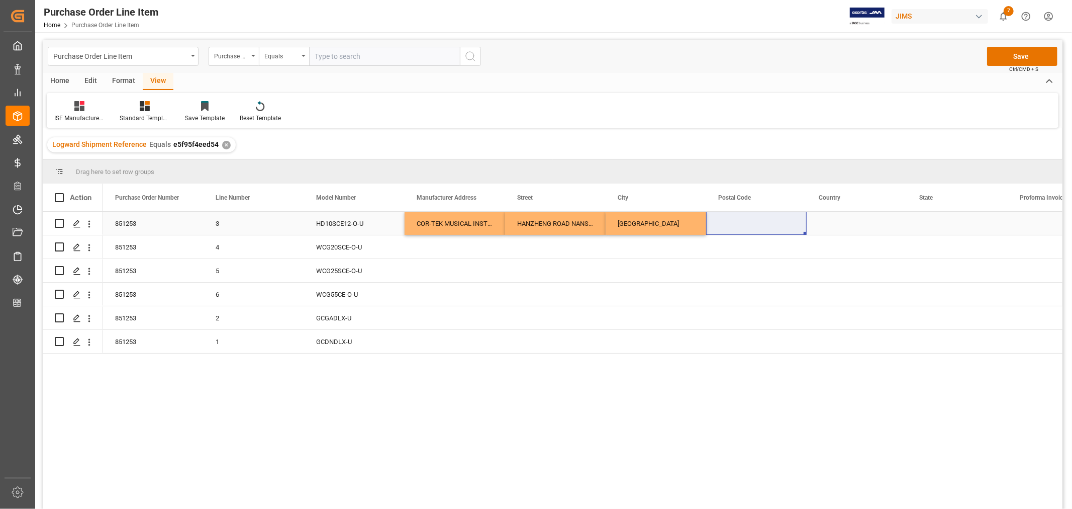
click at [725, 222] on div "Press SPACE to select this row." at bounding box center [756, 223] width 101 height 23
click at [718, 225] on input "Press SPACE to select this row." at bounding box center [756, 229] width 84 height 19
paste input "116100"
type input "116100"
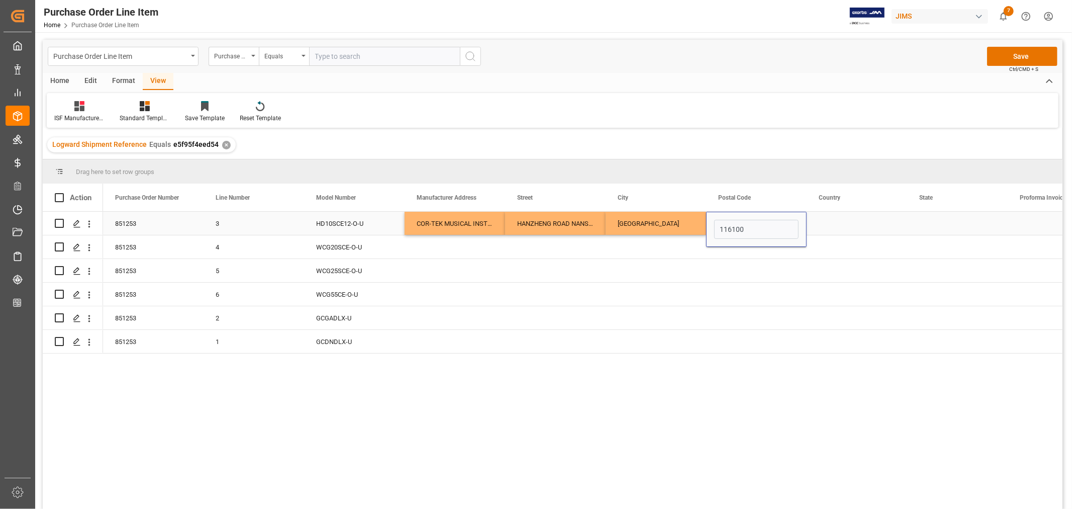
click at [821, 221] on div "Press SPACE to select this row." at bounding box center [857, 223] width 101 height 23
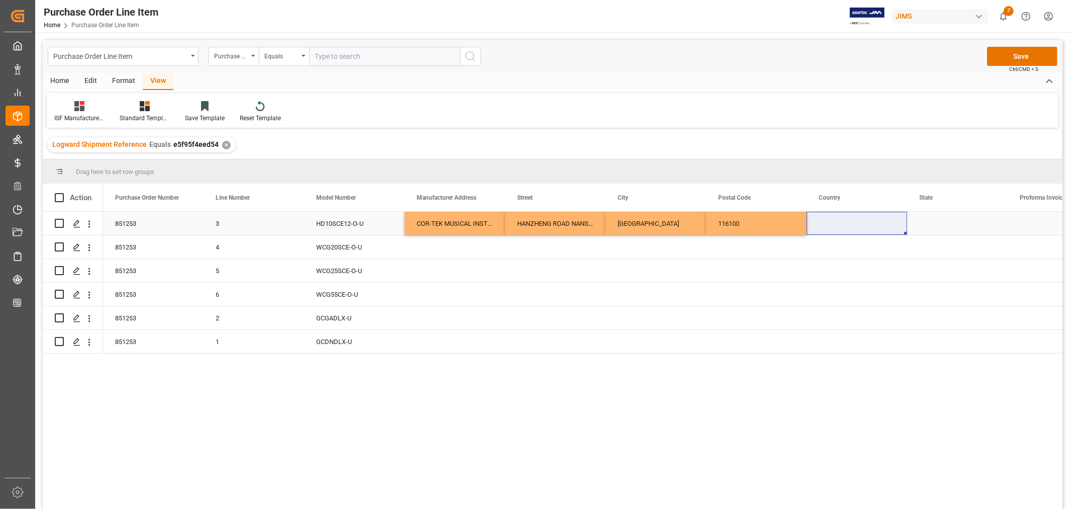
click at [813, 219] on div "Press SPACE to select this row." at bounding box center [857, 223] width 101 height 23
click at [816, 225] on input "Press SPACE to select this row." at bounding box center [857, 229] width 84 height 19
paste input "CN"
type input "CN"
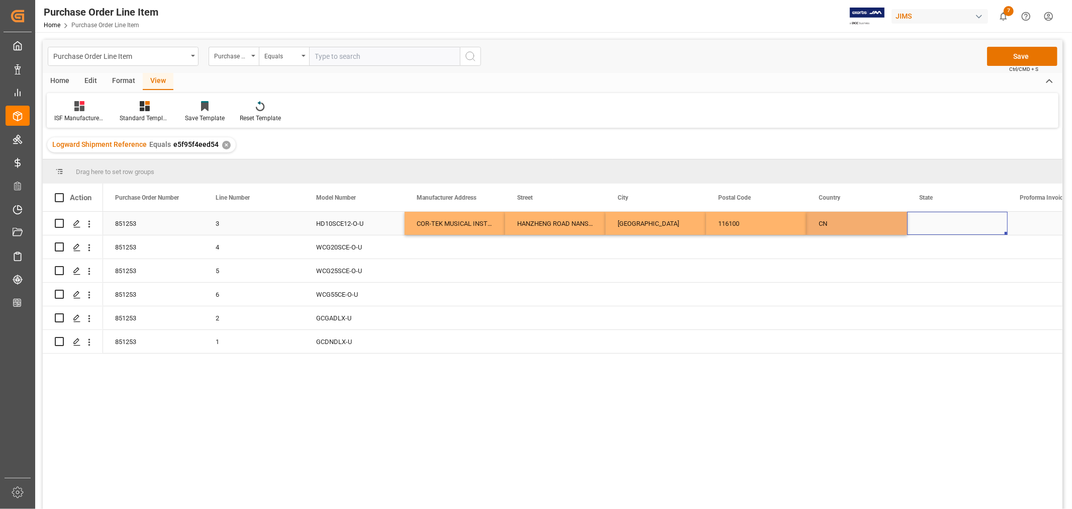
click at [928, 224] on div "Press SPACE to select this row." at bounding box center [957, 223] width 101 height 23
click at [927, 223] on div "Press SPACE to select this row." at bounding box center [957, 223] width 101 height 23
click at [919, 226] on input "Press SPACE to select this row." at bounding box center [957, 229] width 84 height 19
paste input "Dalian"
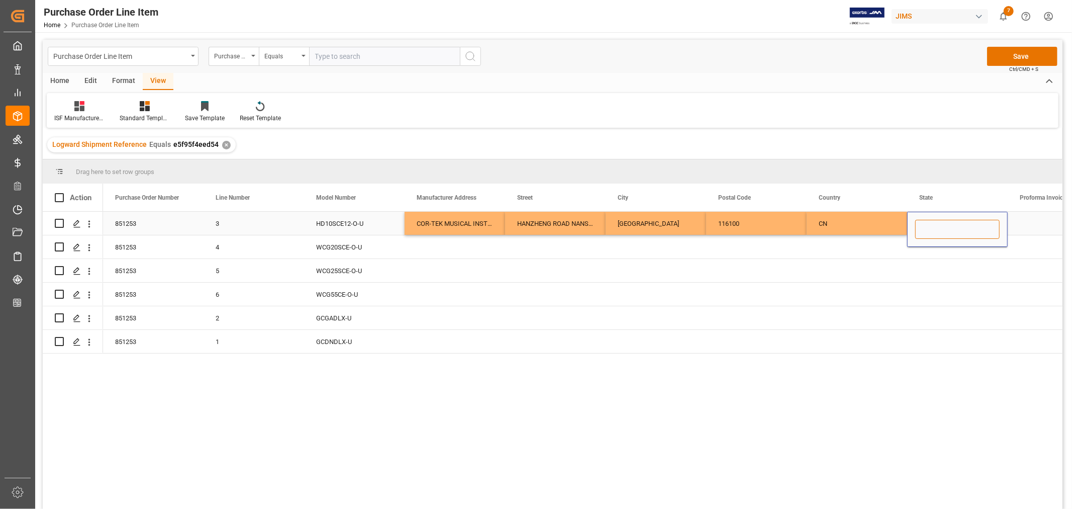
type input "Dalian"
click at [455, 222] on div "COR-TEK MUSICAL INSTRUMENTS CO..LTD" at bounding box center [455, 223] width 101 height 23
drag, startPoint x: 435, startPoint y: 220, endPoint x: 952, endPoint y: 218, distance: 517.2
click at [952, 218] on div "851253 3 HD10SCE12-O-U COR-TEK MUSICAL INSTRUMENTS CO..LTD [GEOGRAPHIC_DATA] 11…" at bounding box center [857, 224] width 1508 height 24
drag, startPoint x: 1006, startPoint y: 232, endPoint x: 1001, endPoint y: 339, distance: 107.7
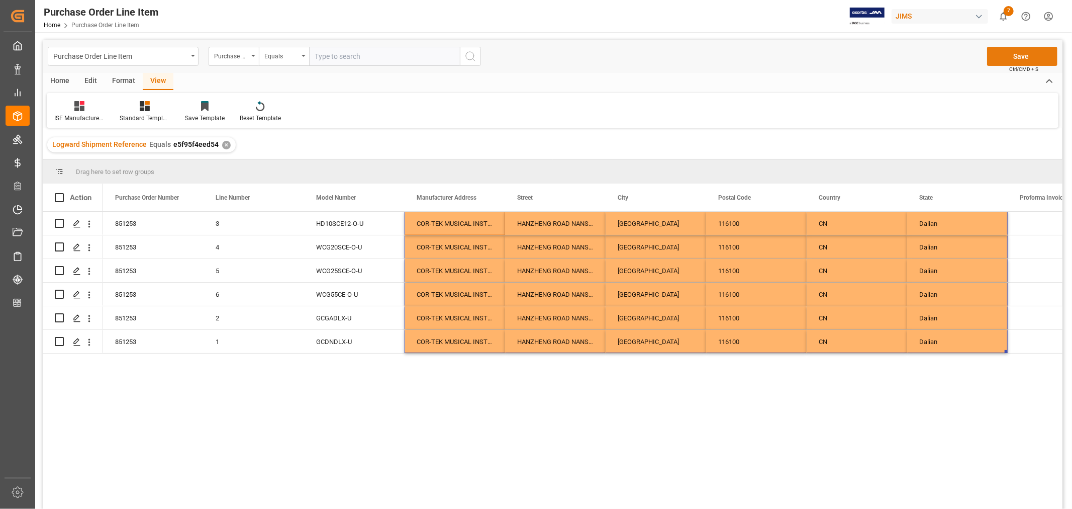
click at [1022, 55] on button "Save" at bounding box center [1022, 56] width 70 height 19
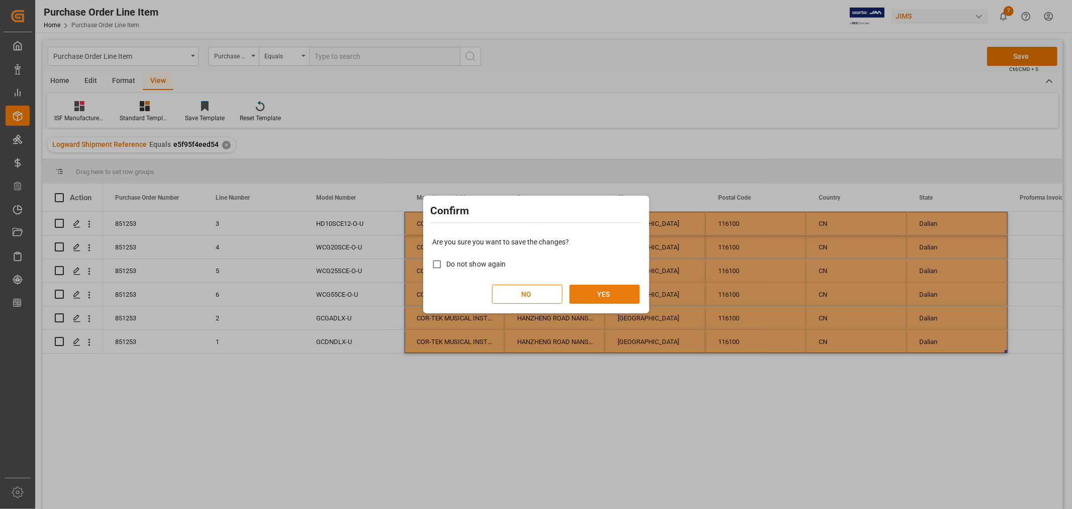
click at [614, 293] on button "YES" at bounding box center [604, 293] width 70 height 19
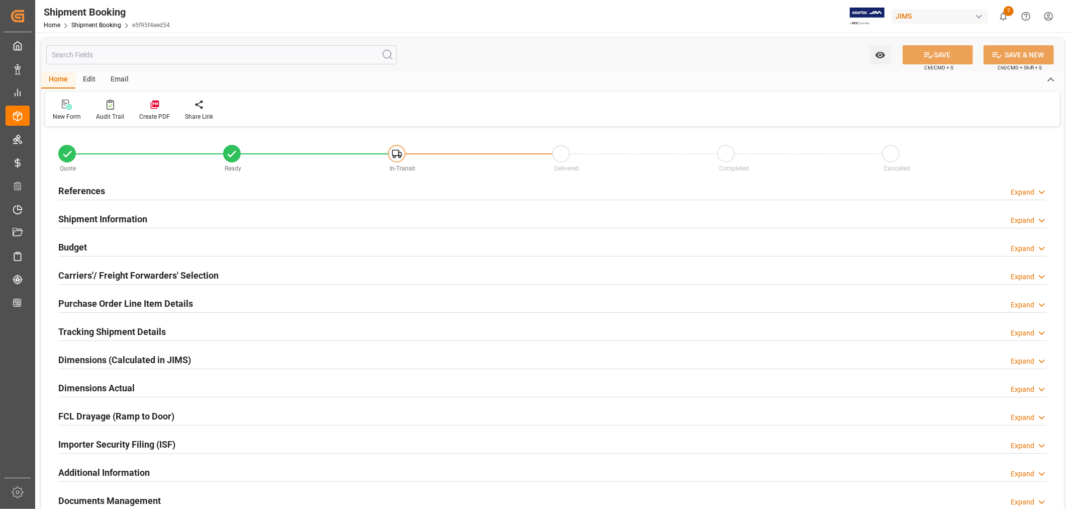
type input "30"
click at [123, 219] on h2 "Shipment Information" at bounding box center [102, 219] width 89 height 14
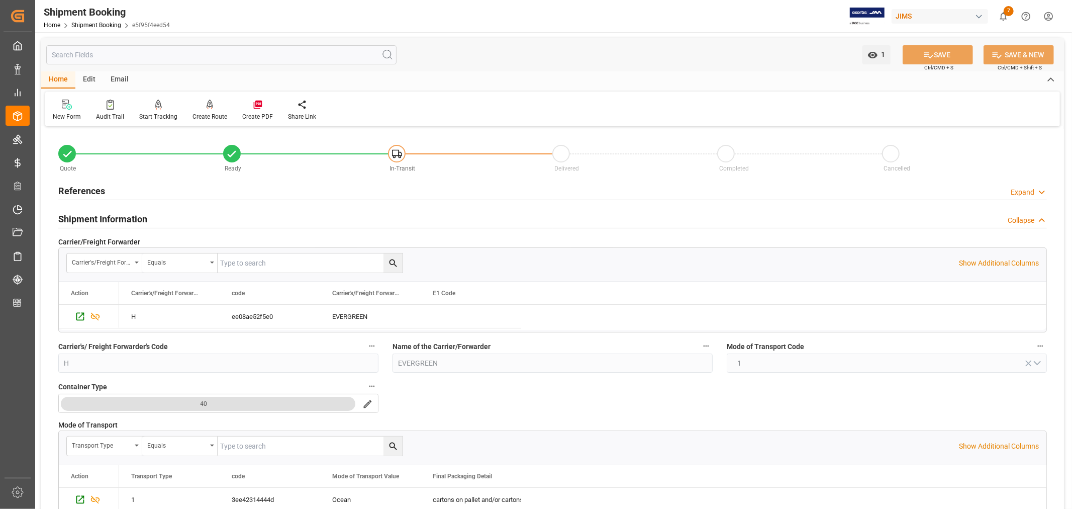
click at [133, 222] on h2 "Shipment Information" at bounding box center [102, 219] width 89 height 14
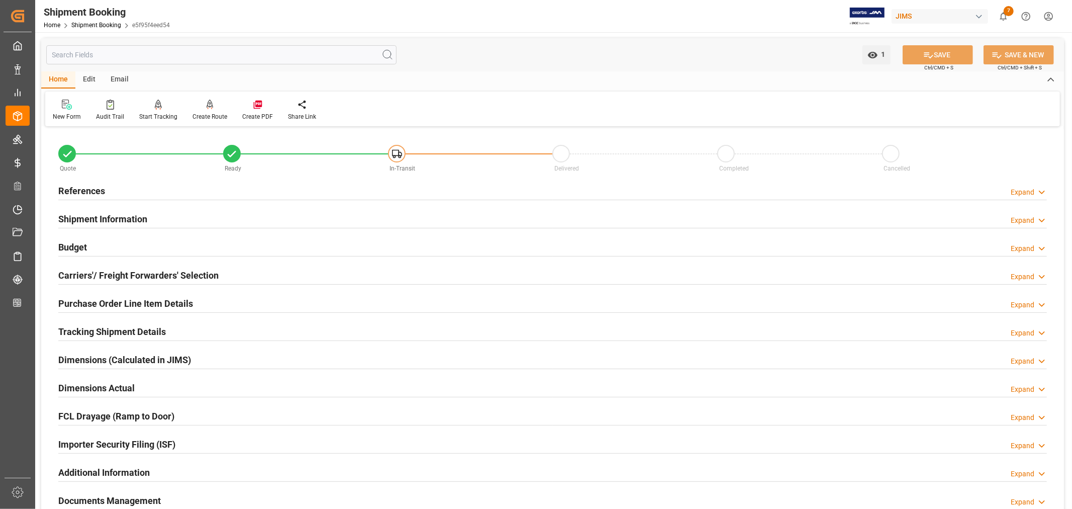
click at [140, 271] on h2 "Carriers'/ Freight Forwarders' Selection" at bounding box center [138, 275] width 160 height 14
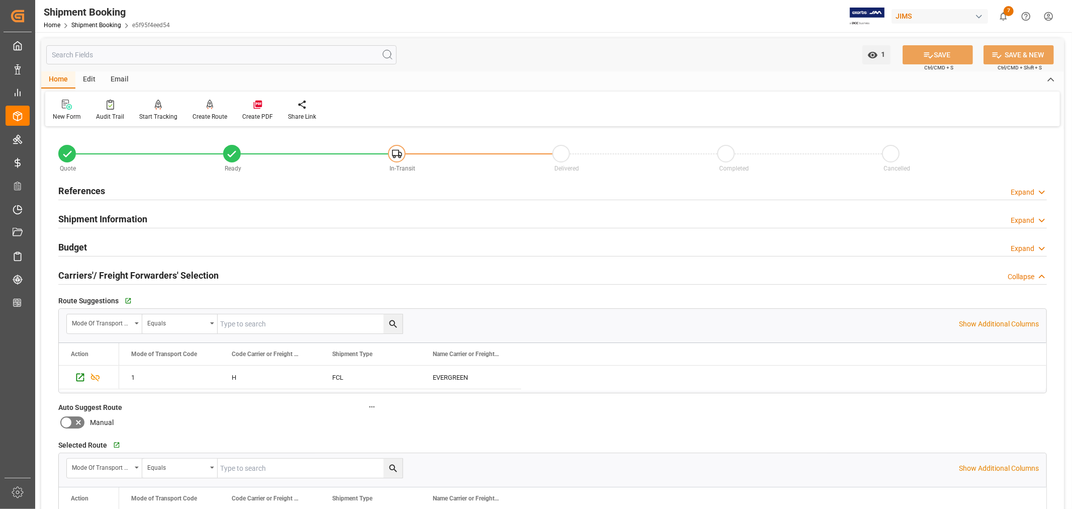
click at [140, 271] on h2 "Carriers'/ Freight Forwarders' Selection" at bounding box center [138, 275] width 160 height 14
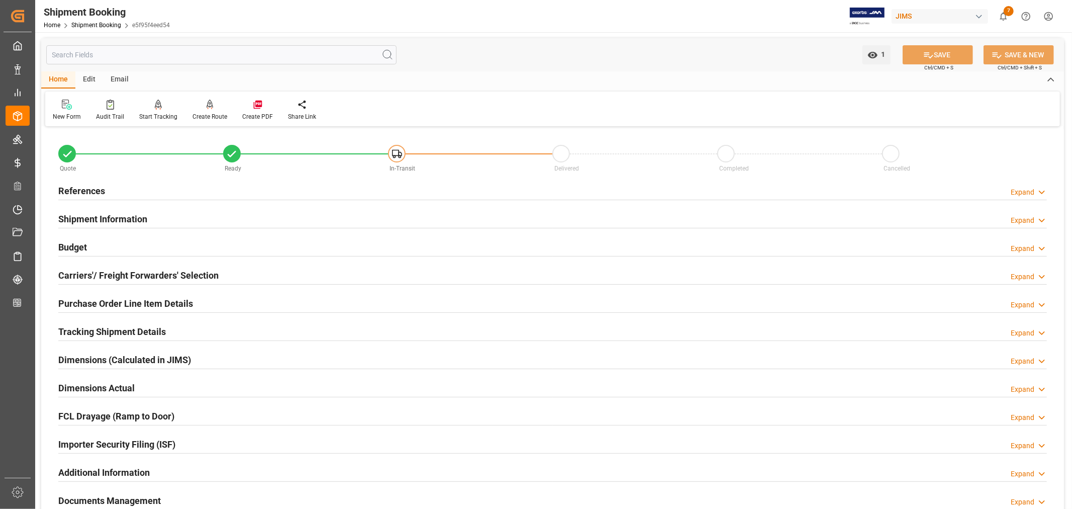
click at [160, 299] on h2 "Purchase Order Line Item Details" at bounding box center [125, 304] width 135 height 14
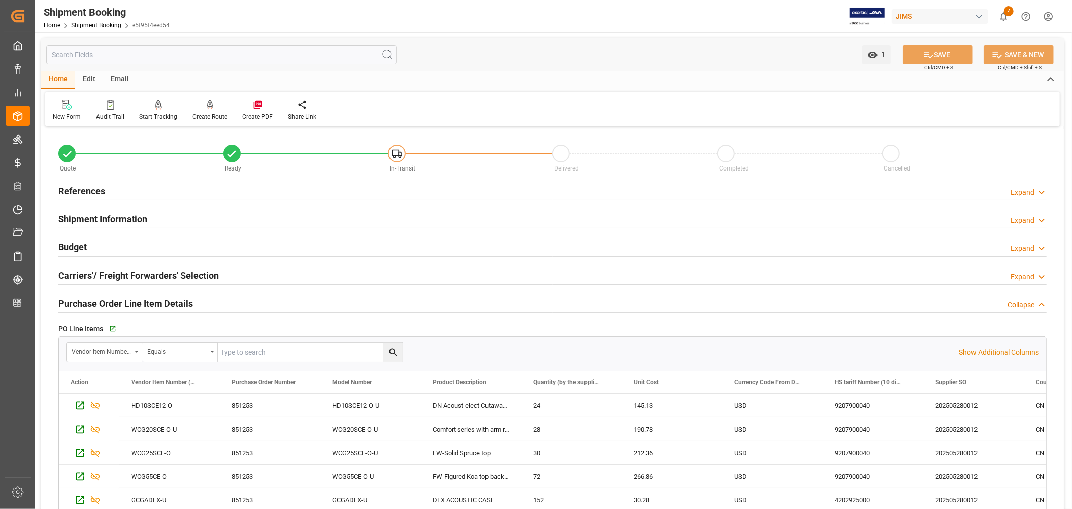
click at [160, 299] on h2 "Purchase Order Line Item Details" at bounding box center [125, 304] width 135 height 14
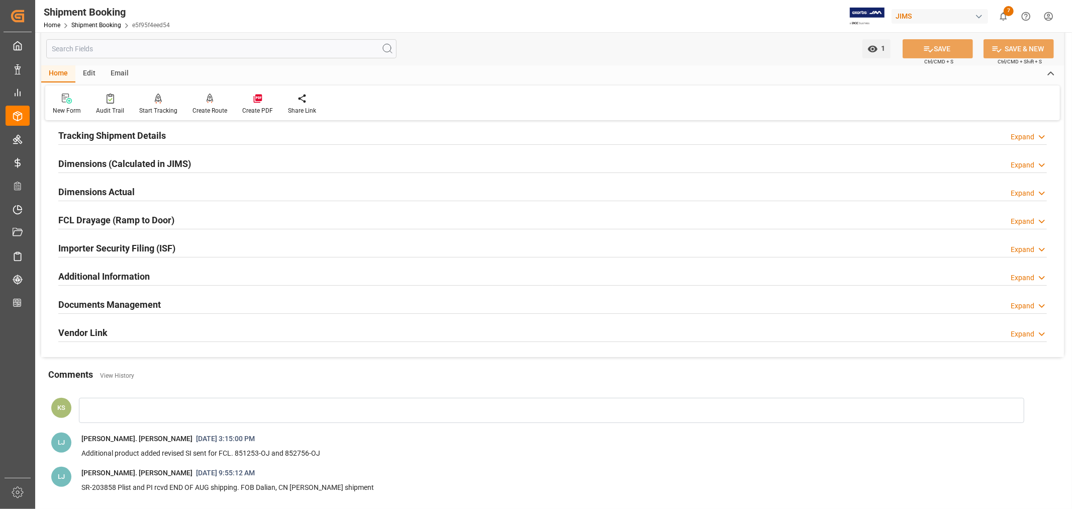
scroll to position [223, 0]
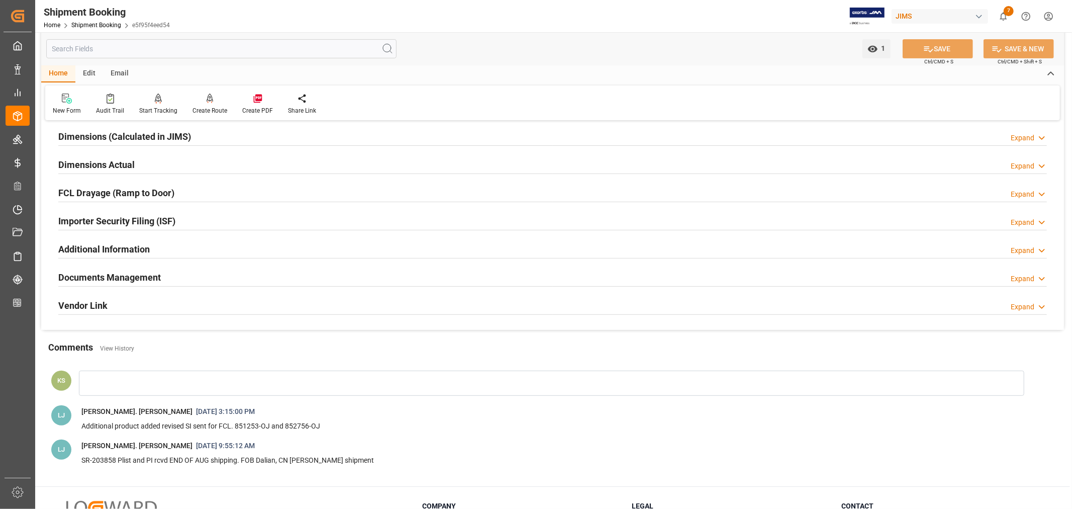
click at [204, 222] on div "Importer Security Filing (ISF) Expand" at bounding box center [552, 220] width 989 height 19
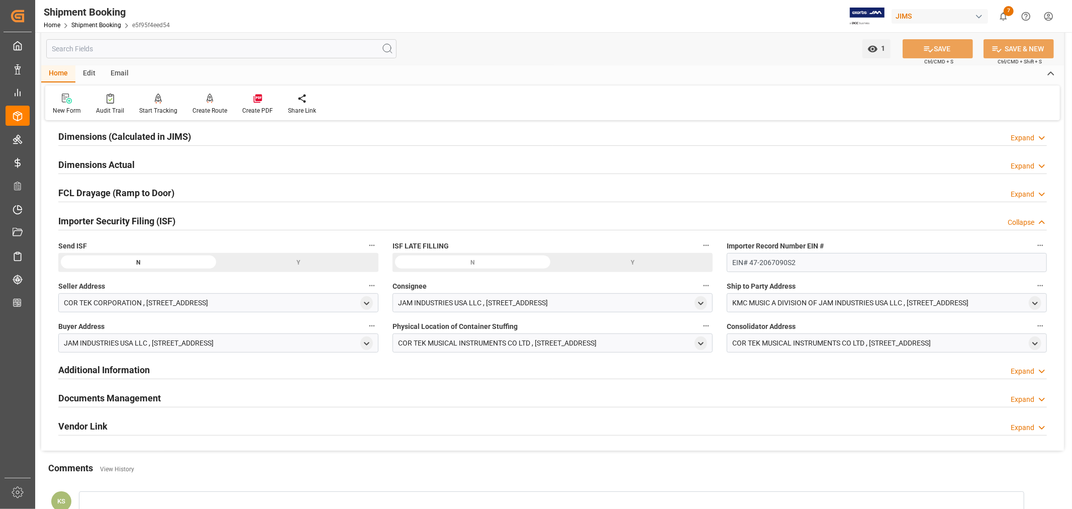
click at [310, 262] on div "Y" at bounding box center [299, 262] width 160 height 19
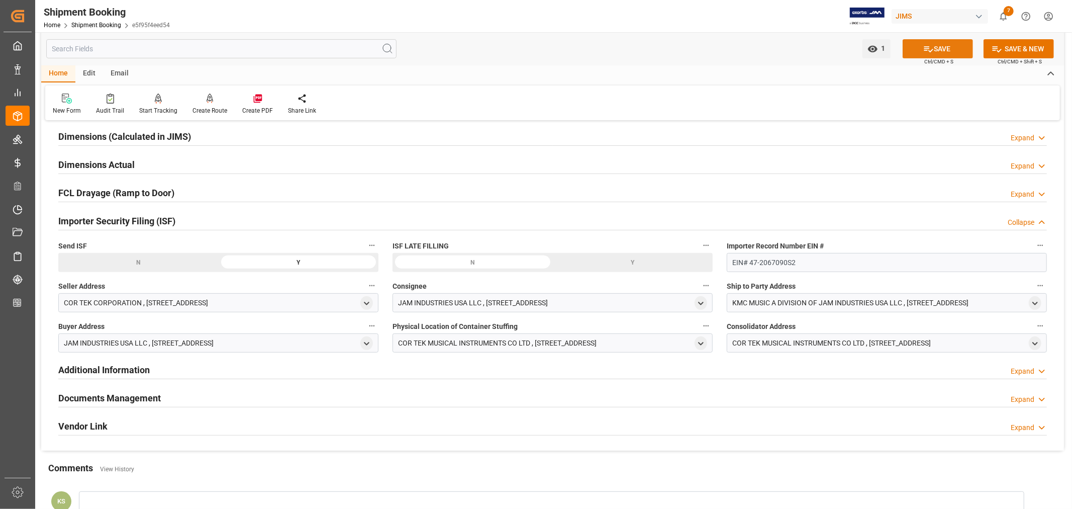
click at [946, 49] on button "SAVE" at bounding box center [938, 48] width 70 height 19
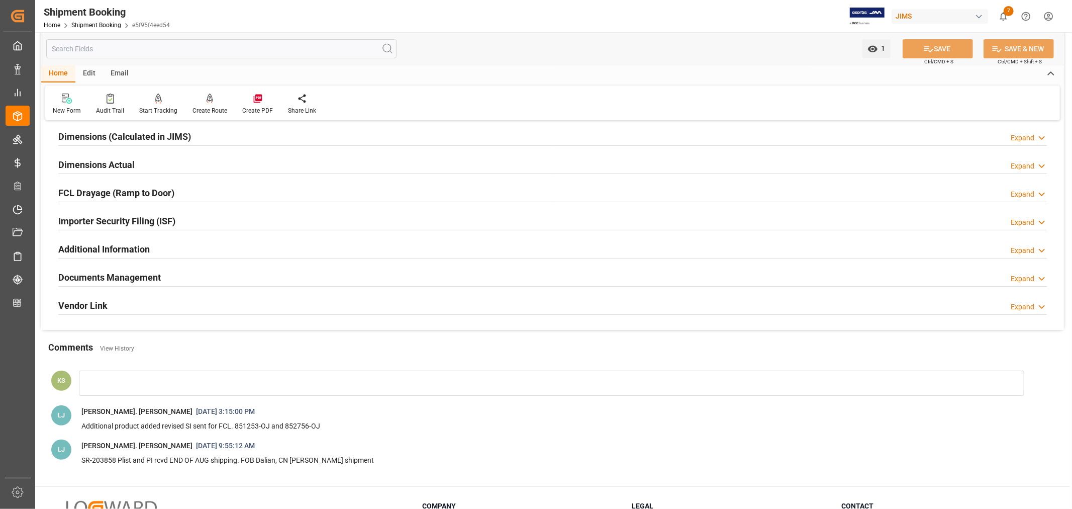
click at [199, 224] on div "Importer Security Filing (ISF) Expand" at bounding box center [552, 220] width 989 height 19
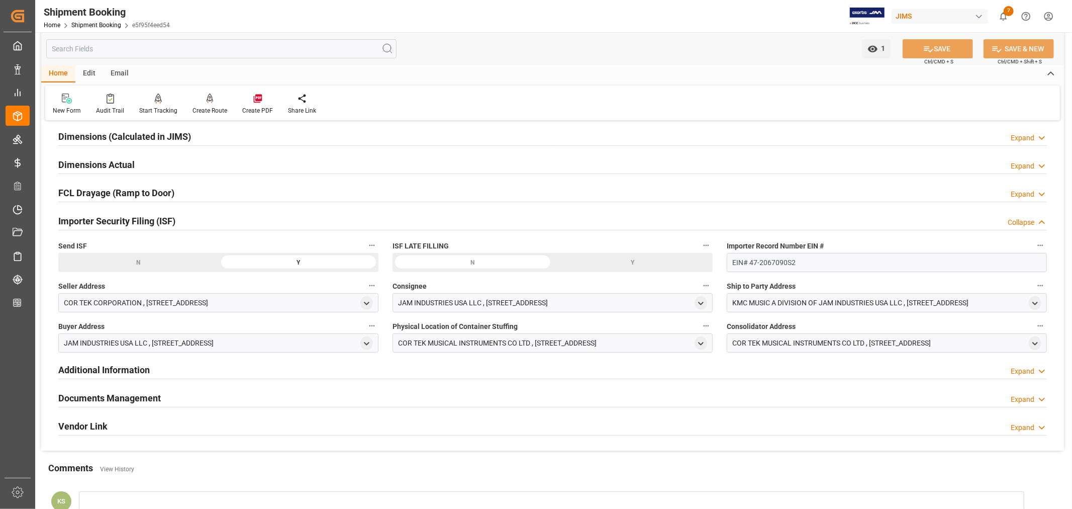
click at [199, 224] on div "Importer Security Filing (ISF) Collapse" at bounding box center [552, 220] width 989 height 19
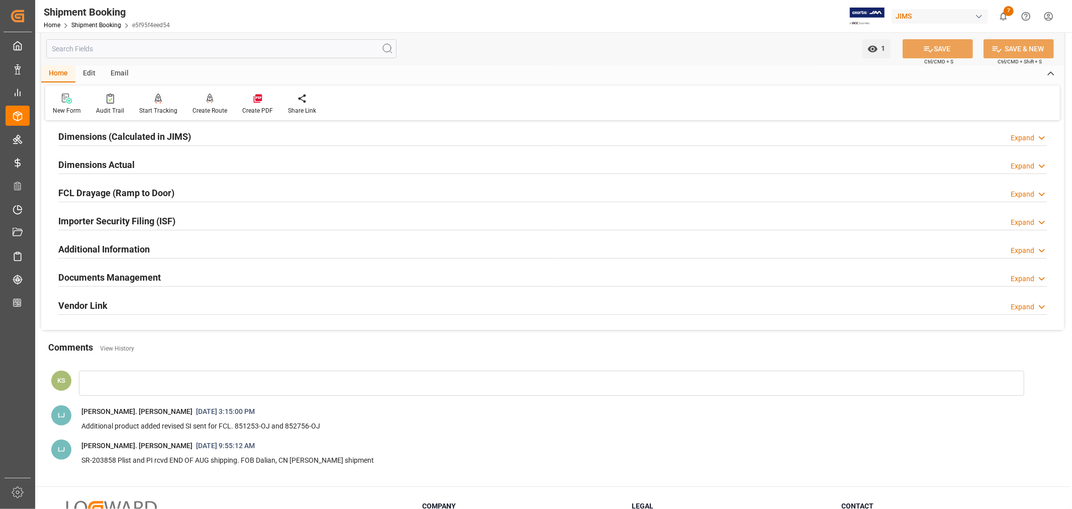
click at [292, 274] on div "Documents Management Expand" at bounding box center [552, 276] width 989 height 19
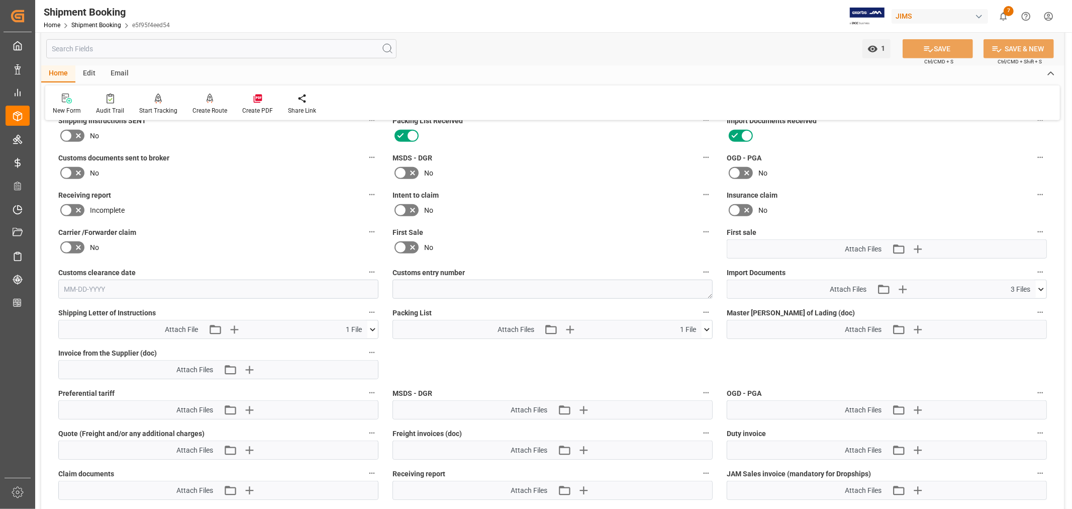
scroll to position [446, 0]
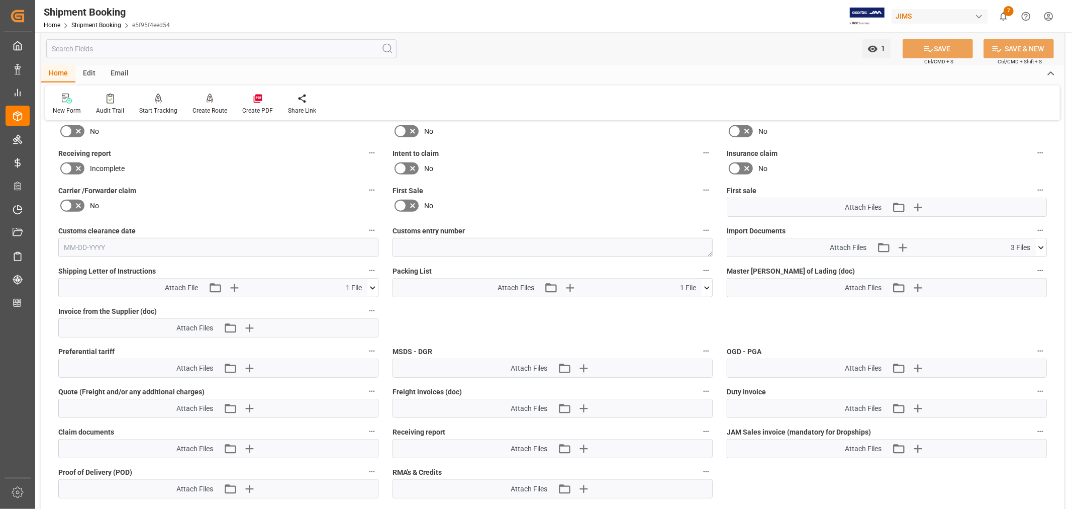
click at [1039, 246] on icon at bounding box center [1041, 247] width 6 height 3
click at [905, 245] on icon "button" at bounding box center [902, 247] width 16 height 16
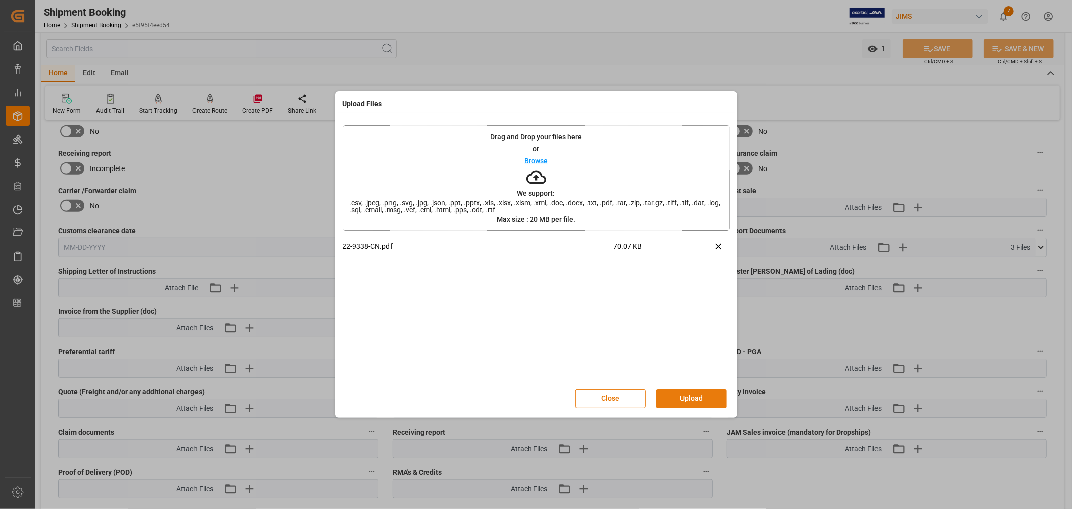
click at [689, 395] on button "Upload" at bounding box center [691, 398] width 70 height 19
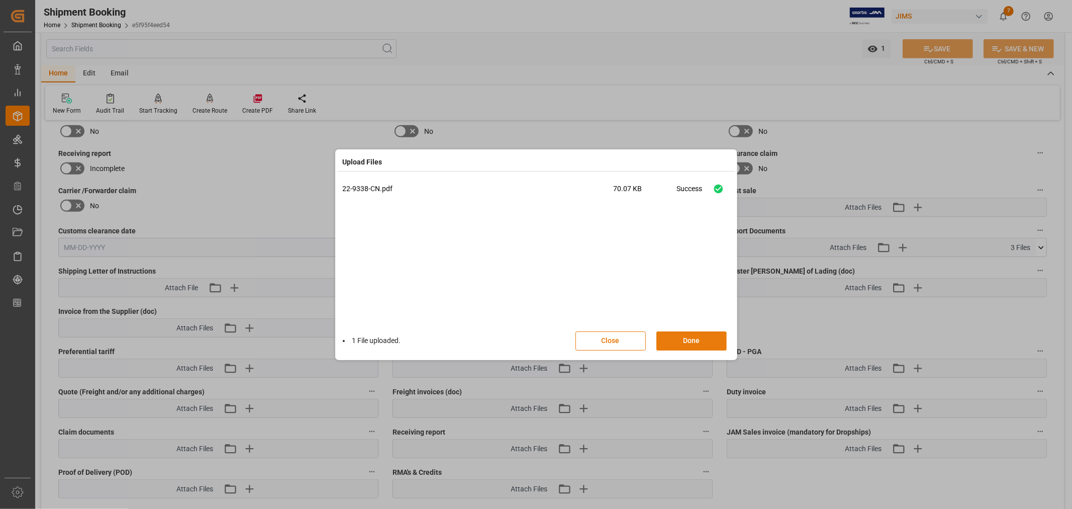
click at [687, 339] on button "Done" at bounding box center [691, 340] width 70 height 19
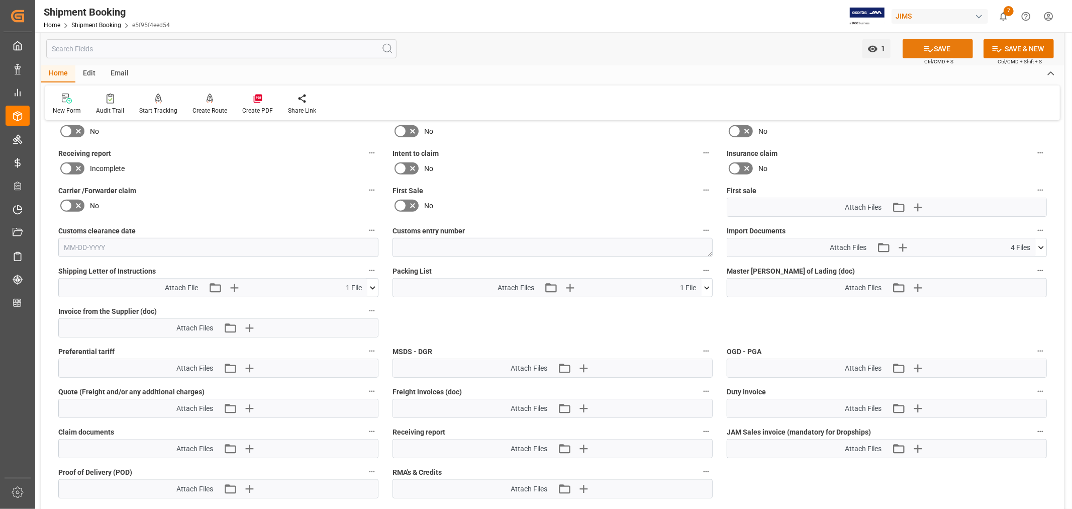
click at [941, 48] on button "SAVE" at bounding box center [938, 48] width 70 height 19
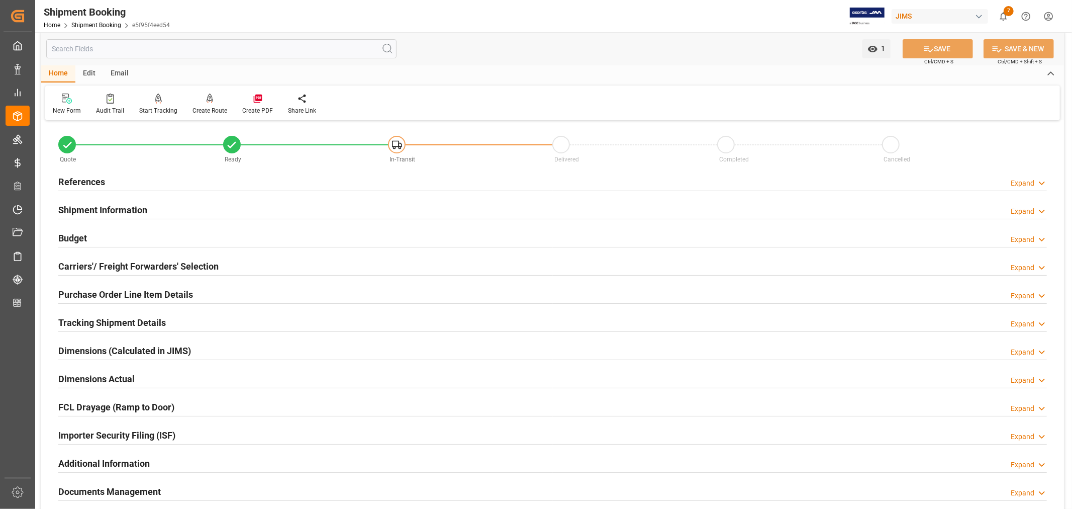
scroll to position [0, 0]
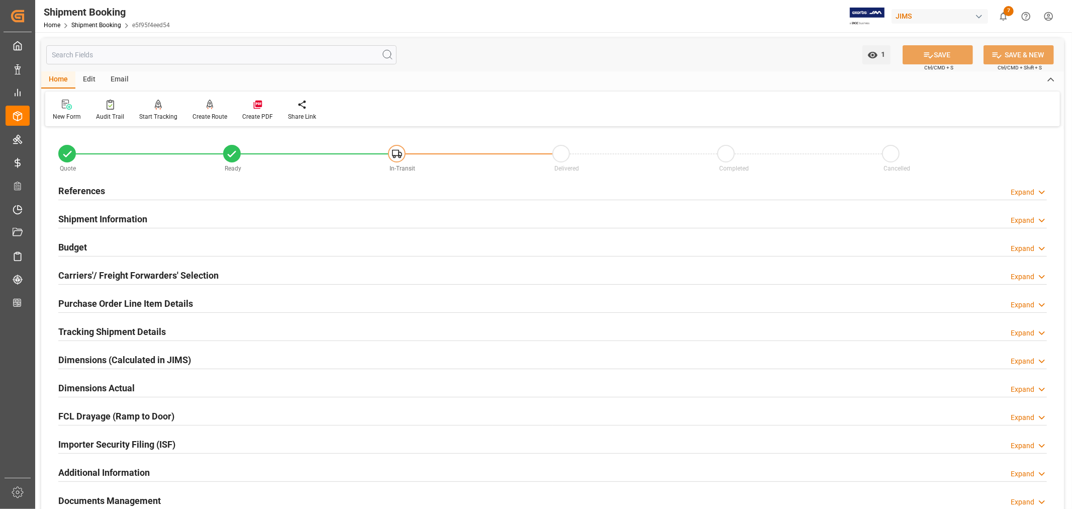
click at [134, 218] on h2 "Shipment Information" at bounding box center [102, 219] width 89 height 14
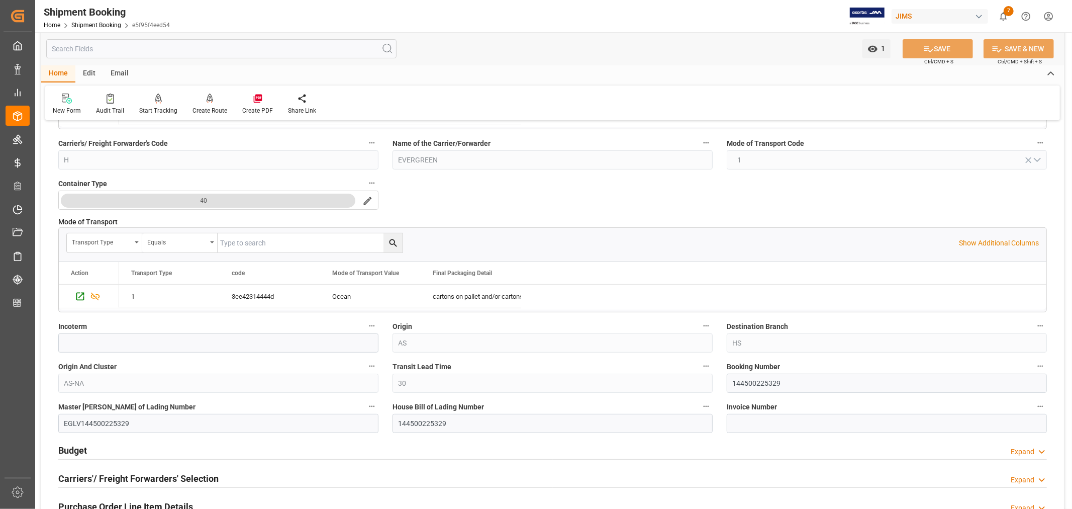
scroll to position [279, 0]
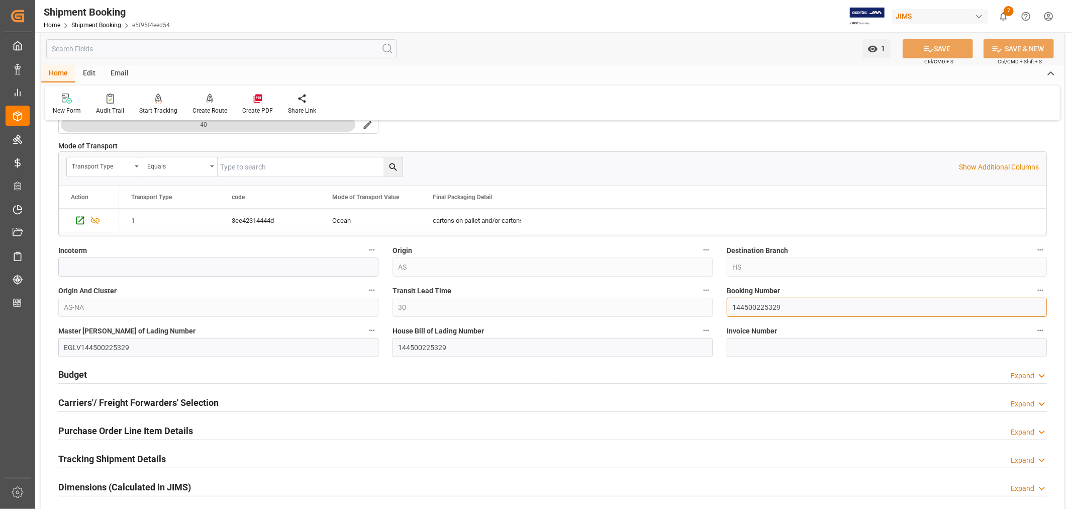
click at [747, 308] on input "144500225329" at bounding box center [887, 307] width 320 height 19
click at [746, 308] on input "144500225329" at bounding box center [887, 307] width 320 height 19
click at [93, 23] on link "Shipment Booking" at bounding box center [96, 25] width 50 height 7
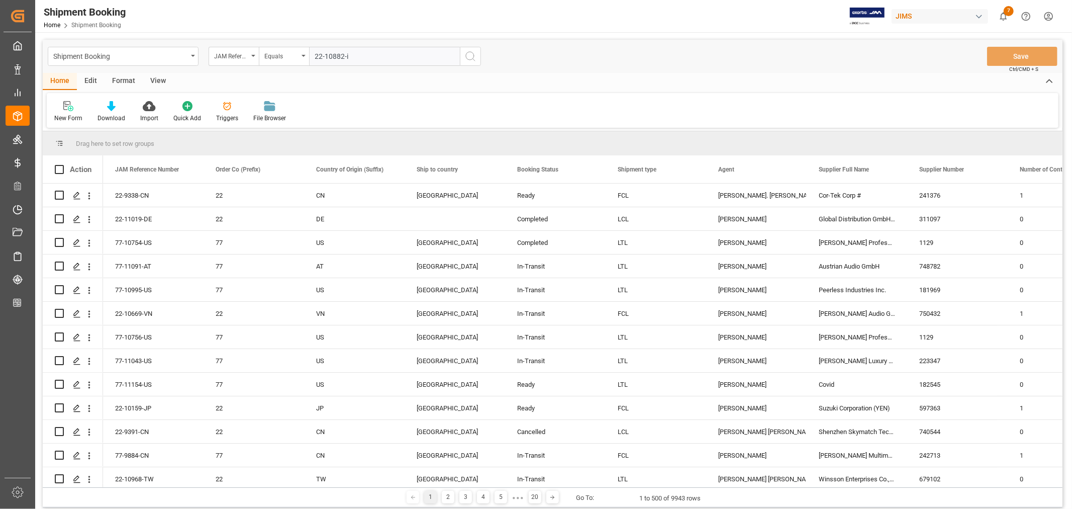
type input "22-10882-id"
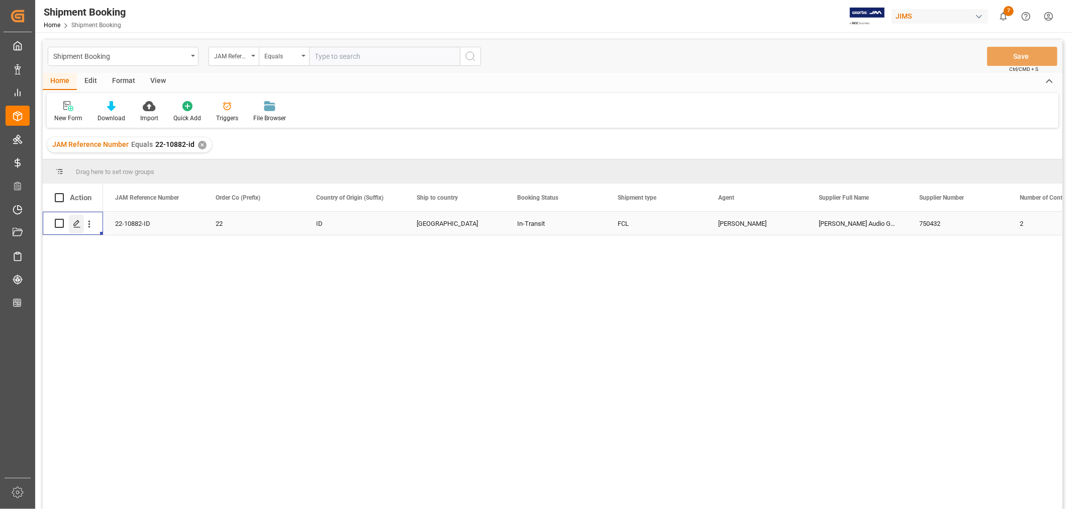
click at [74, 220] on icon "Press SPACE to select this row." at bounding box center [77, 224] width 8 height 8
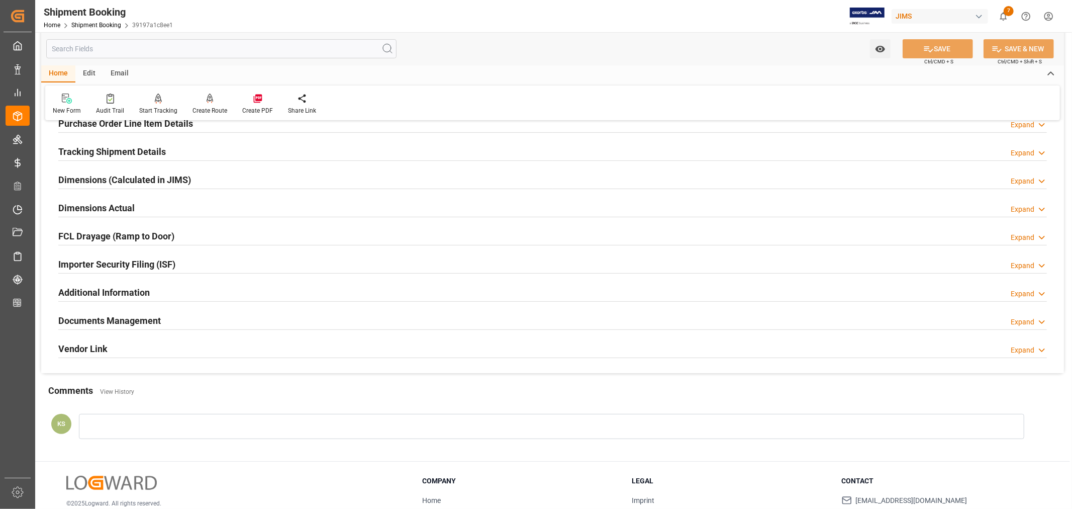
scroll to position [247, 0]
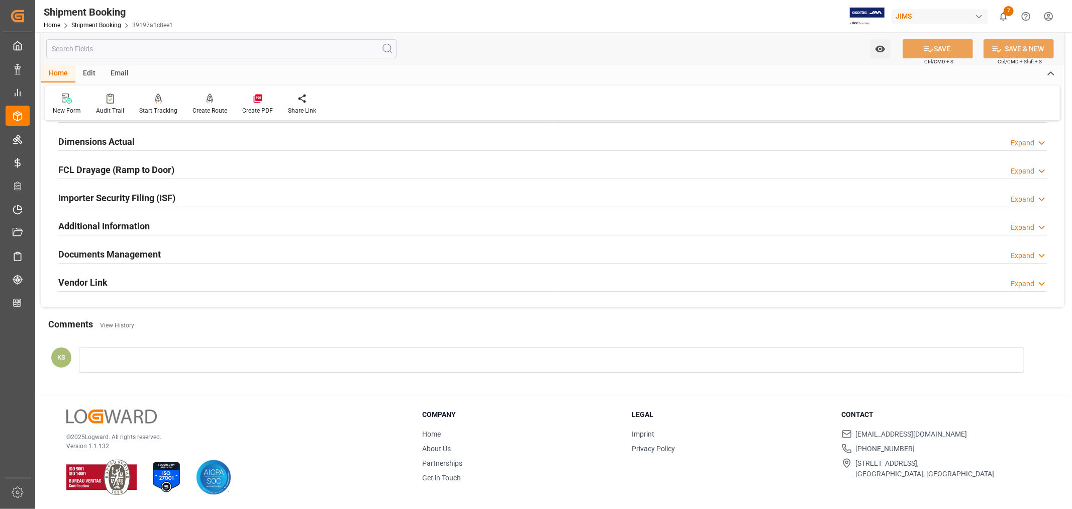
click at [240, 254] on div "Documents Management Expand" at bounding box center [552, 253] width 989 height 19
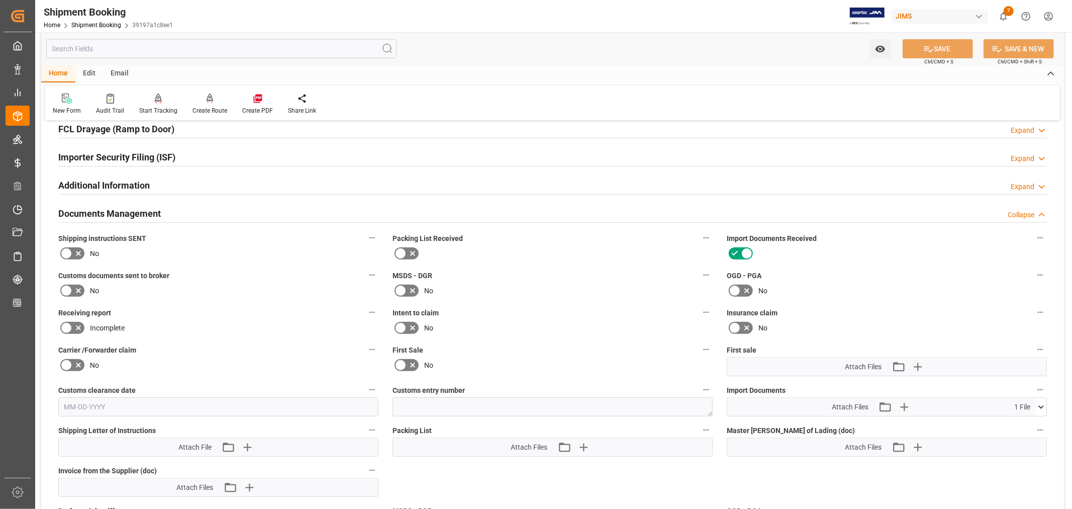
click at [220, 214] on div "Documents Management Collapse" at bounding box center [552, 212] width 989 height 19
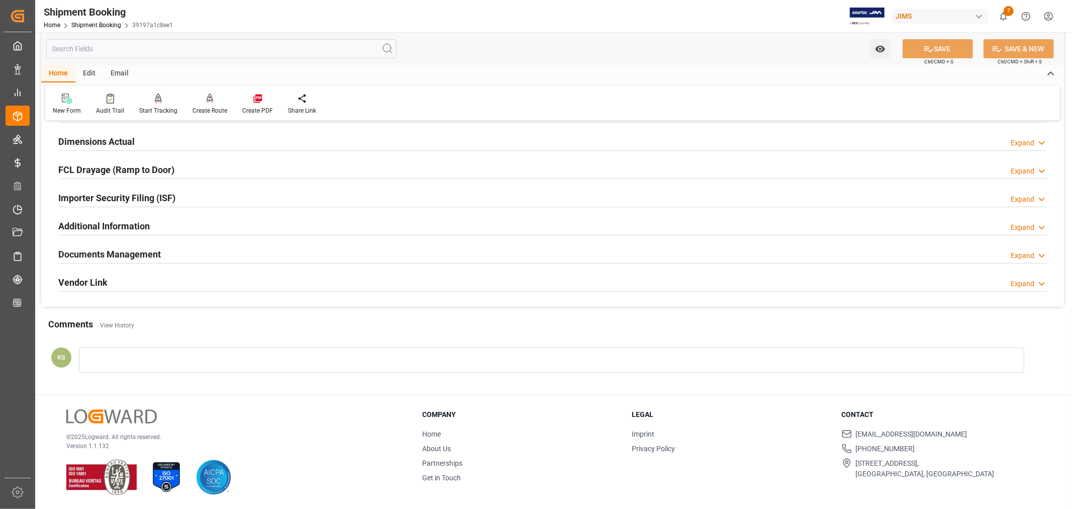
click at [228, 172] on div "FCL Drayage (Ramp to Door) Expand" at bounding box center [552, 168] width 989 height 19
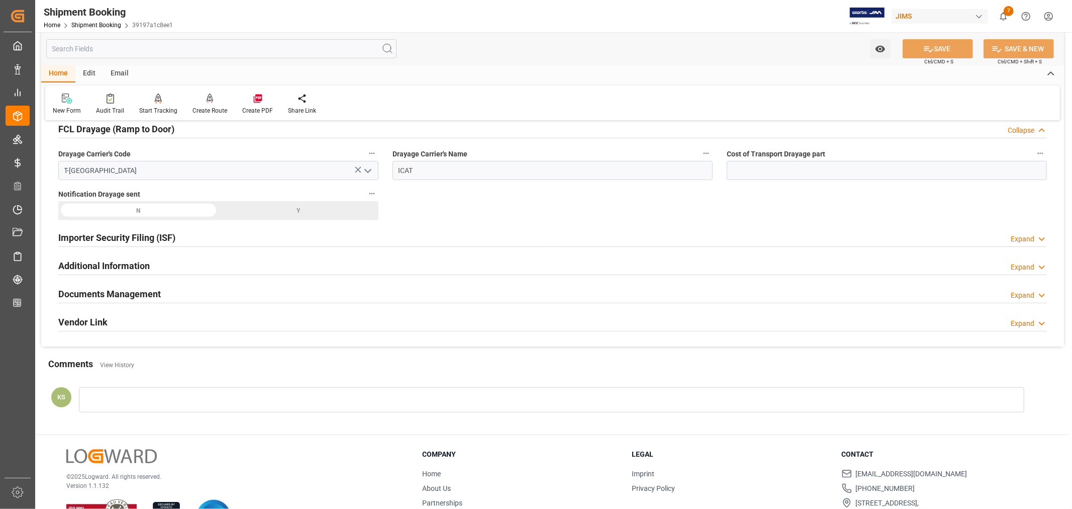
click at [199, 130] on div "FCL Drayage (Ramp to Door) Collapse" at bounding box center [552, 128] width 989 height 19
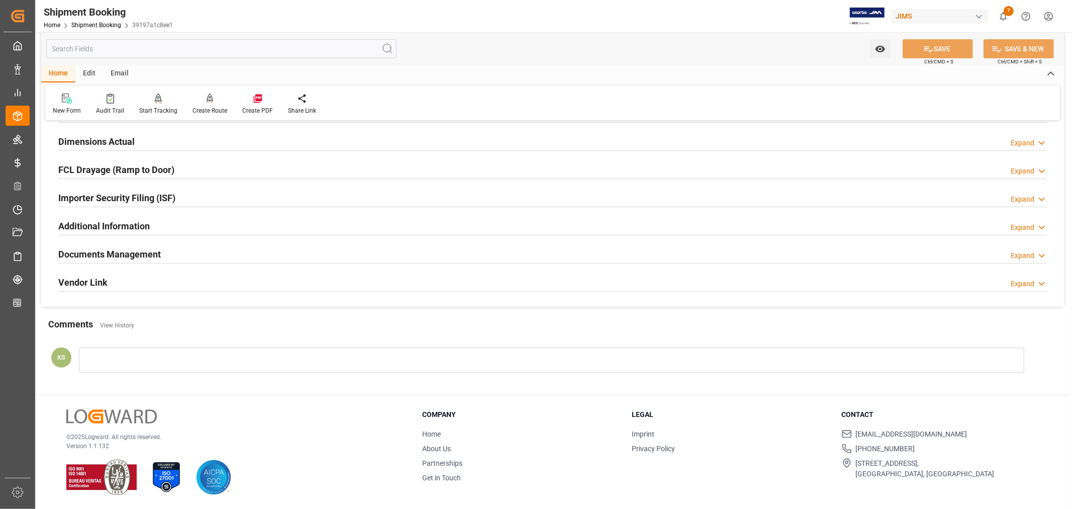
click at [207, 201] on div "Importer Security Filing (ISF) Expand" at bounding box center [552, 196] width 989 height 19
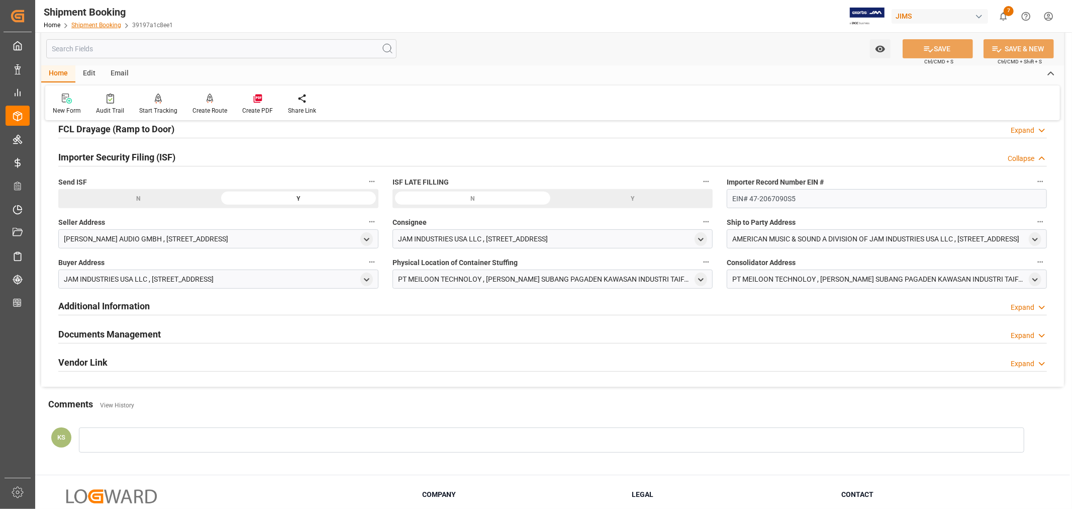
click at [97, 24] on link "Shipment Booking" at bounding box center [96, 25] width 50 height 7
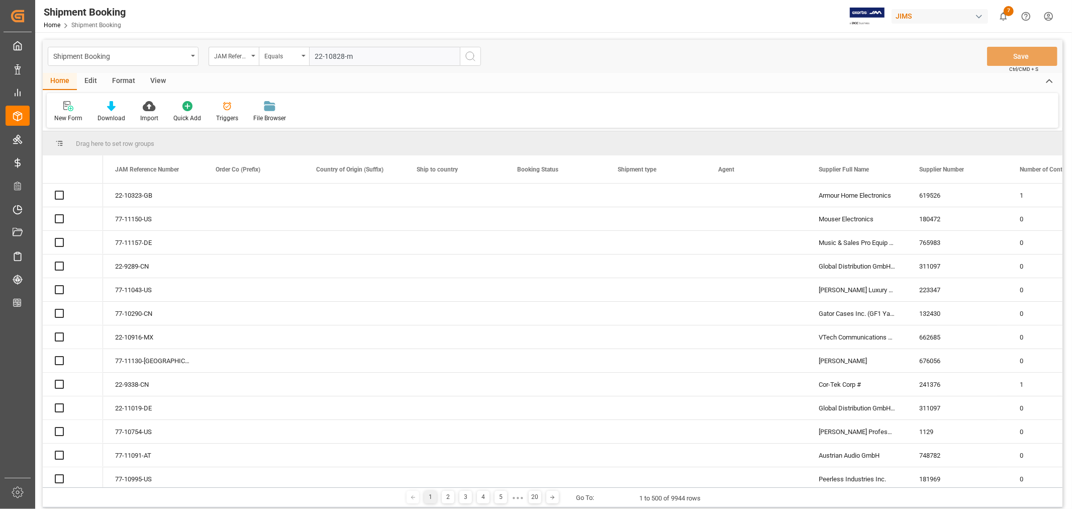
type input "22-10828-my"
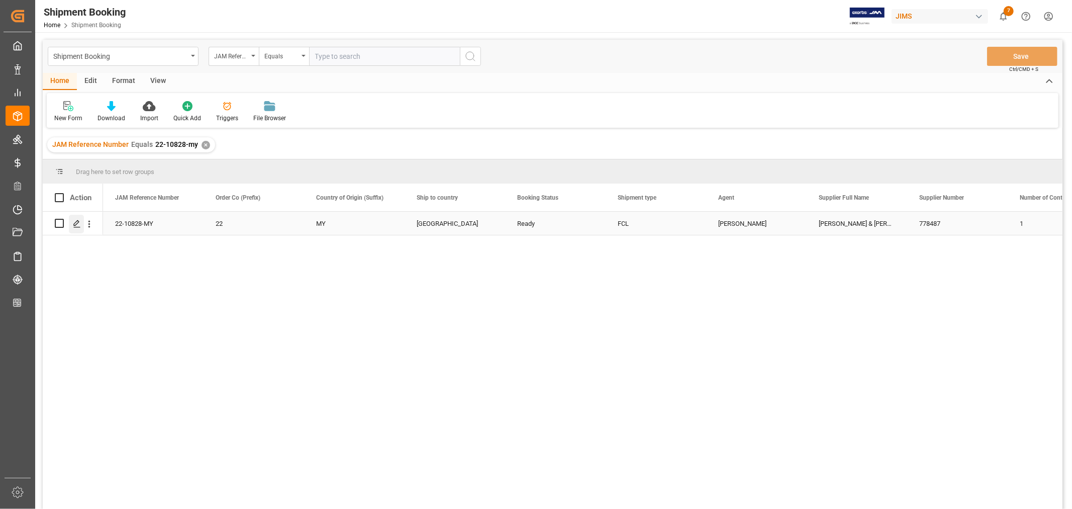
click at [76, 221] on polygon "Press SPACE to select this row." at bounding box center [76, 222] width 5 height 5
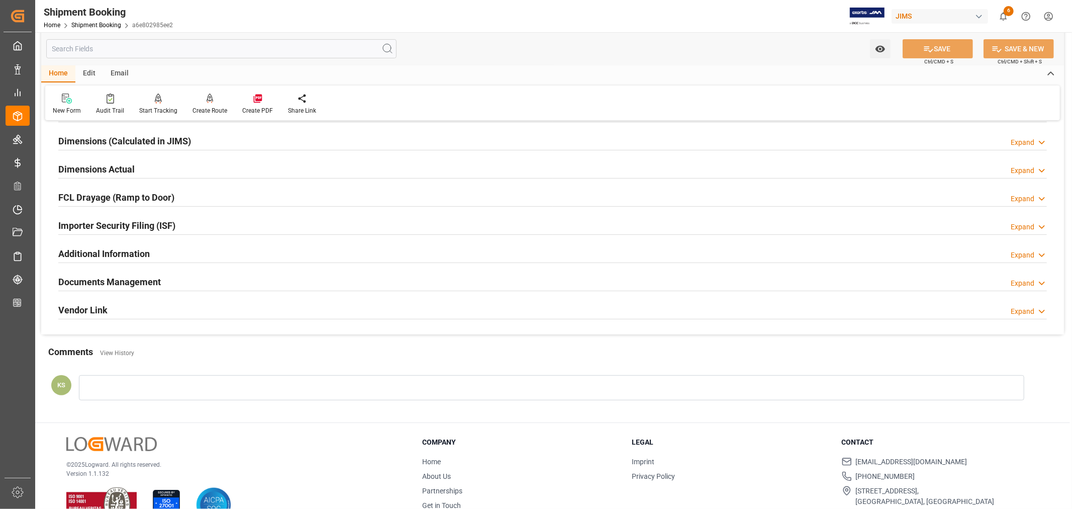
scroll to position [223, 0]
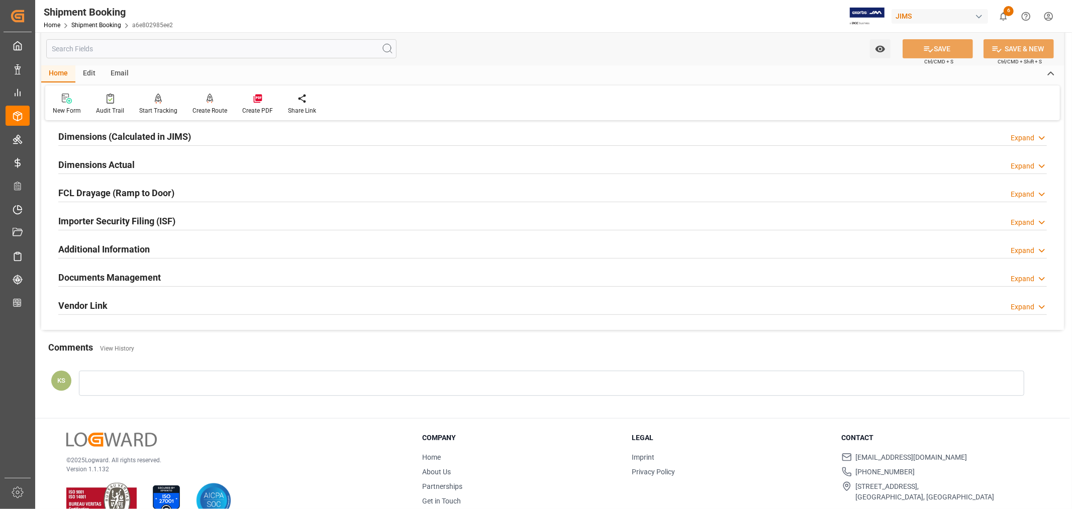
click at [198, 219] on div "Importer Security Filing (ISF) Expand" at bounding box center [552, 220] width 989 height 19
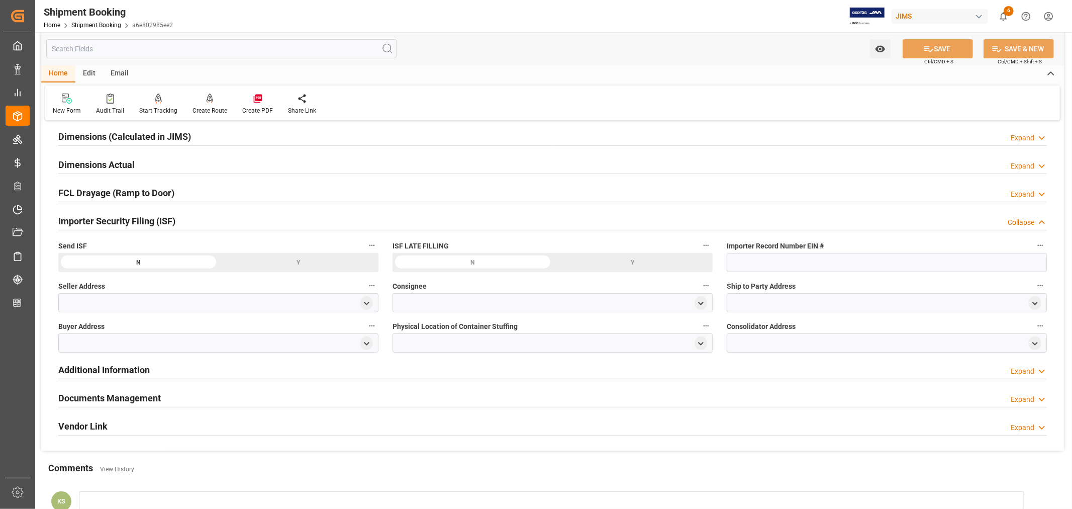
click at [198, 219] on div "Importer Security Filing (ISF) Collapse" at bounding box center [552, 220] width 989 height 19
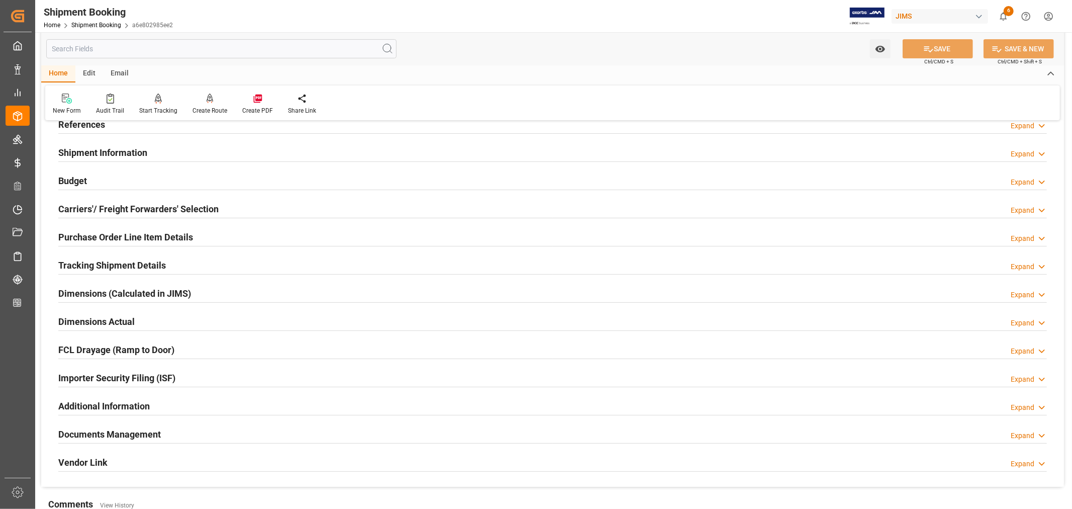
scroll to position [0, 0]
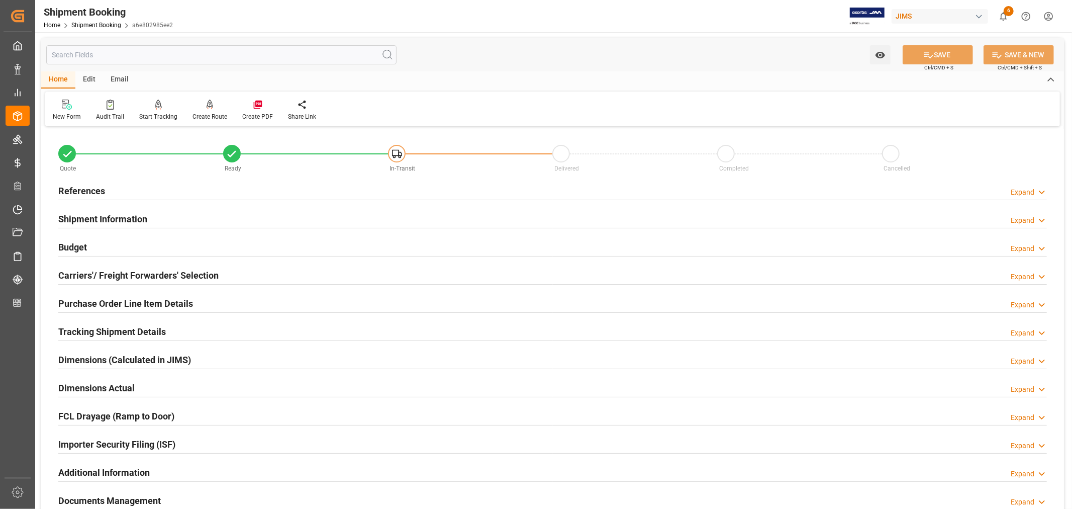
click at [198, 219] on div "Shipment Information Expand" at bounding box center [552, 218] width 989 height 19
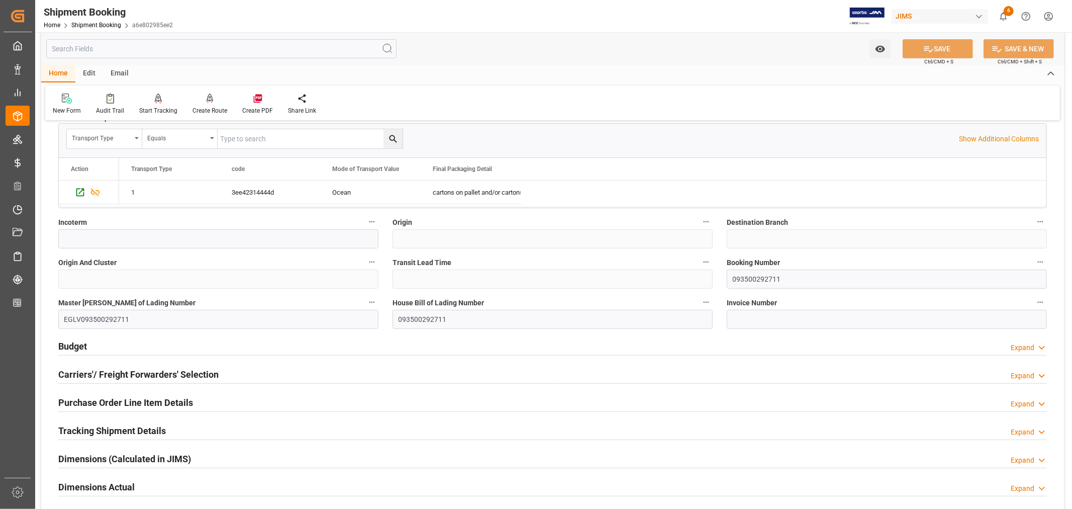
scroll to position [335, 0]
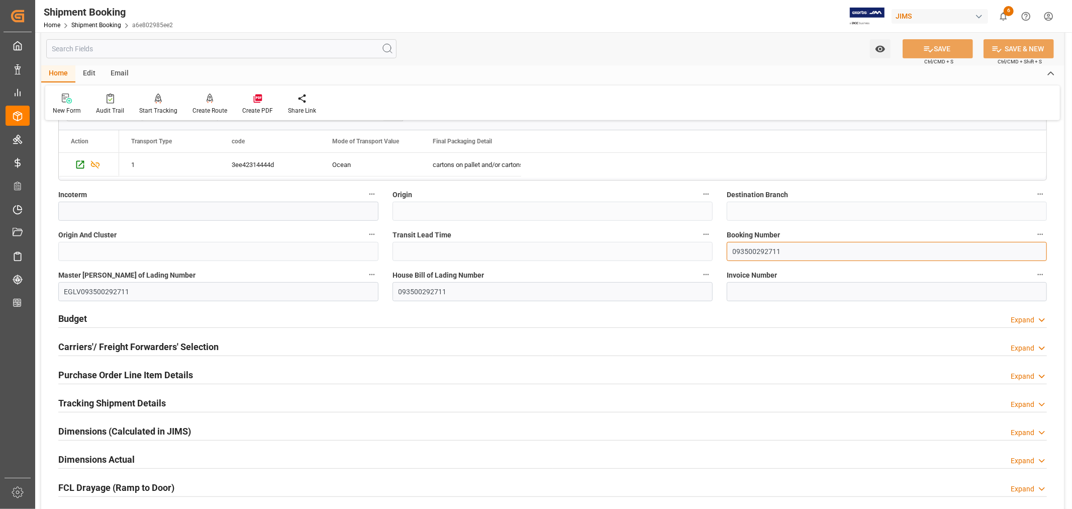
click at [749, 253] on input "093500292711" at bounding box center [887, 251] width 320 height 19
click at [91, 25] on link "Shipment Booking" at bounding box center [96, 25] width 50 height 7
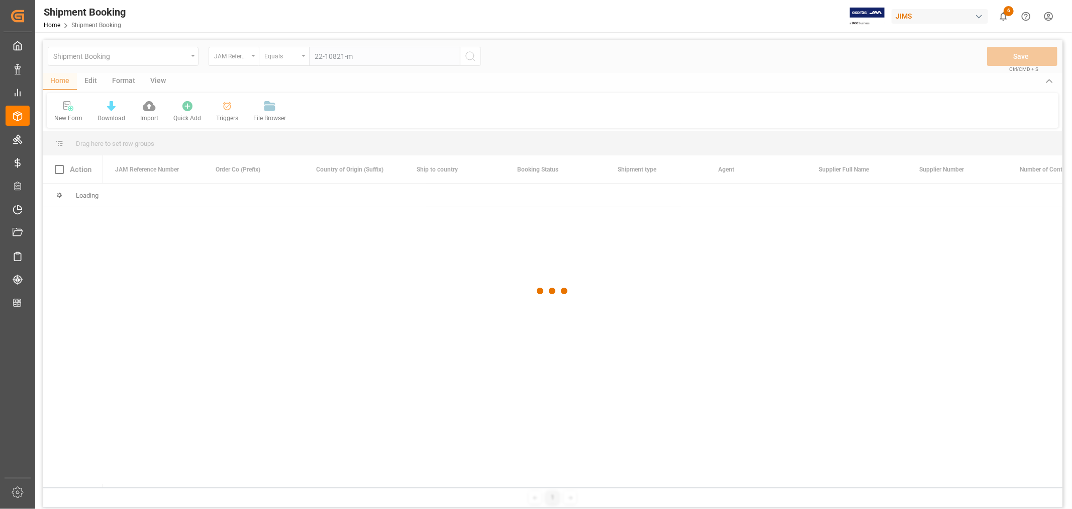
type input "22-10821-my"
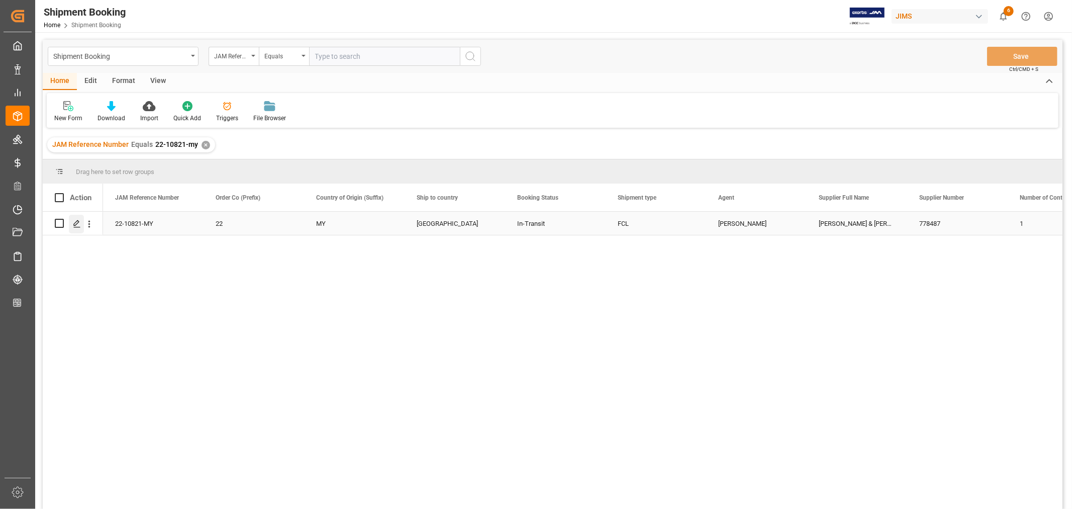
click at [78, 224] on icon "Press SPACE to select this row." at bounding box center [77, 224] width 8 height 8
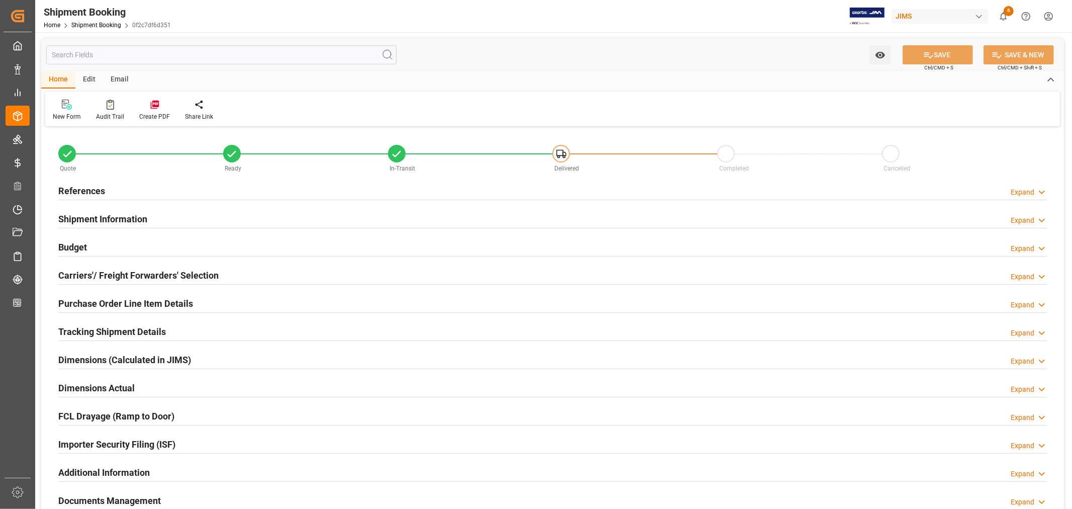
type input "69"
click at [129, 220] on h2 "Shipment Information" at bounding box center [102, 219] width 89 height 14
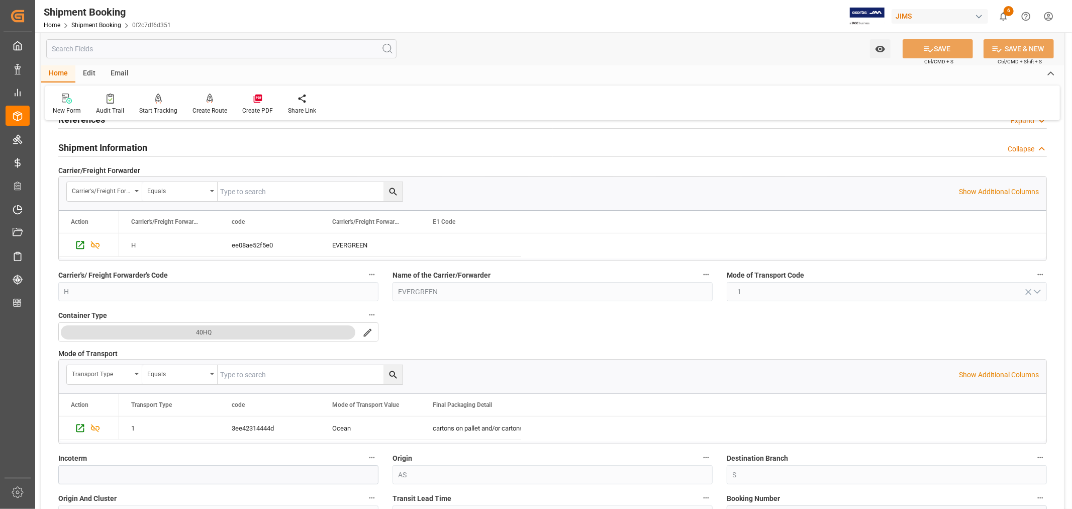
scroll to position [223, 0]
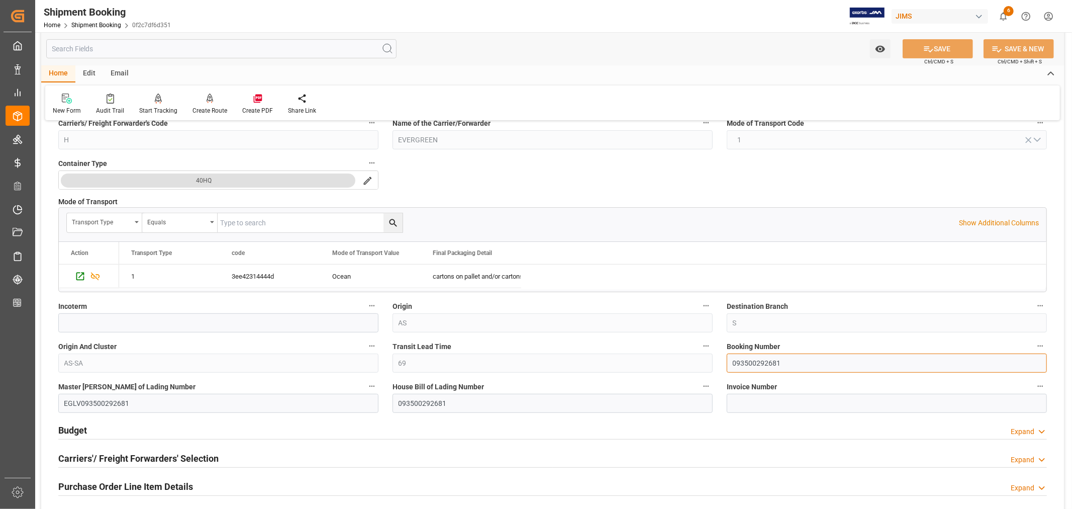
click at [759, 360] on input "093500292681" at bounding box center [887, 362] width 320 height 19
click at [93, 27] on link "Shipment Booking" at bounding box center [96, 25] width 50 height 7
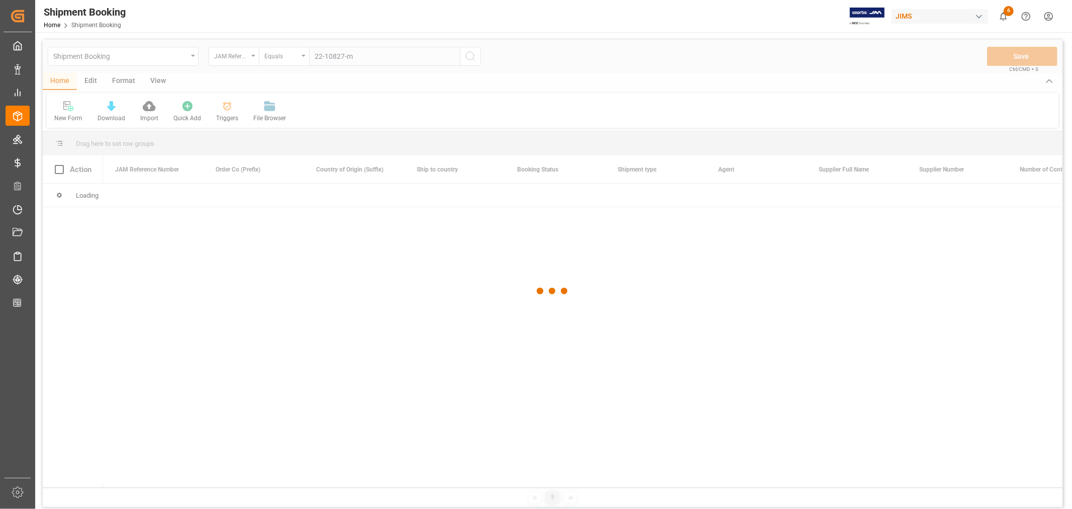
type input "22-10827-my"
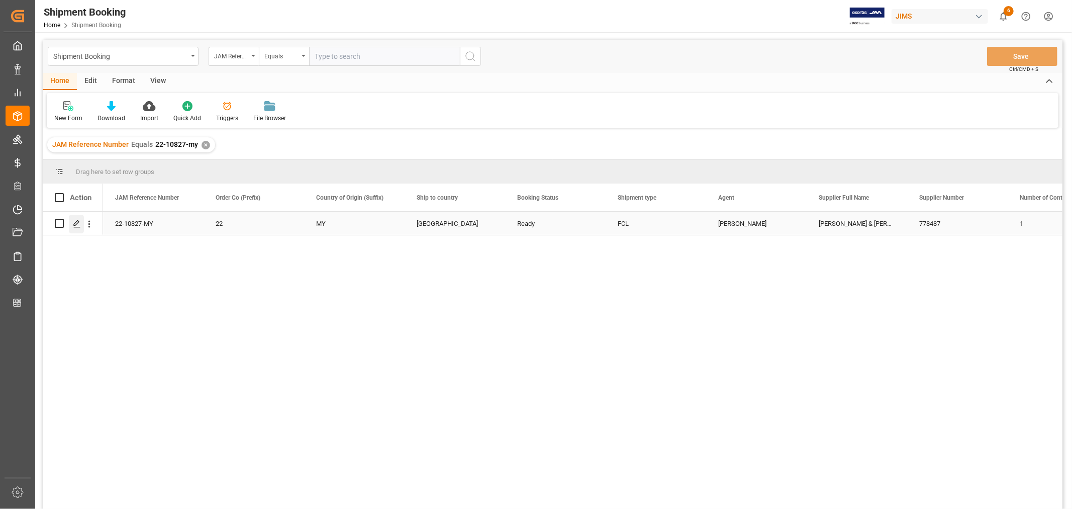
click at [80, 227] on icon "Press SPACE to select this row." at bounding box center [77, 224] width 8 height 8
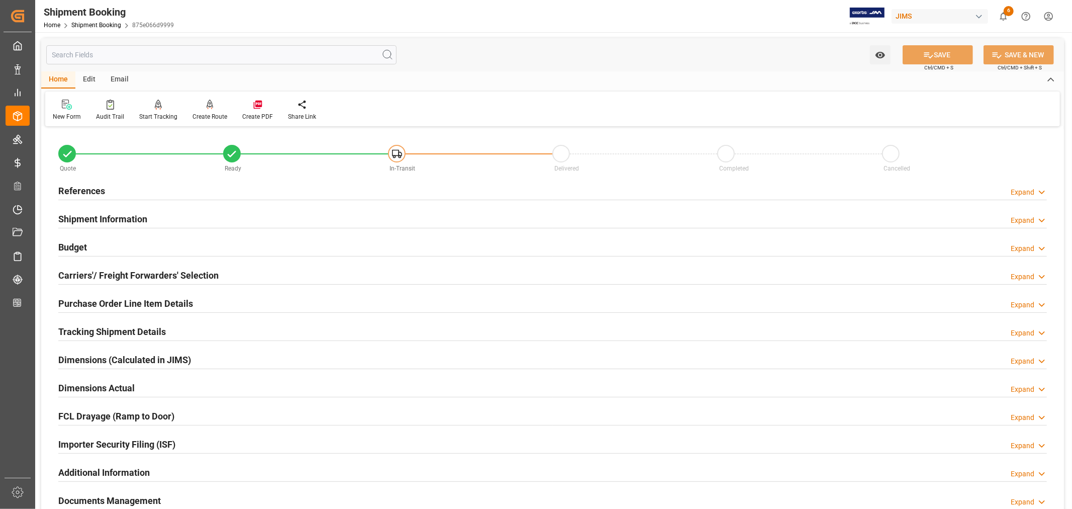
click at [98, 222] on h2 "Shipment Information" at bounding box center [102, 219] width 89 height 14
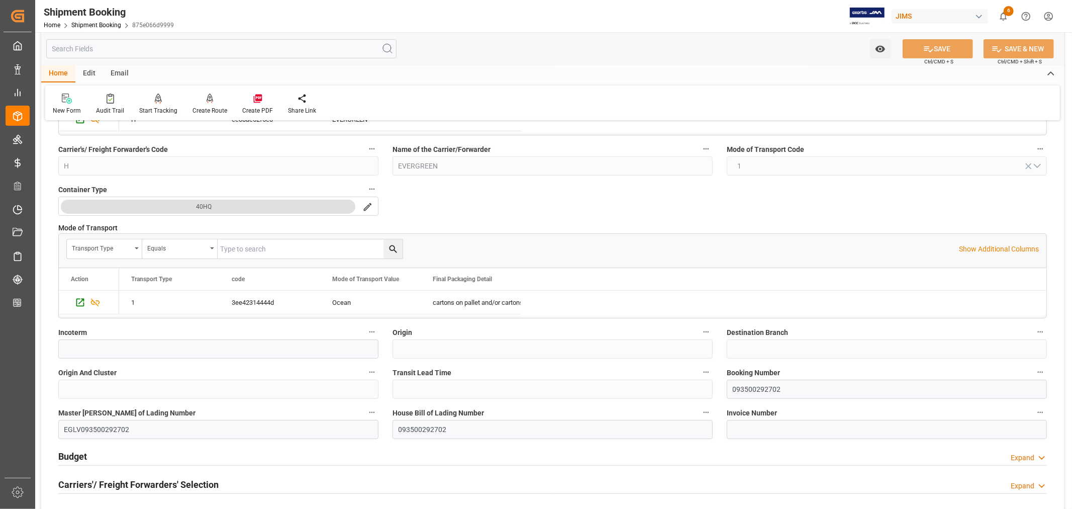
scroll to position [223, 0]
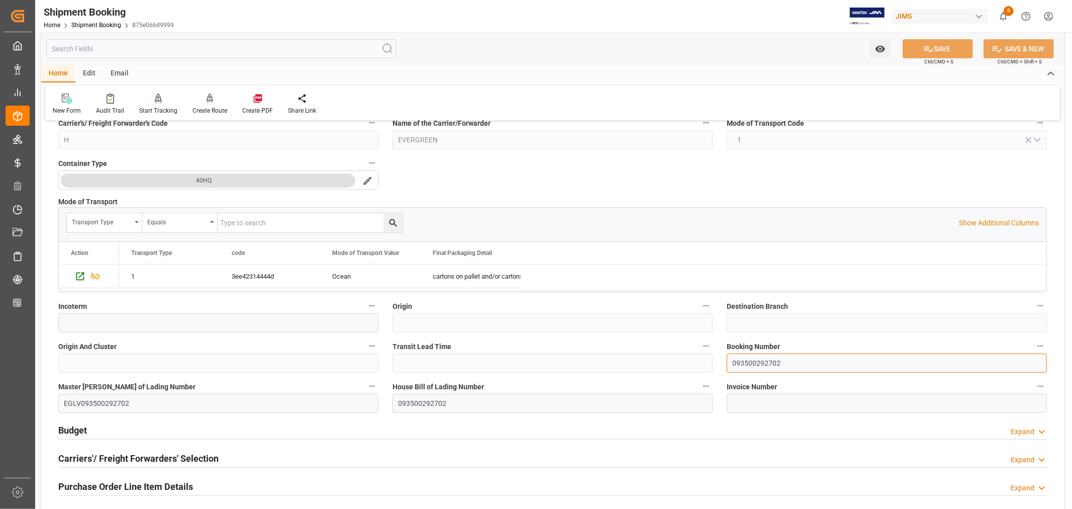
click at [748, 362] on input "093500292702" at bounding box center [887, 362] width 320 height 19
click at [91, 26] on link "Shipment Booking" at bounding box center [96, 25] width 50 height 7
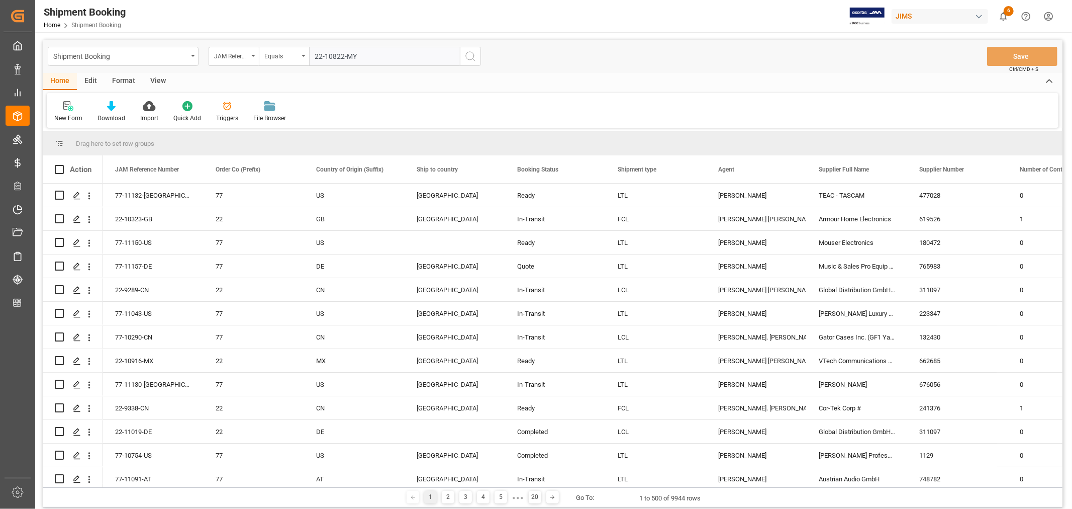
type input "22-10822-MY"
click at [470, 55] on icon "search button" at bounding box center [470, 56] width 12 height 12
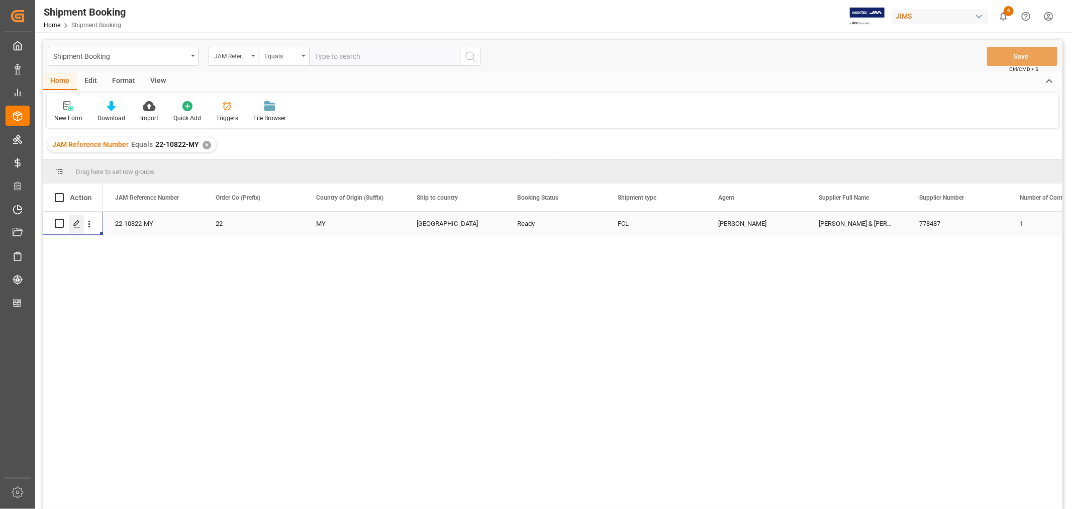
click at [76, 227] on line "Press SPACE to select this row." at bounding box center [77, 227] width 6 height 0
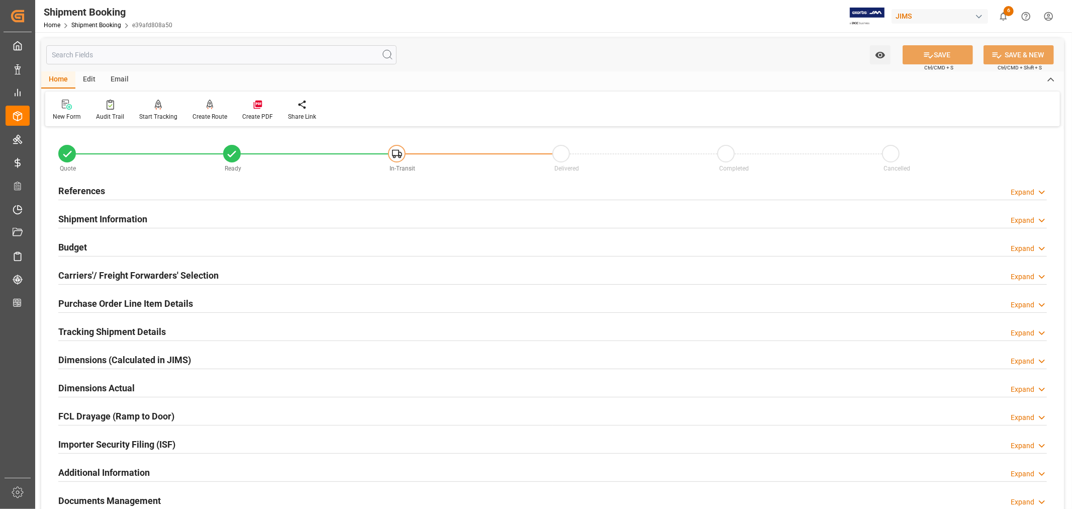
click at [81, 218] on h2 "Shipment Information" at bounding box center [102, 219] width 89 height 14
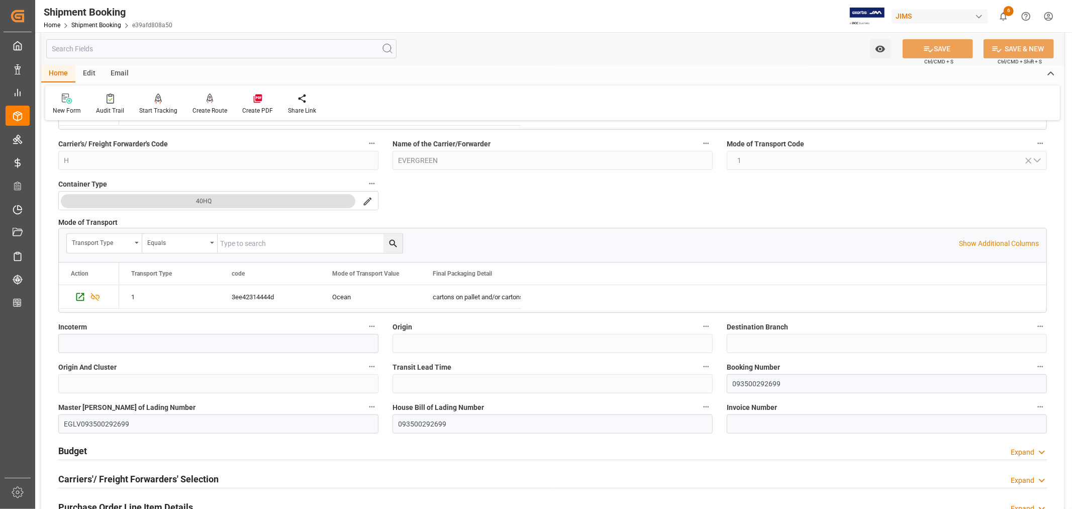
scroll to position [223, 0]
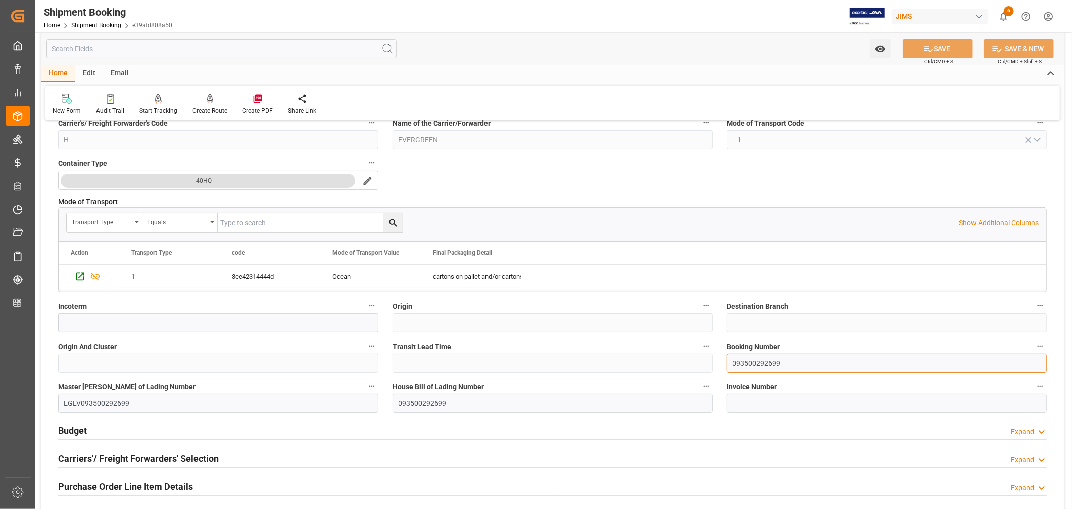
click at [760, 362] on input "093500292699" at bounding box center [887, 362] width 320 height 19
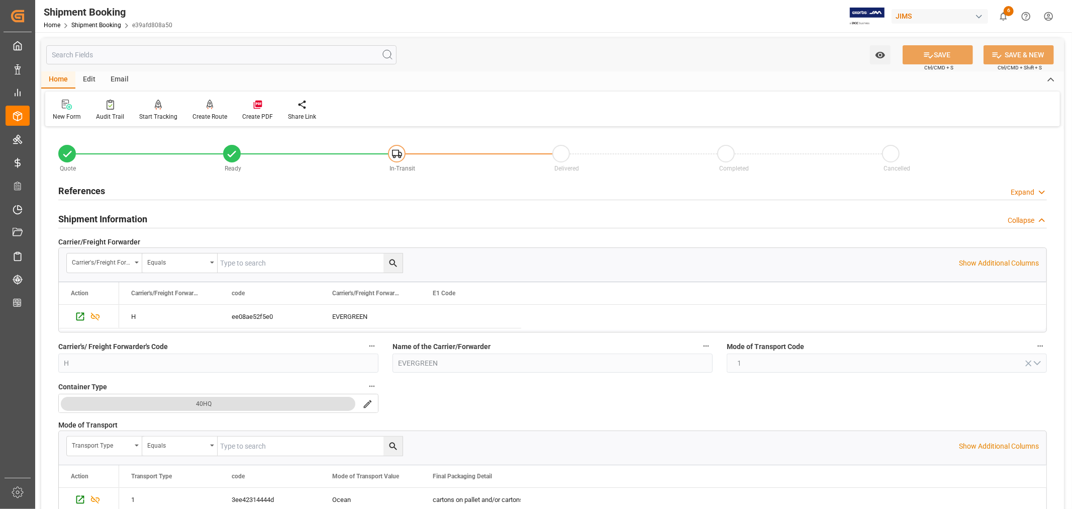
scroll to position [223, 0]
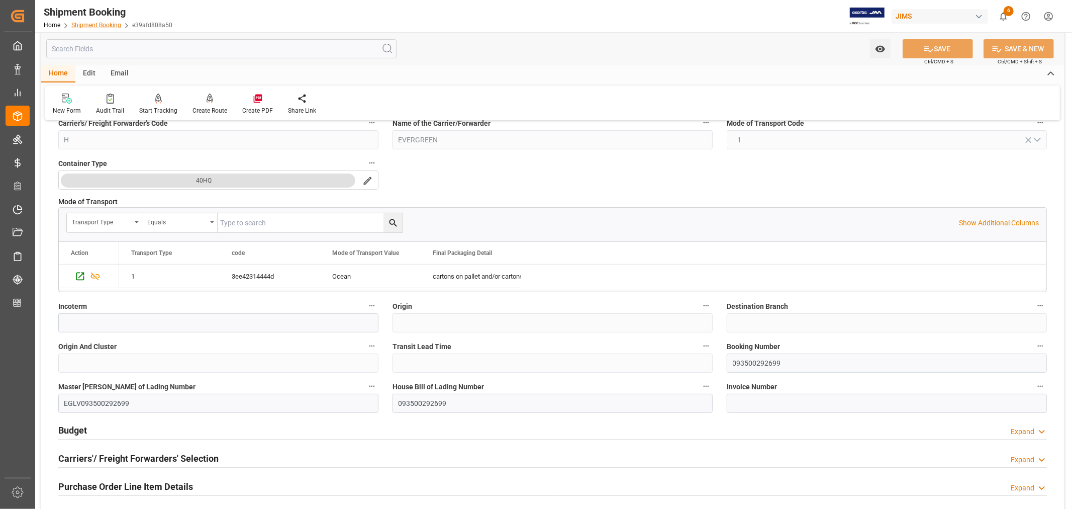
click at [89, 22] on link "Shipment Booking" at bounding box center [96, 25] width 50 height 7
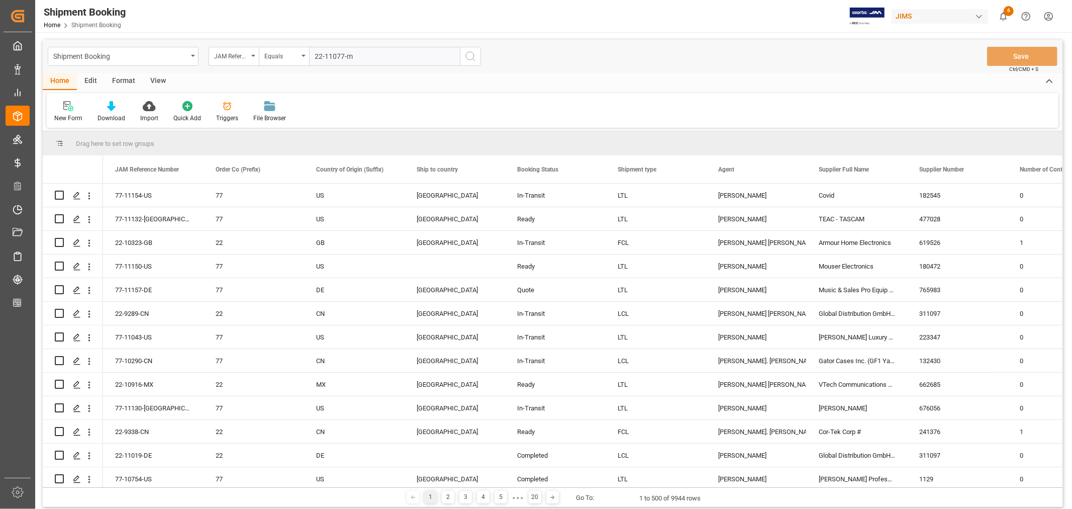
type input "22-11077-my"
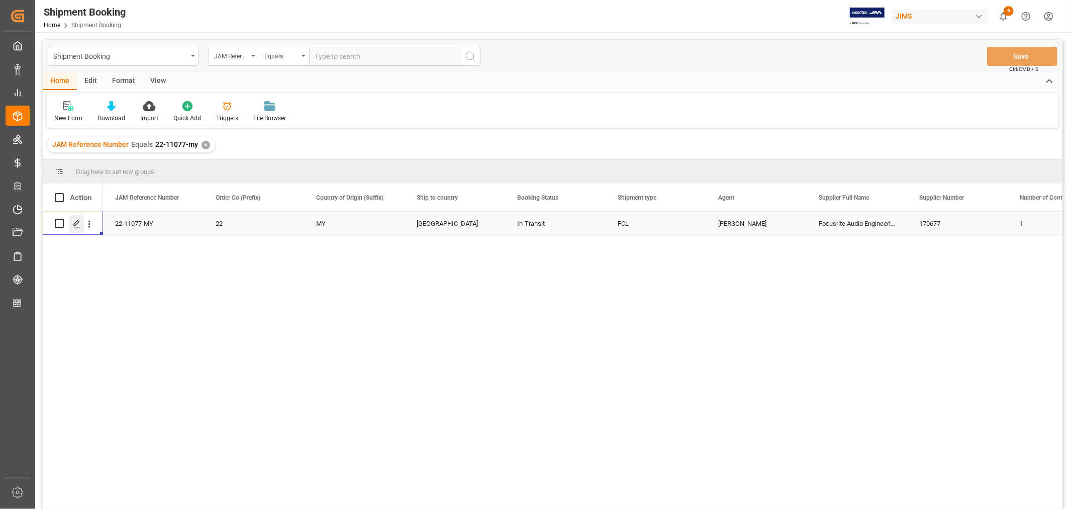
click at [73, 221] on icon "Press SPACE to select this row." at bounding box center [77, 224] width 8 height 8
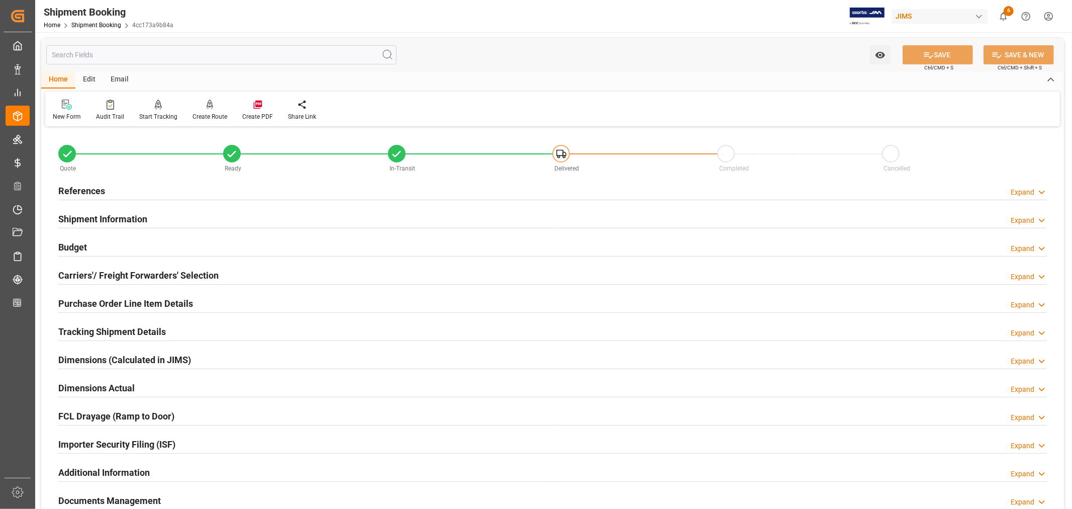
click at [106, 218] on h2 "Shipment Information" at bounding box center [102, 219] width 89 height 14
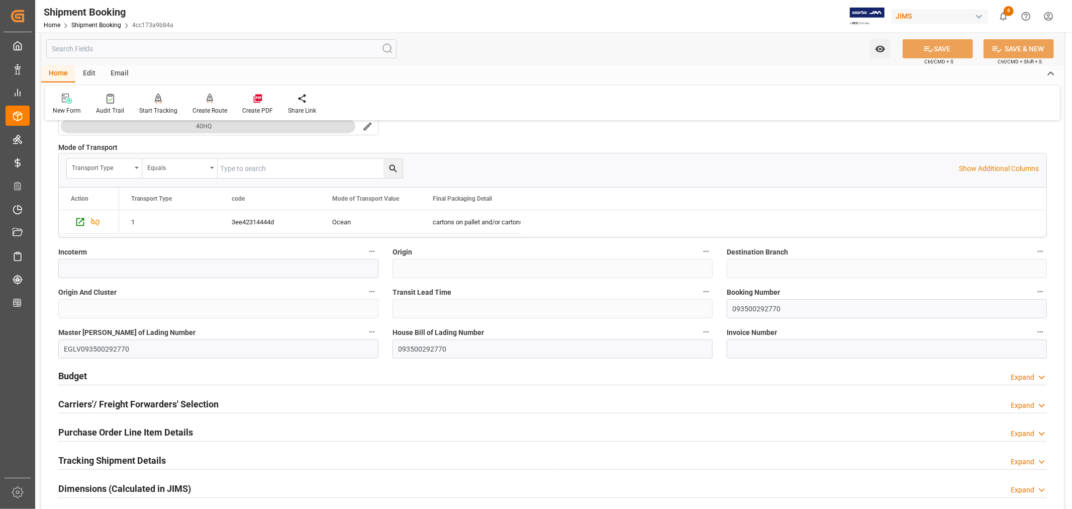
scroll to position [279, 0]
click at [741, 306] on input "093500292770" at bounding box center [887, 307] width 320 height 19
click at [97, 24] on link "Shipment Booking" at bounding box center [96, 25] width 50 height 7
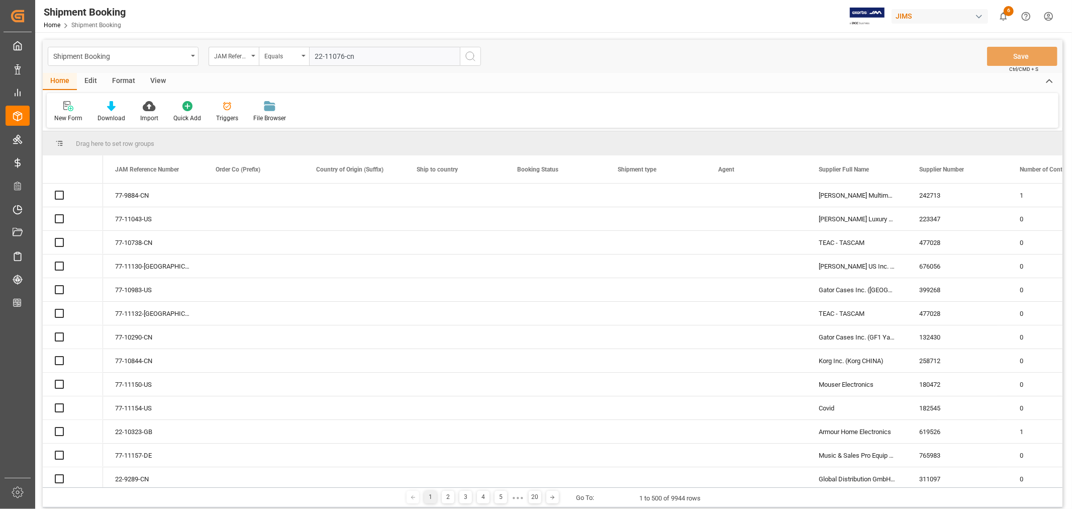
type input "22-11076-cn"
click at [470, 56] on icon "search button" at bounding box center [470, 56] width 12 height 12
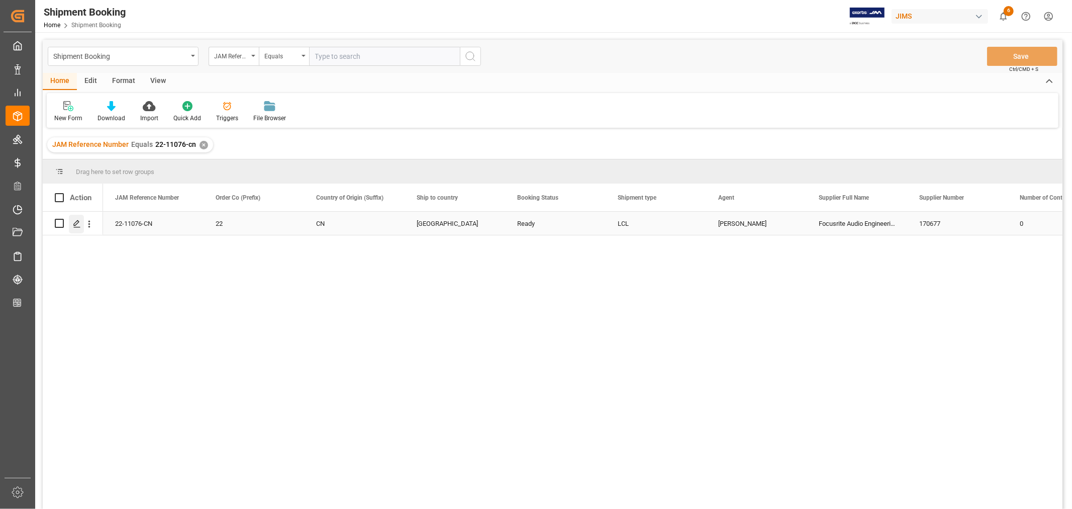
click at [79, 223] on icon "Press SPACE to select this row." at bounding box center [77, 224] width 8 height 8
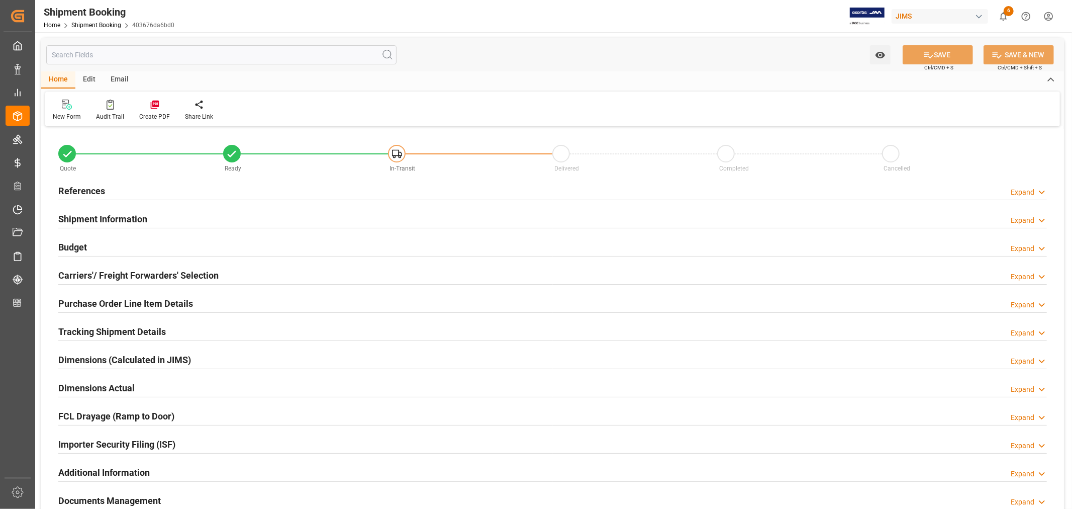
type input "53"
click at [99, 214] on h2 "Shipment Information" at bounding box center [102, 219] width 89 height 14
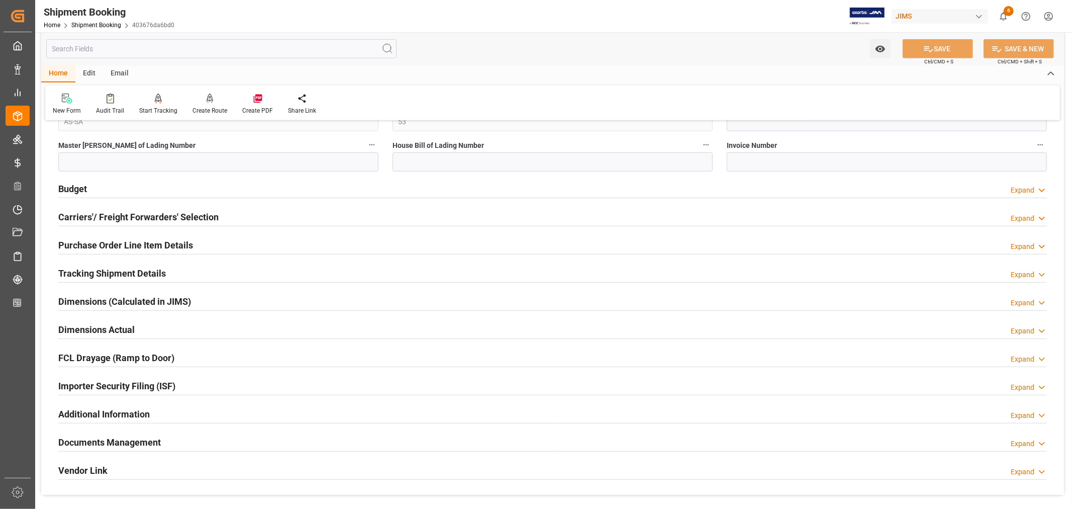
scroll to position [446, 0]
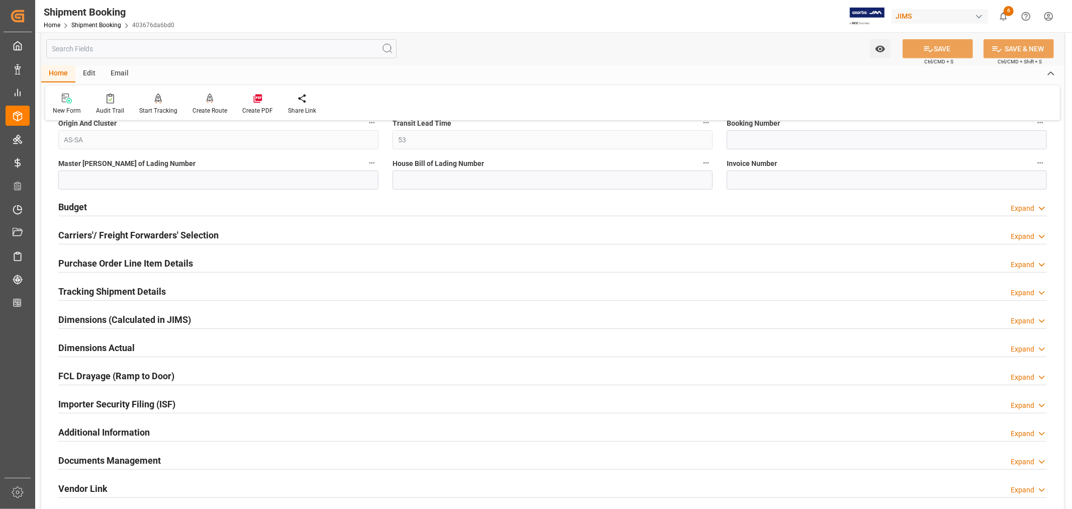
click at [123, 233] on h2 "Carriers'/ Freight Forwarders' Selection" at bounding box center [138, 235] width 160 height 14
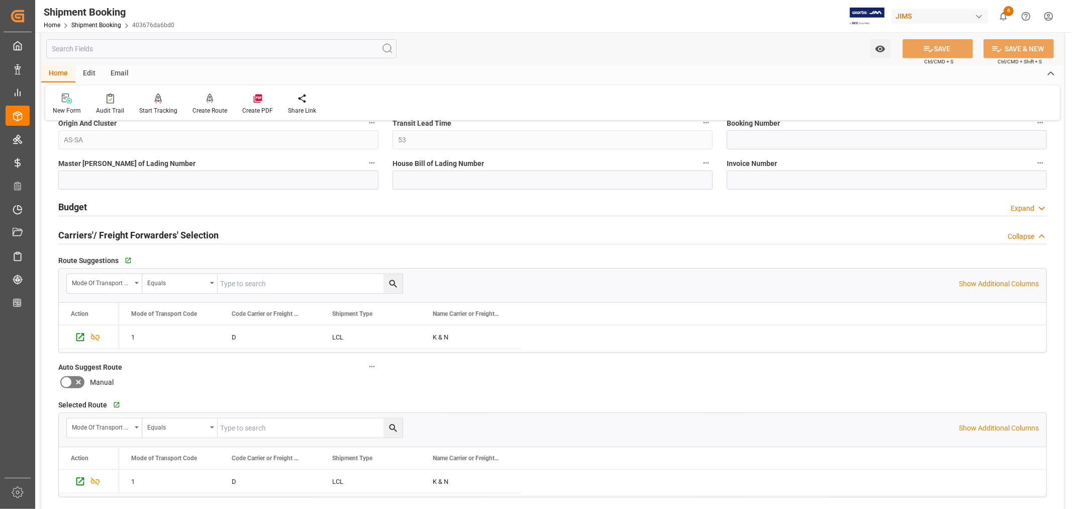
click at [123, 233] on h2 "Carriers'/ Freight Forwarders' Selection" at bounding box center [138, 235] width 160 height 14
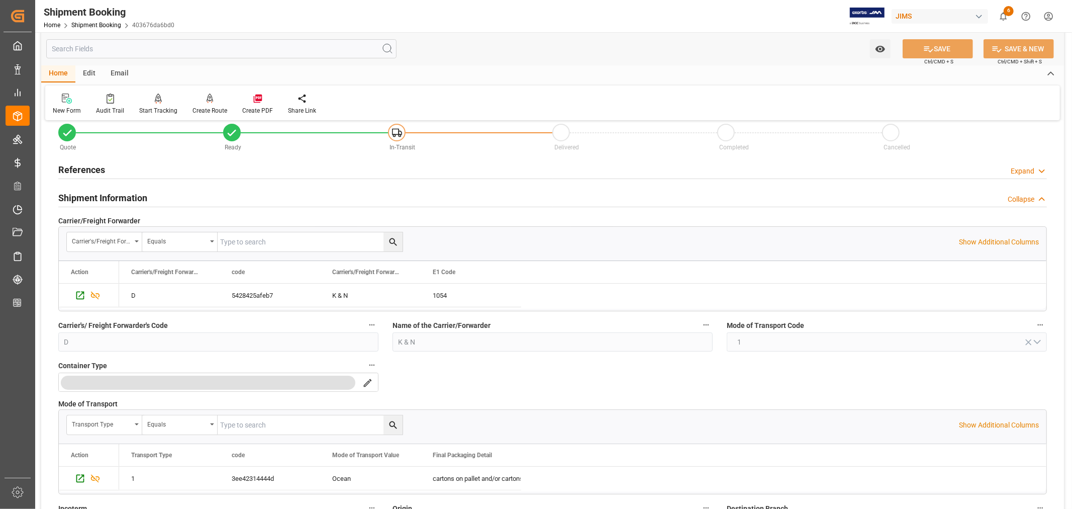
scroll to position [0, 0]
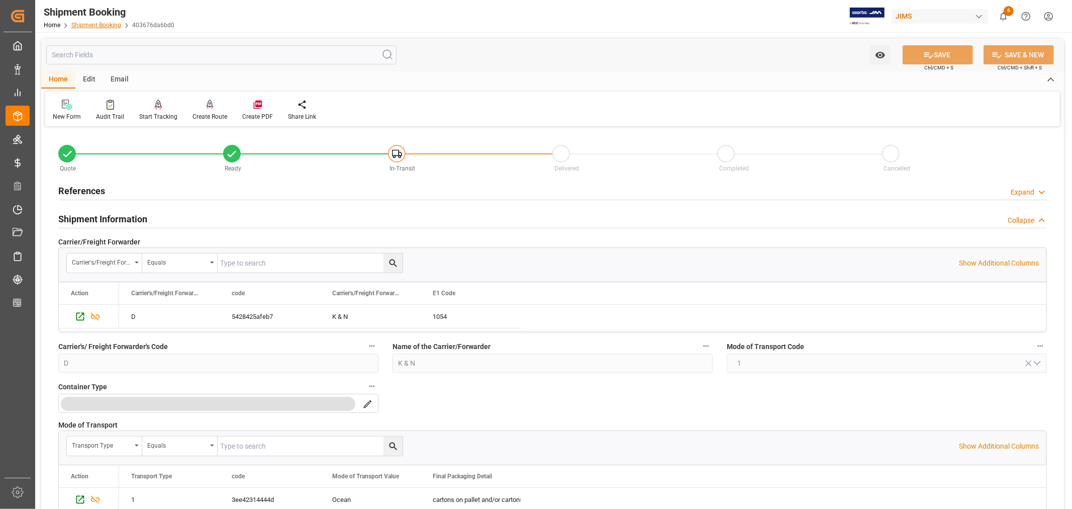
click at [83, 23] on link "Shipment Booking" at bounding box center [96, 25] width 50 height 7
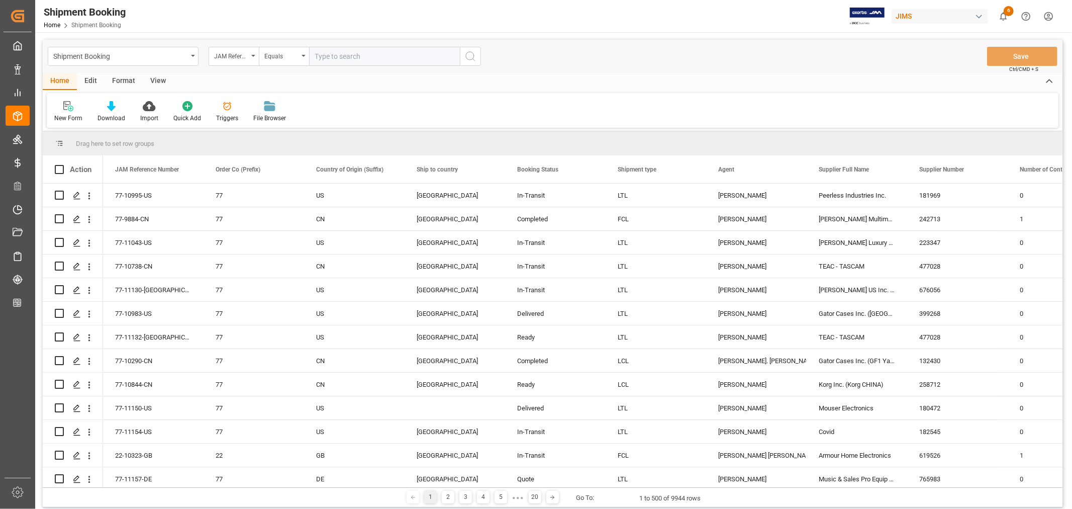
click at [1047, 16] on html "Created by potrace 1.15, written by [PERSON_NAME] [DATE]-[DATE] Created by potr…" at bounding box center [536, 254] width 1072 height 509
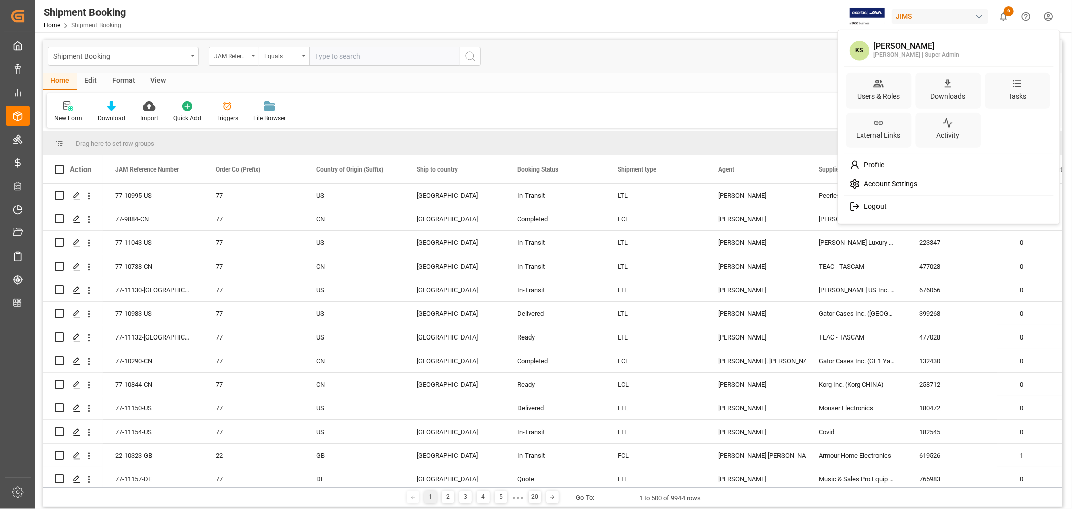
click at [873, 207] on span "Logout" at bounding box center [873, 206] width 27 height 9
